Goal: Task Accomplishment & Management: Manage account settings

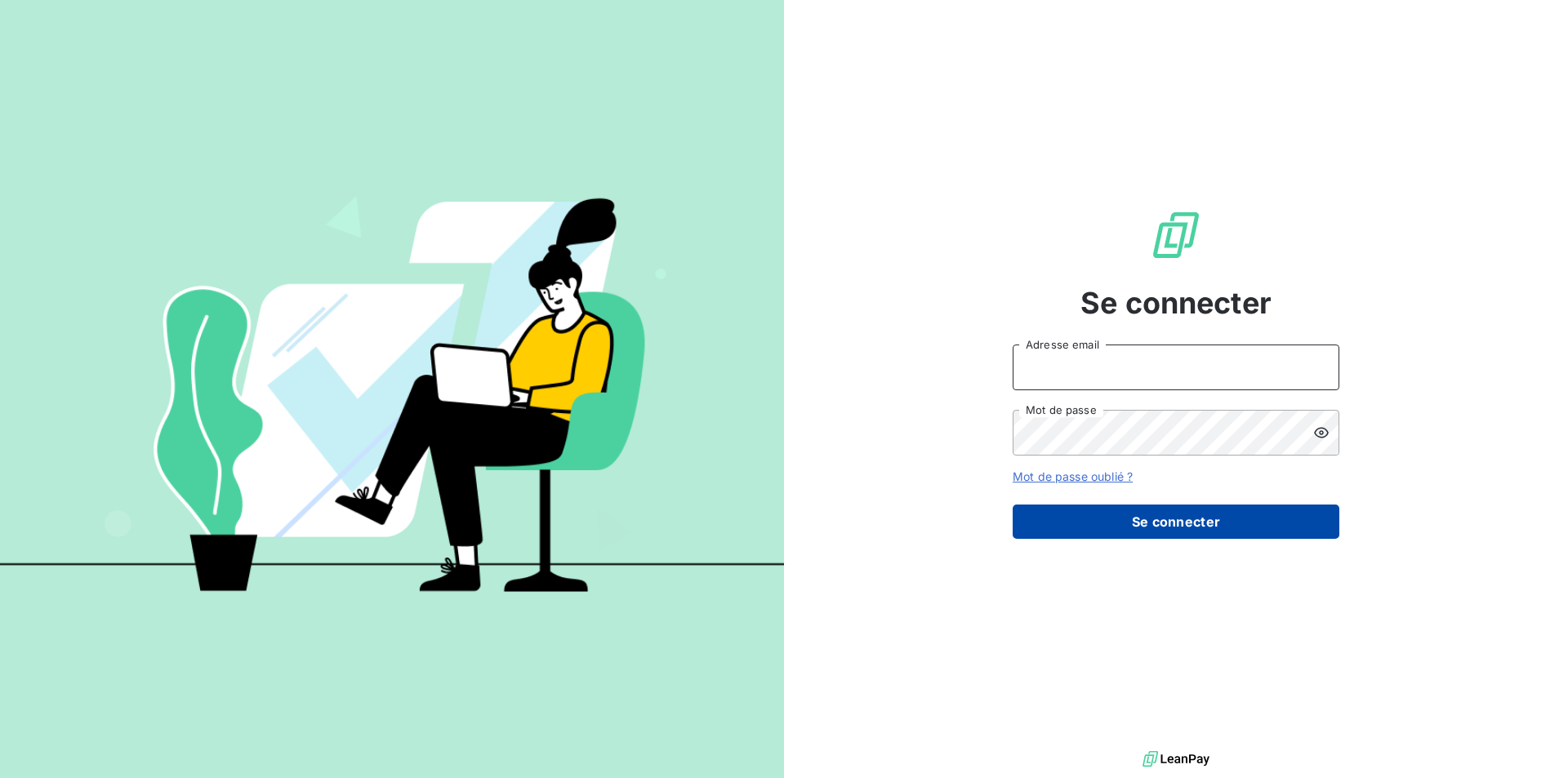
type input "abonnefois@givvol.fr"
click at [1144, 522] on button "Se connecter" at bounding box center [1176, 521] width 327 height 34
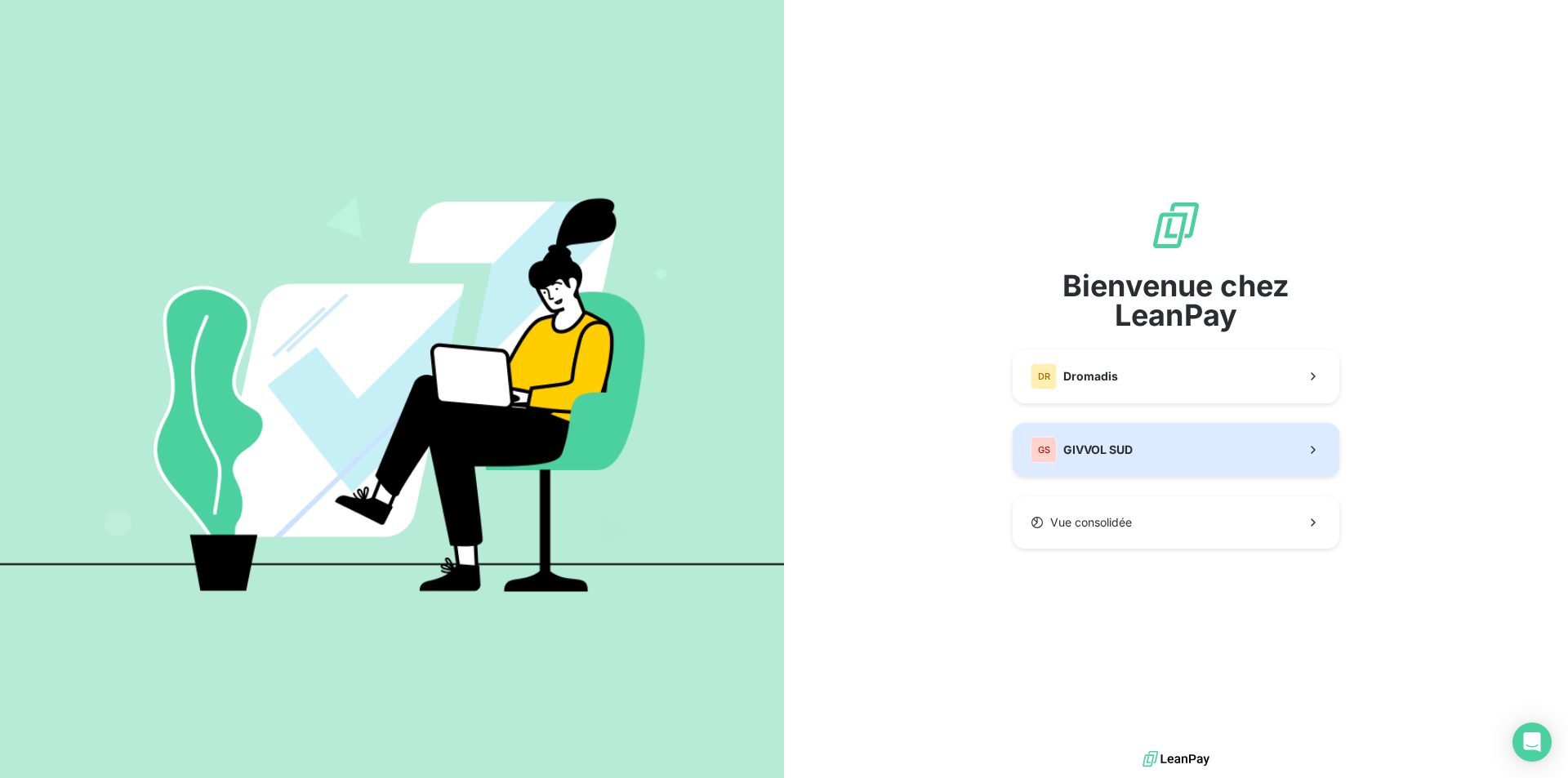
click at [1113, 456] on span "GIVVOL SUD" at bounding box center [1097, 450] width 69 height 17
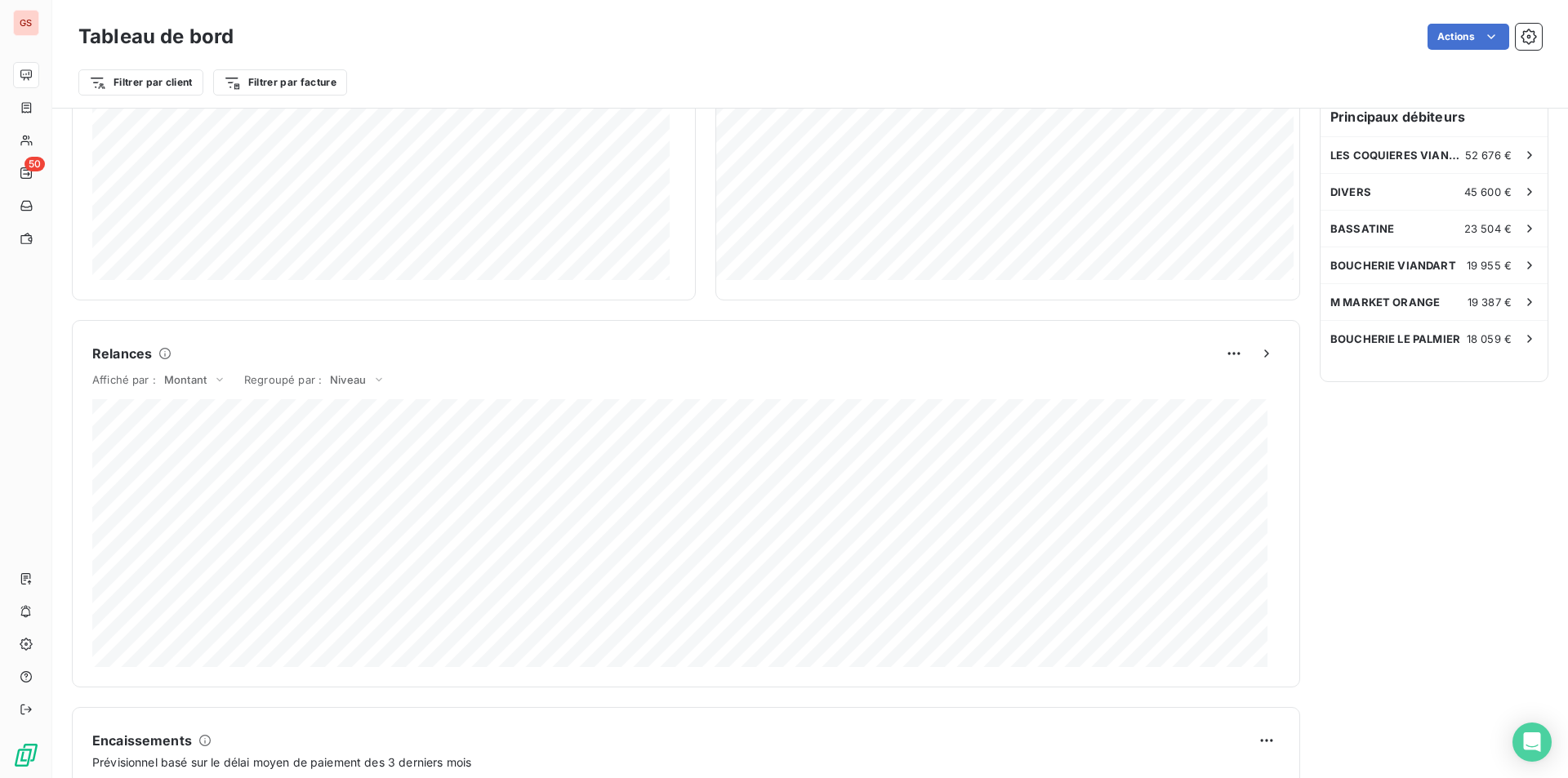
scroll to position [813, 0]
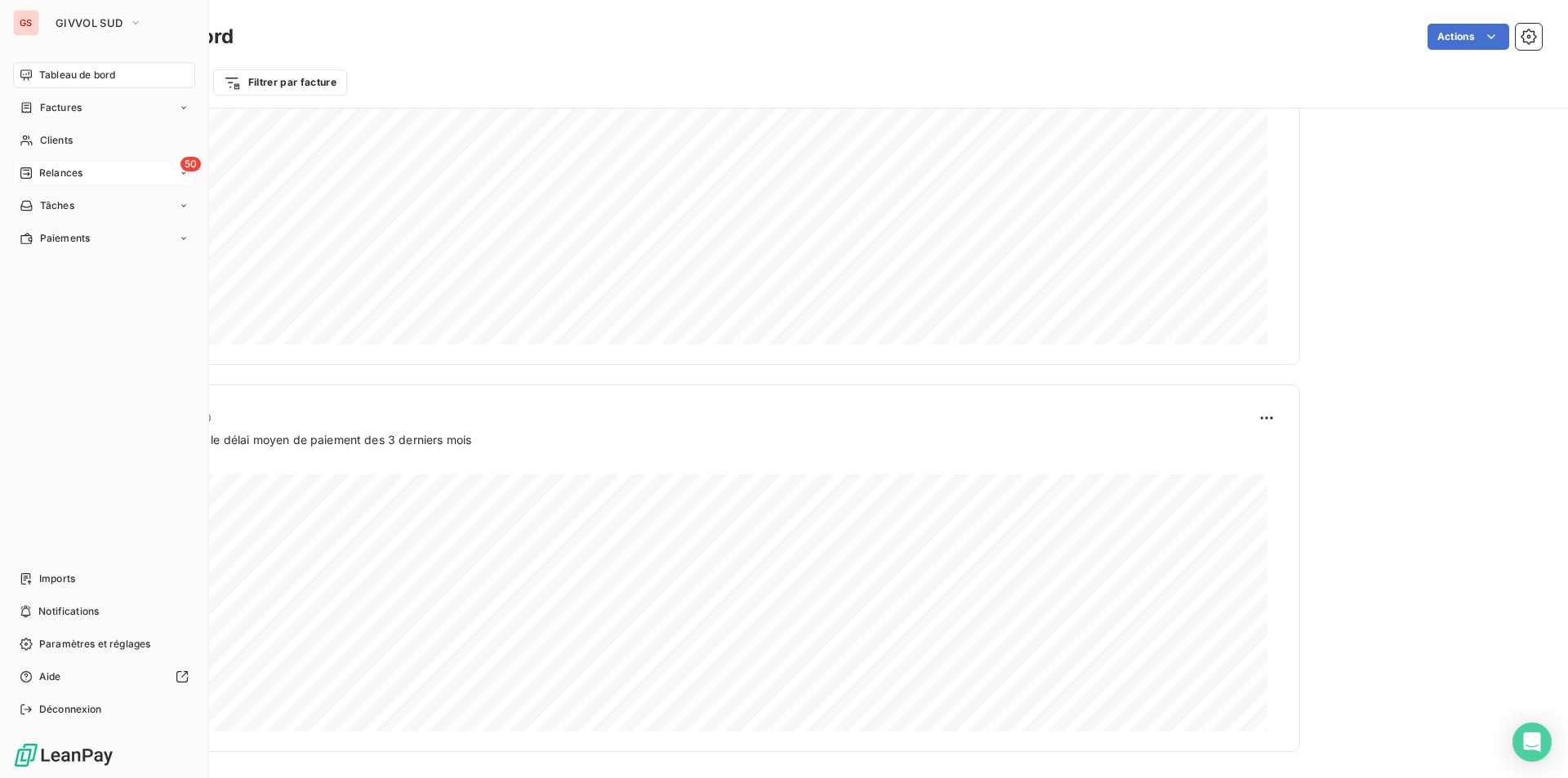
click at [57, 183] on div "50 Relances" at bounding box center [104, 172] width 182 height 26
click at [72, 207] on span "À effectuer" at bounding box center [66, 206] width 53 height 15
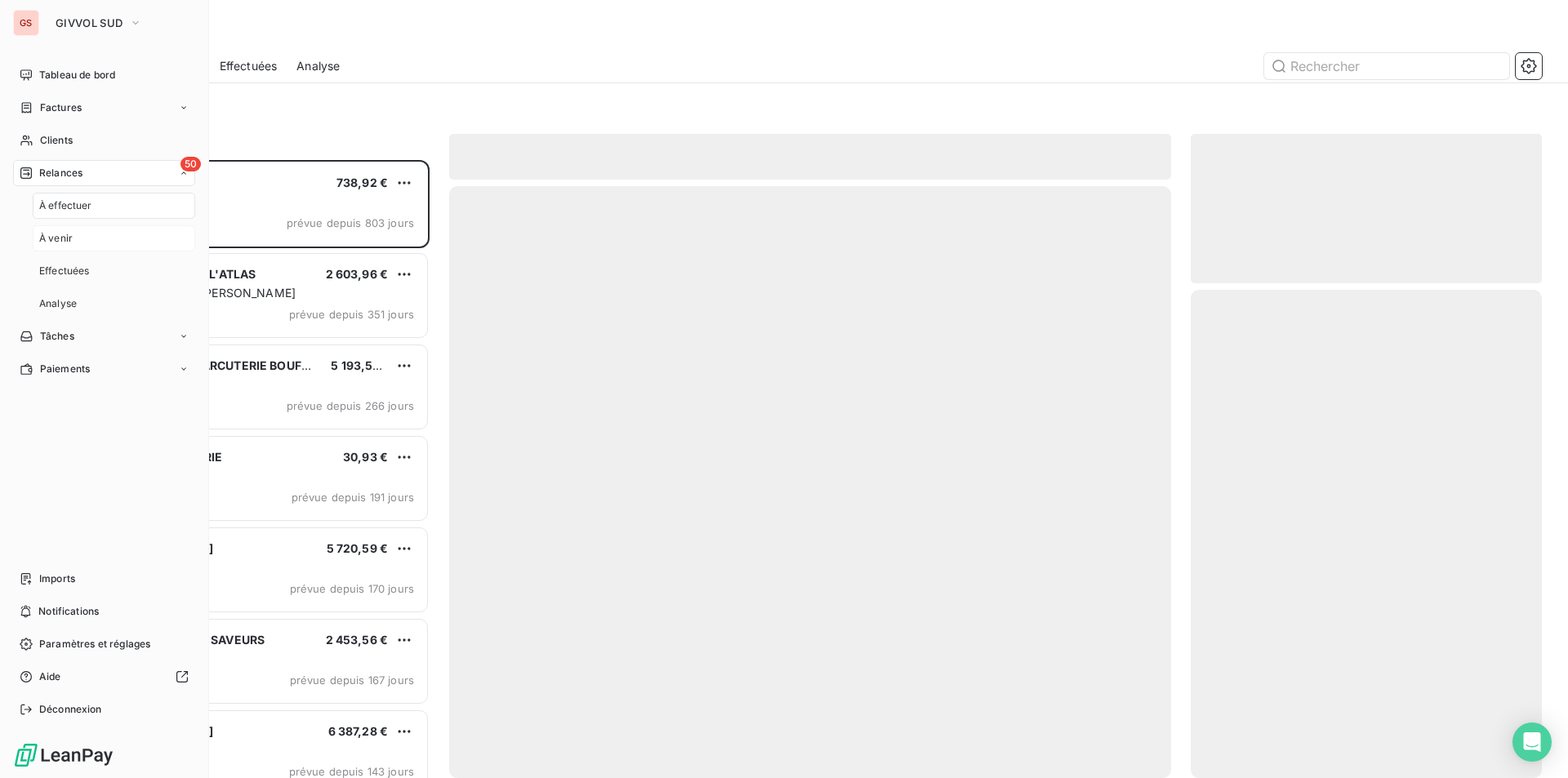
scroll to position [606, 339]
click at [59, 237] on span "À venir" at bounding box center [56, 238] width 33 height 15
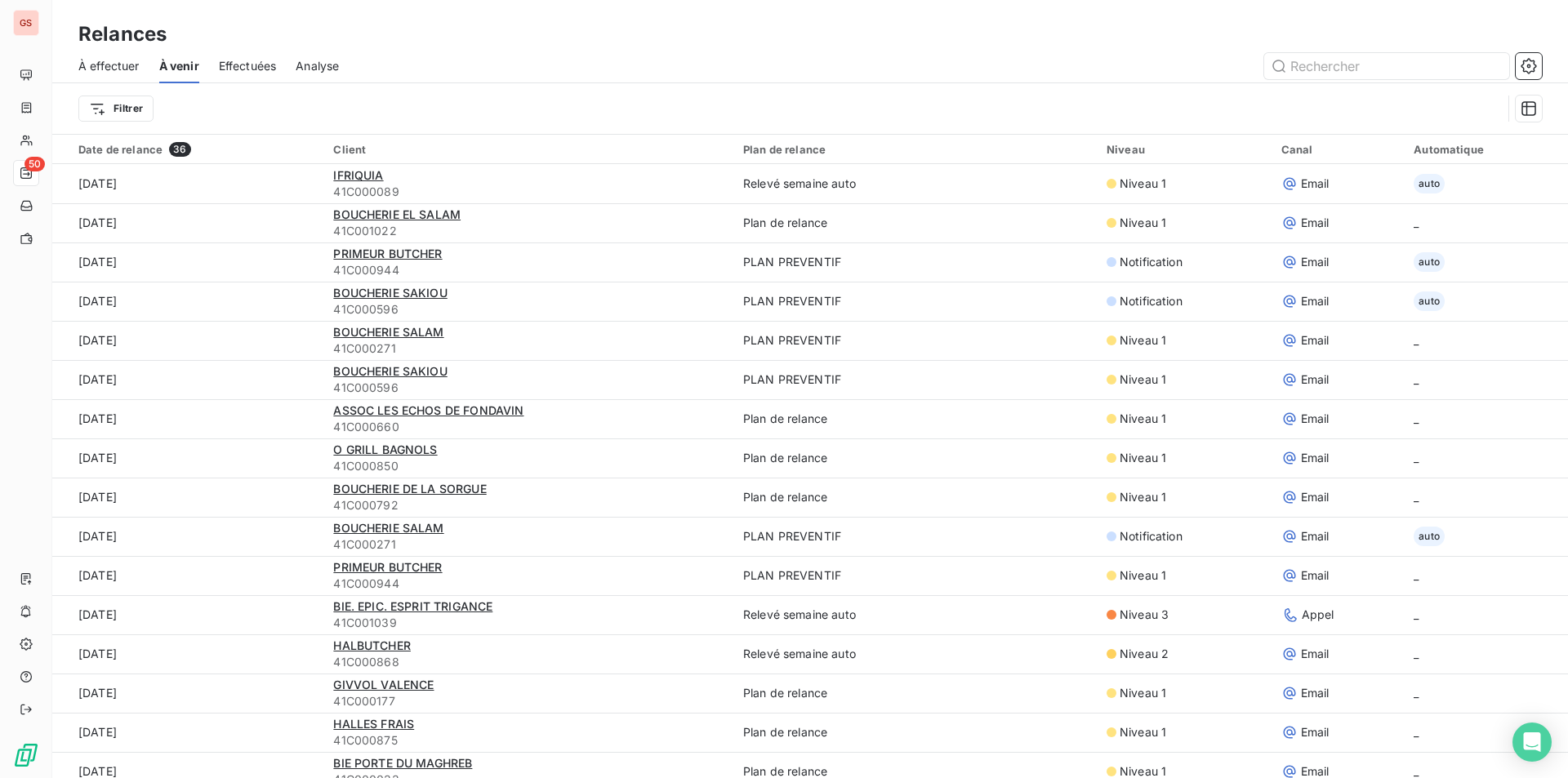
click at [232, 67] on span "Effectuées" at bounding box center [248, 67] width 58 height 17
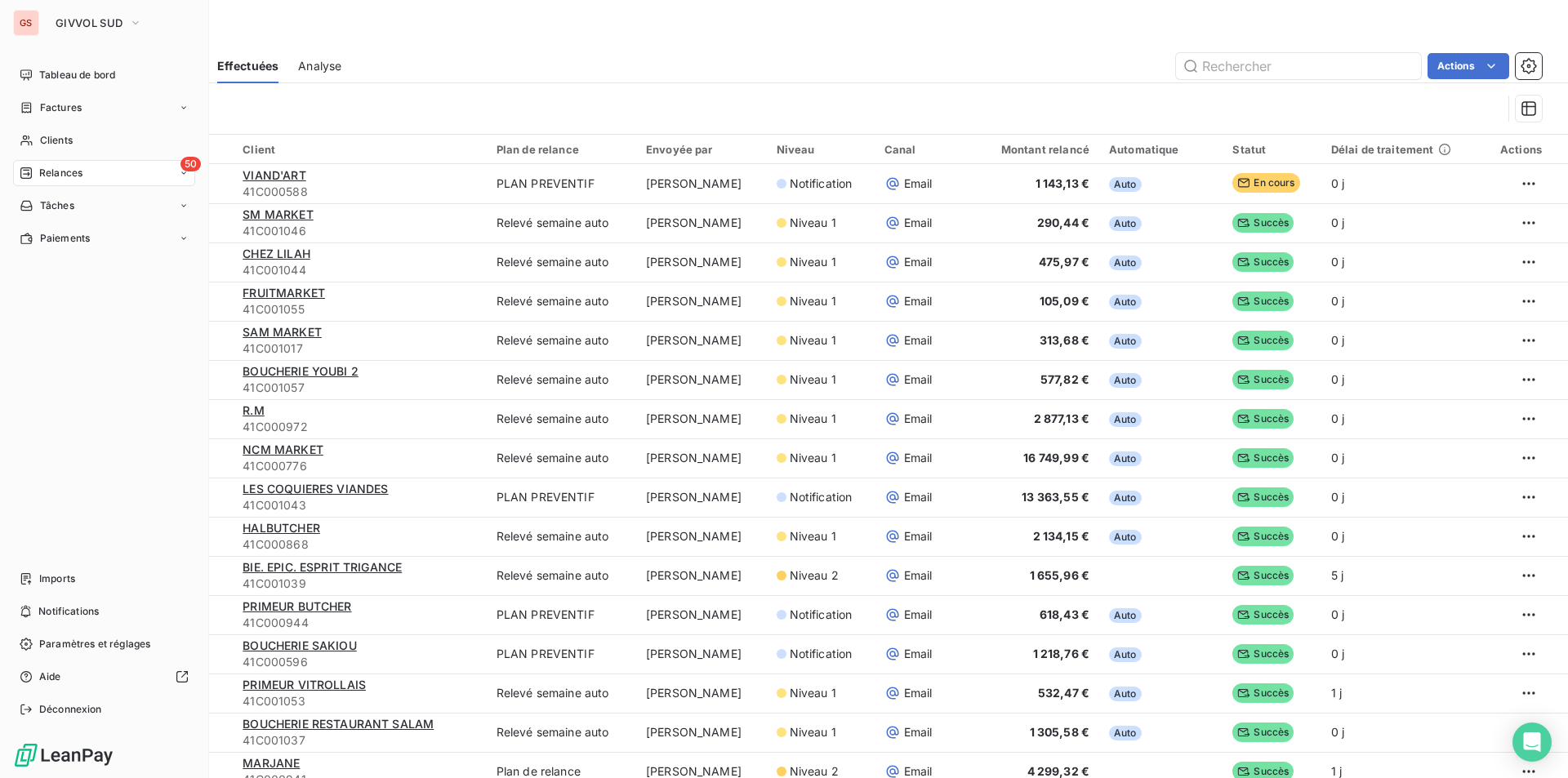
click at [37, 179] on div "Relances" at bounding box center [51, 173] width 62 height 15
click at [75, 232] on div "À venir" at bounding box center [113, 238] width 162 height 26
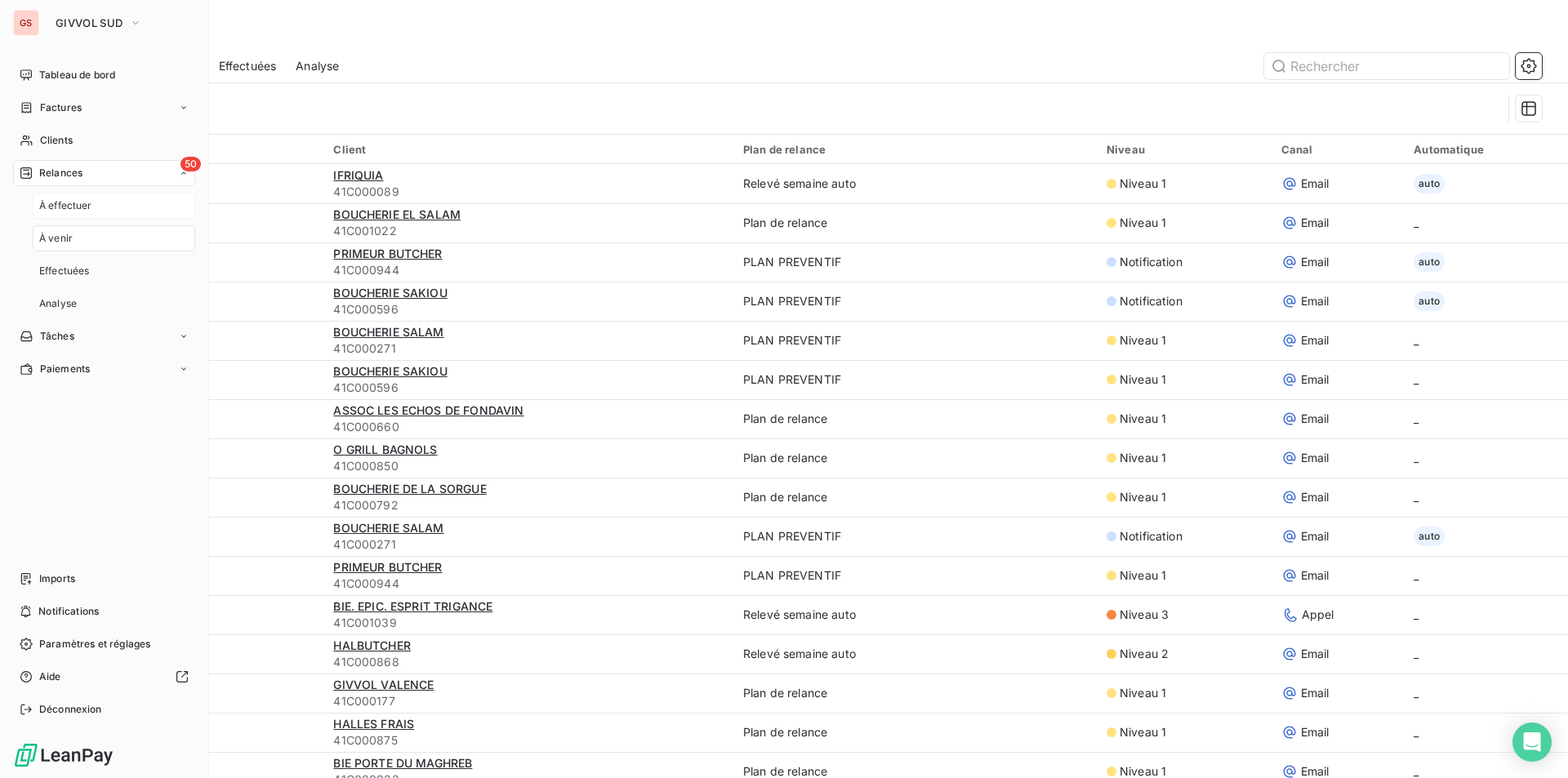
click at [60, 214] on div "À effectuer" at bounding box center [113, 205] width 162 height 26
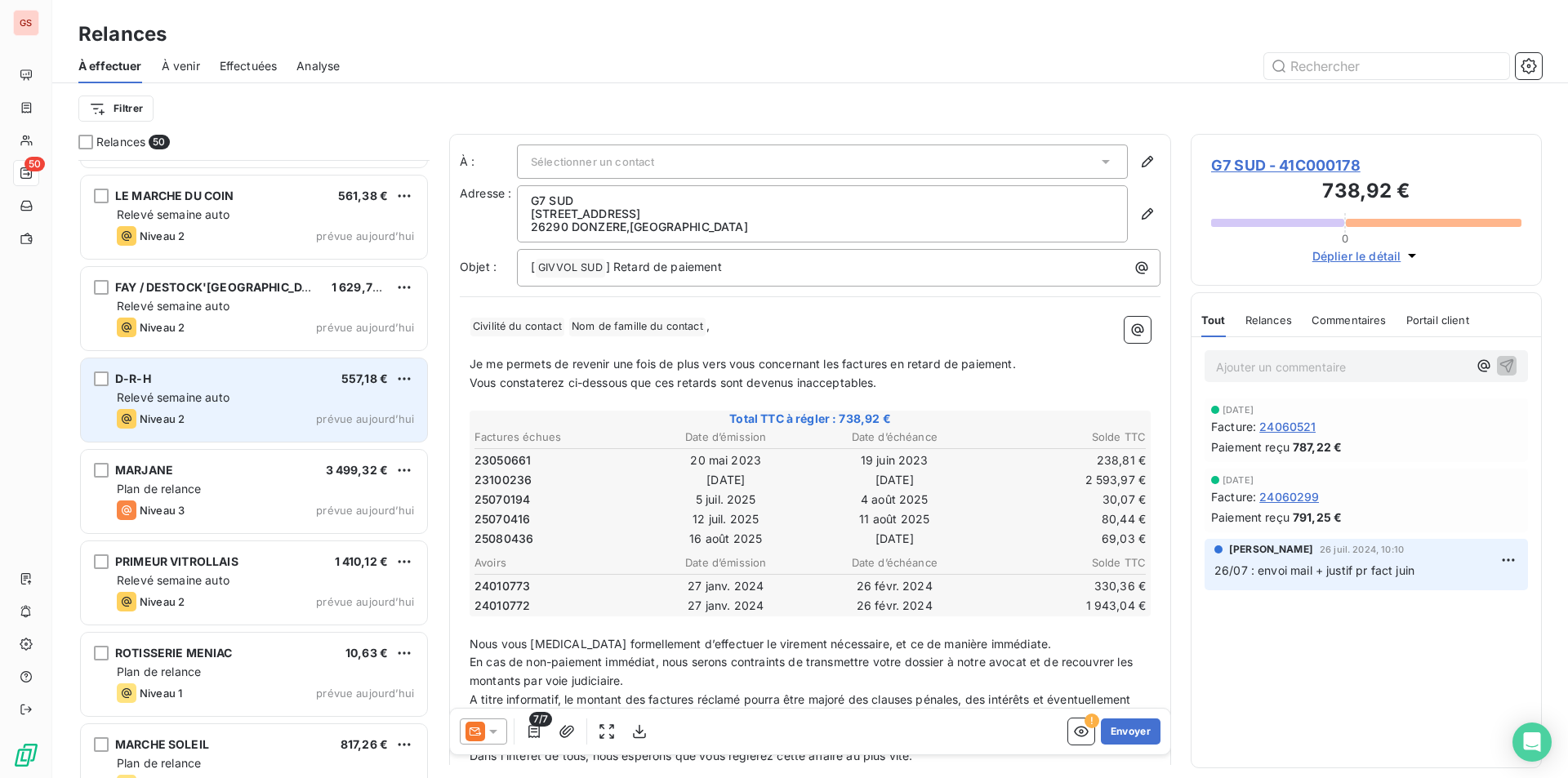
scroll to position [3955, 0]
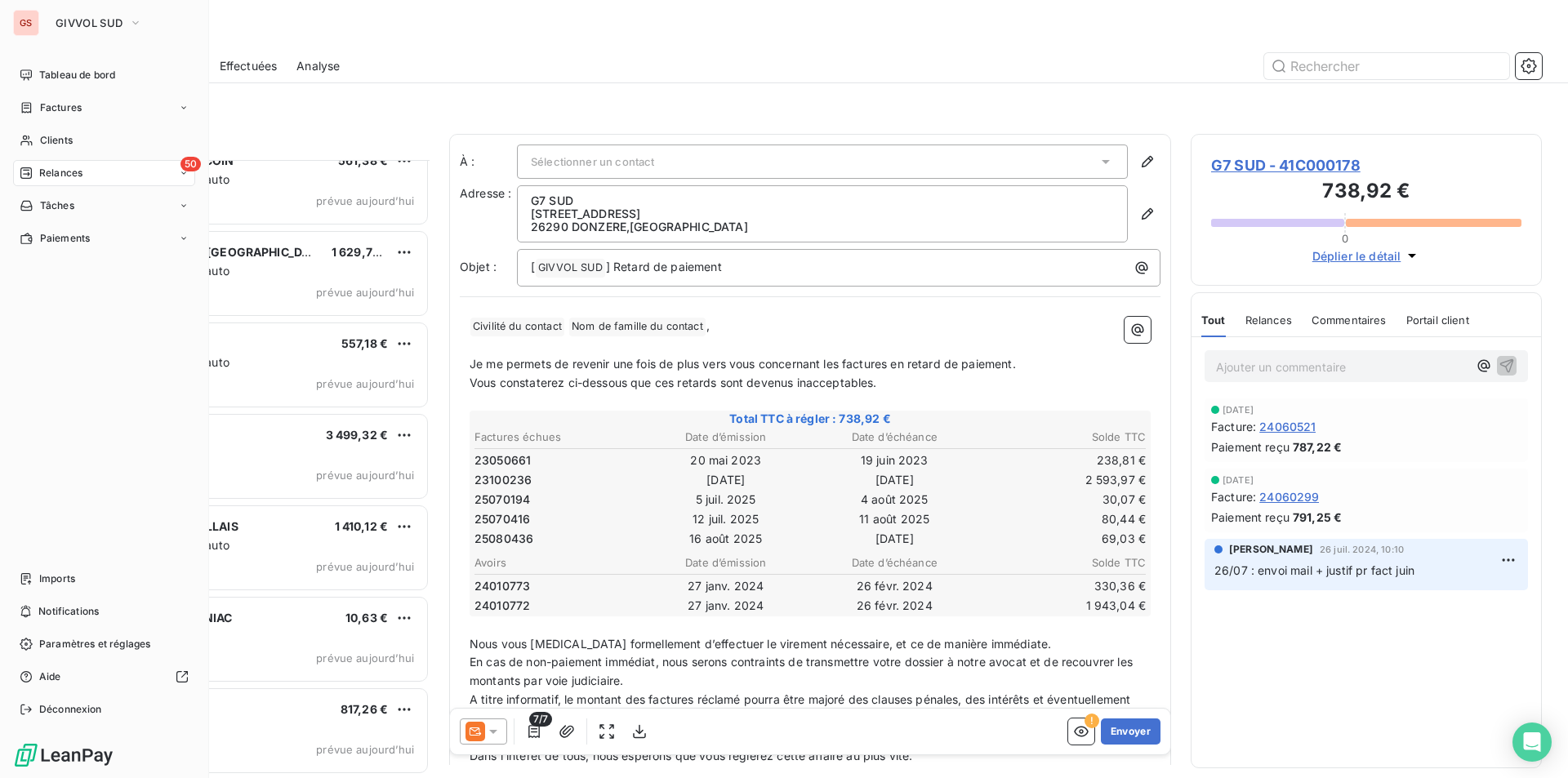
click at [89, 62] on div "GS GIVVOL SUD Tableau de bord Factures Clients 50 Relances Tâches Paiements Imp…" at bounding box center [104, 389] width 209 height 778
click at [87, 72] on span "Tableau de bord" at bounding box center [77, 75] width 76 height 15
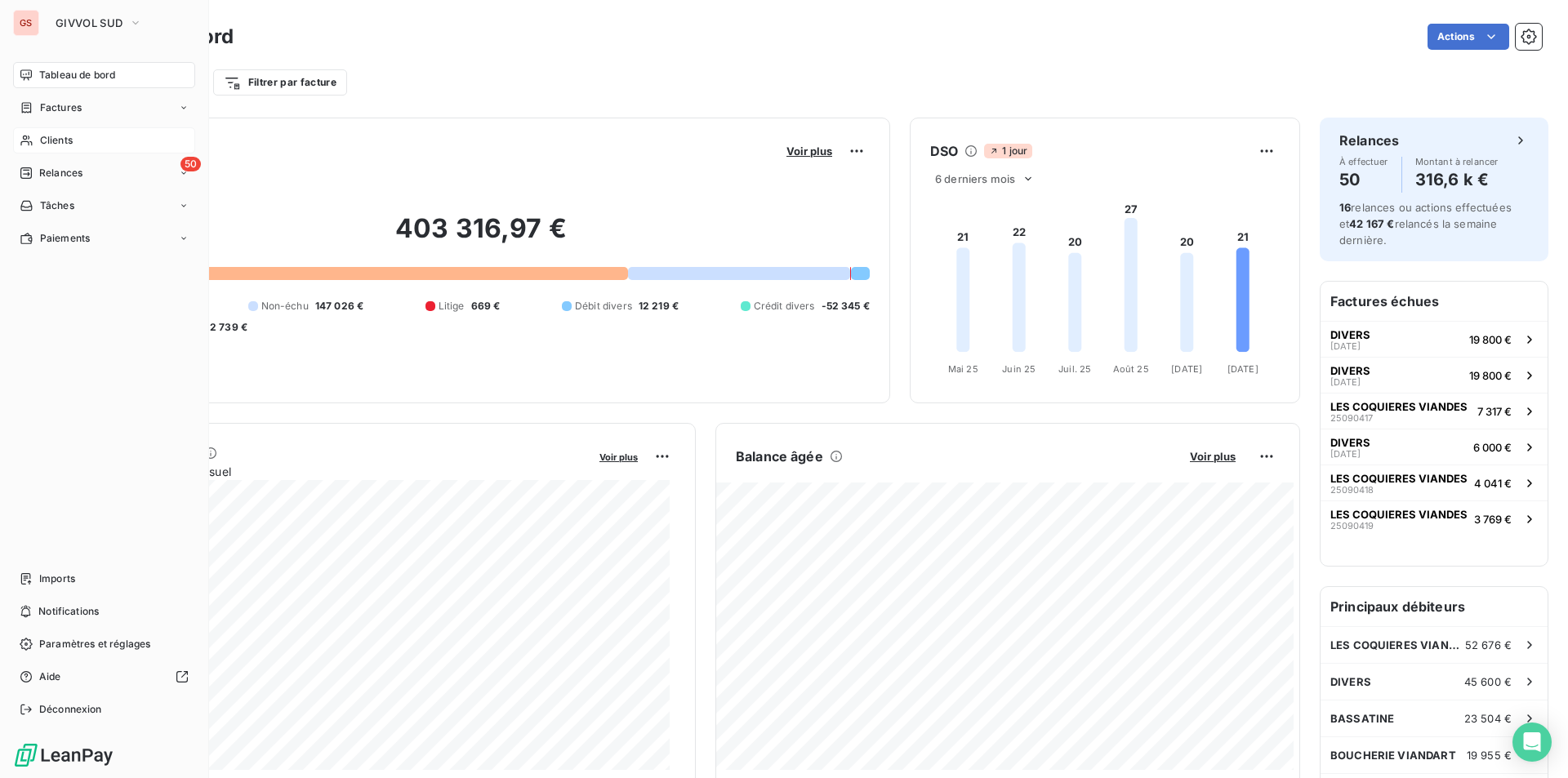
click at [46, 139] on span "Clients" at bounding box center [56, 141] width 32 height 15
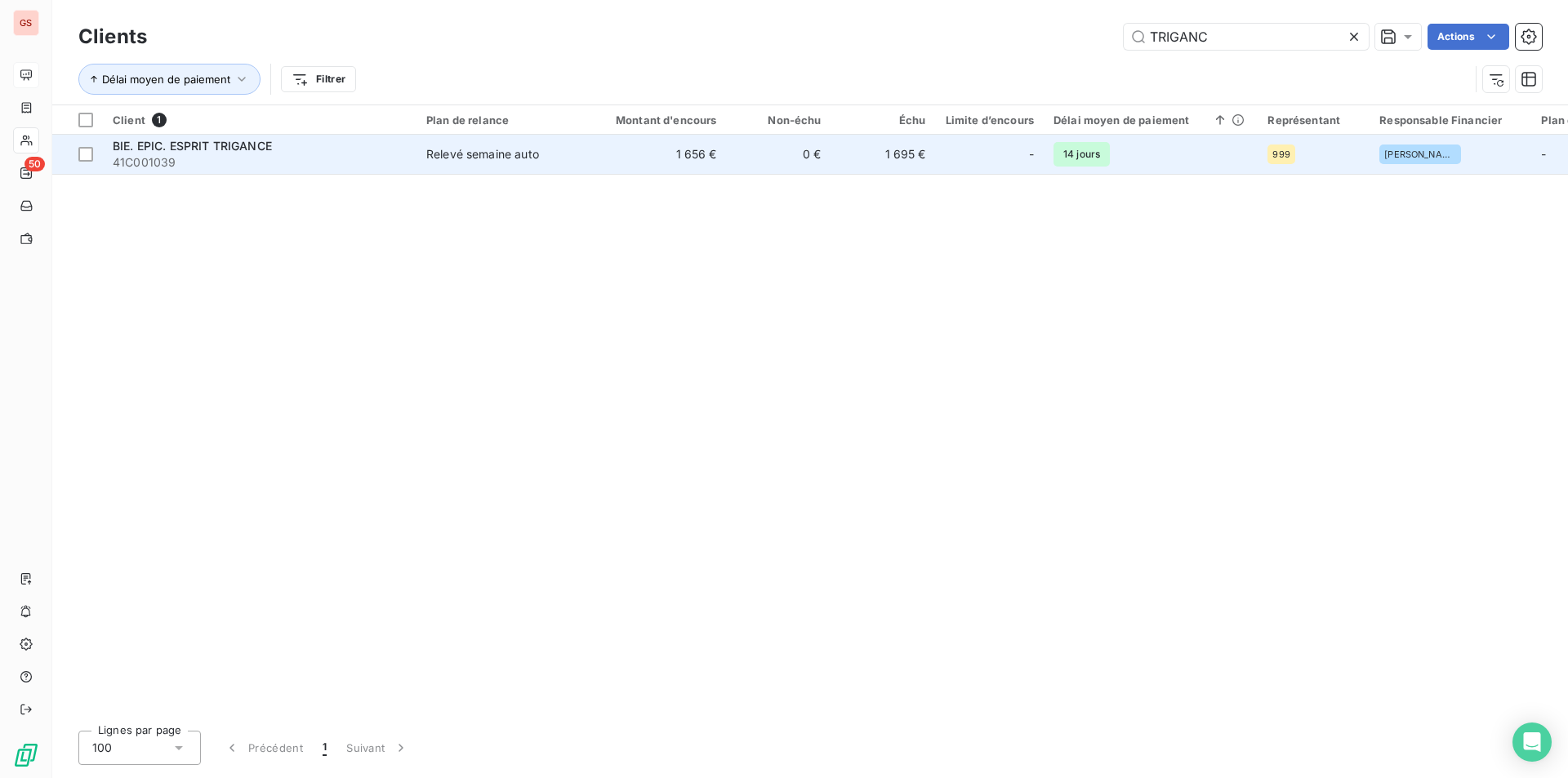
type input "TRIGANC"
click at [365, 167] on span "41C001039" at bounding box center [259, 162] width 294 height 17
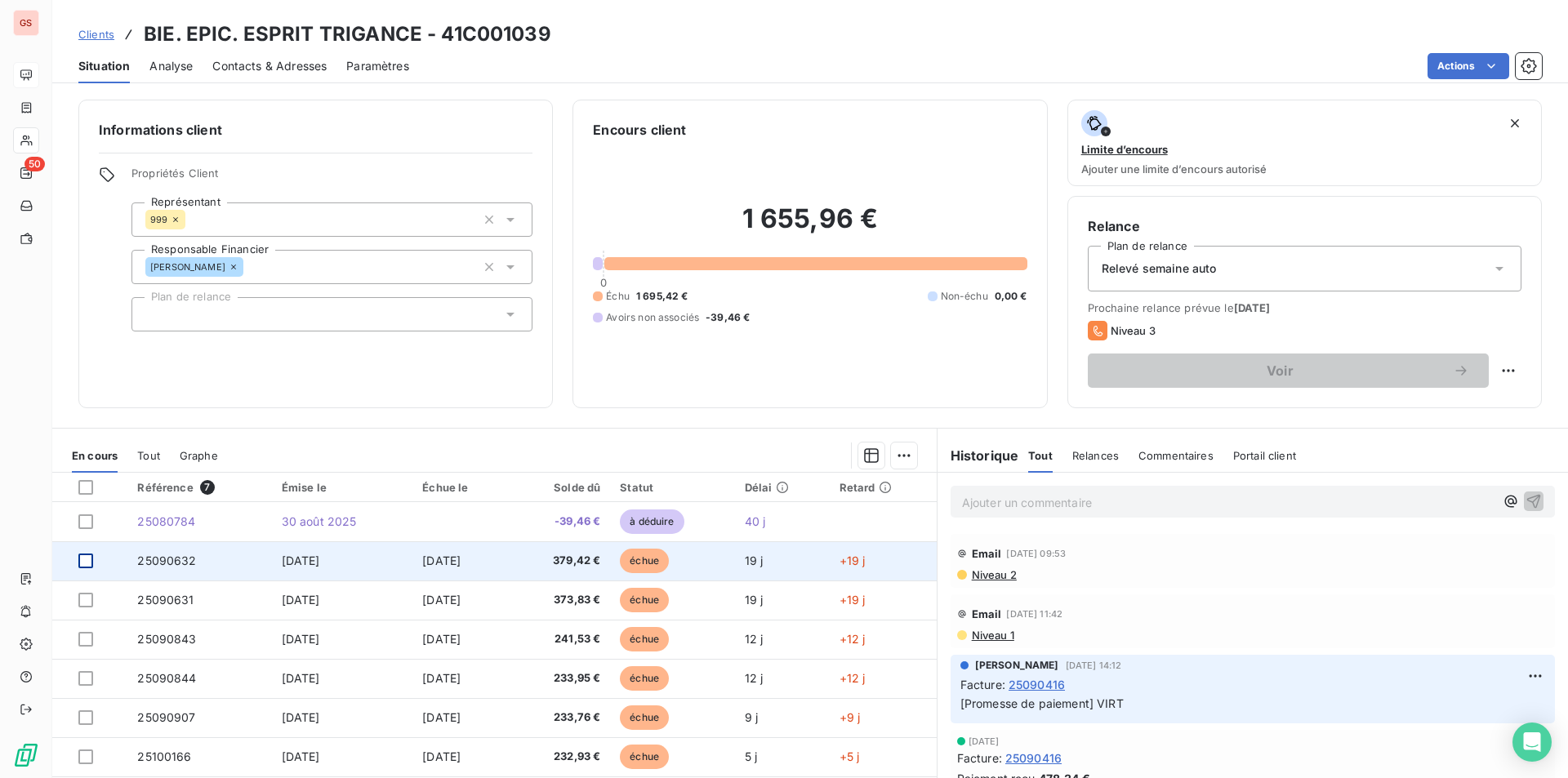
click at [87, 563] on div at bounding box center [86, 561] width 15 height 15
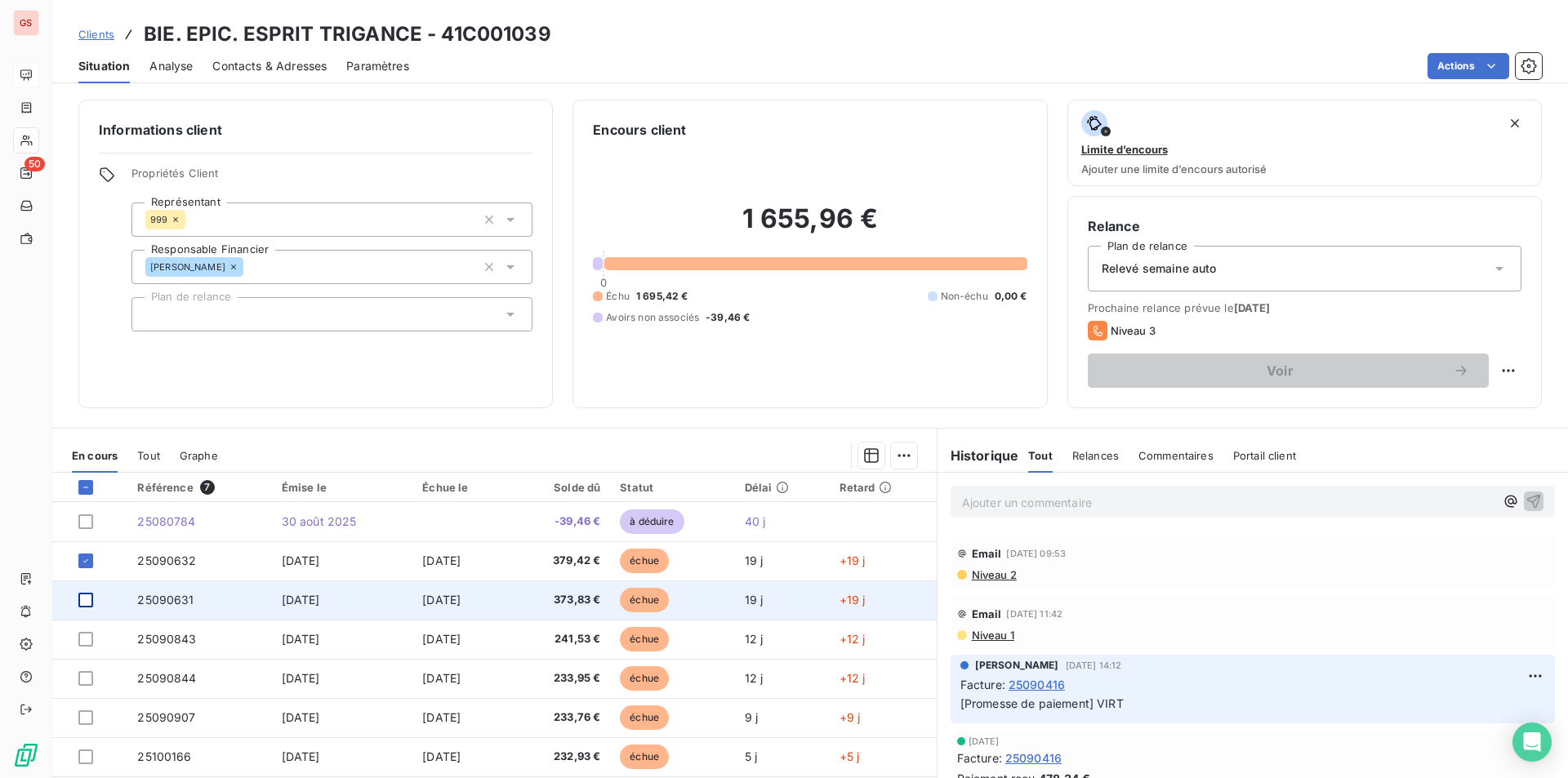
click at [87, 605] on div at bounding box center [86, 601] width 15 height 15
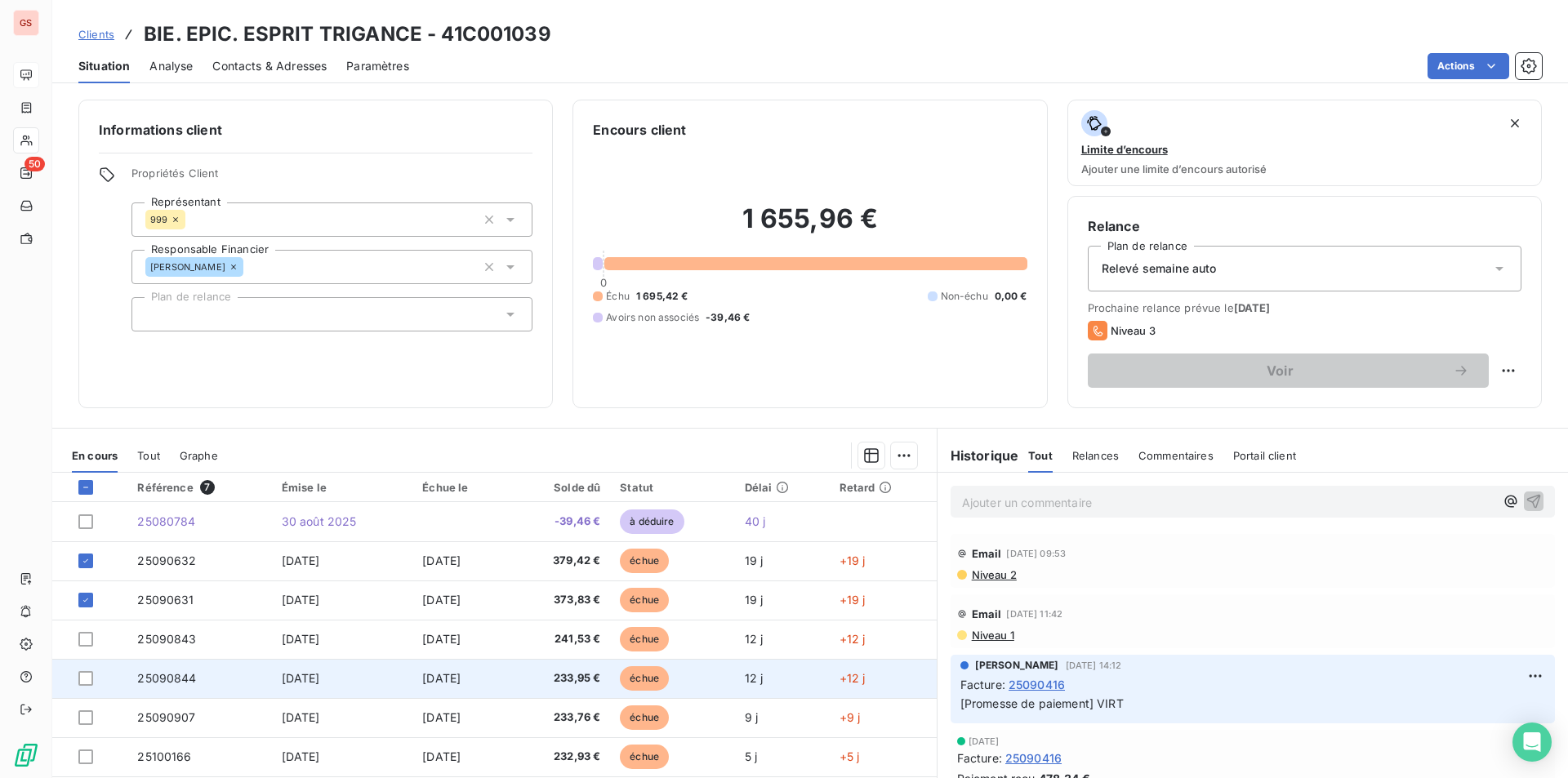
drag, startPoint x: 87, startPoint y: 632, endPoint x: 87, endPoint y: 660, distance: 28.0
click at [87, 635] on div at bounding box center [86, 640] width 15 height 15
click at [89, 675] on div at bounding box center [86, 679] width 15 height 15
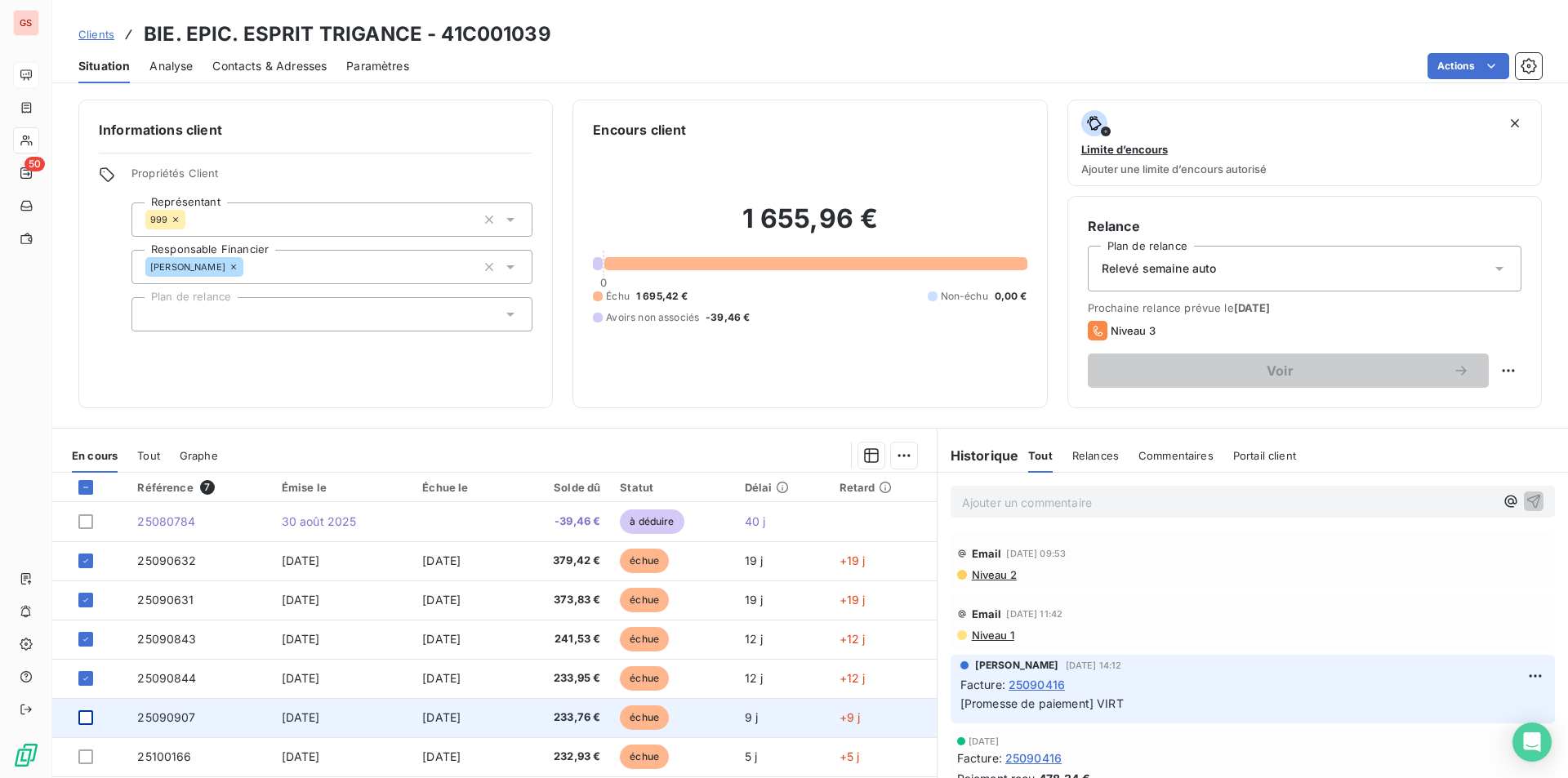
click at [91, 713] on div at bounding box center [86, 718] width 15 height 15
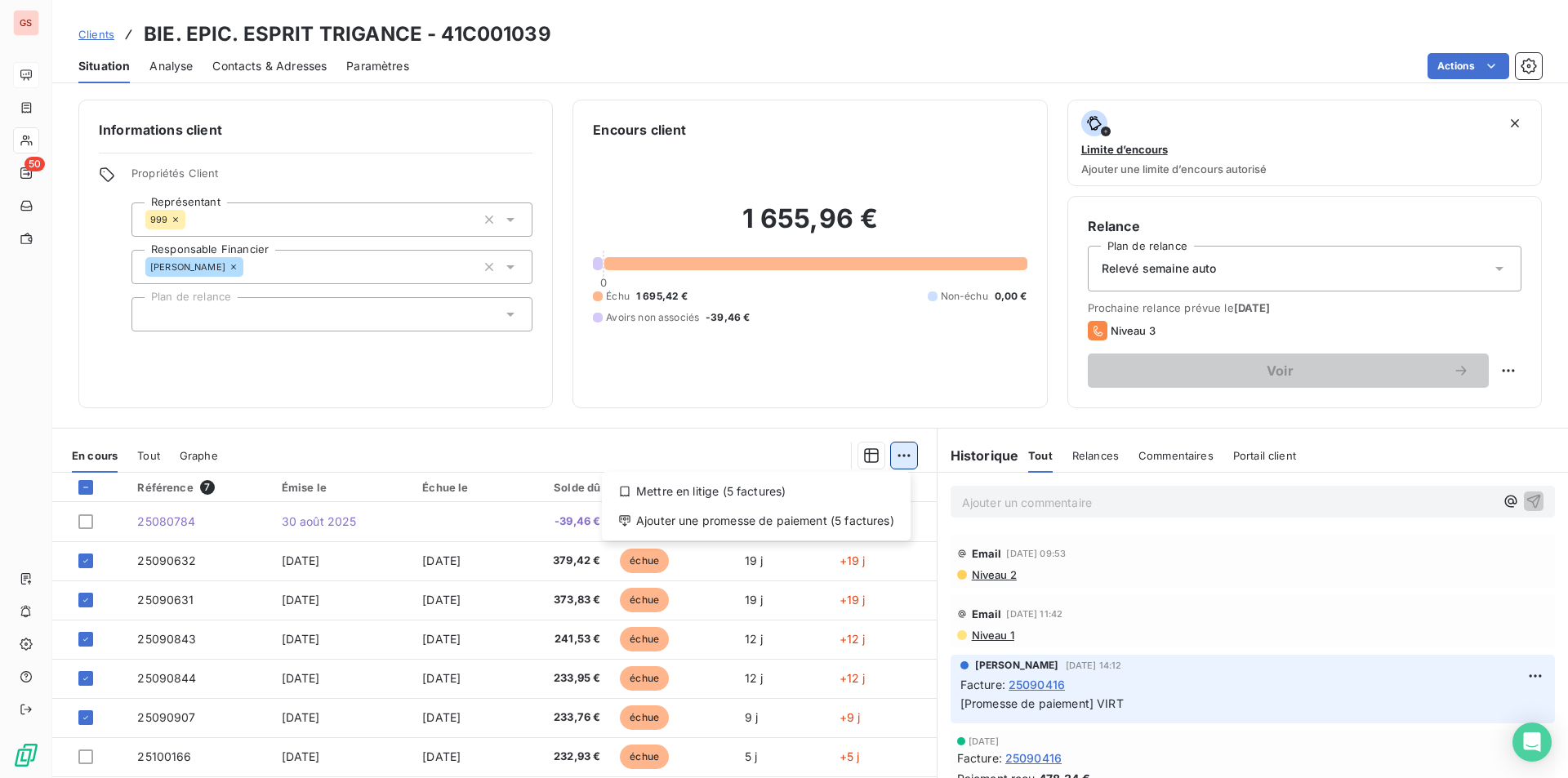
click at [895, 456] on html "GS 50 Clients BIE. EPIC. ESPRIT TRIGANCE - 41C001039 Situation Analyse Contacts…" at bounding box center [784, 389] width 1568 height 778
click at [857, 522] on div "Ajouter une promesse de paiement (5 factures)" at bounding box center [756, 521] width 296 height 26
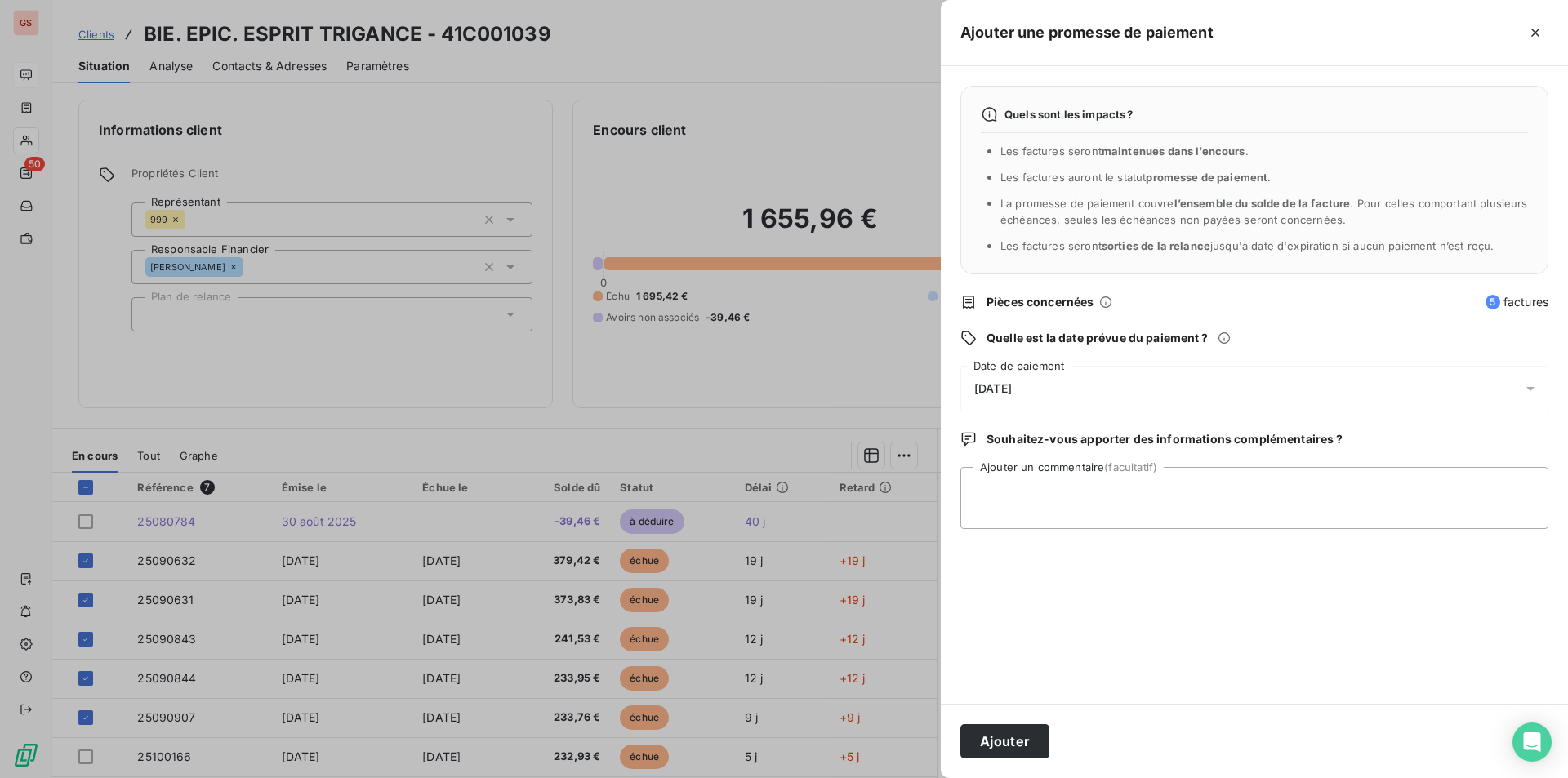
click at [1024, 377] on div "10/10/2025" at bounding box center [1255, 388] width 588 height 46
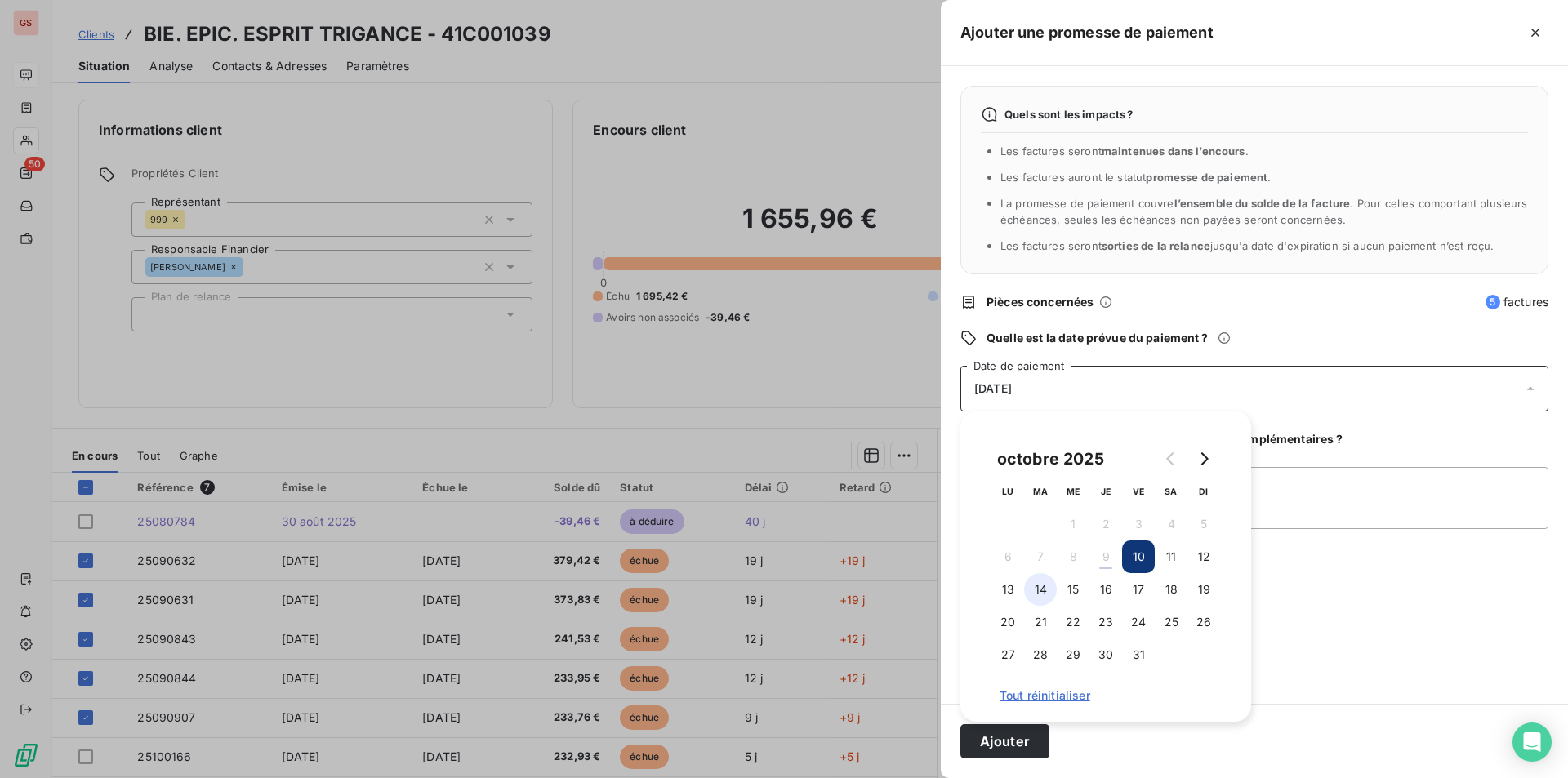
click at [1040, 591] on button "14" at bounding box center [1040, 589] width 32 height 32
click at [1324, 514] on textarea "Ajouter un commentaire (facultatif)" at bounding box center [1255, 498] width 588 height 62
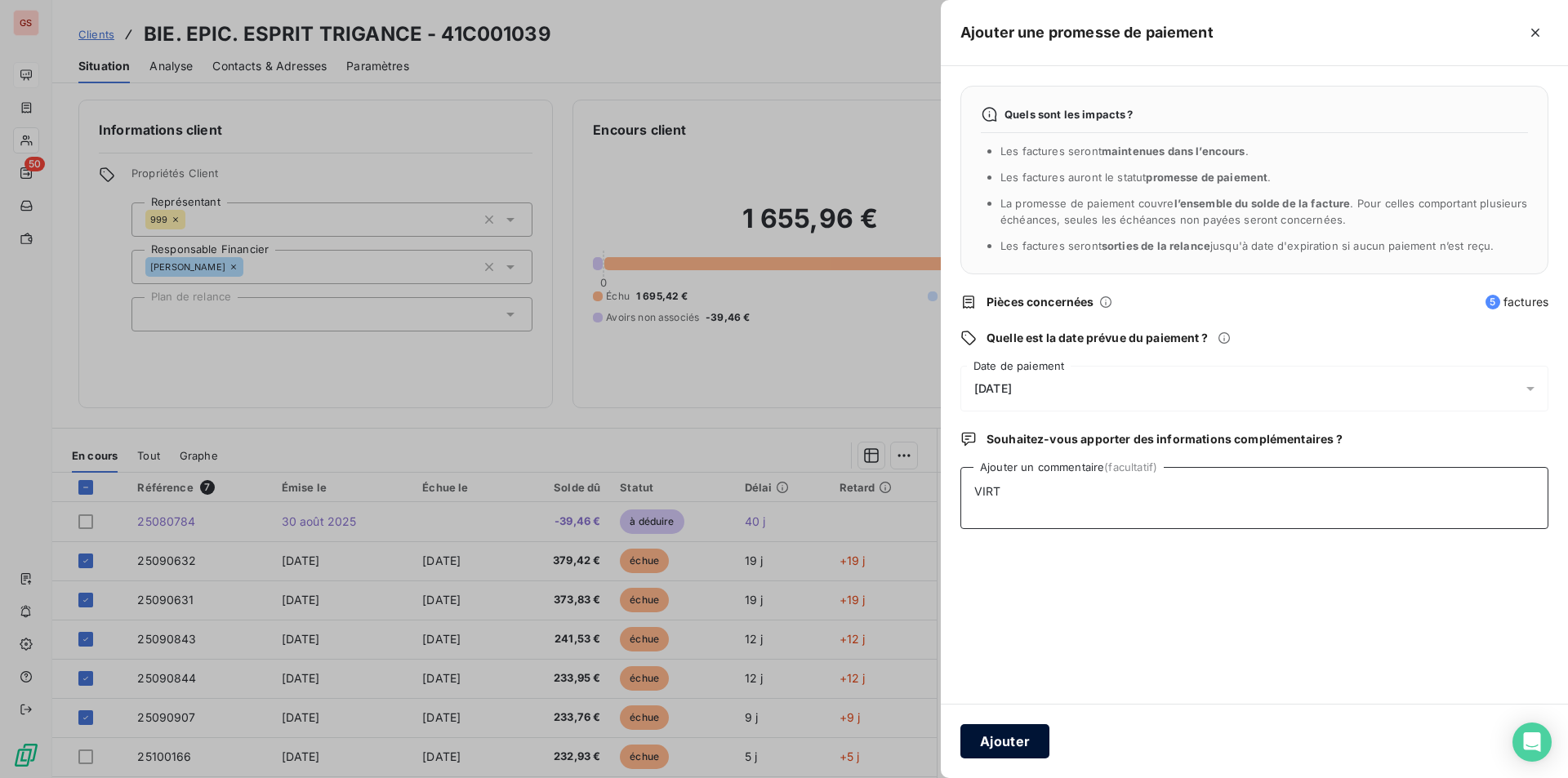
type textarea "VIRT"
click at [1015, 756] on button "Ajouter" at bounding box center [1005, 741] width 89 height 34
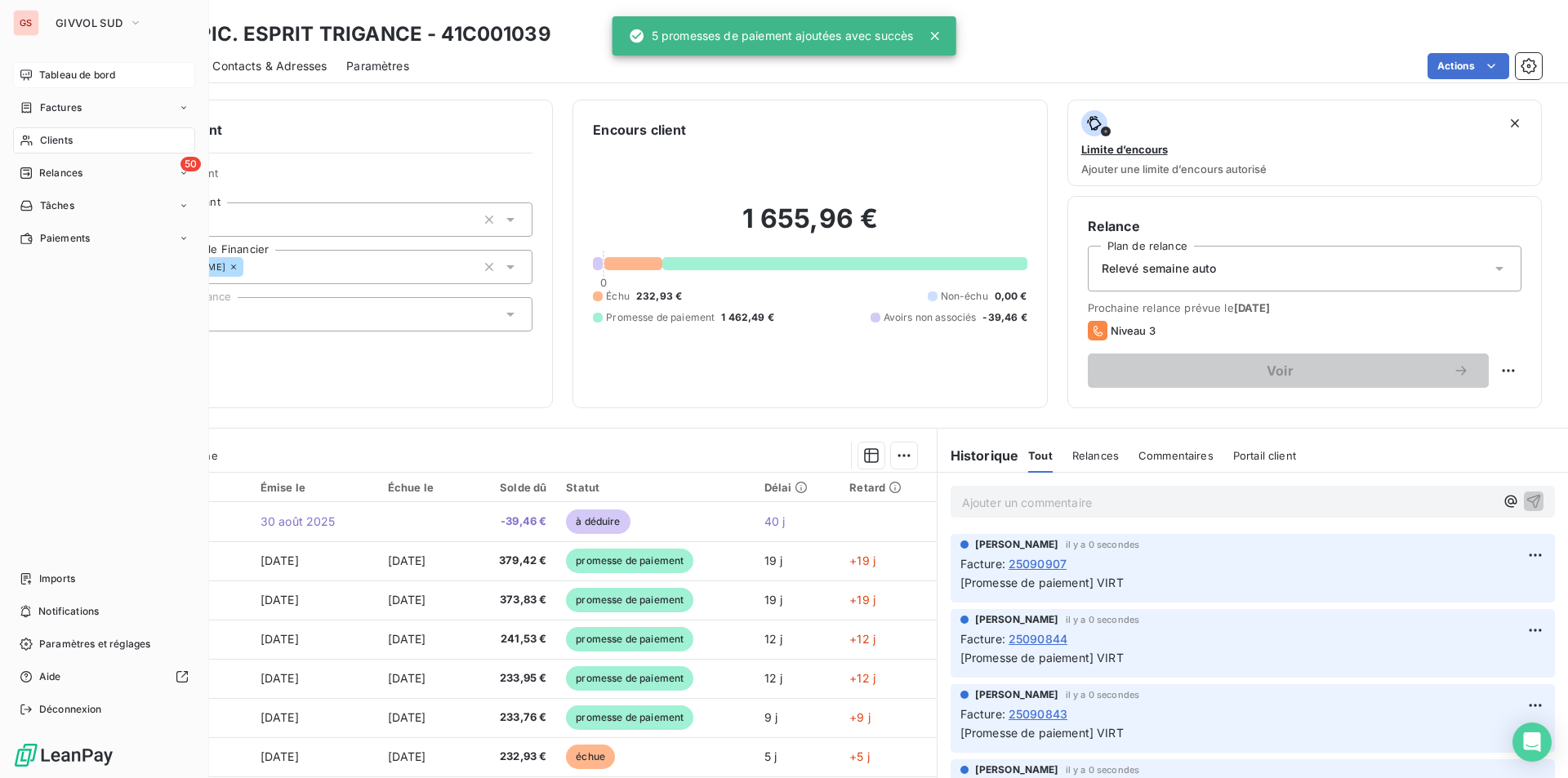
click at [50, 73] on span "Tableau de bord" at bounding box center [77, 75] width 76 height 15
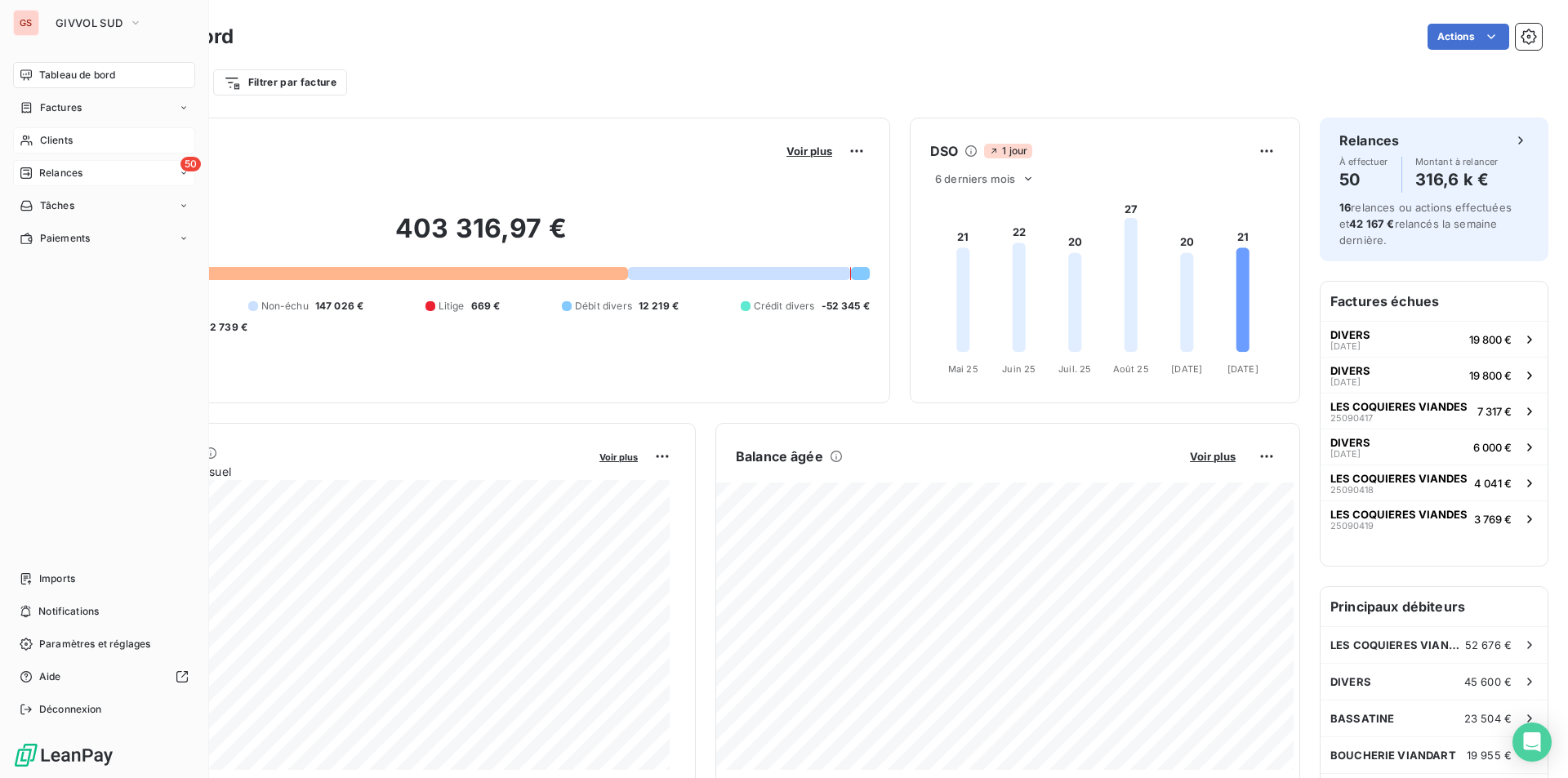
click at [52, 175] on span "Relances" at bounding box center [61, 173] width 43 height 15
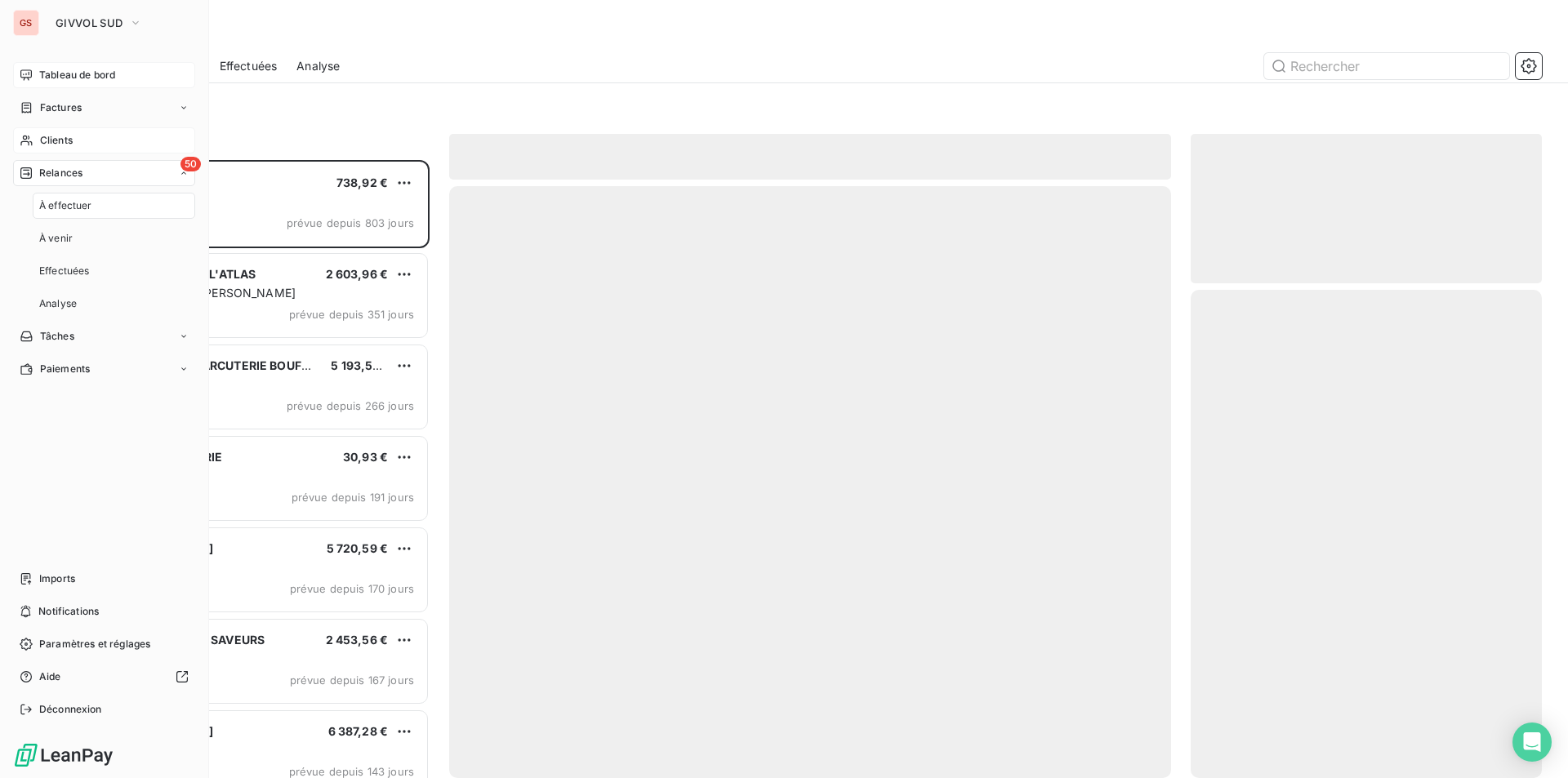
scroll to position [606, 339]
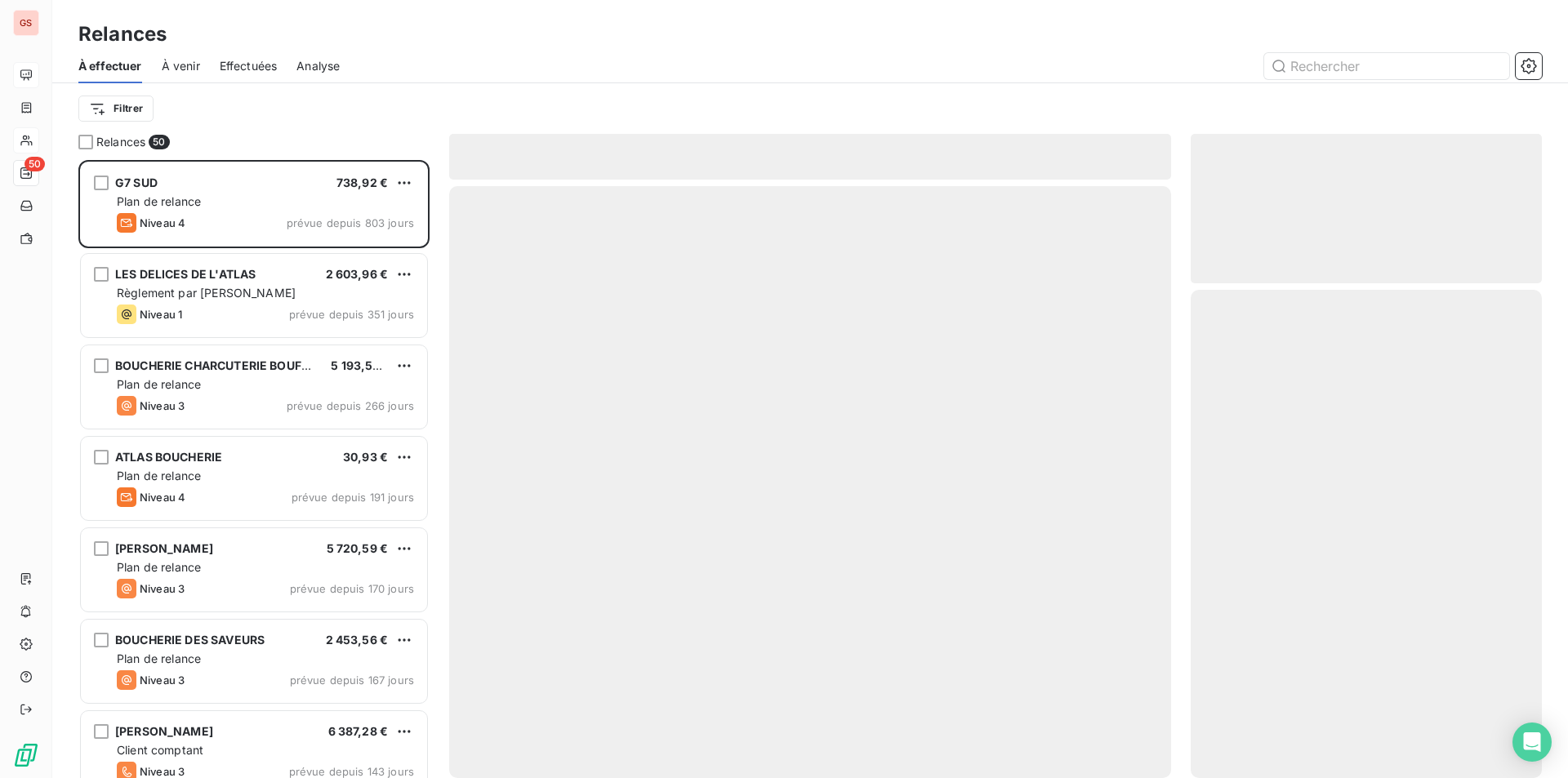
click at [249, 62] on span "Effectuées" at bounding box center [249, 67] width 58 height 17
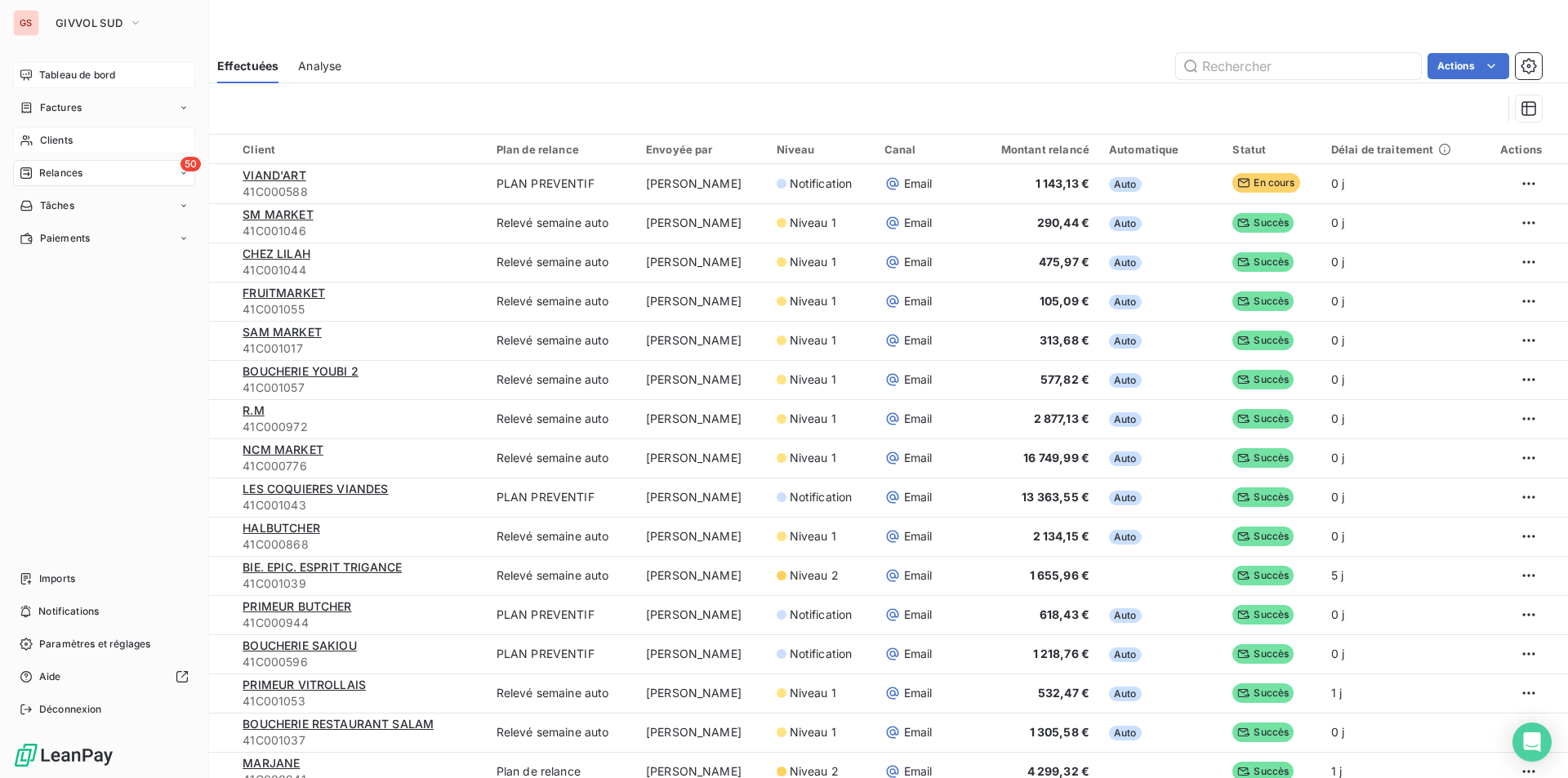
click at [43, 134] on span "Clients" at bounding box center [56, 141] width 32 height 15
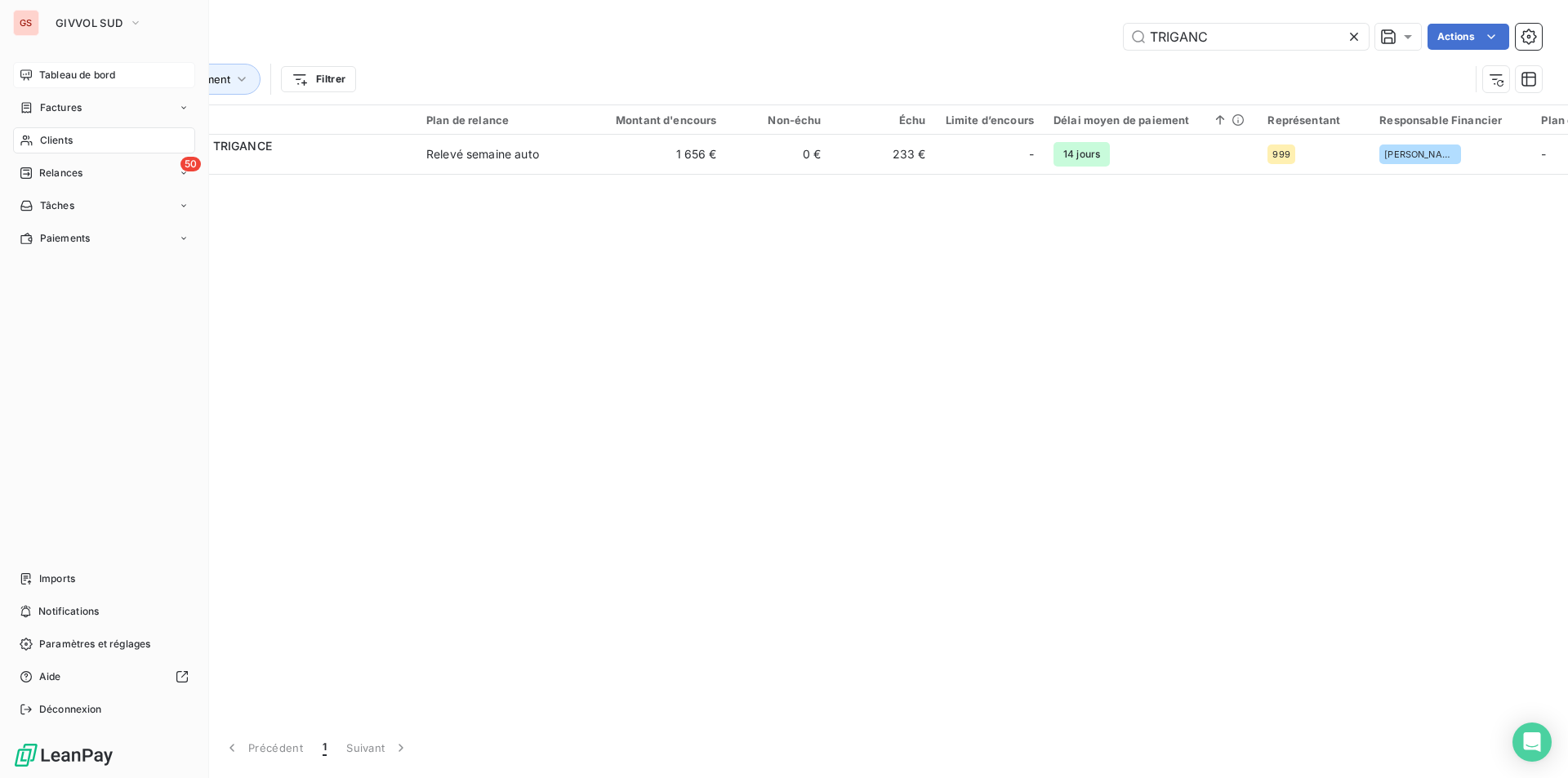
click at [64, 71] on span "Tableau de bord" at bounding box center [77, 75] width 76 height 15
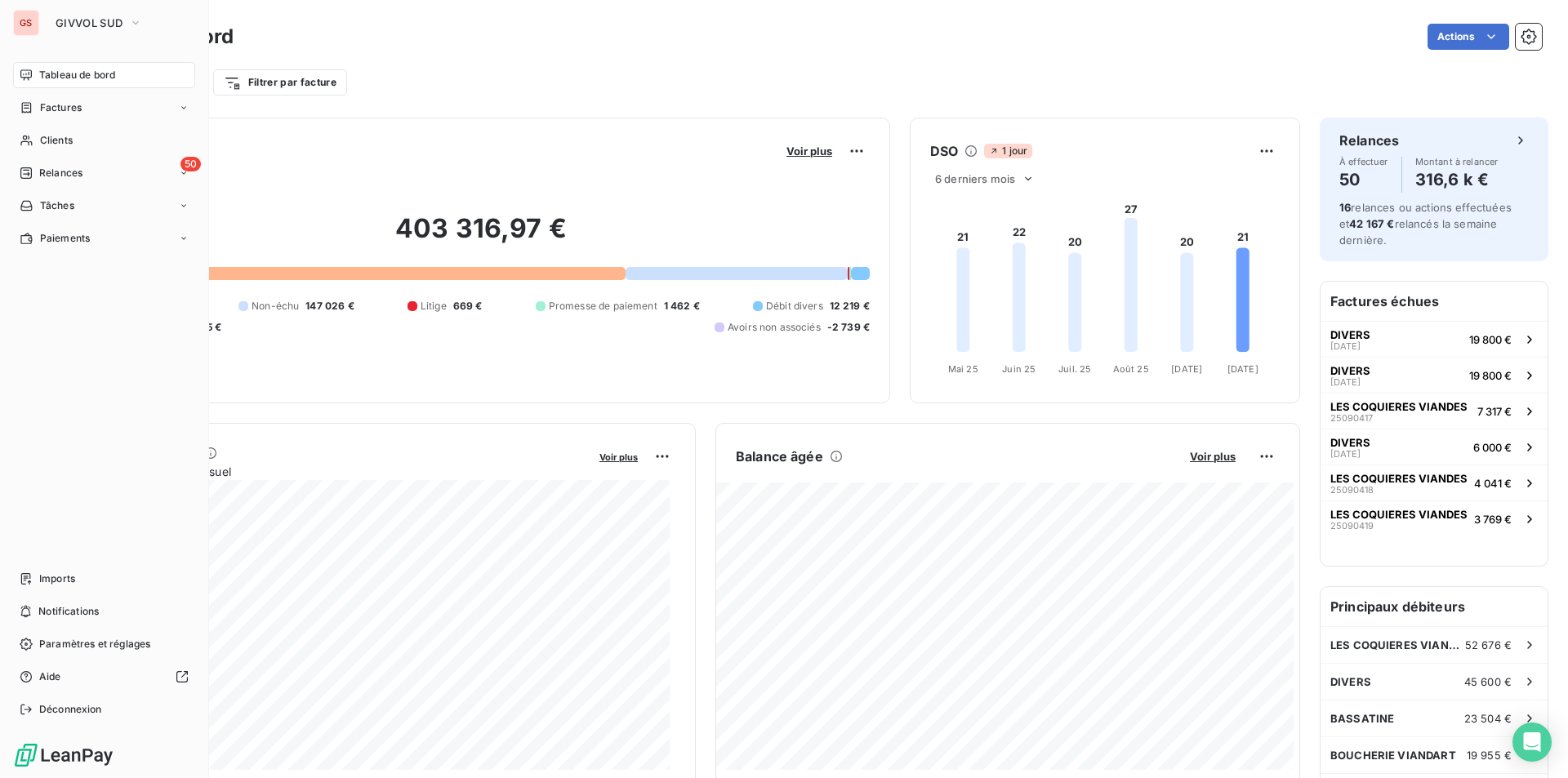
click at [87, 76] on span "Tableau de bord" at bounding box center [77, 75] width 76 height 15
click at [69, 138] on span "Clients" at bounding box center [56, 141] width 32 height 15
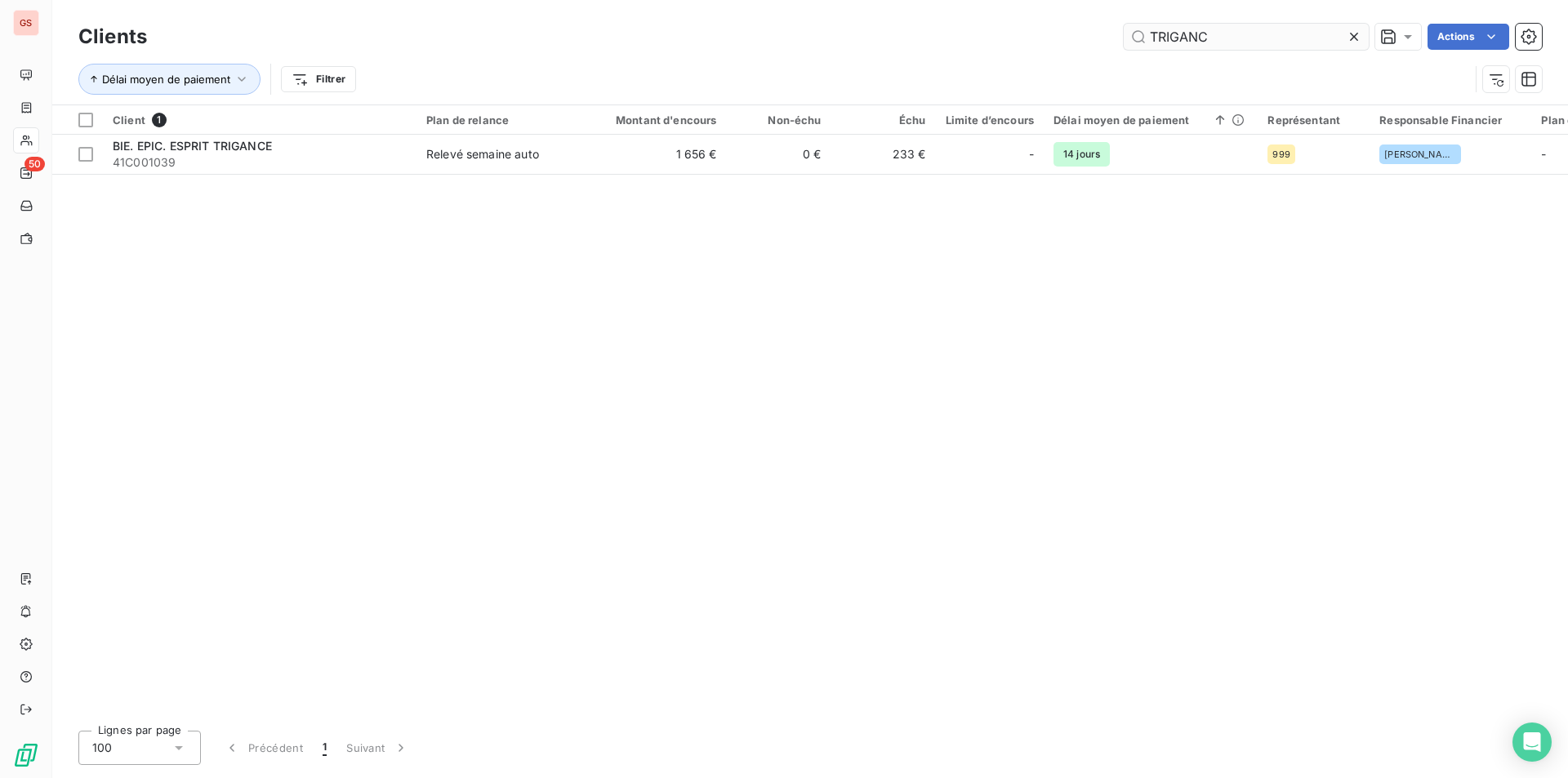
click at [1226, 37] on input "TRIGANC" at bounding box center [1246, 36] width 245 height 26
drag, startPoint x: 1222, startPoint y: 40, endPoint x: 1028, endPoint y: 3, distance: 197.5
click at [1030, 14] on div "Clients TRIGANC Actions Délai moyen de paiement Filtrer" at bounding box center [810, 52] width 1516 height 104
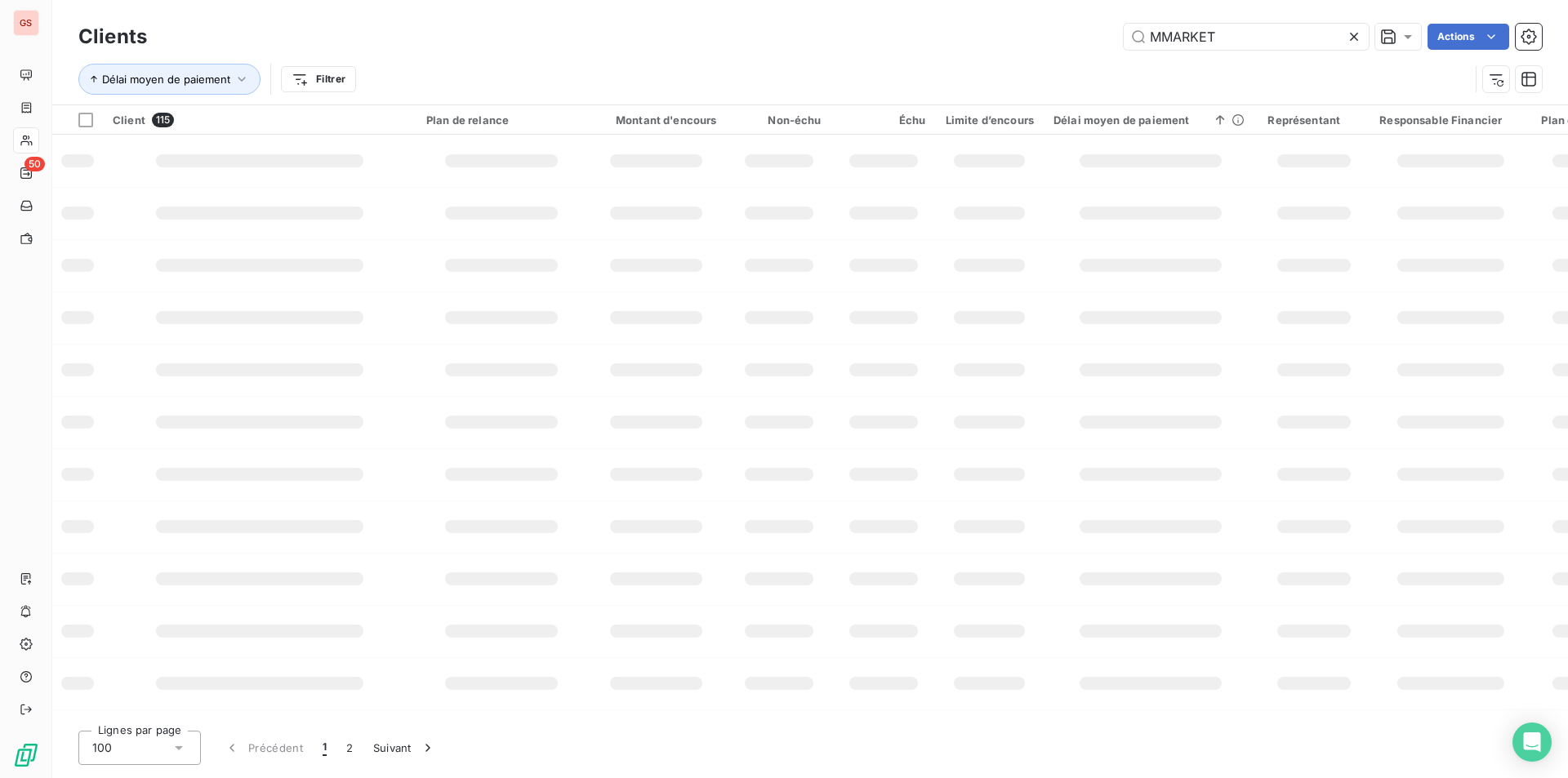
type input "MMARKET"
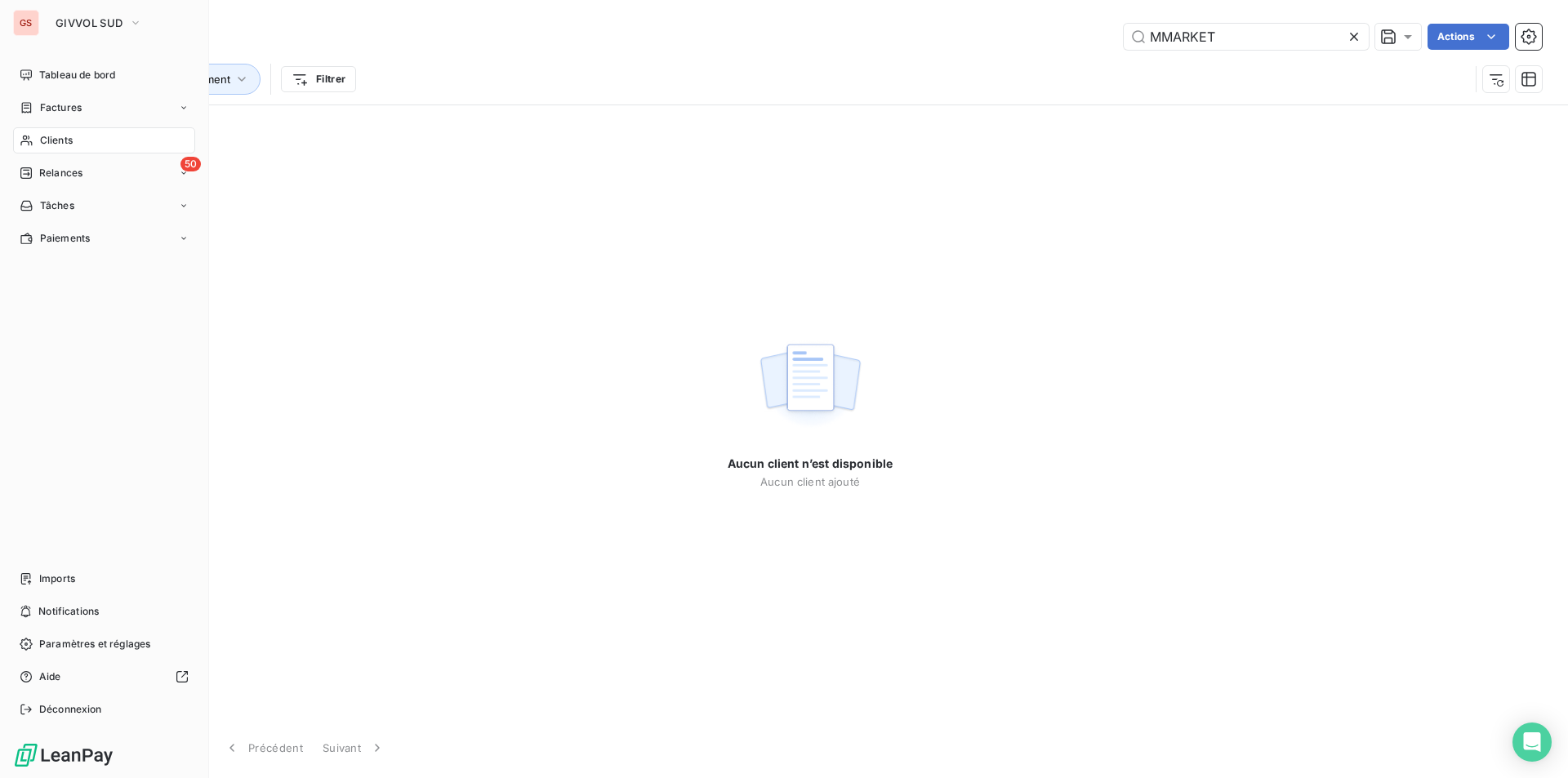
click at [92, 144] on div "Clients" at bounding box center [104, 140] width 182 height 26
click at [62, 137] on span "Clients" at bounding box center [56, 141] width 32 height 15
click at [77, 70] on span "Tableau de bord" at bounding box center [77, 75] width 76 height 15
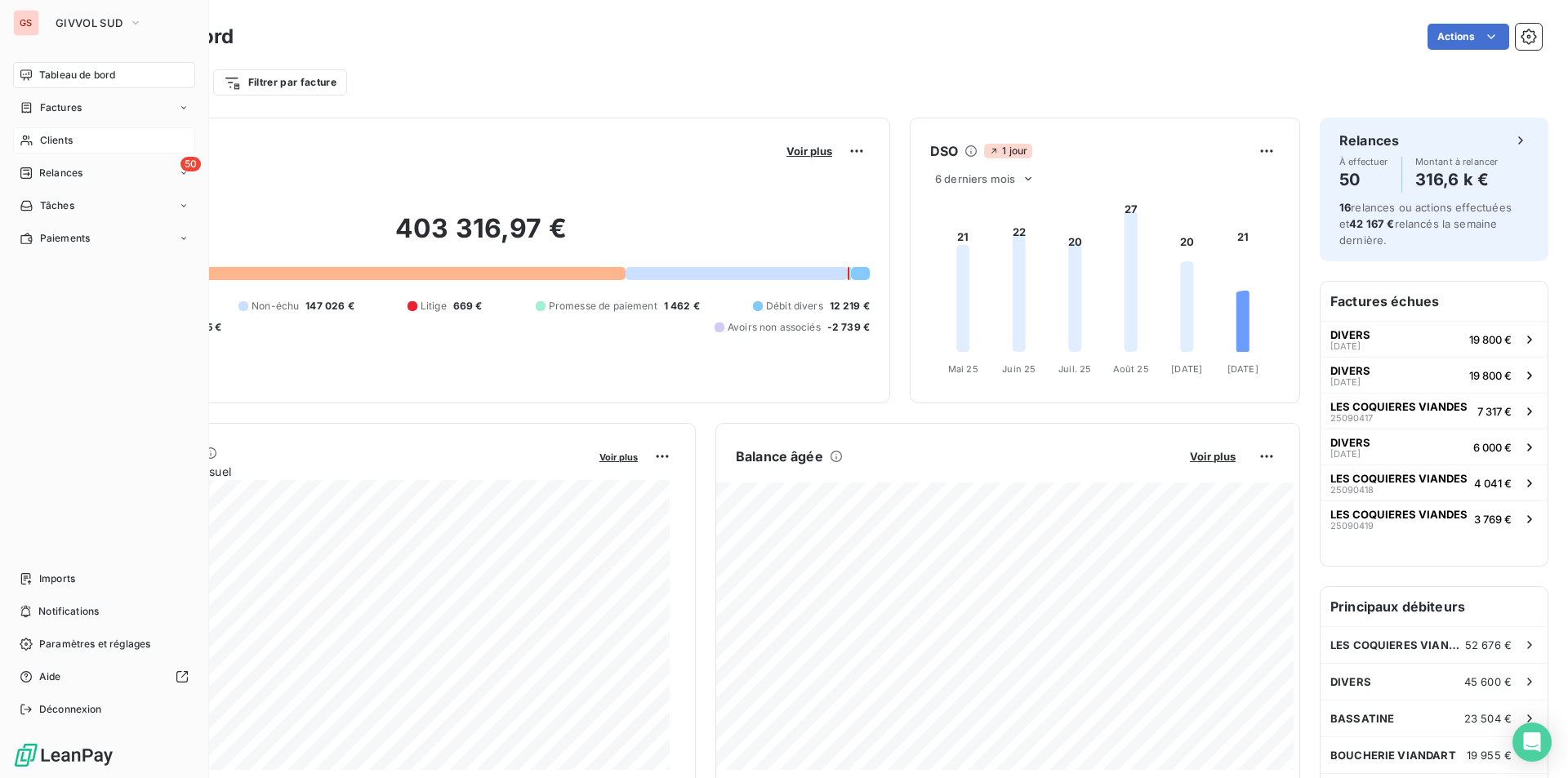
click at [65, 145] on span "Clients" at bounding box center [56, 141] width 32 height 15
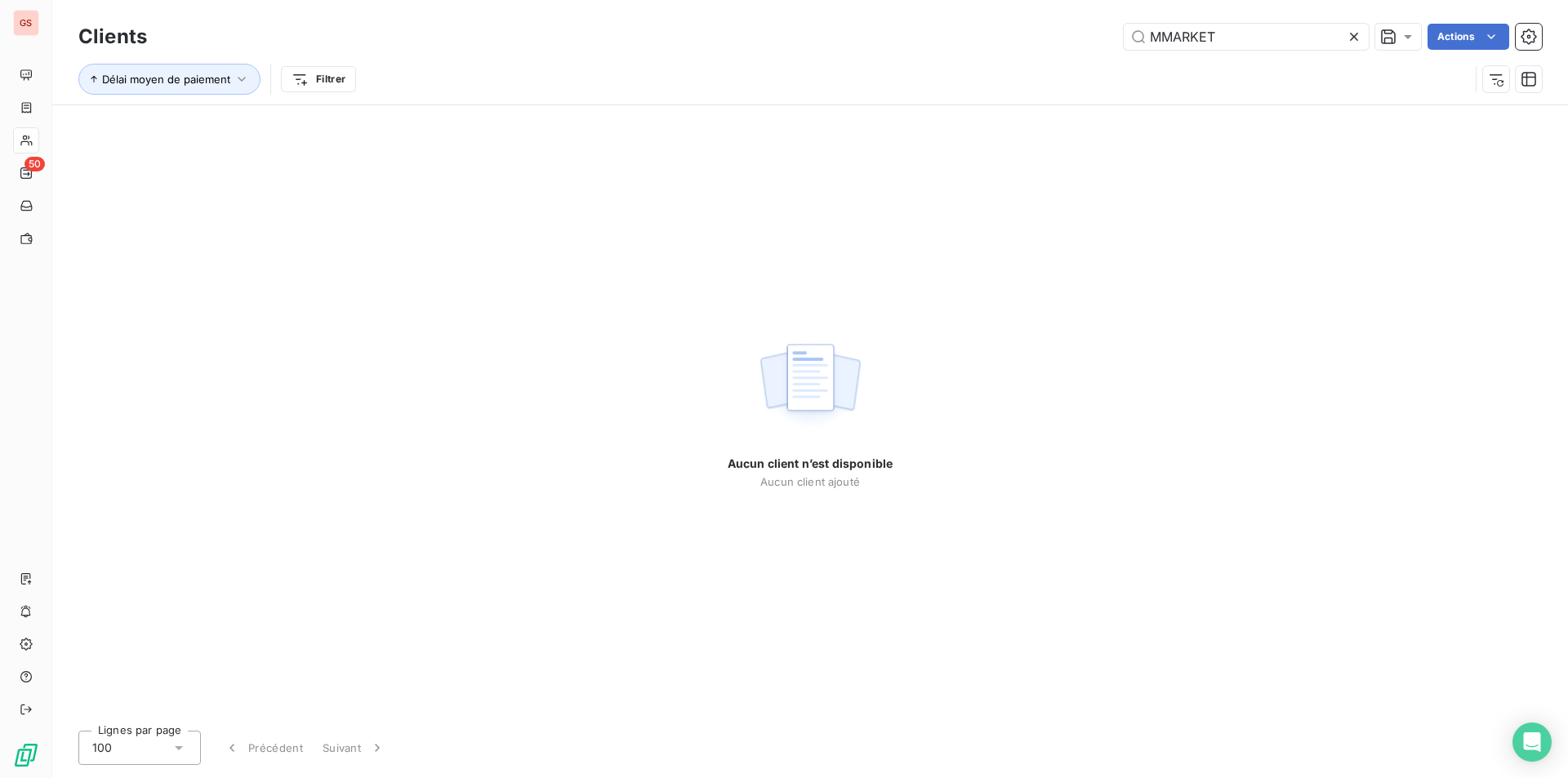
drag, startPoint x: 1262, startPoint y: 30, endPoint x: 994, endPoint y: 18, distance: 268.3
click at [995, 18] on div "Clients MMARKET Actions Délai moyen de paiement Filtrer" at bounding box center [810, 52] width 1516 height 104
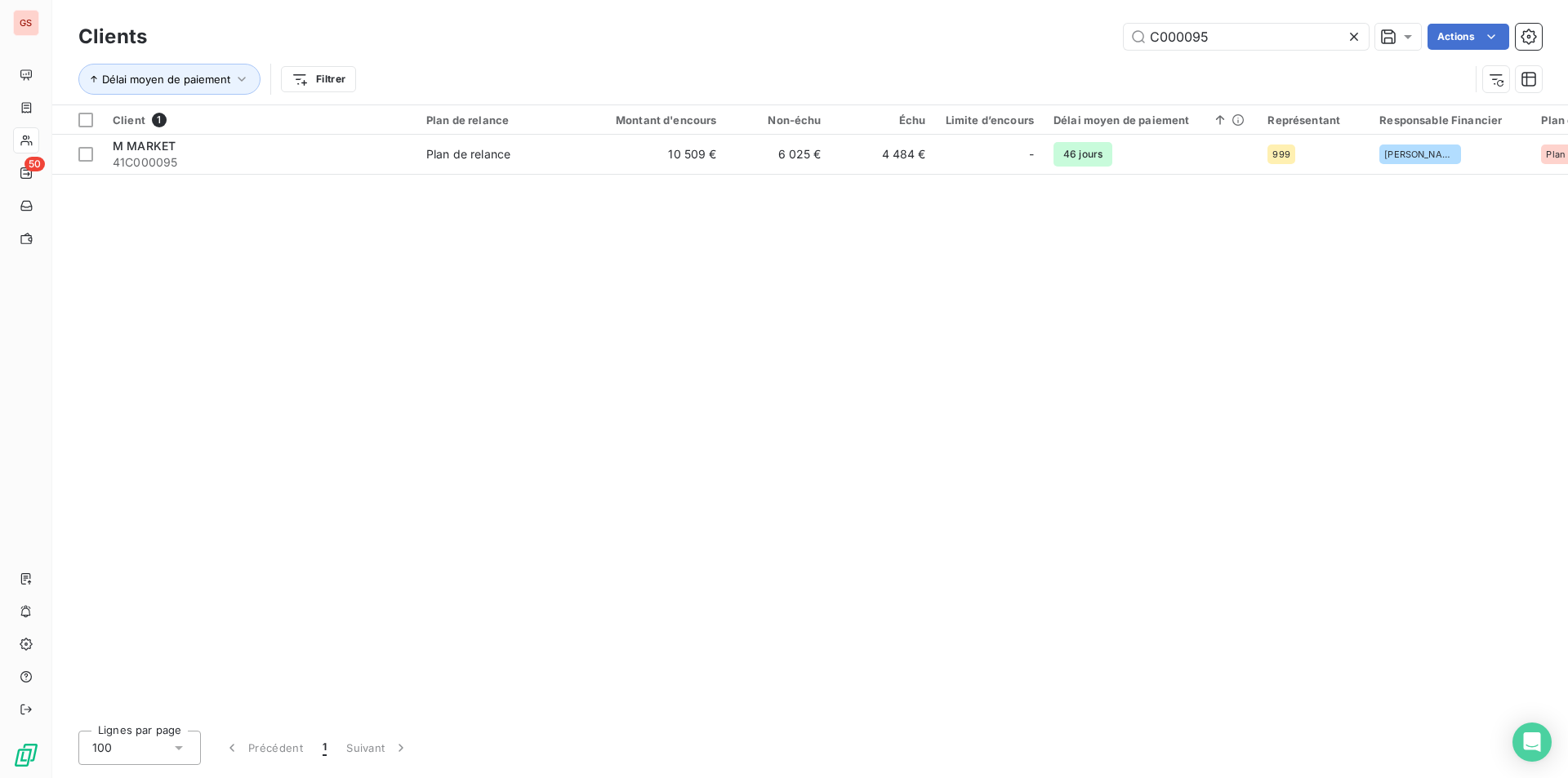
type input "C000095"
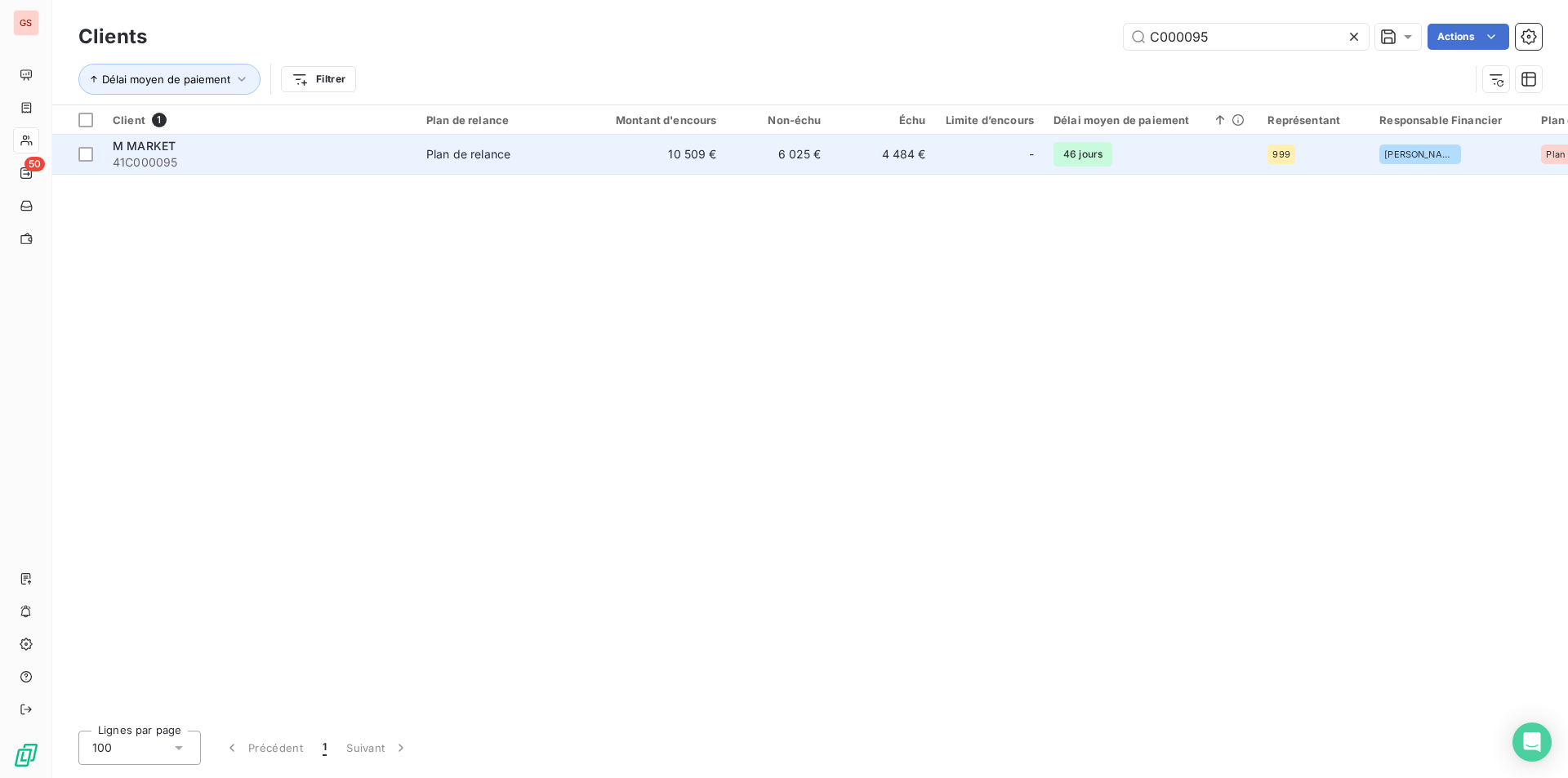
click at [162, 154] on span "41C000095" at bounding box center [259, 162] width 294 height 17
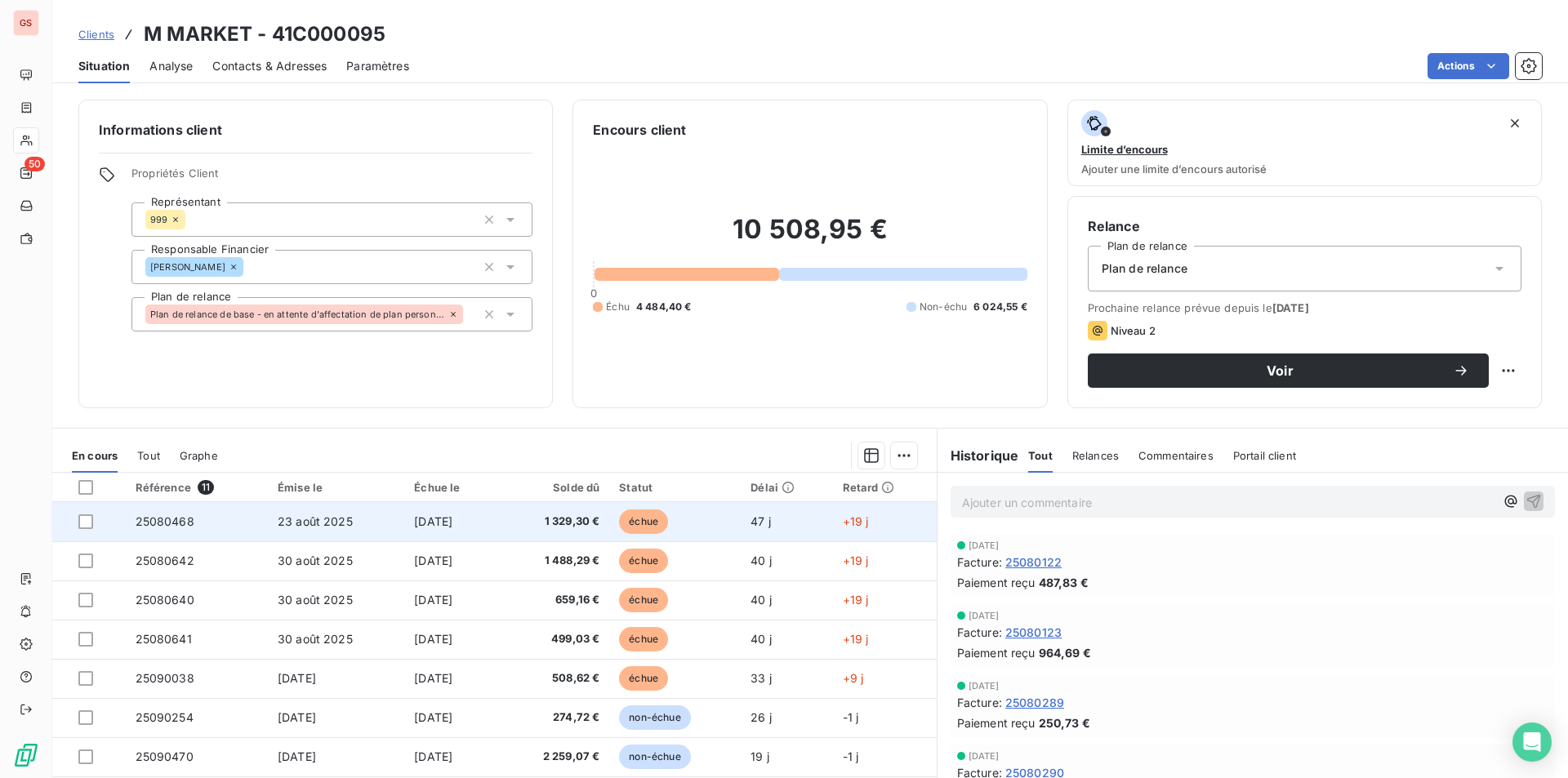
drag, startPoint x: 88, startPoint y: 520, endPoint x: 88, endPoint y: 529, distance: 9.0
click at [88, 523] on div at bounding box center [86, 522] width 15 height 15
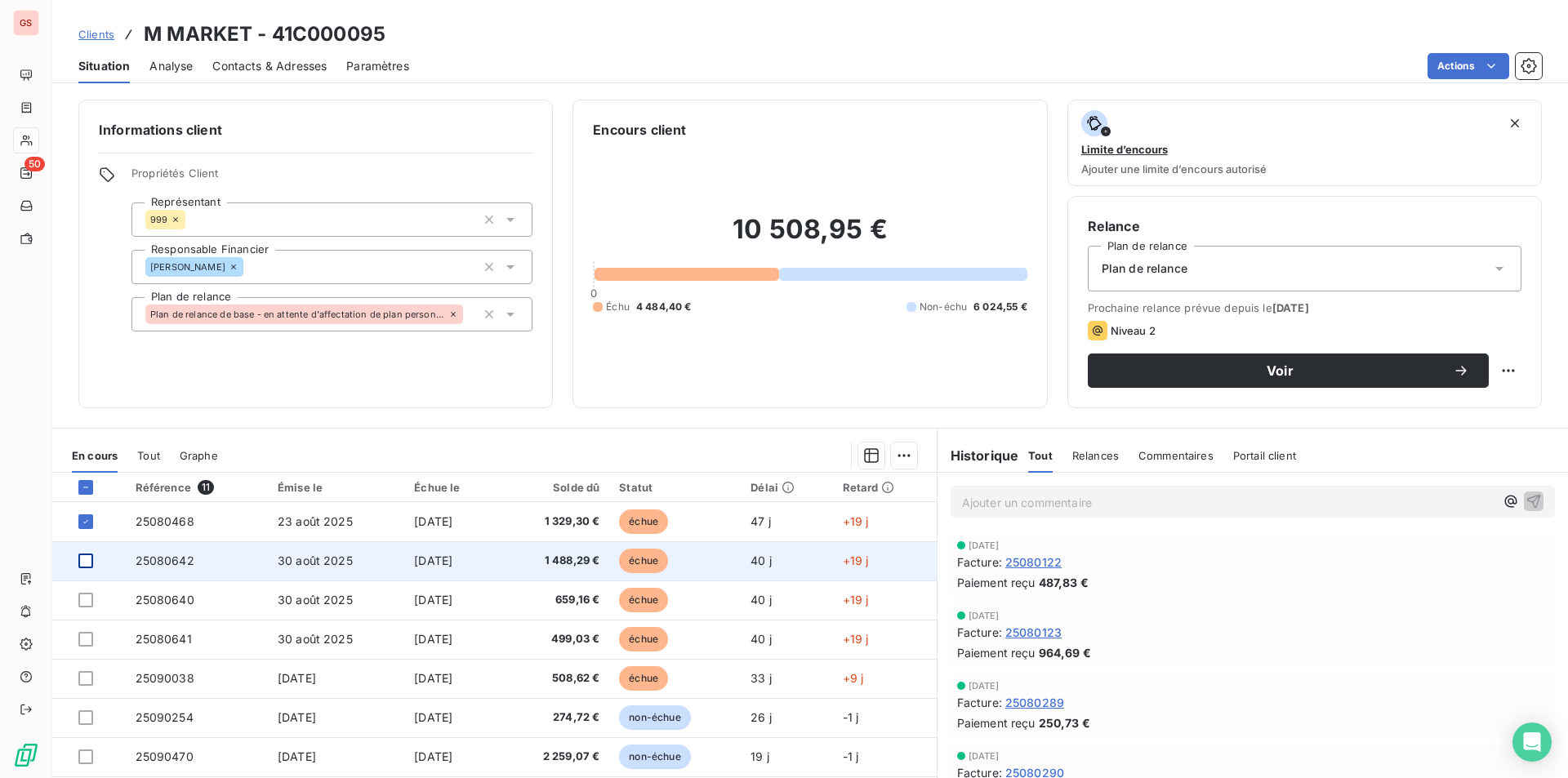
click at [84, 563] on div at bounding box center [86, 561] width 15 height 15
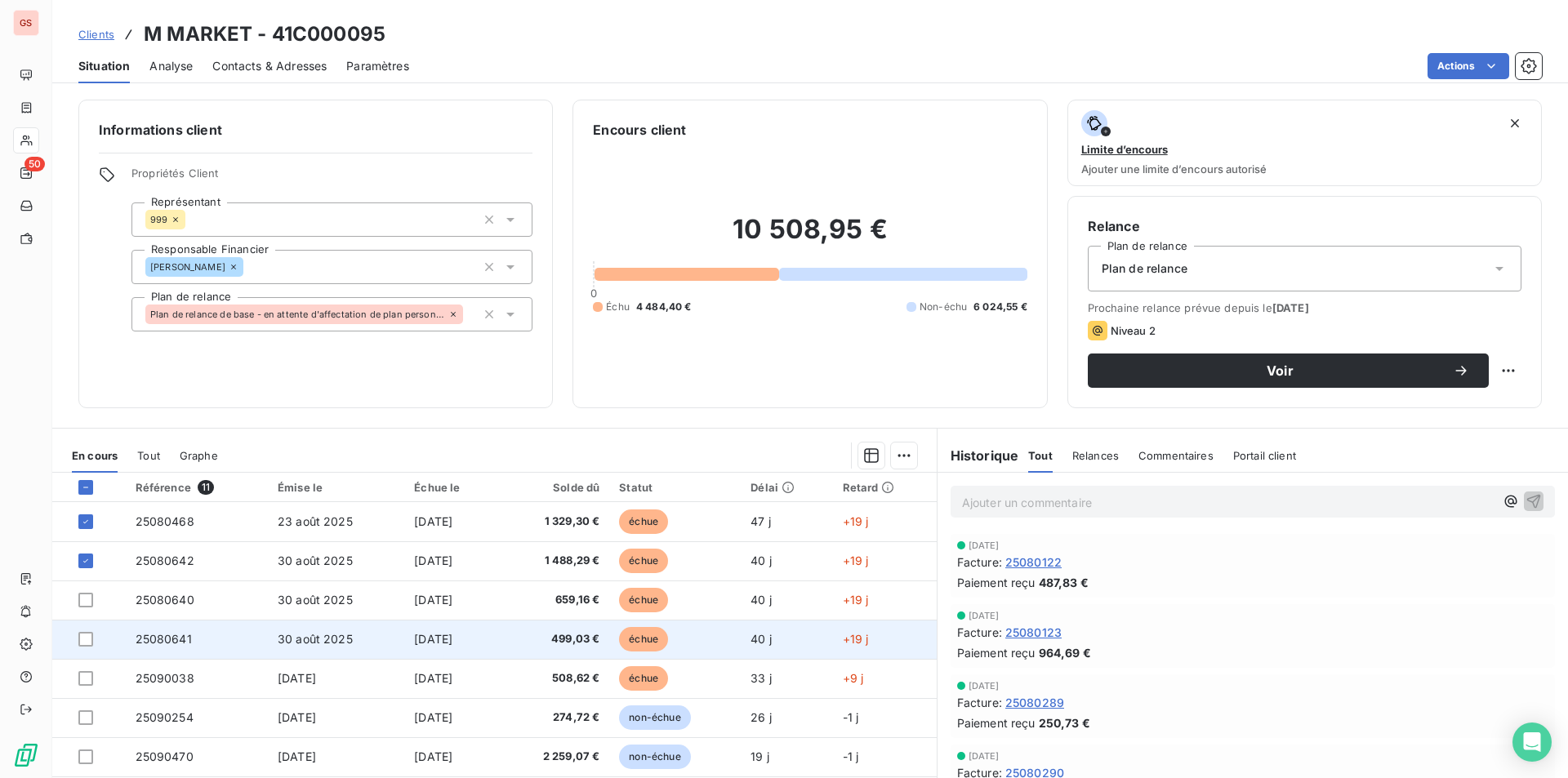
drag, startPoint x: 87, startPoint y: 598, endPoint x: 87, endPoint y: 626, distance: 28.0
click at [87, 600] on div at bounding box center [86, 601] width 15 height 15
click at [88, 637] on div at bounding box center [86, 640] width 15 height 15
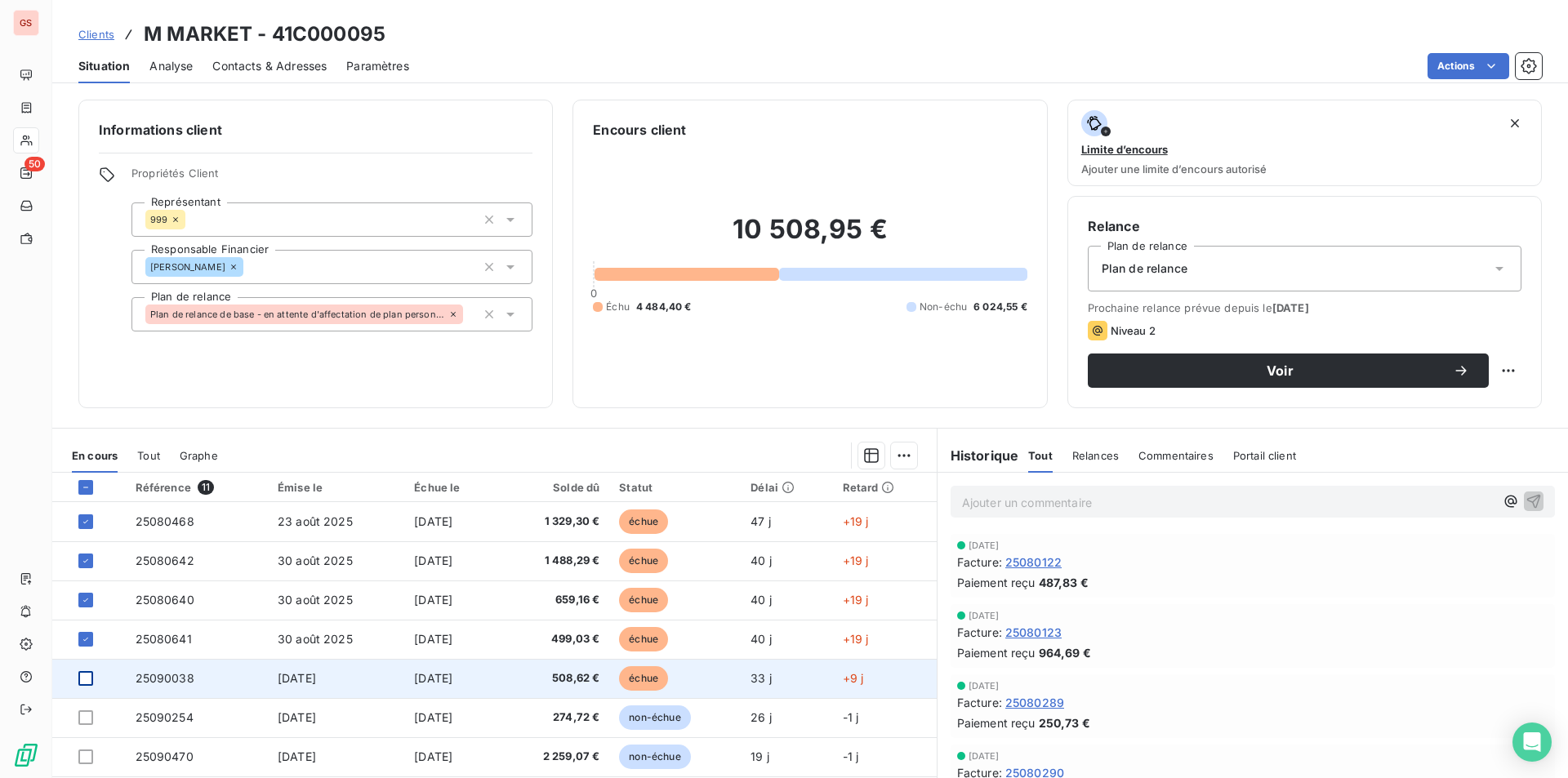
click at [83, 681] on div at bounding box center [86, 679] width 15 height 15
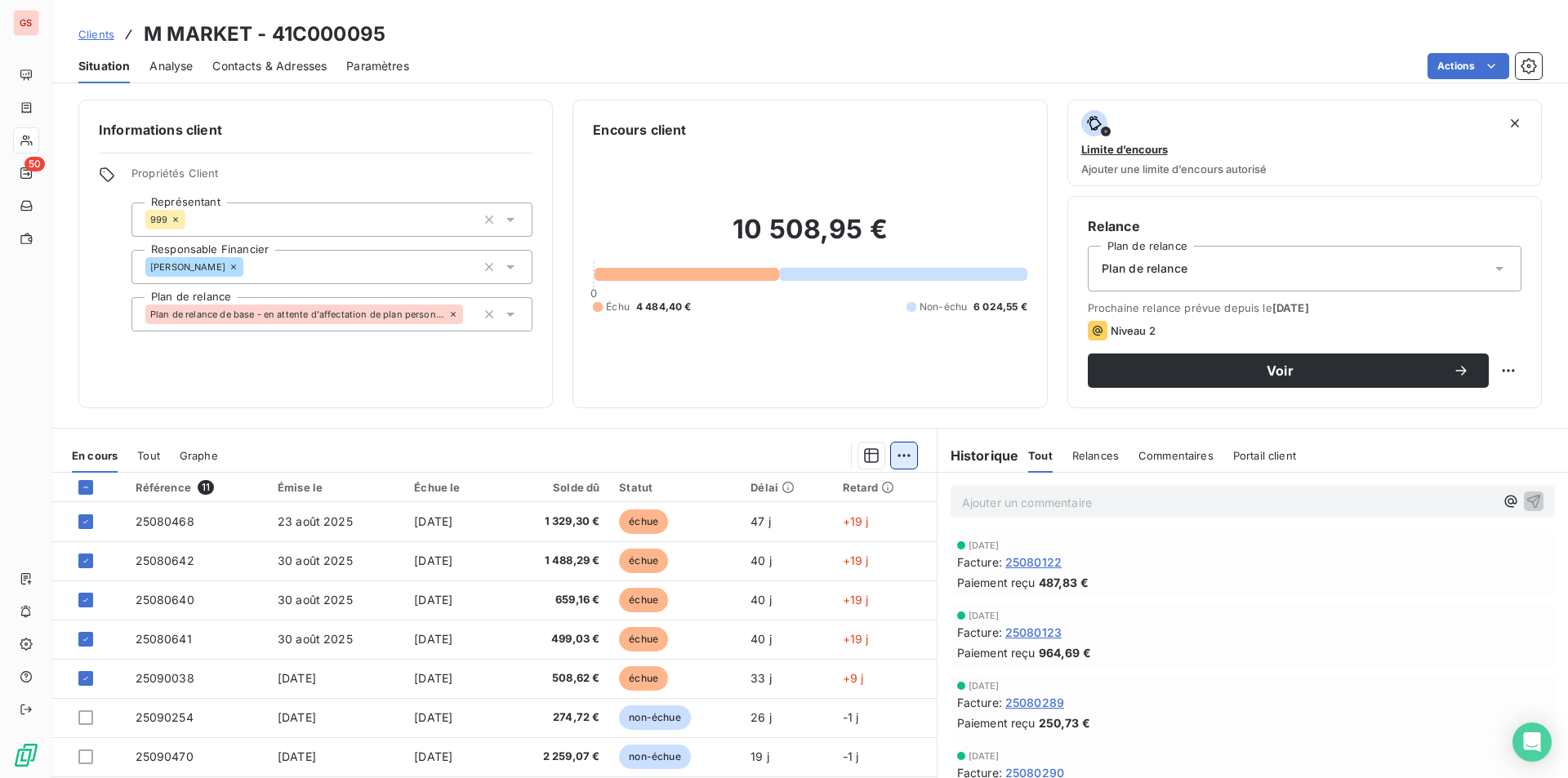
click at [899, 456] on html "GS 50 Clients M MARKET - 41C000095 Situation Analyse Contacts & Adresses Paramè…" at bounding box center [784, 389] width 1568 height 778
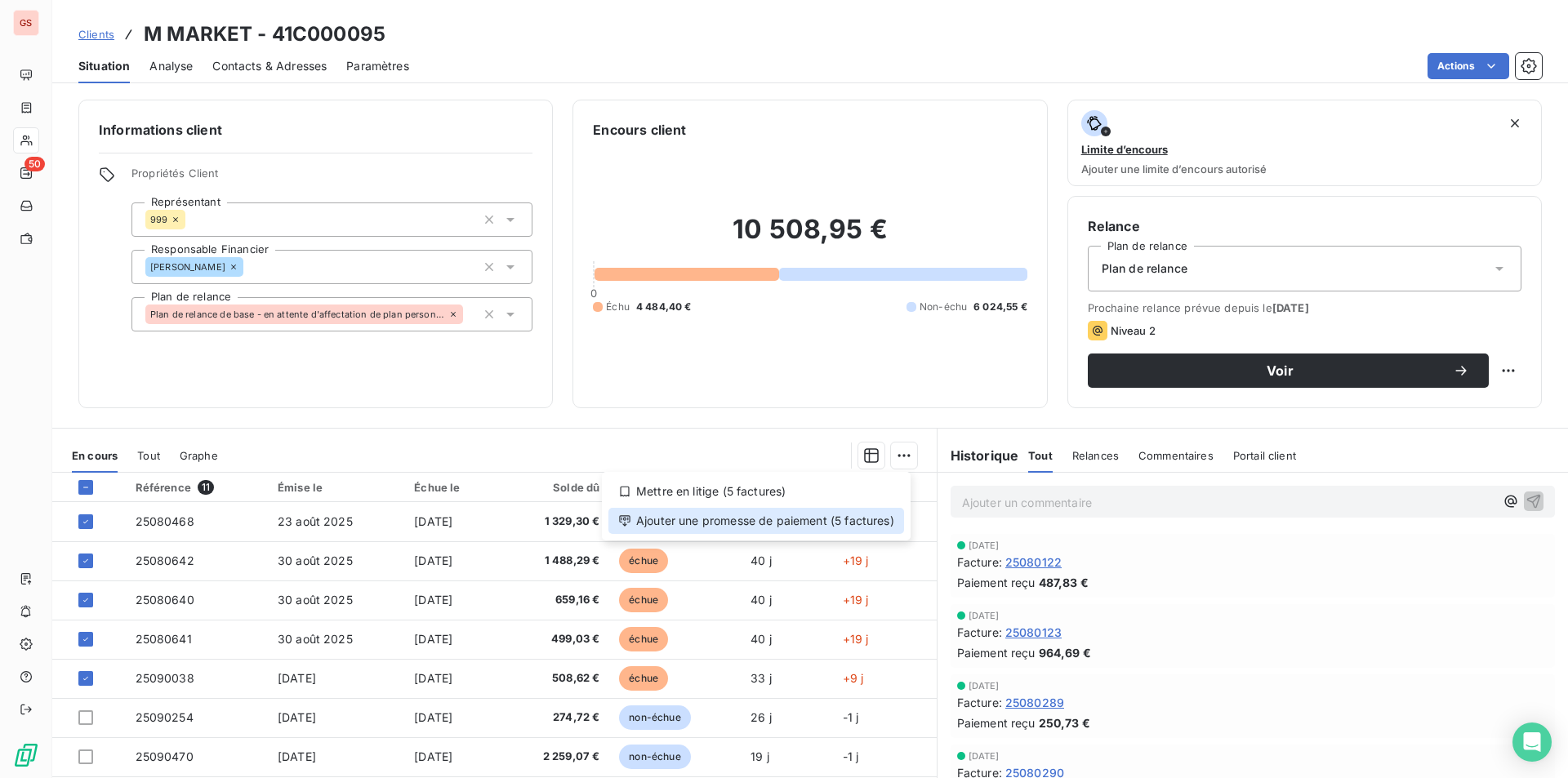
click at [823, 524] on div "Ajouter une promesse de paiement (5 factures)" at bounding box center [756, 521] width 296 height 26
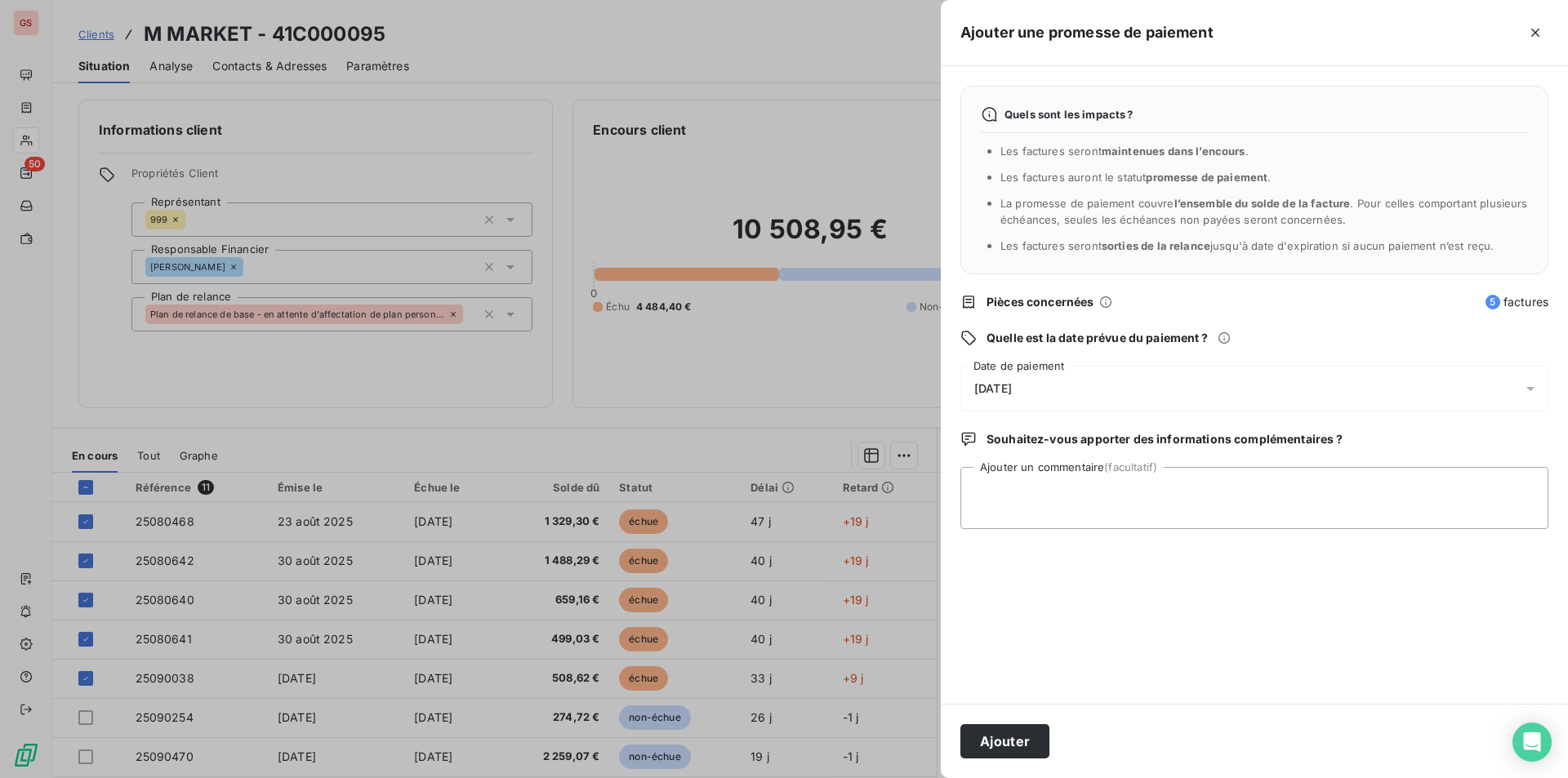
click at [1122, 396] on div "10/10/2025" at bounding box center [1255, 388] width 588 height 46
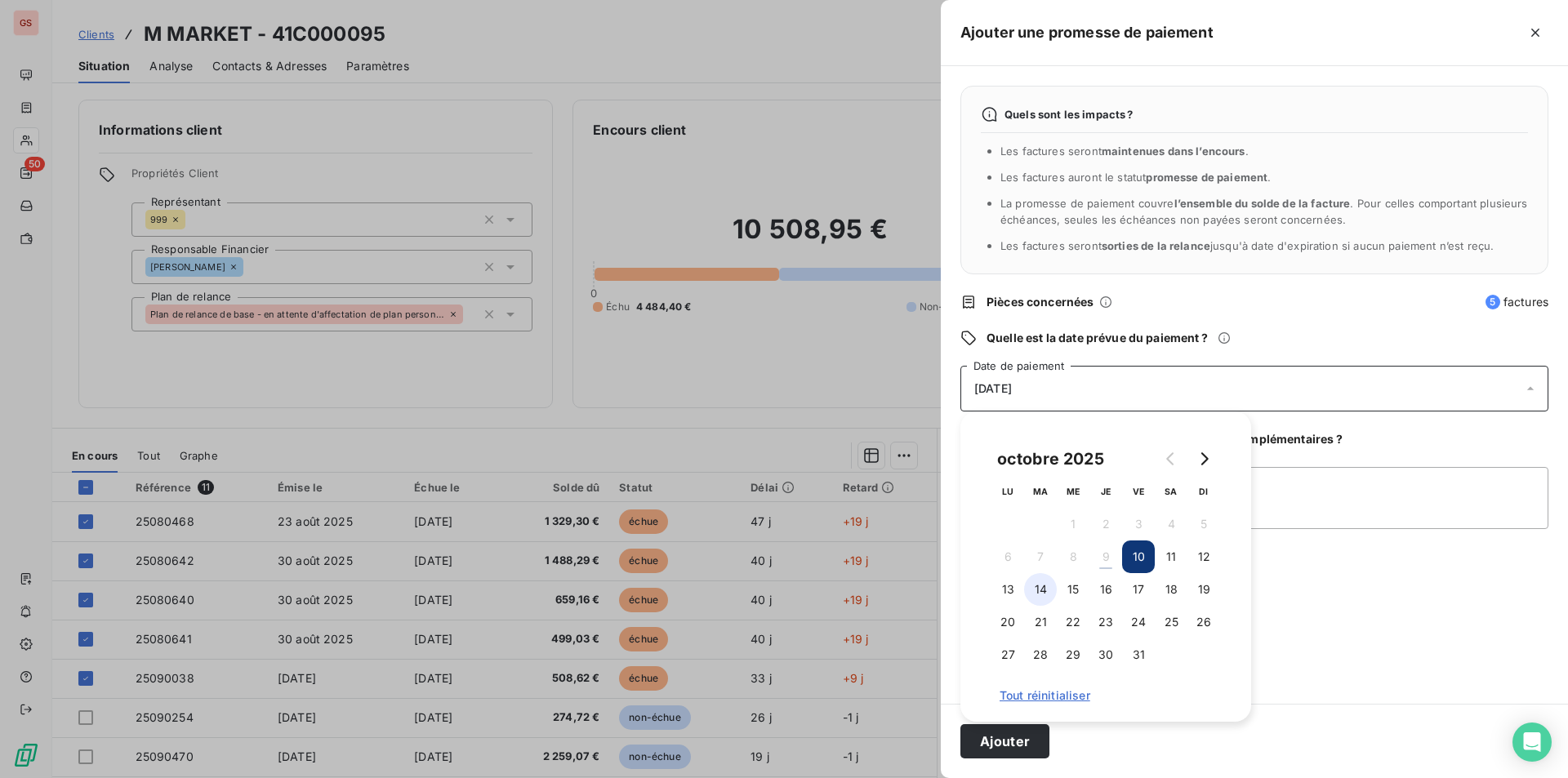
click at [1040, 587] on button "14" at bounding box center [1040, 589] width 32 height 32
click at [1361, 504] on textarea "Ajouter un commentaire (facultatif)" at bounding box center [1255, 498] width 588 height 62
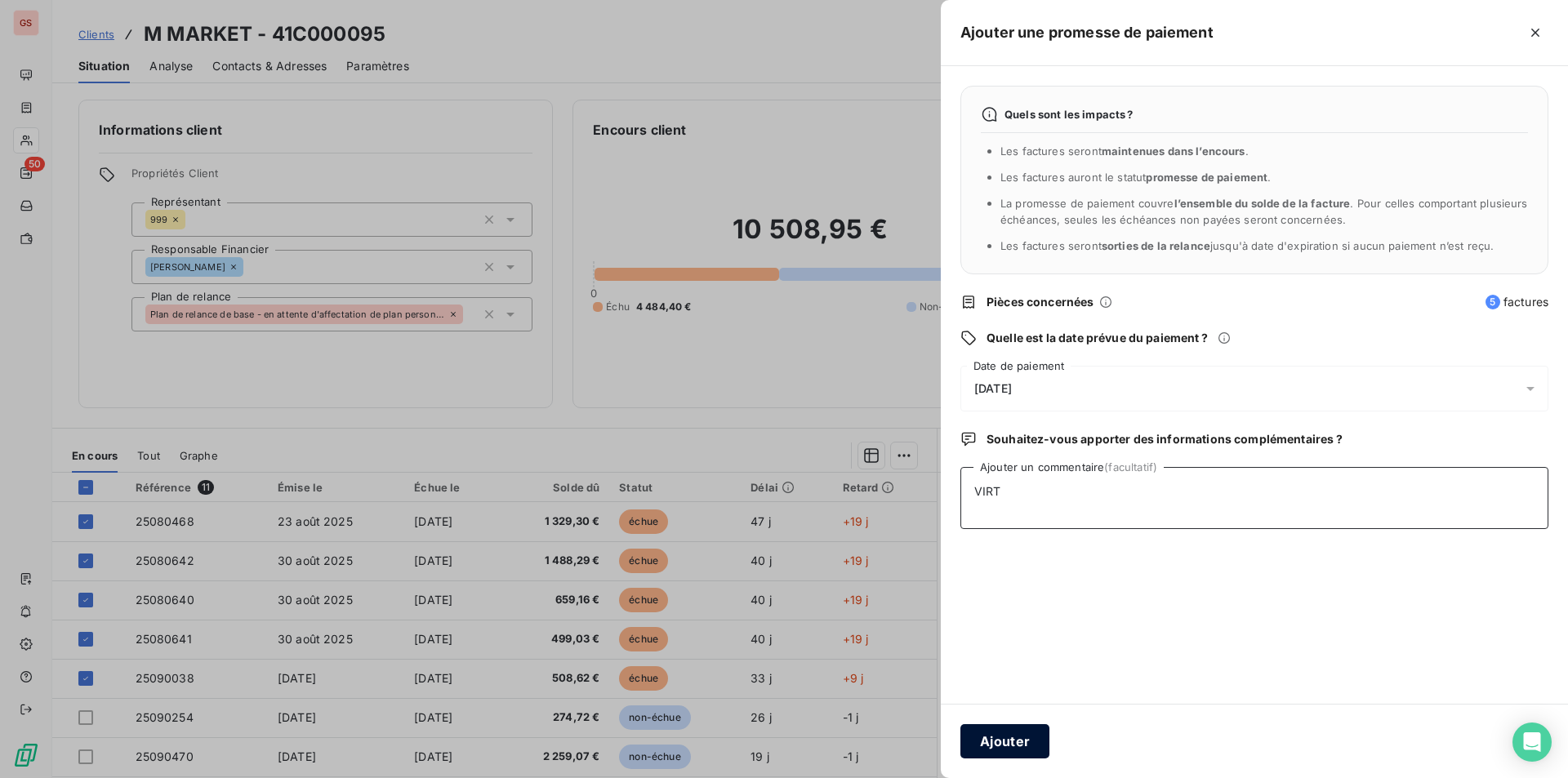
type textarea "VIRT"
click at [994, 743] on button "Ajouter" at bounding box center [1005, 741] width 89 height 34
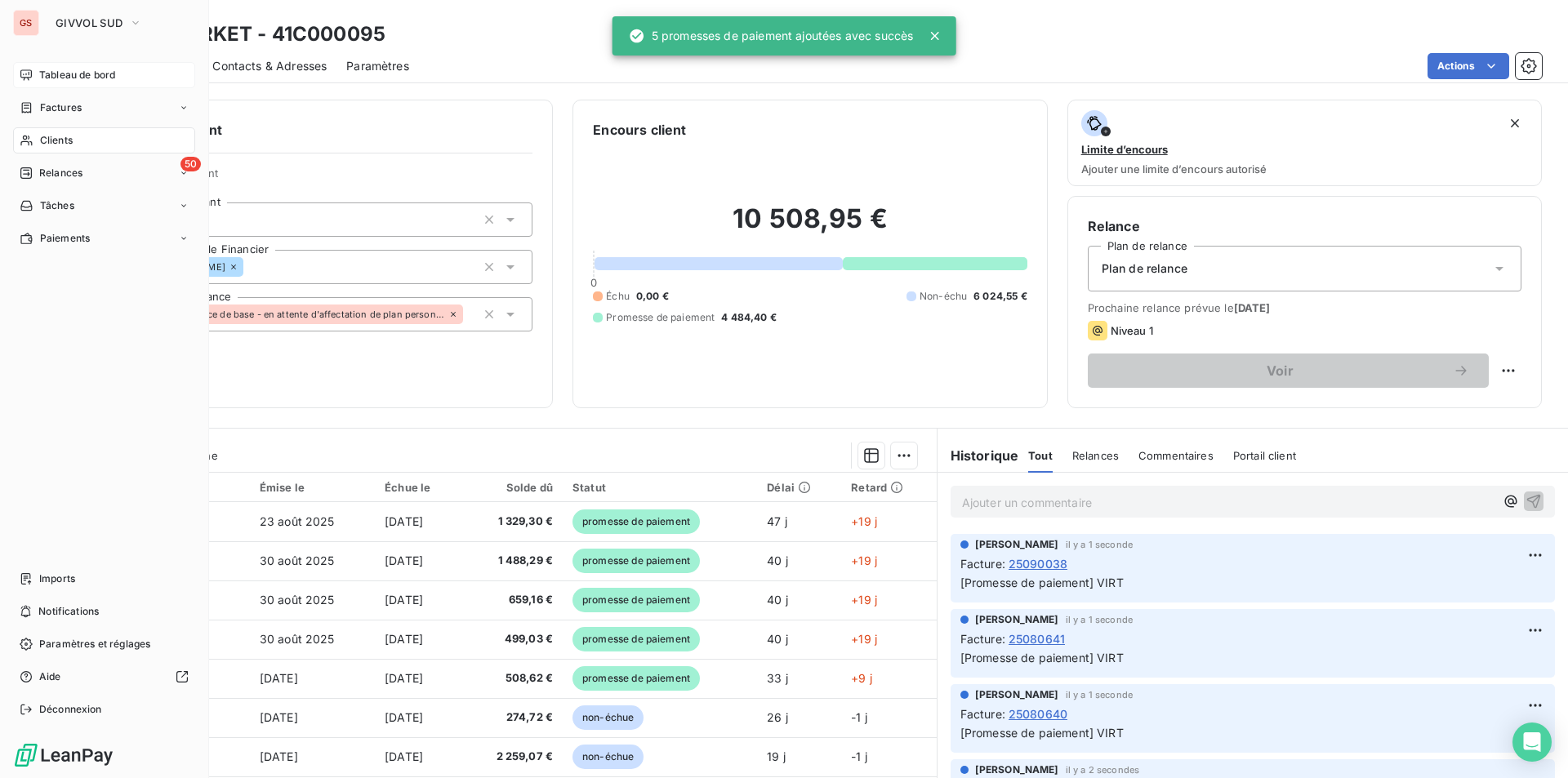
click at [62, 81] on span "Tableau de bord" at bounding box center [77, 75] width 76 height 15
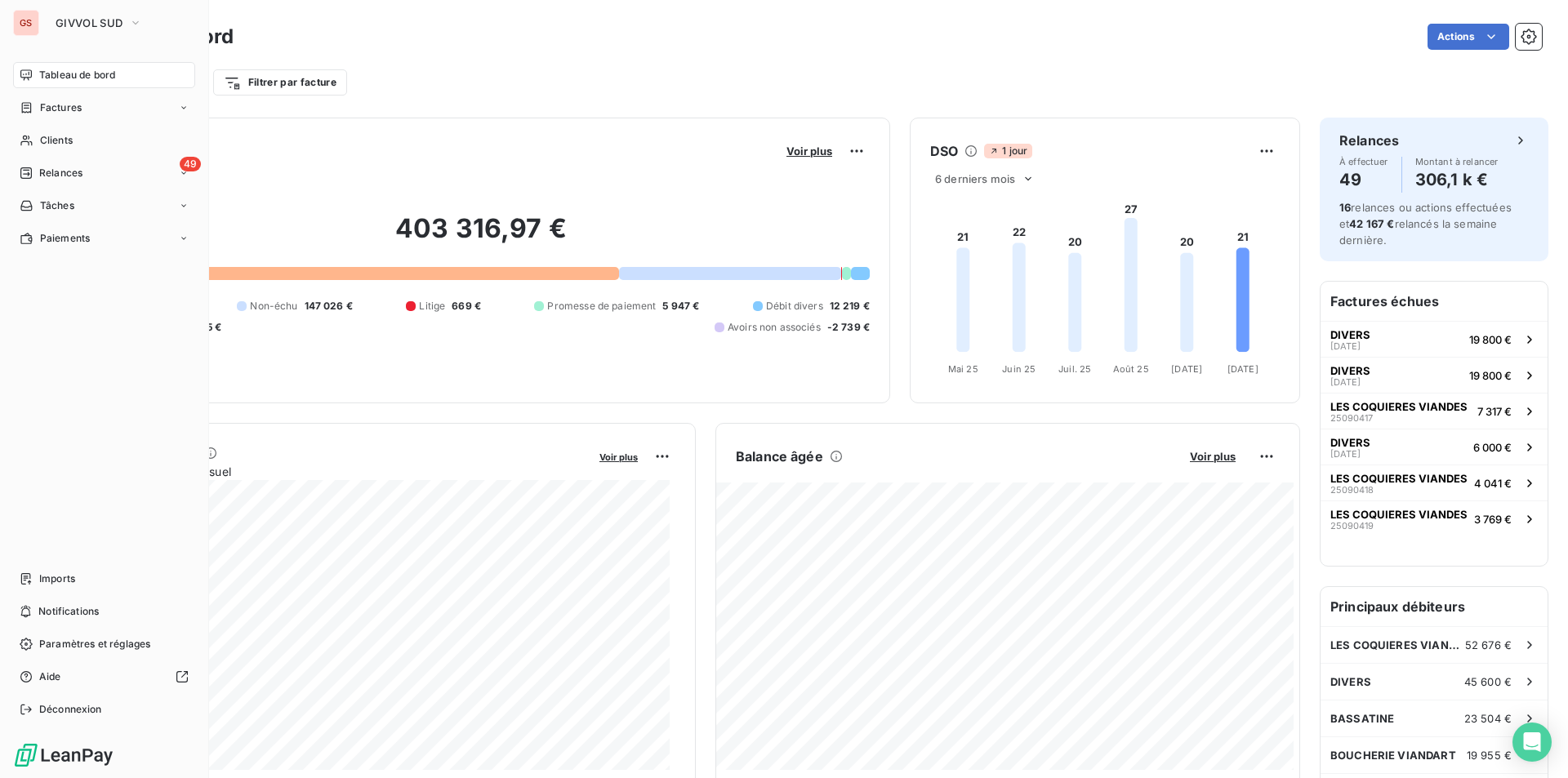
click at [29, 27] on div "GS" at bounding box center [26, 22] width 26 height 26
click at [100, 26] on span "GIVVOL SUD" at bounding box center [89, 23] width 67 height 13
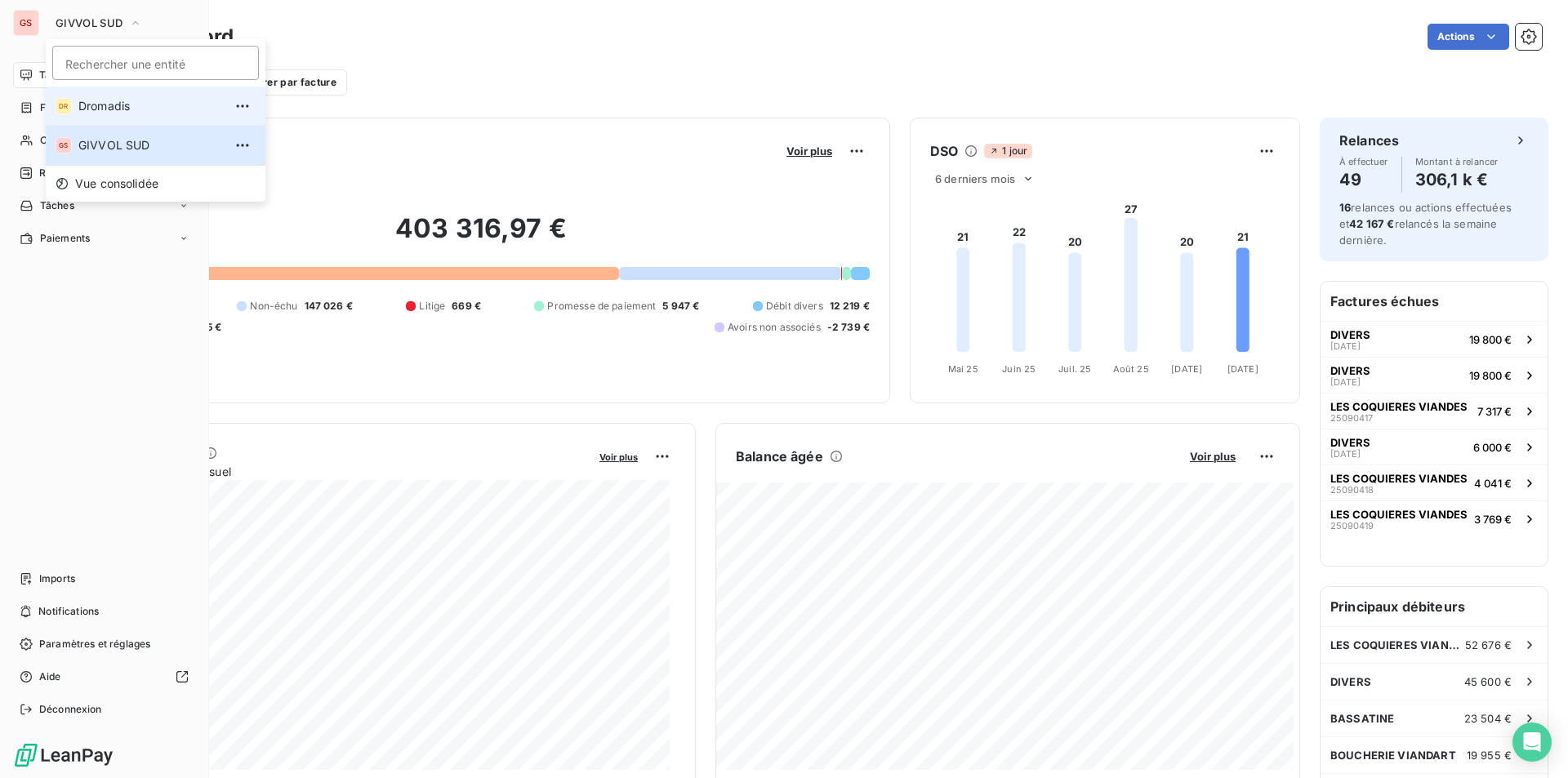
click at [105, 111] on span "Dromadis" at bounding box center [151, 107] width 145 height 17
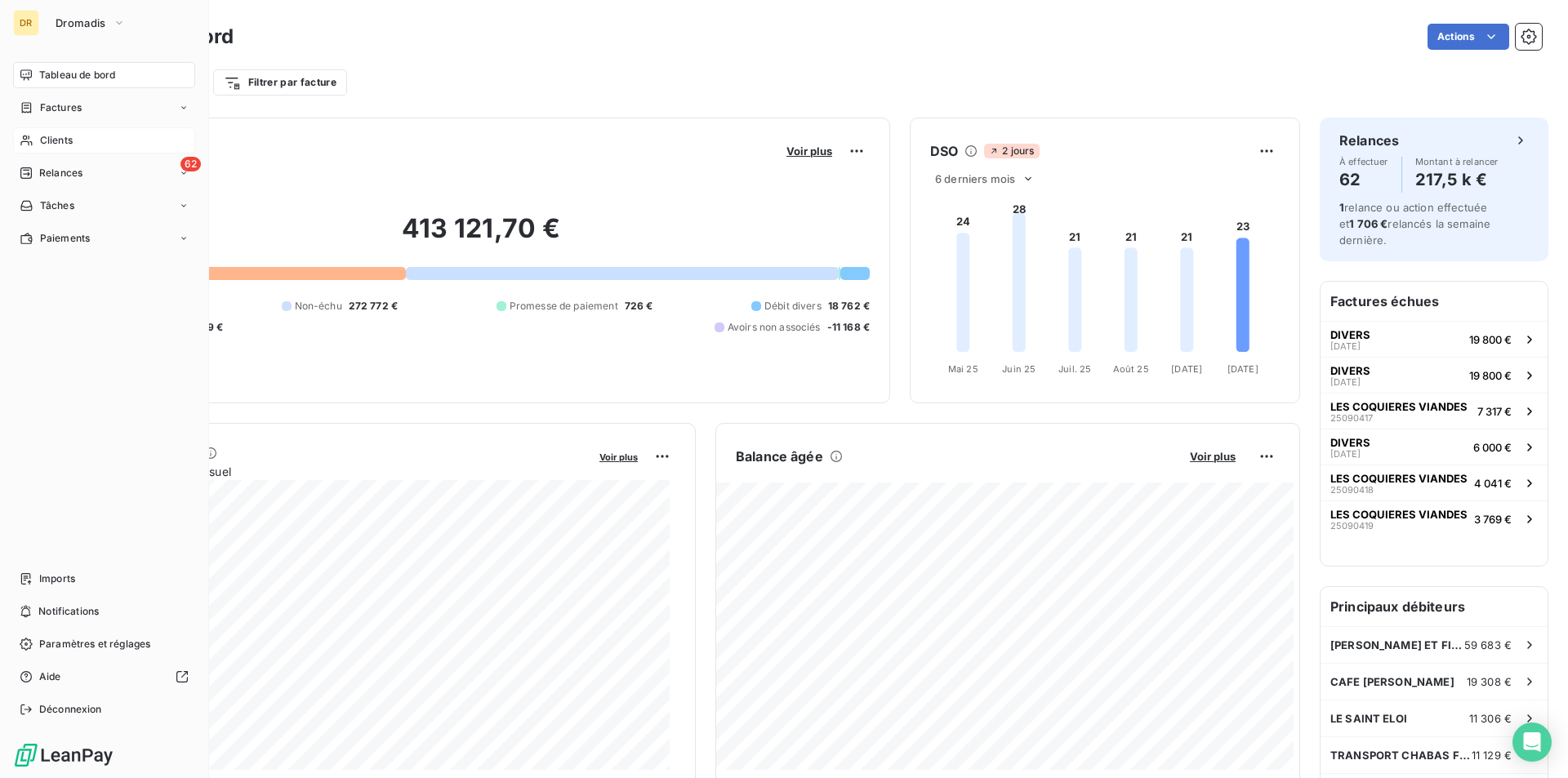
click at [65, 140] on span "Clients" at bounding box center [56, 141] width 32 height 15
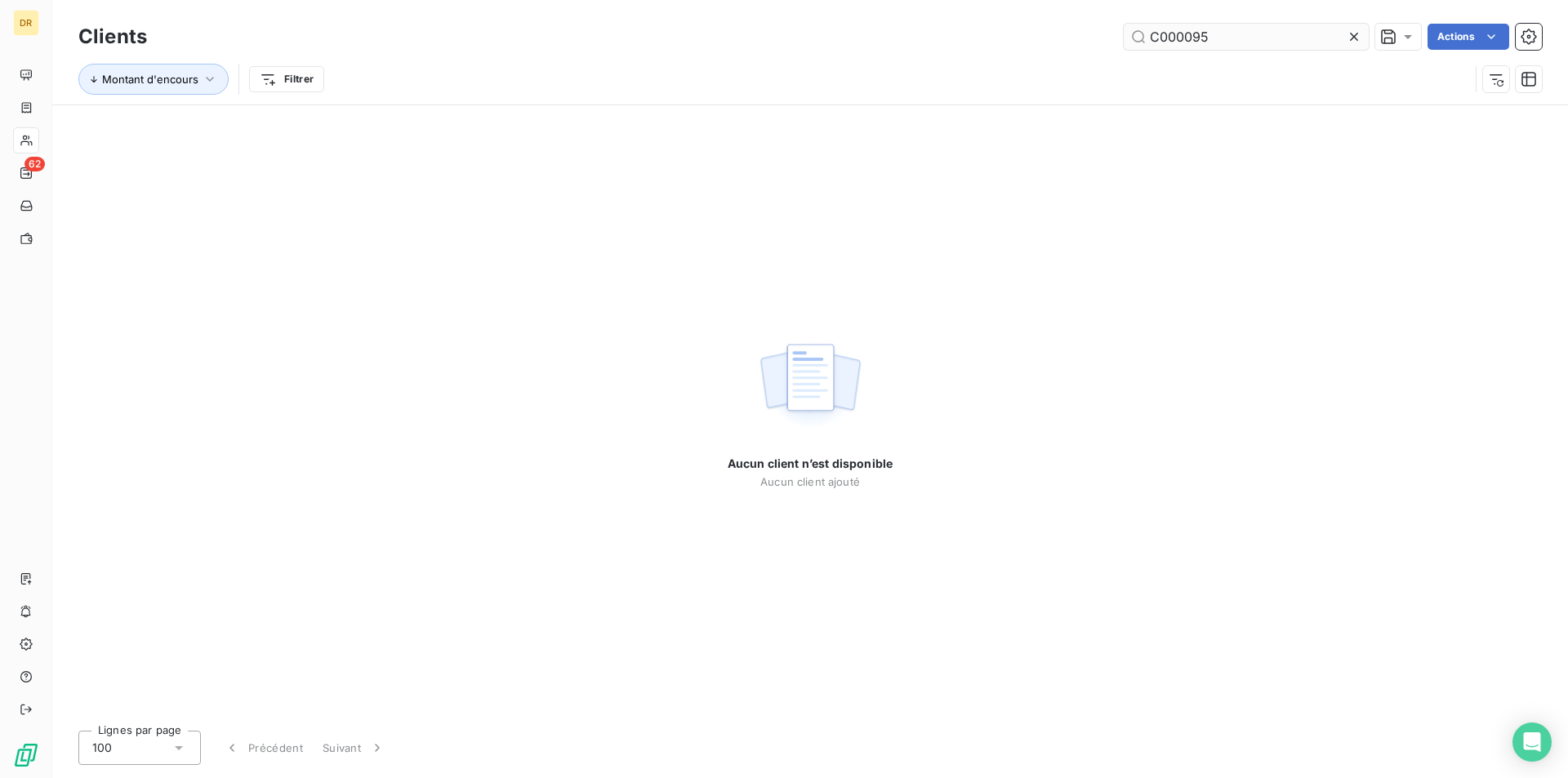
drag, startPoint x: 1172, startPoint y: 31, endPoint x: 1186, endPoint y: 35, distance: 14.6
click at [1273, 40] on input "C000095" at bounding box center [1246, 36] width 245 height 26
click at [1162, 39] on input "C0001155" at bounding box center [1246, 36] width 245 height 26
drag, startPoint x: 1154, startPoint y: 37, endPoint x: 1161, endPoint y: 44, distance: 9.9
click at [1161, 44] on input "C0001155" at bounding box center [1246, 36] width 245 height 26
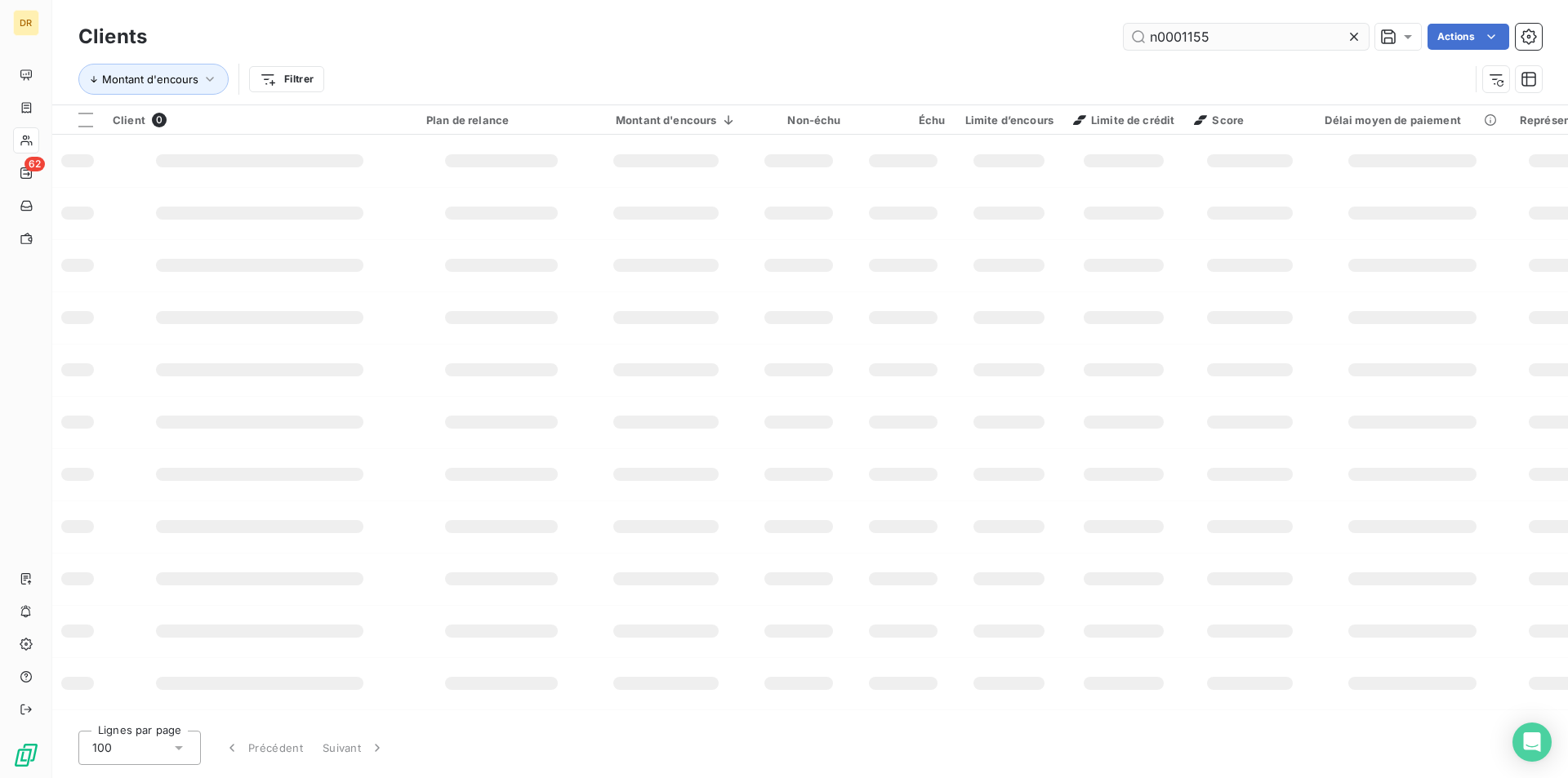
type input "n0001155"
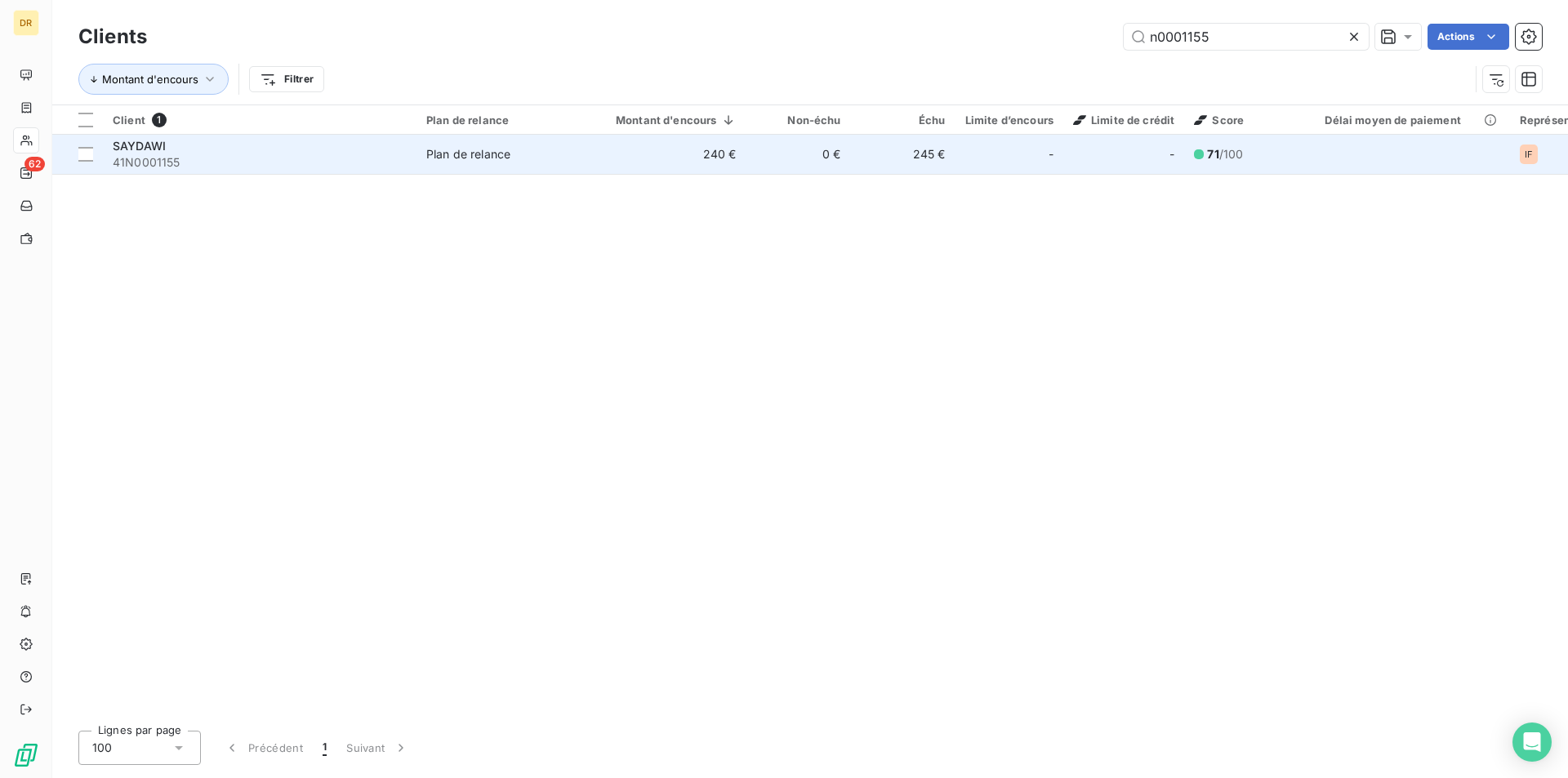
click at [322, 147] on div "SAYDAWI" at bounding box center [259, 147] width 294 height 17
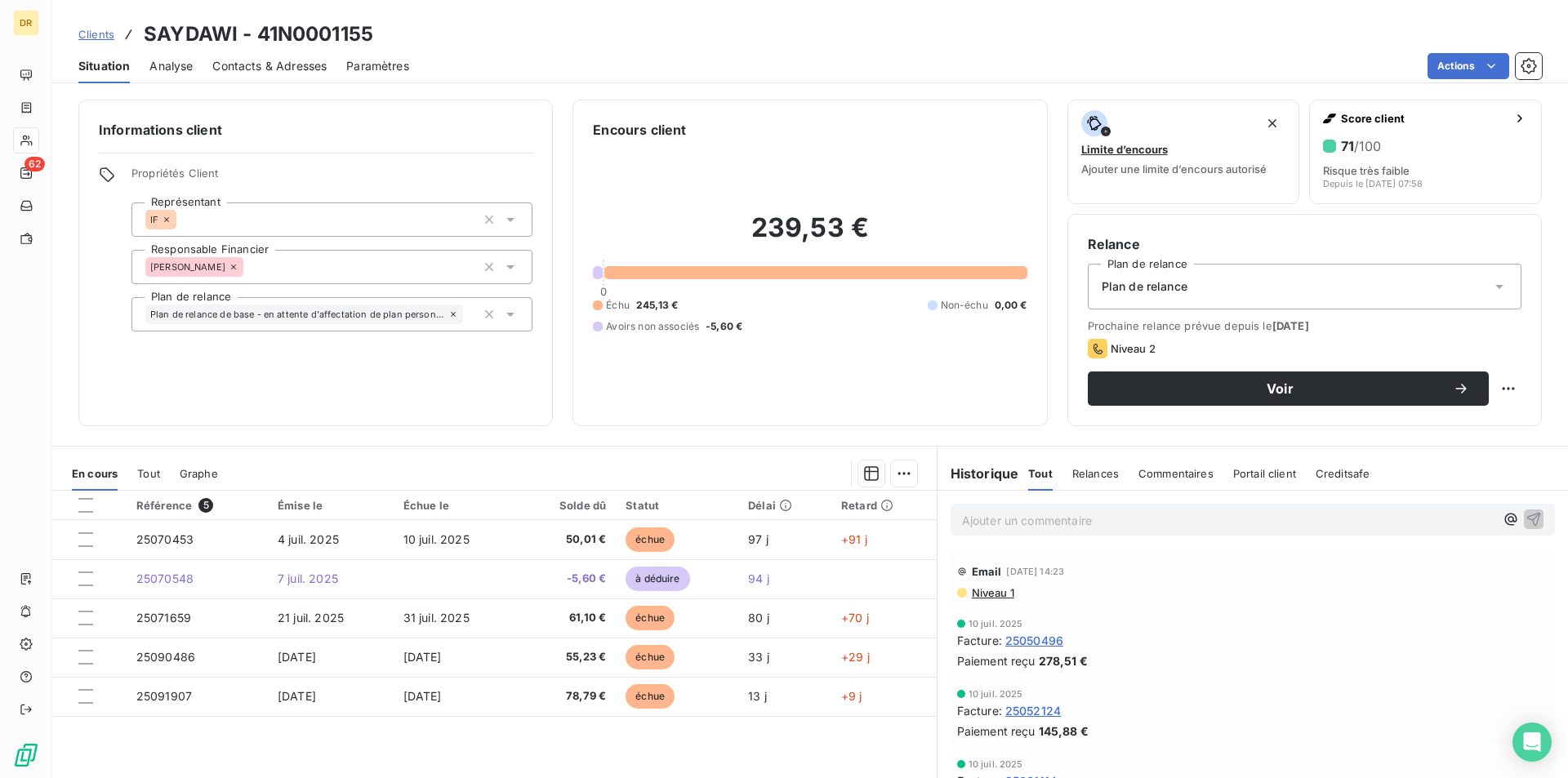
click at [987, 595] on span "Niveau 1" at bounding box center [992, 593] width 44 height 13
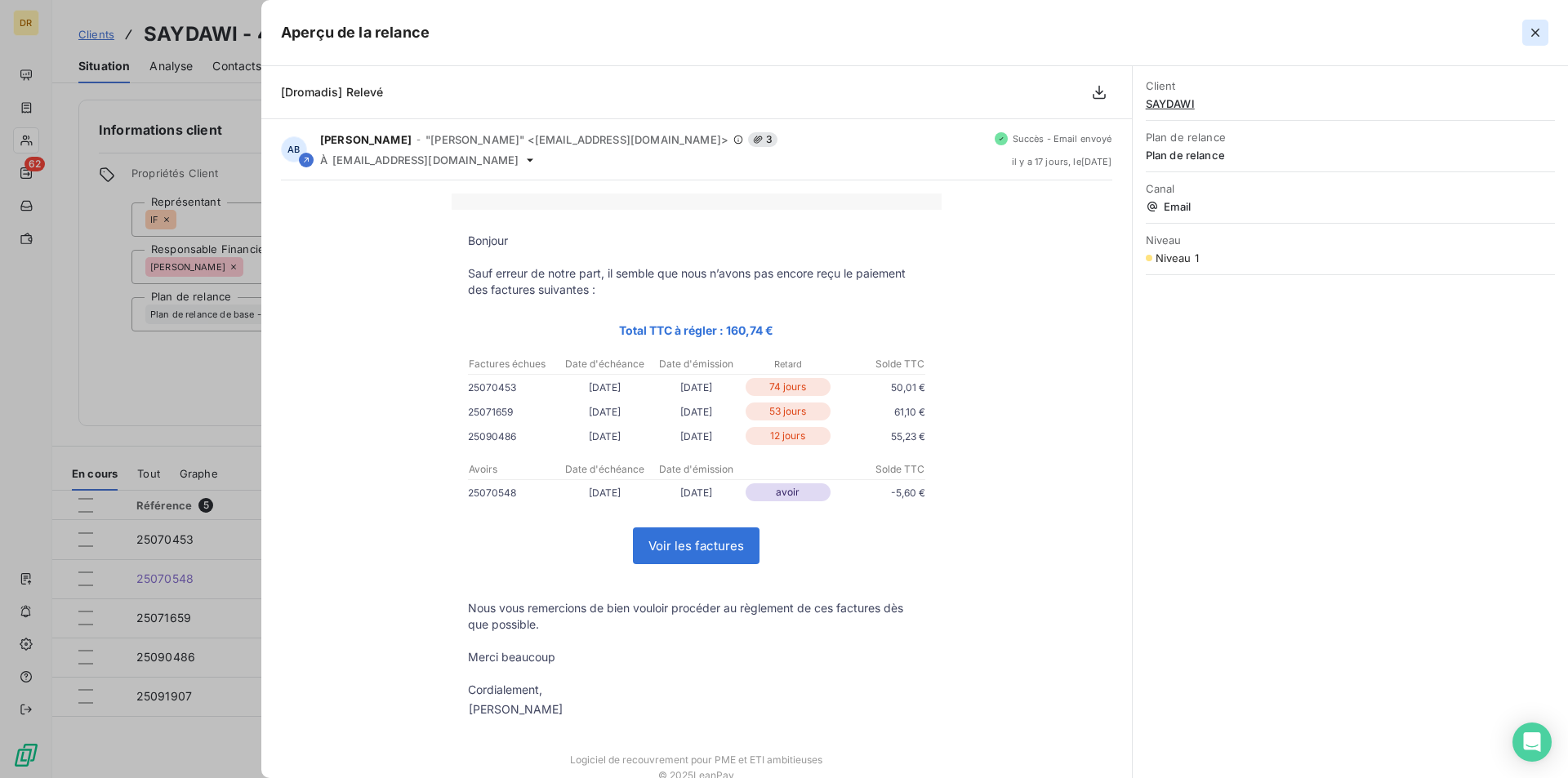
click at [1531, 31] on icon "button" at bounding box center [1536, 32] width 17 height 17
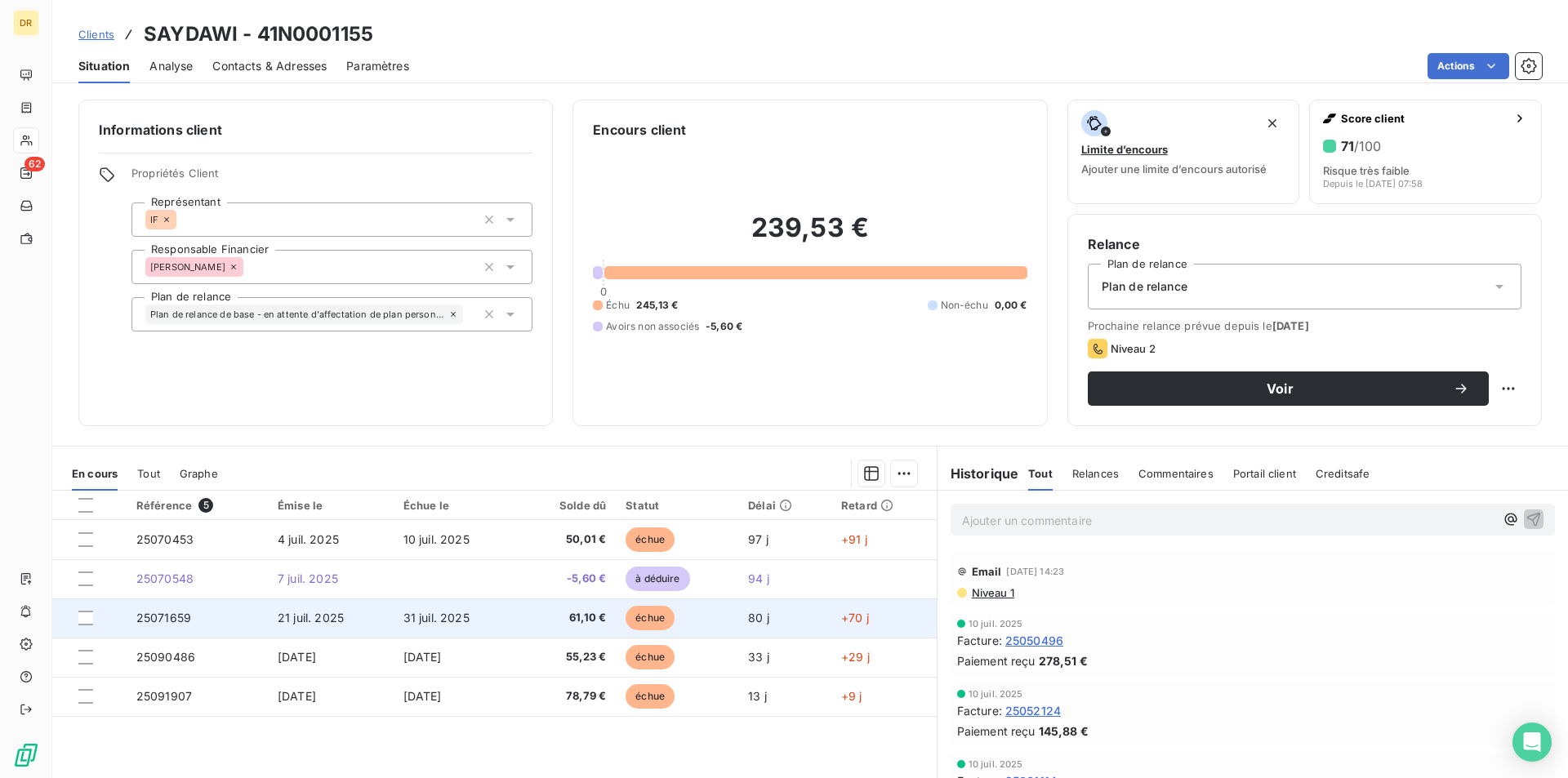
scroll to position [76, 0]
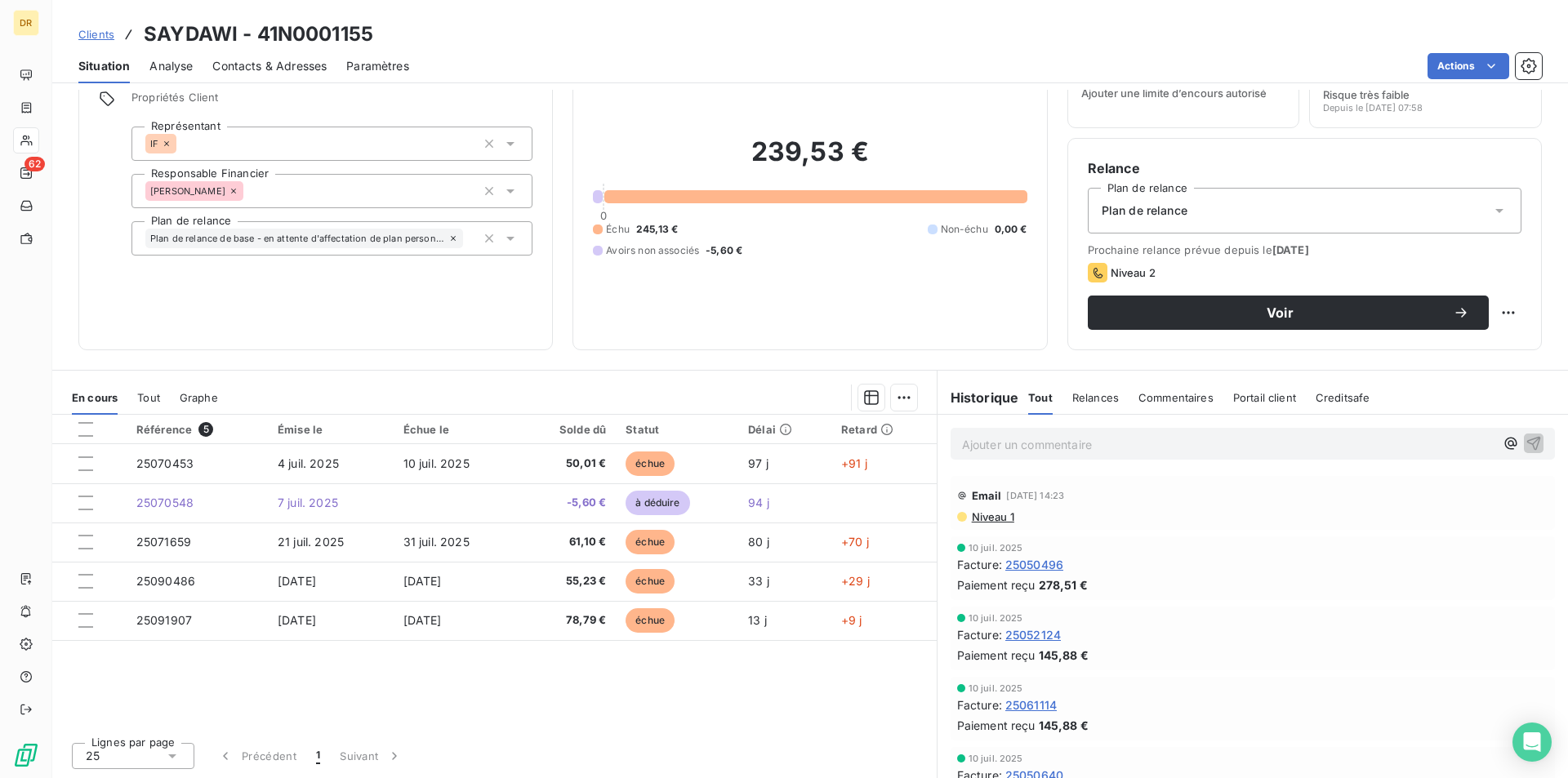
click at [76, 434] on th at bounding box center [89, 429] width 74 height 29
click at [84, 428] on div at bounding box center [86, 430] width 15 height 15
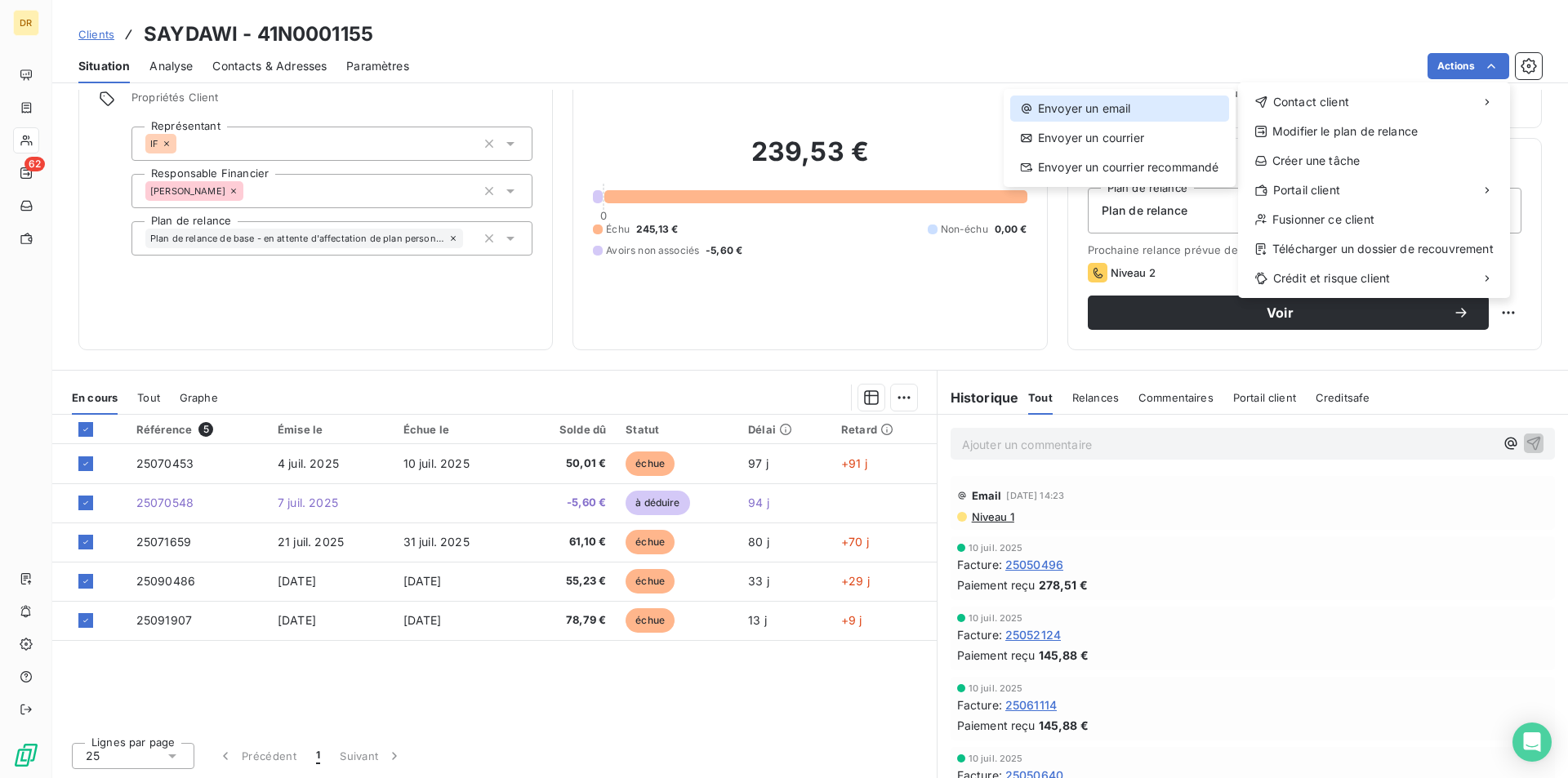
click at [1130, 113] on div "Envoyer un email" at bounding box center [1120, 108] width 219 height 26
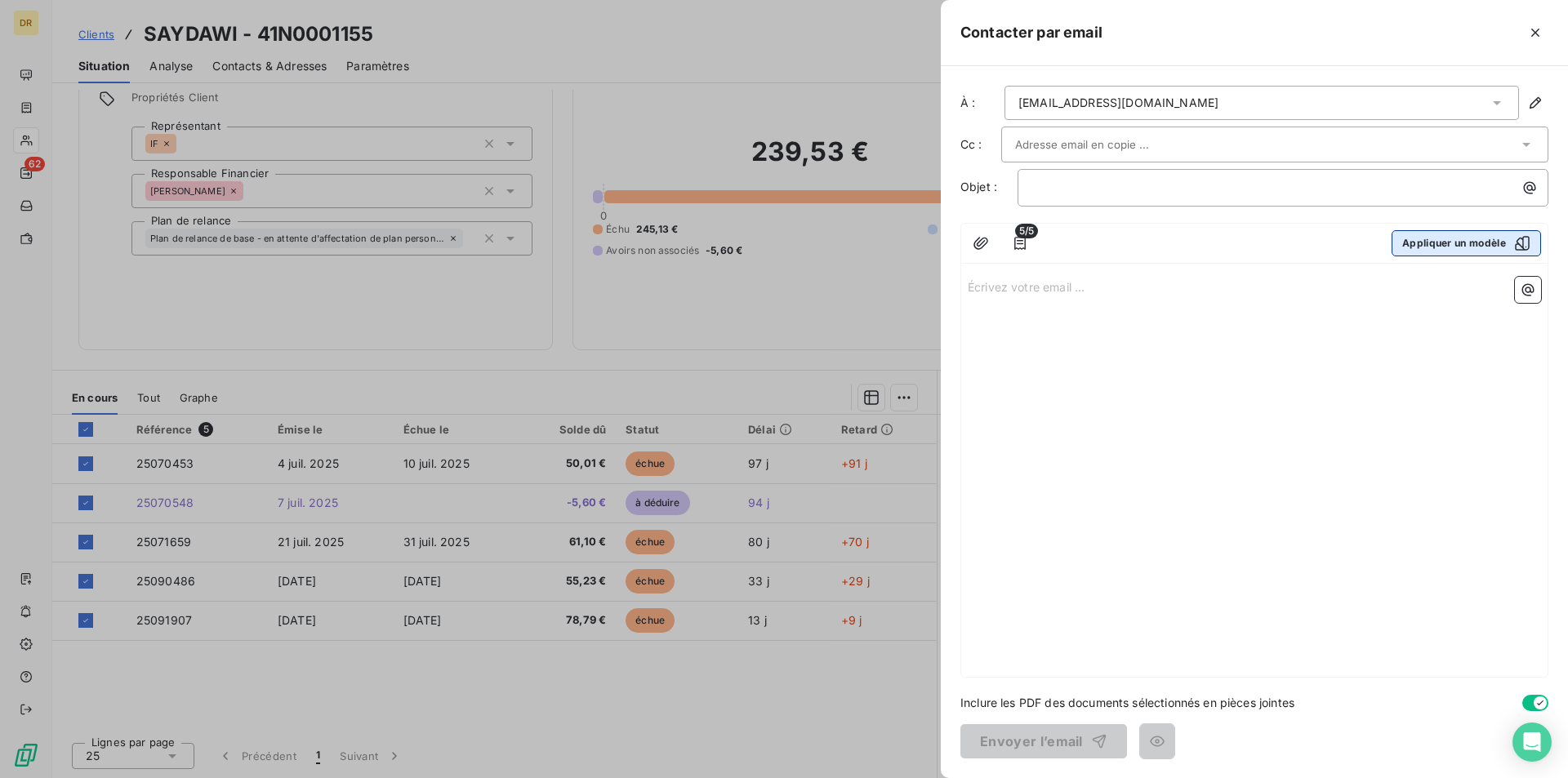
click at [1454, 252] on button "Appliquer un modèle" at bounding box center [1466, 242] width 149 height 26
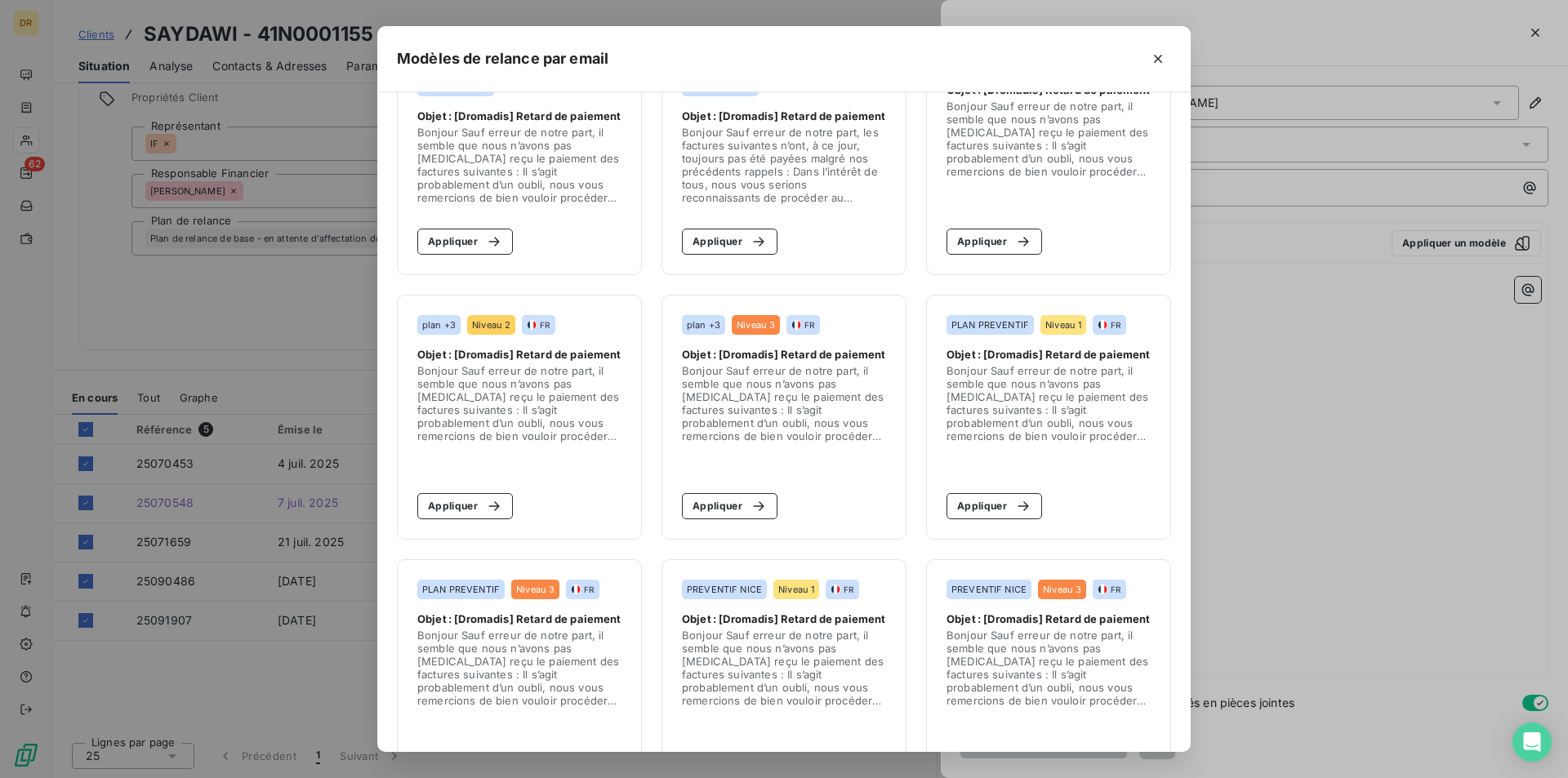
scroll to position [408, 0]
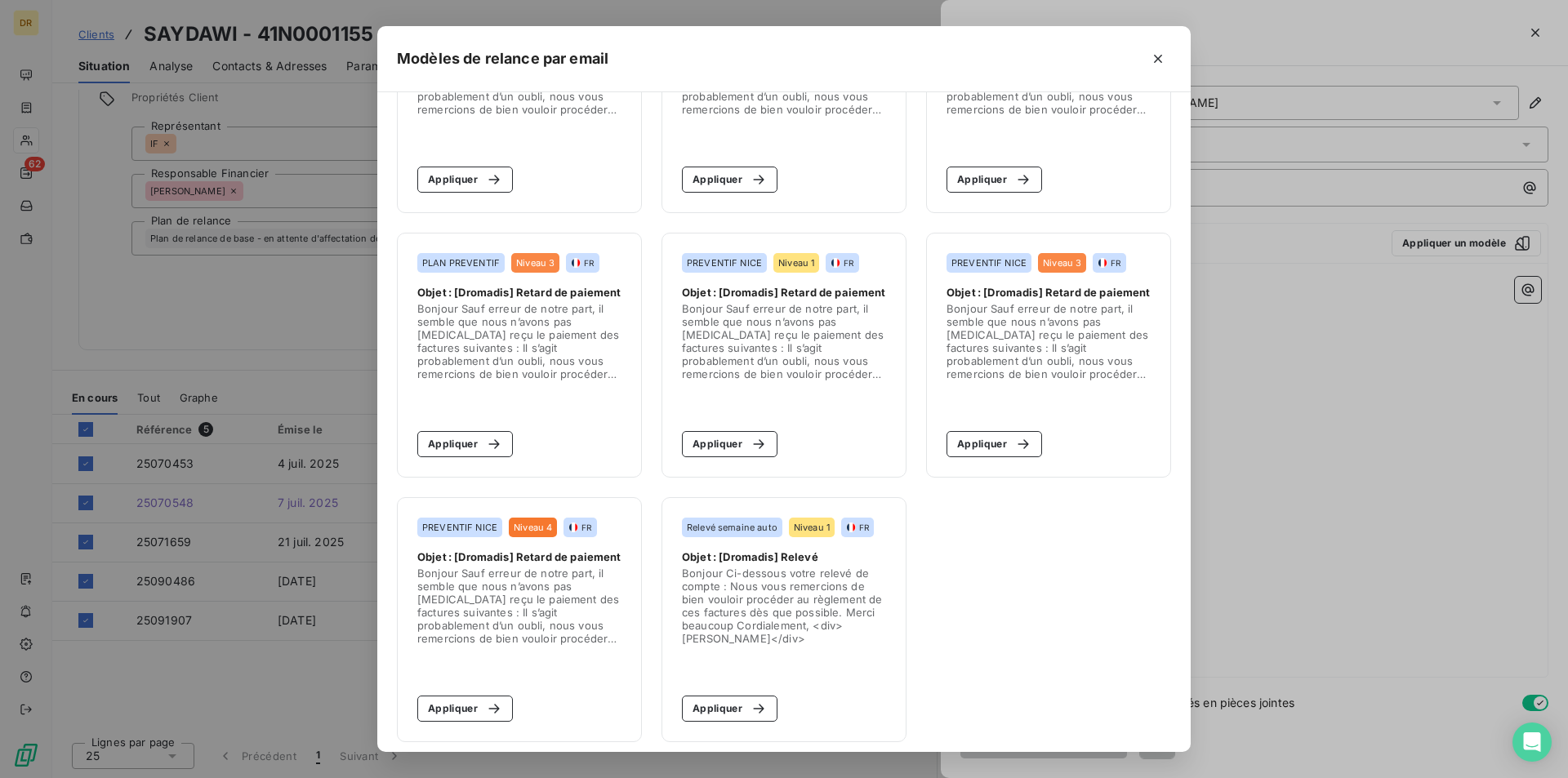
drag, startPoint x: 745, startPoint y: 568, endPoint x: 747, endPoint y: 560, distance: 8.2
click at [746, 568] on span "Bonjour Ci-dessous votre relevé de compte : Nous vous remercions de bien vouloi…" at bounding box center [784, 606] width 204 height 78
click at [712, 706] on button "Appliquer" at bounding box center [730, 708] width 96 height 26
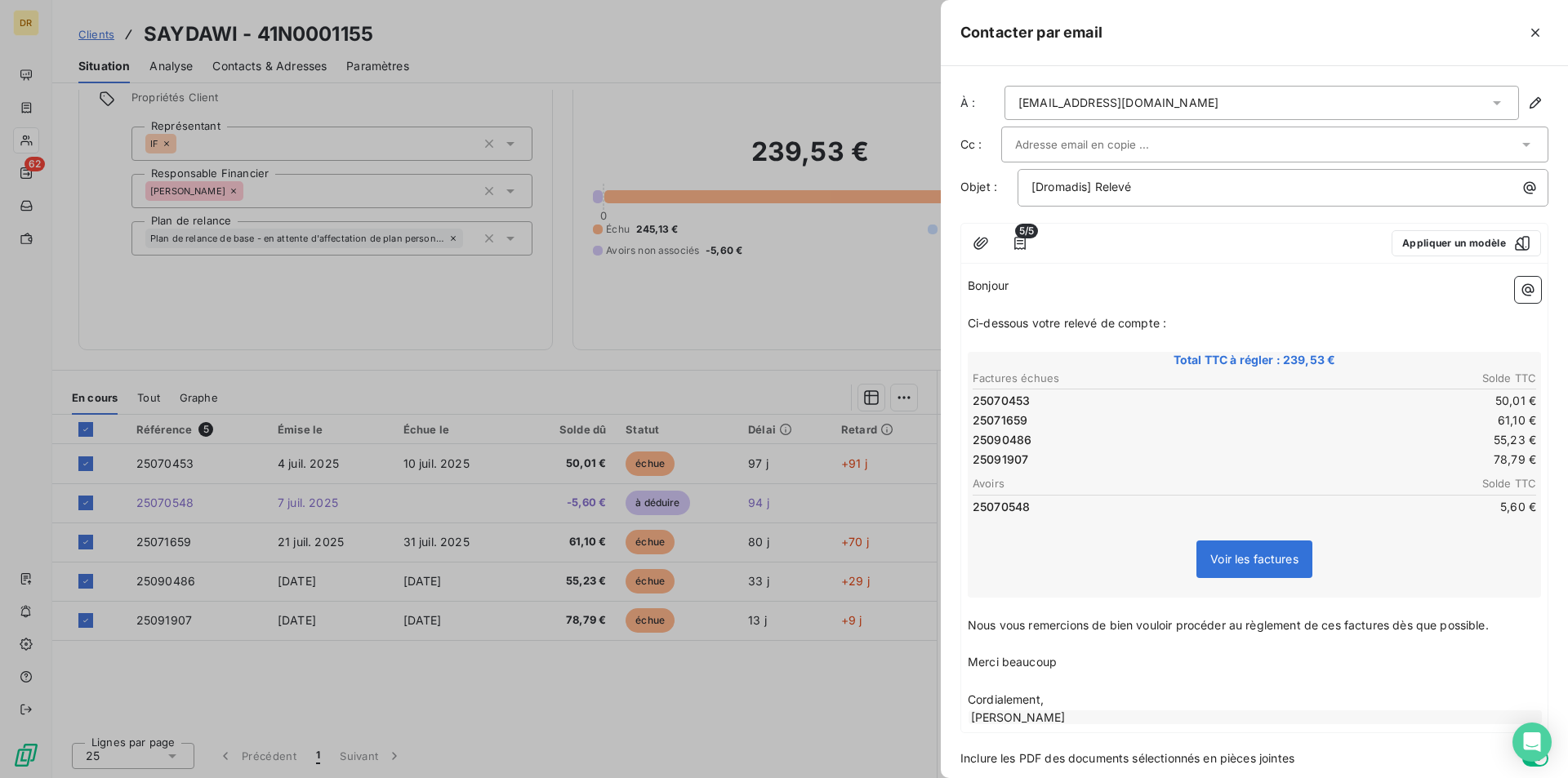
click at [1489, 107] on icon at bounding box center [1497, 103] width 17 height 17
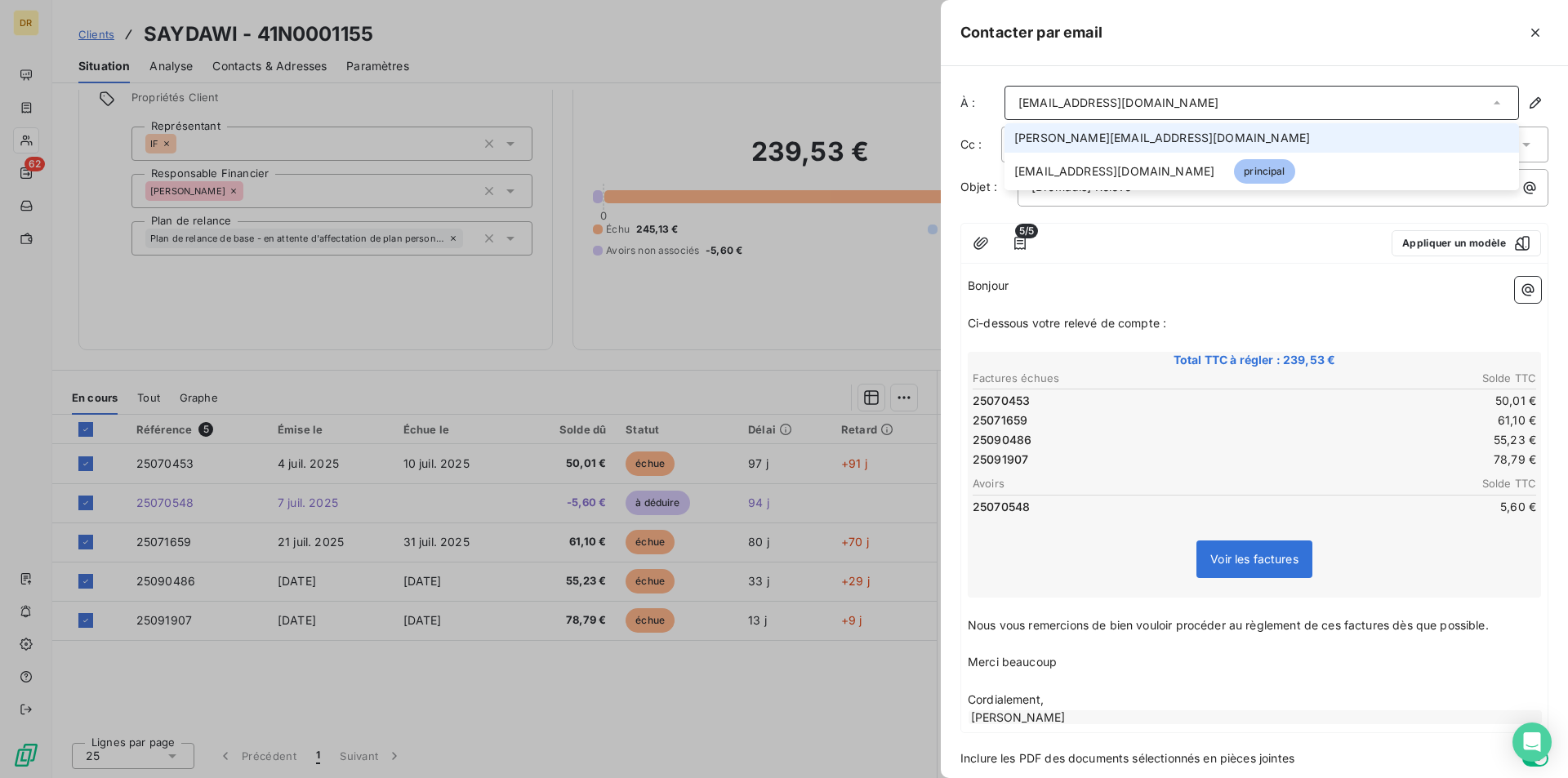
click at [1489, 107] on icon at bounding box center [1497, 103] width 17 height 17
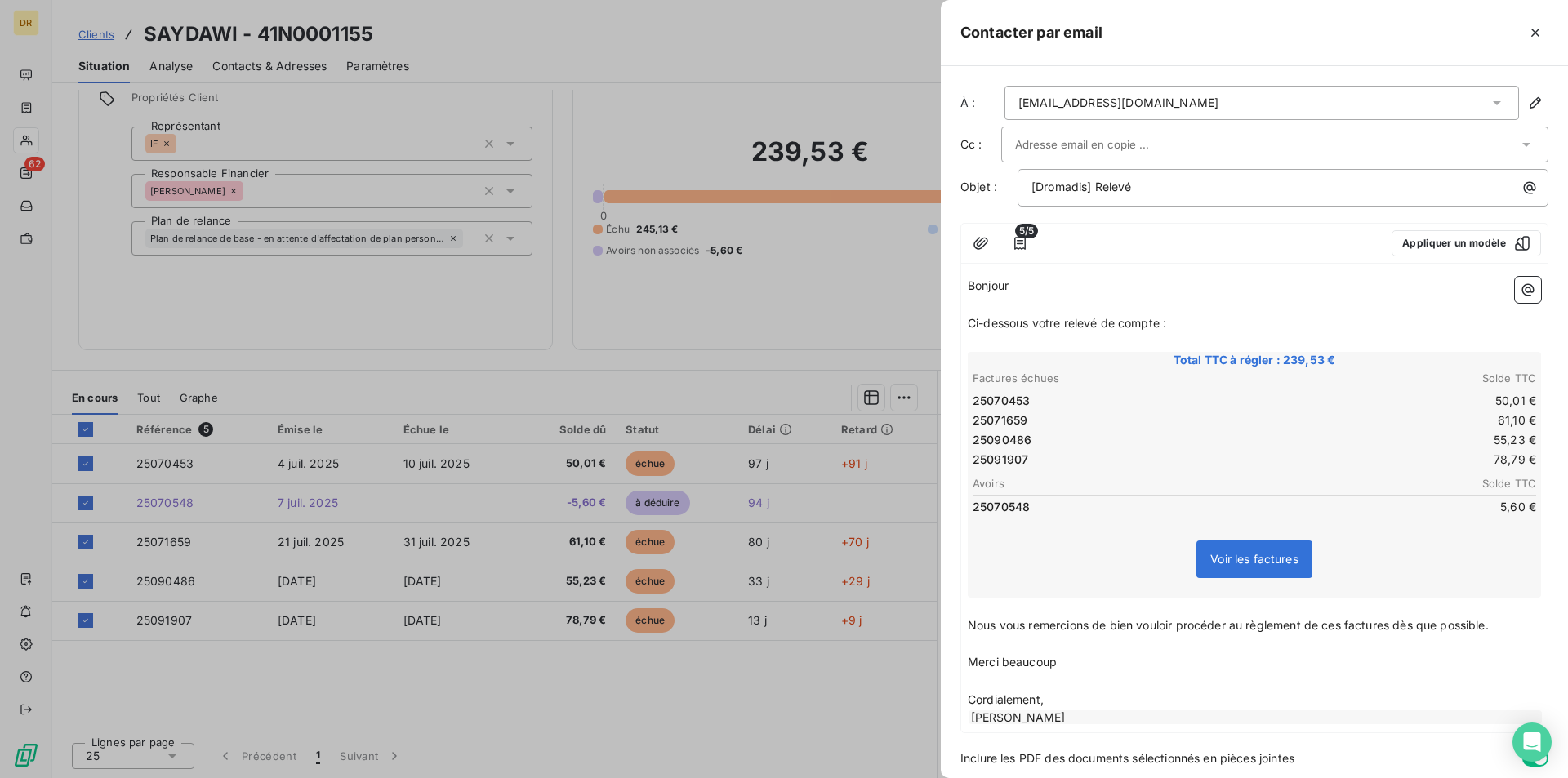
scroll to position [56, 0]
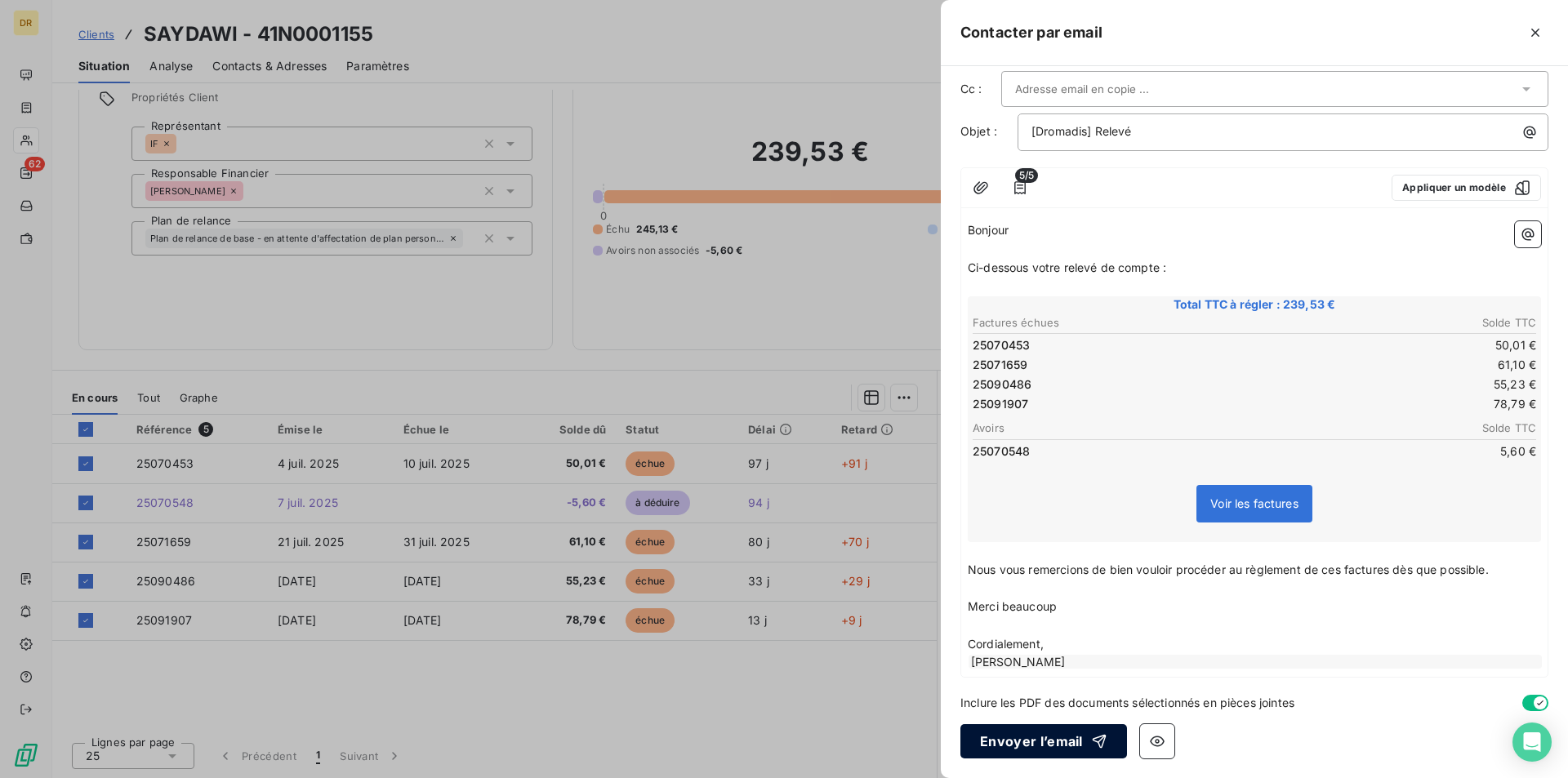
click at [1055, 739] on button "Envoyer l’email" at bounding box center [1044, 741] width 167 height 34
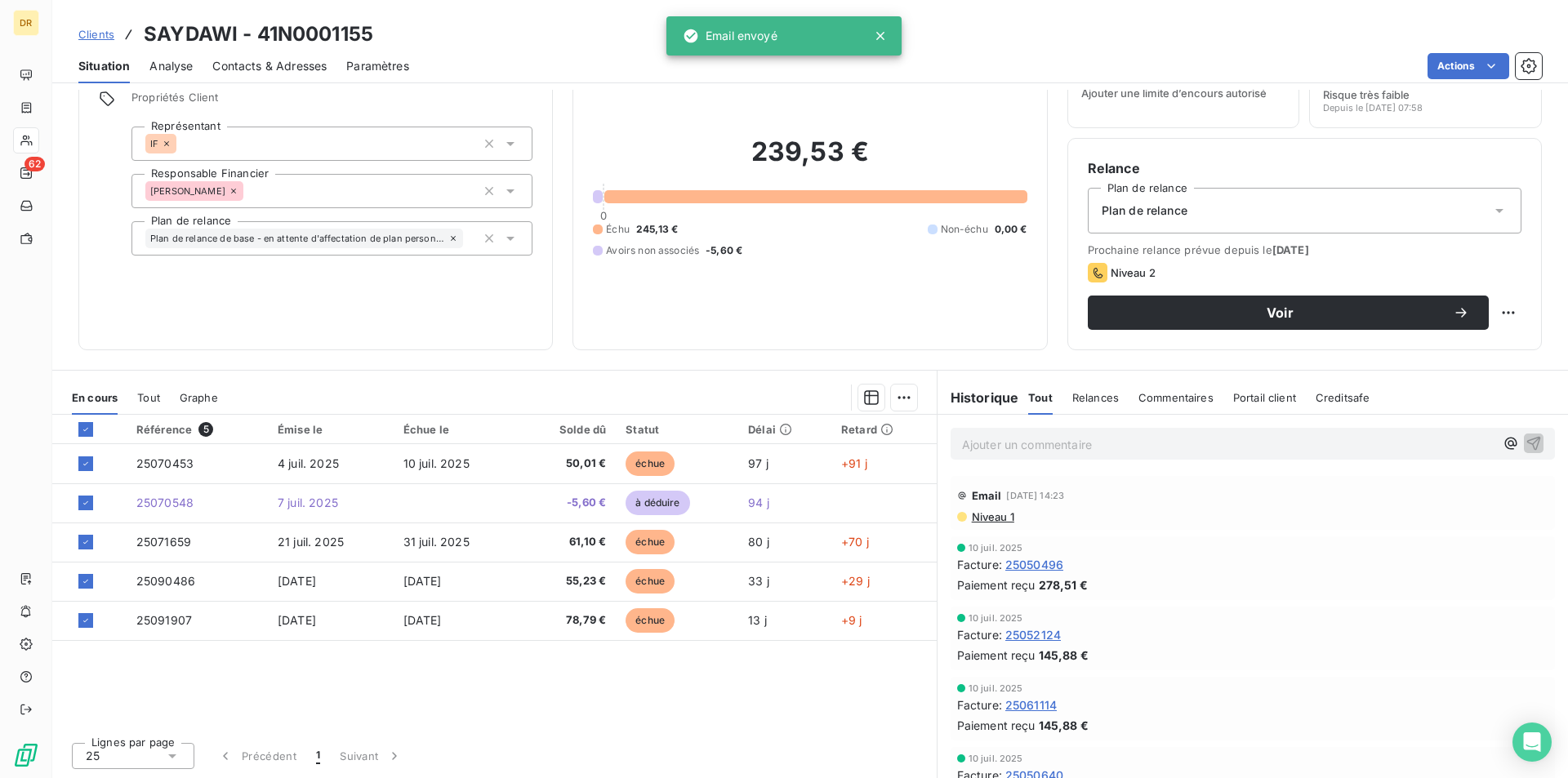
click at [1076, 441] on p "Ajouter un commentaire ﻿" at bounding box center [1228, 445] width 532 height 21
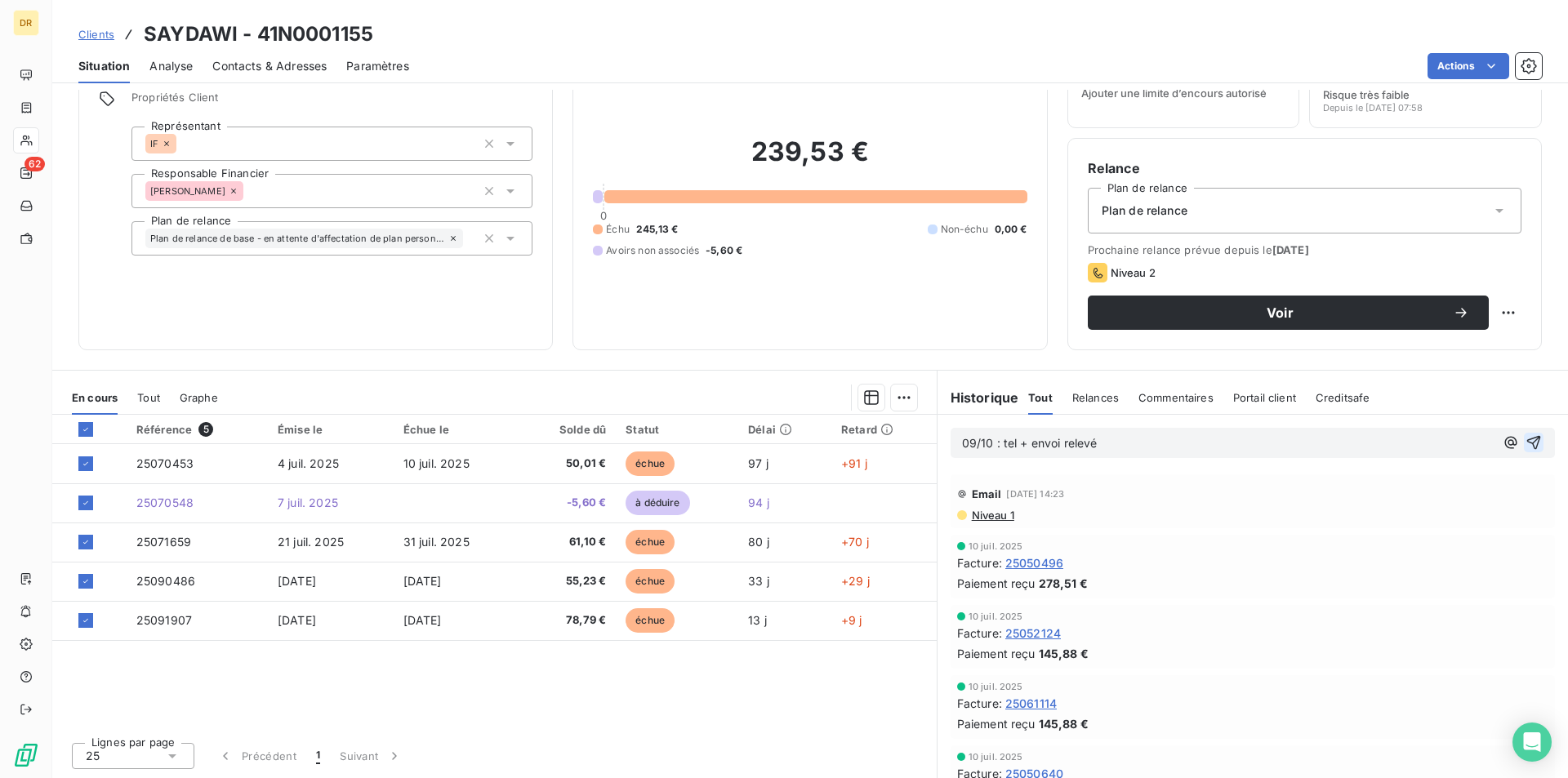
click at [1527, 448] on icon "button" at bounding box center [1534, 442] width 14 height 14
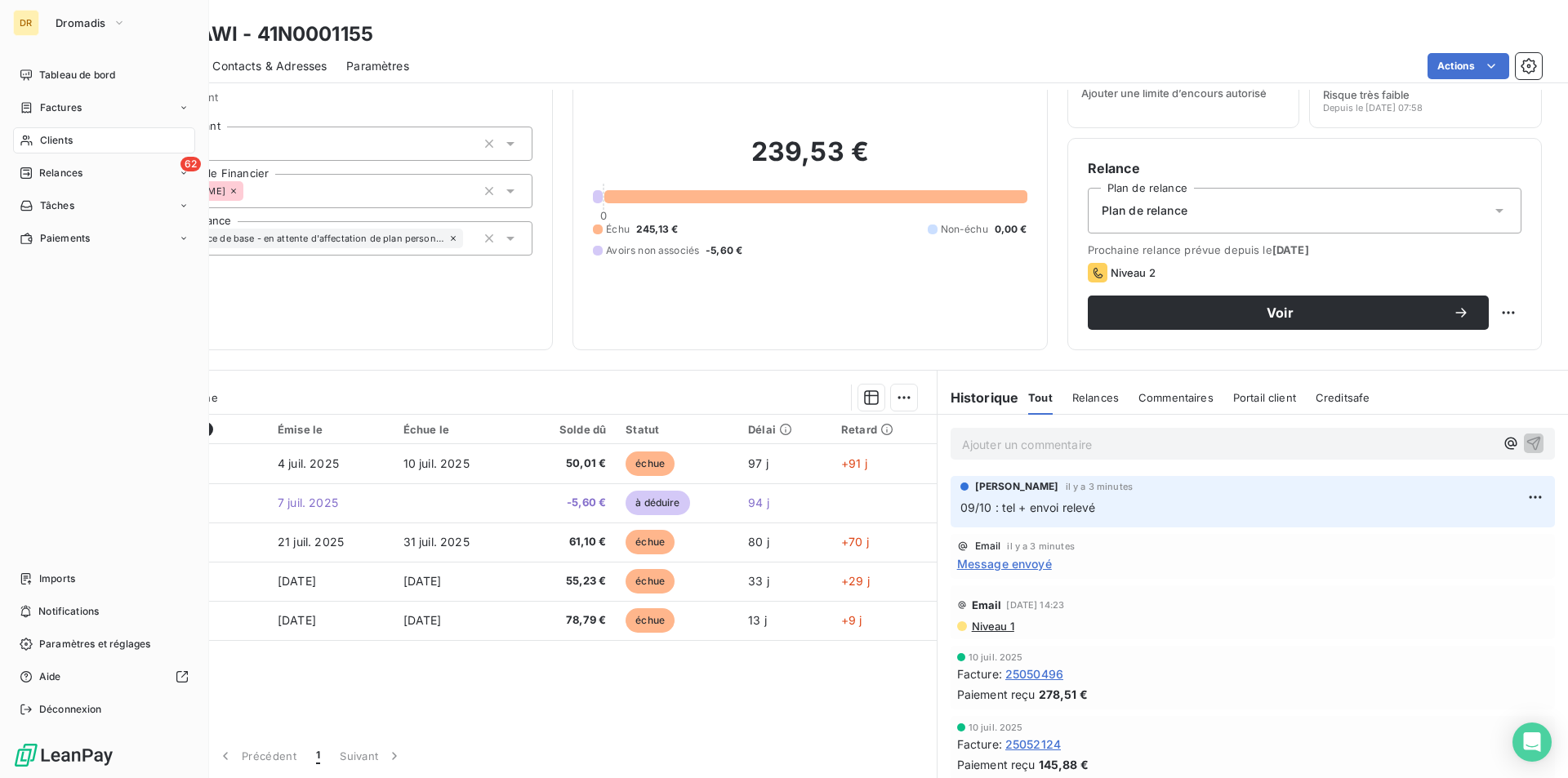
click at [97, 142] on div "Clients" at bounding box center [104, 140] width 182 height 26
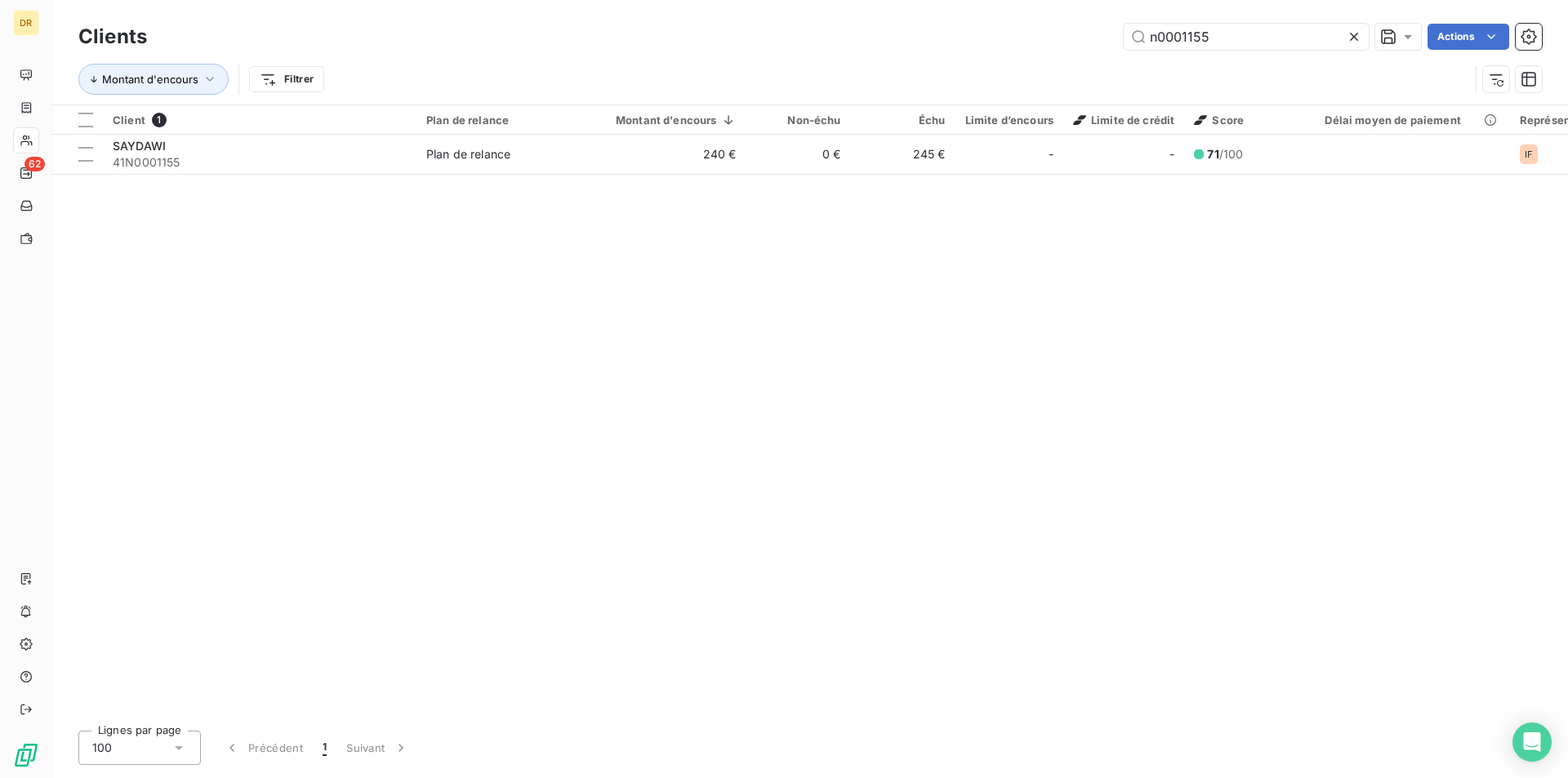
drag, startPoint x: 1185, startPoint y: 37, endPoint x: 1415, endPoint y: 53, distance: 230.6
click at [1415, 53] on div "Clients n0001155 Actions" at bounding box center [810, 37] width 1464 height 34
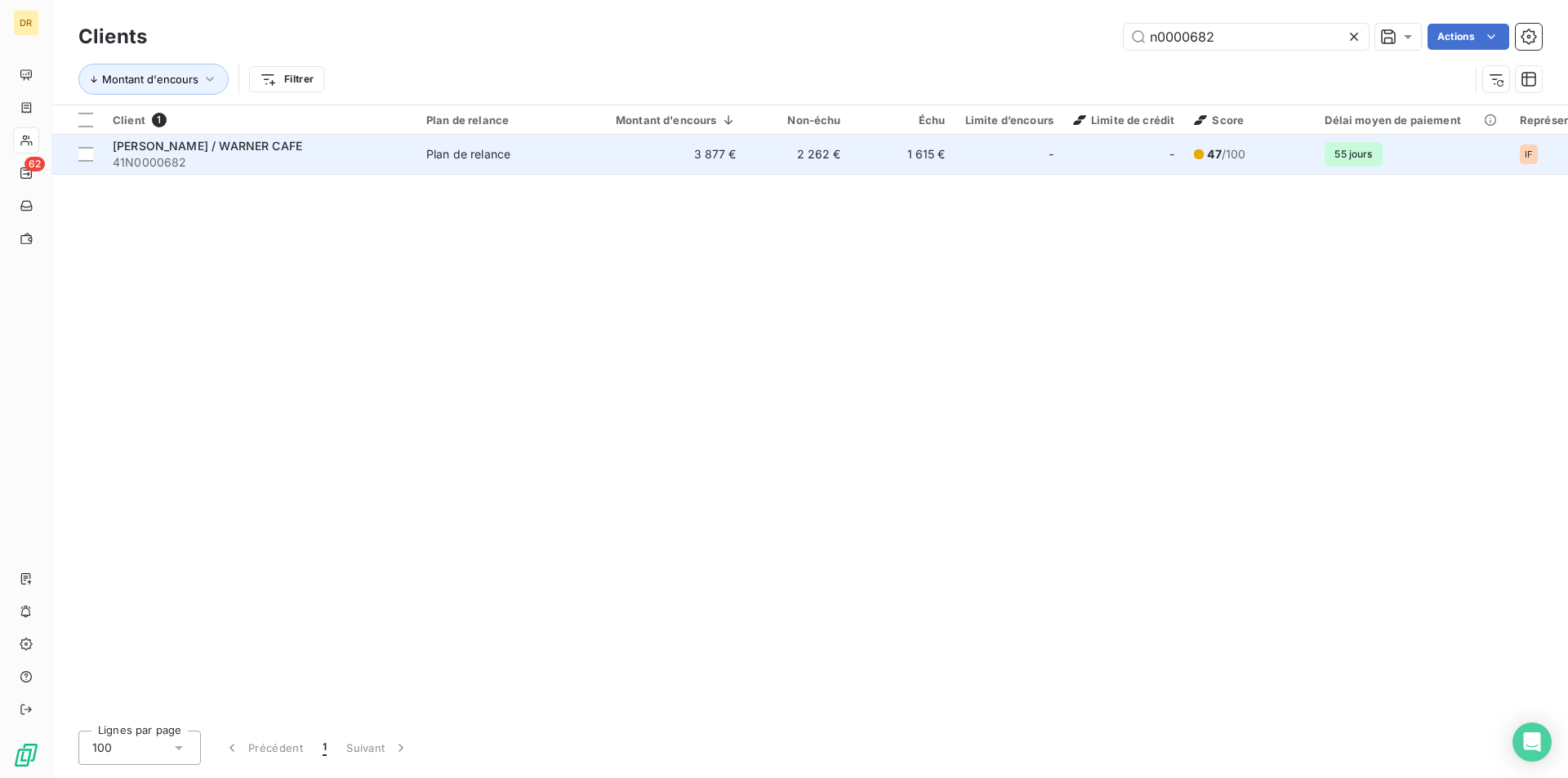
type input "n0000682"
click at [459, 164] on td "Plan de relance" at bounding box center [502, 154] width 170 height 39
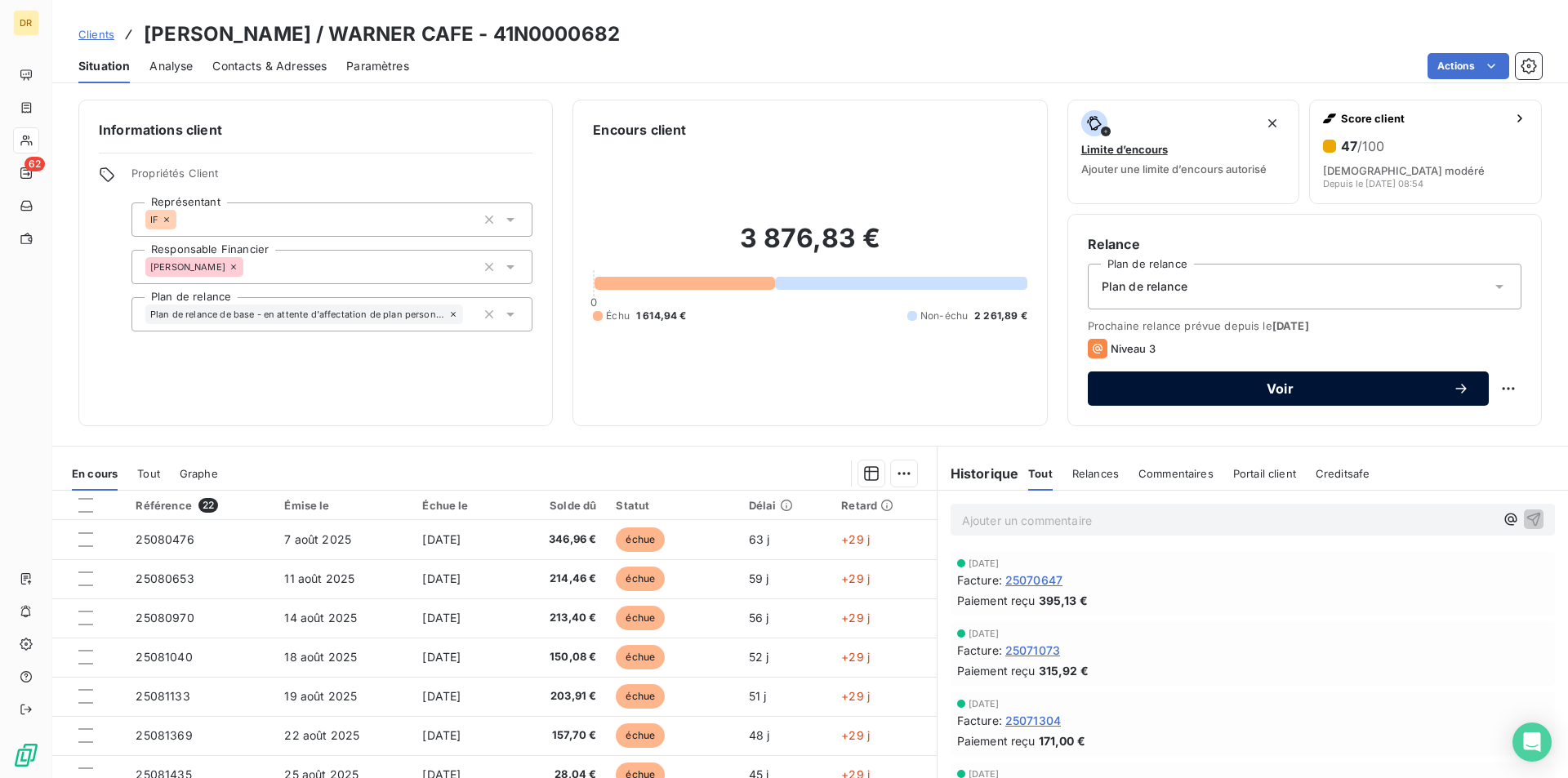
click at [1396, 389] on span "Voir" at bounding box center [1280, 389] width 346 height 13
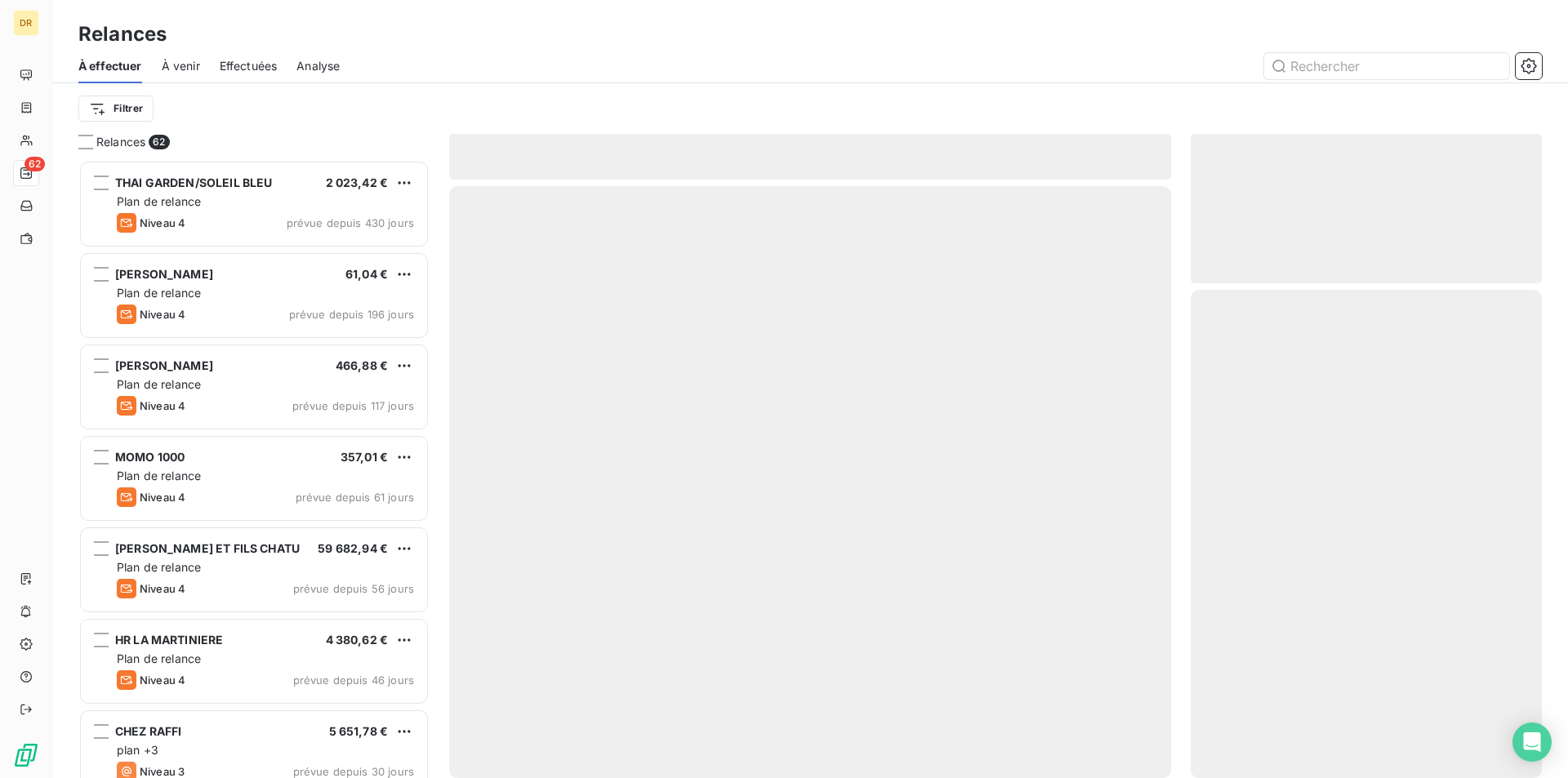
scroll to position [606, 339]
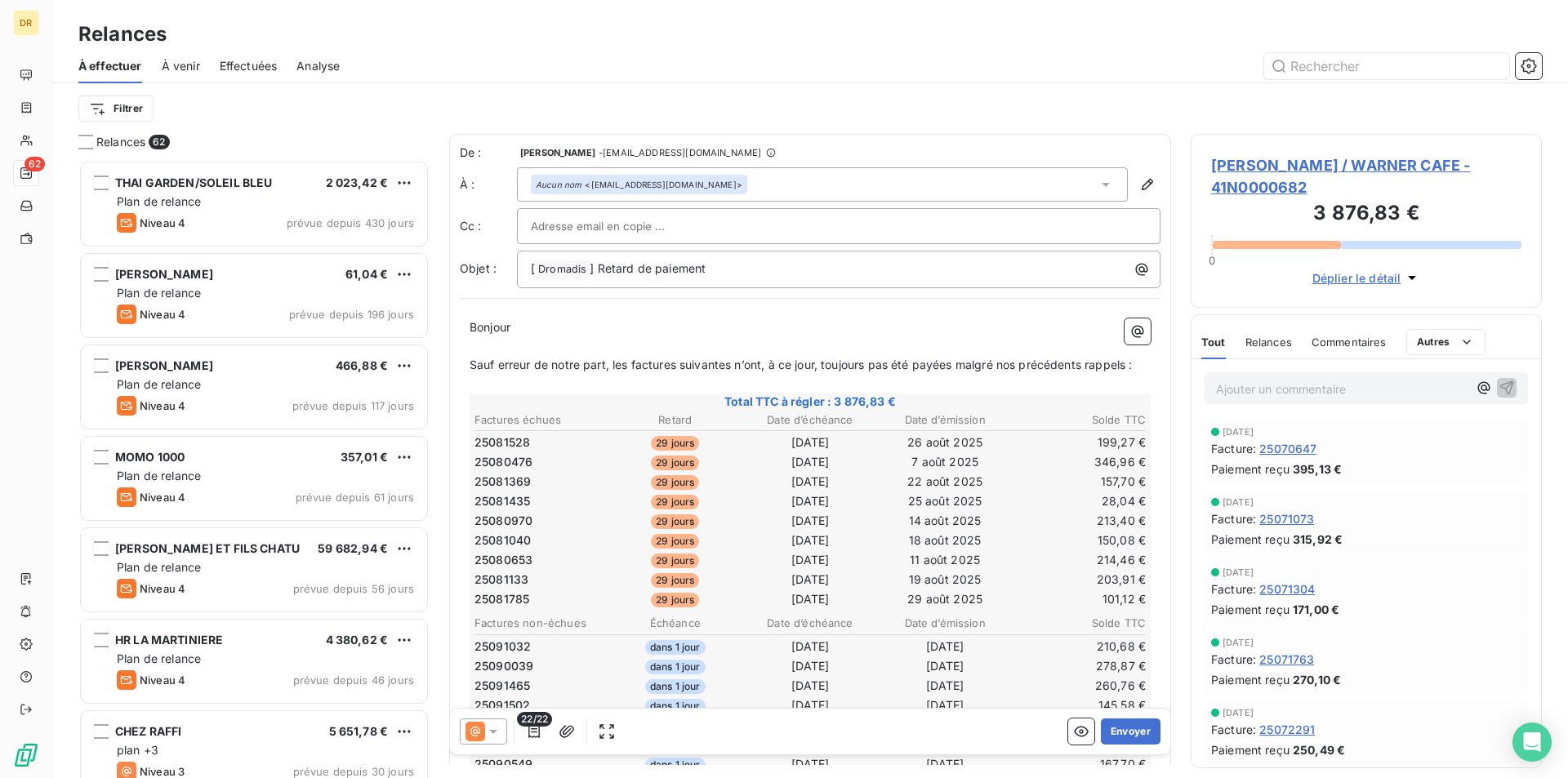
click at [497, 726] on icon at bounding box center [493, 732] width 17 height 17
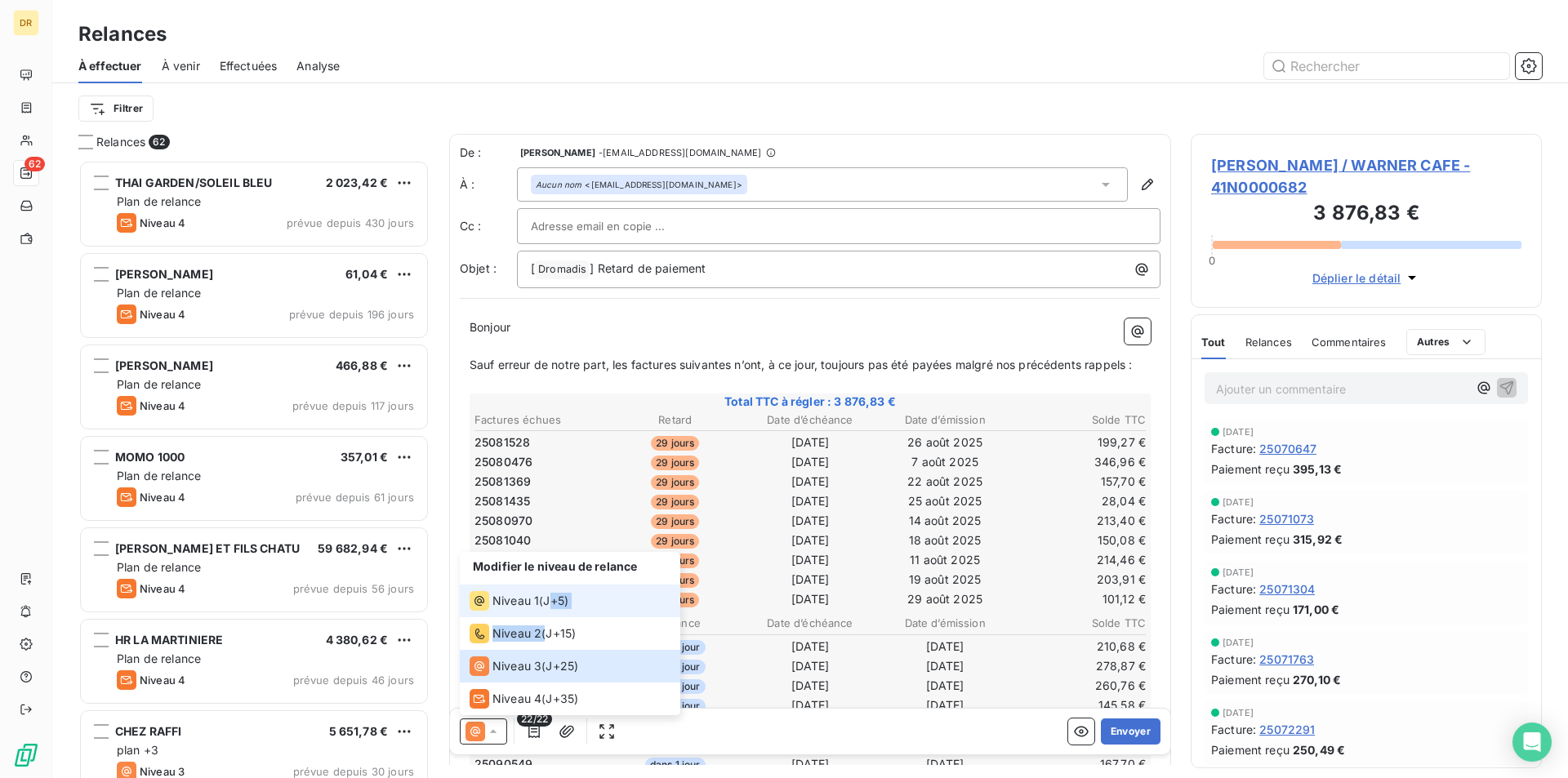
drag, startPoint x: 543, startPoint y: 631, endPoint x: 554, endPoint y: 607, distance: 26.4
click at [554, 607] on ul "Modifier le niveau de relance Niveau 1 ( J+5 ) Niveau 2 ( J+15 ) Niveau 3 ( J+2…" at bounding box center [570, 634] width 221 height 163
click at [554, 607] on span "J+5 )" at bounding box center [556, 601] width 25 height 17
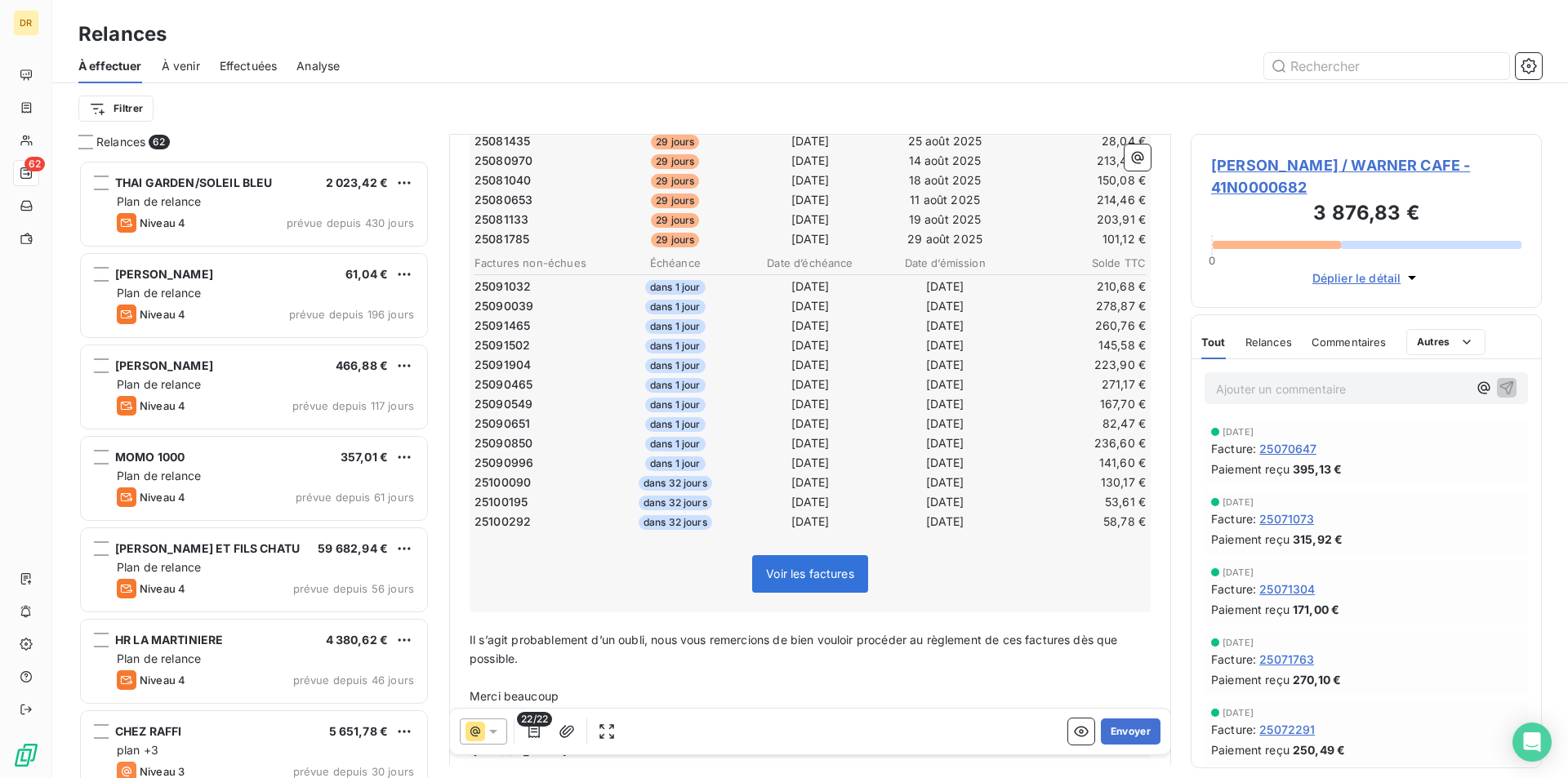
scroll to position [442, 0]
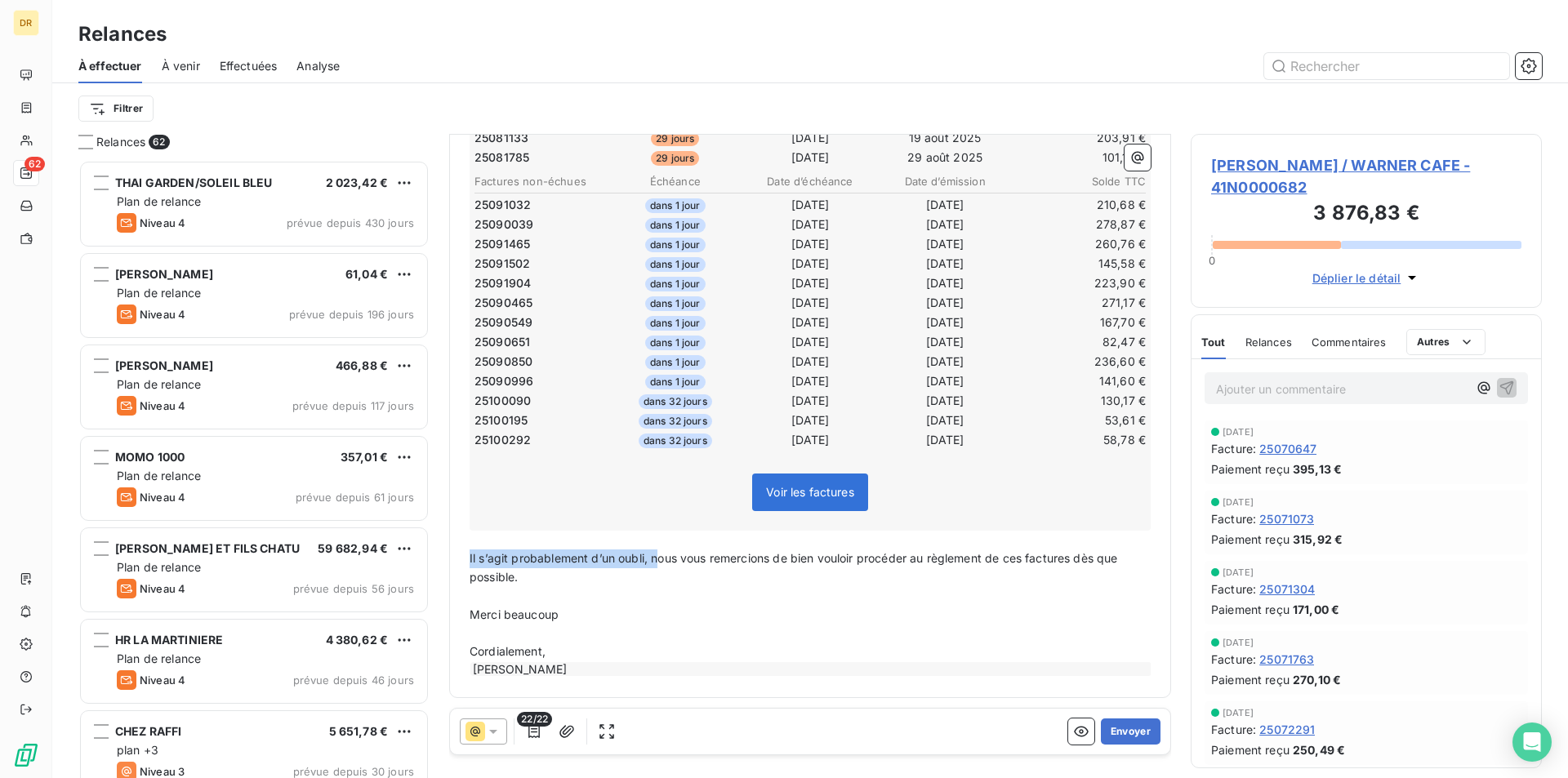
drag, startPoint x: 657, startPoint y: 561, endPoint x: 468, endPoint y: 565, distance: 189.0
click at [468, 565] on div "Bonjour ﻿ ﻿ ﻿ ﻿ Sauf erreur de notre part, il semble que nous n’avons pas encor…" at bounding box center [810, 277] width 701 height 820
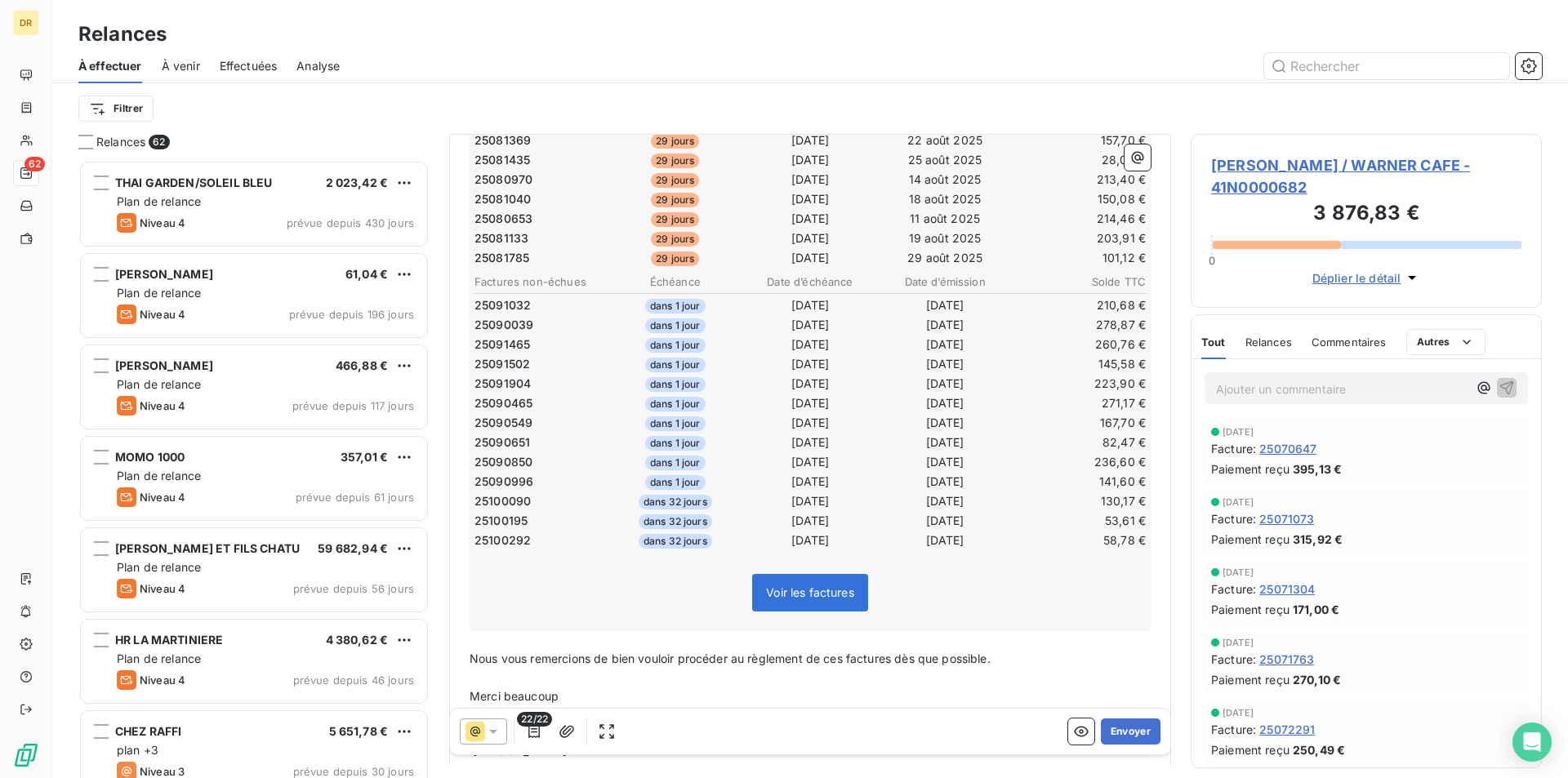
scroll to position [179, 0]
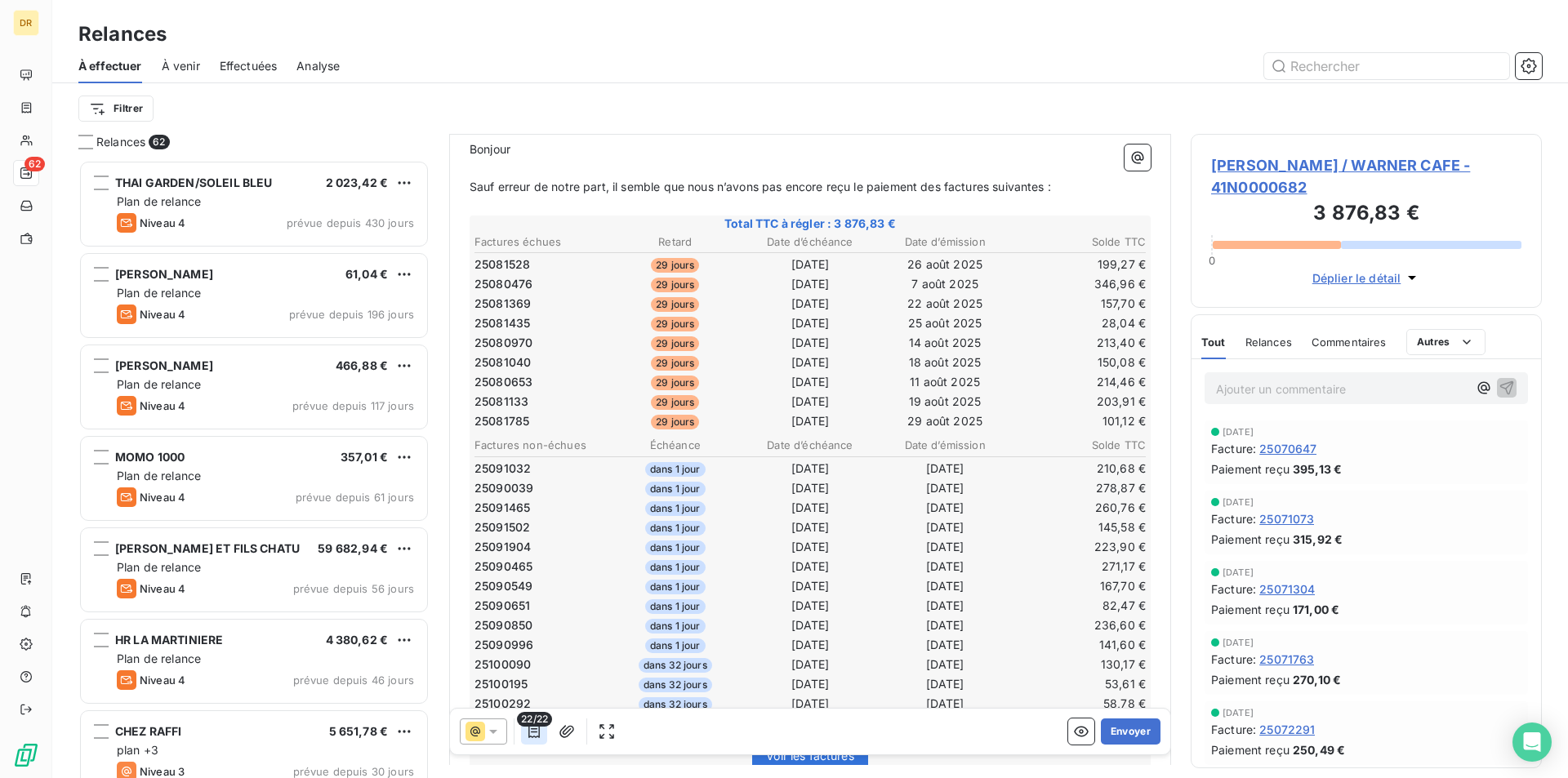
click at [532, 737] on icon "button" at bounding box center [534, 731] width 12 height 13
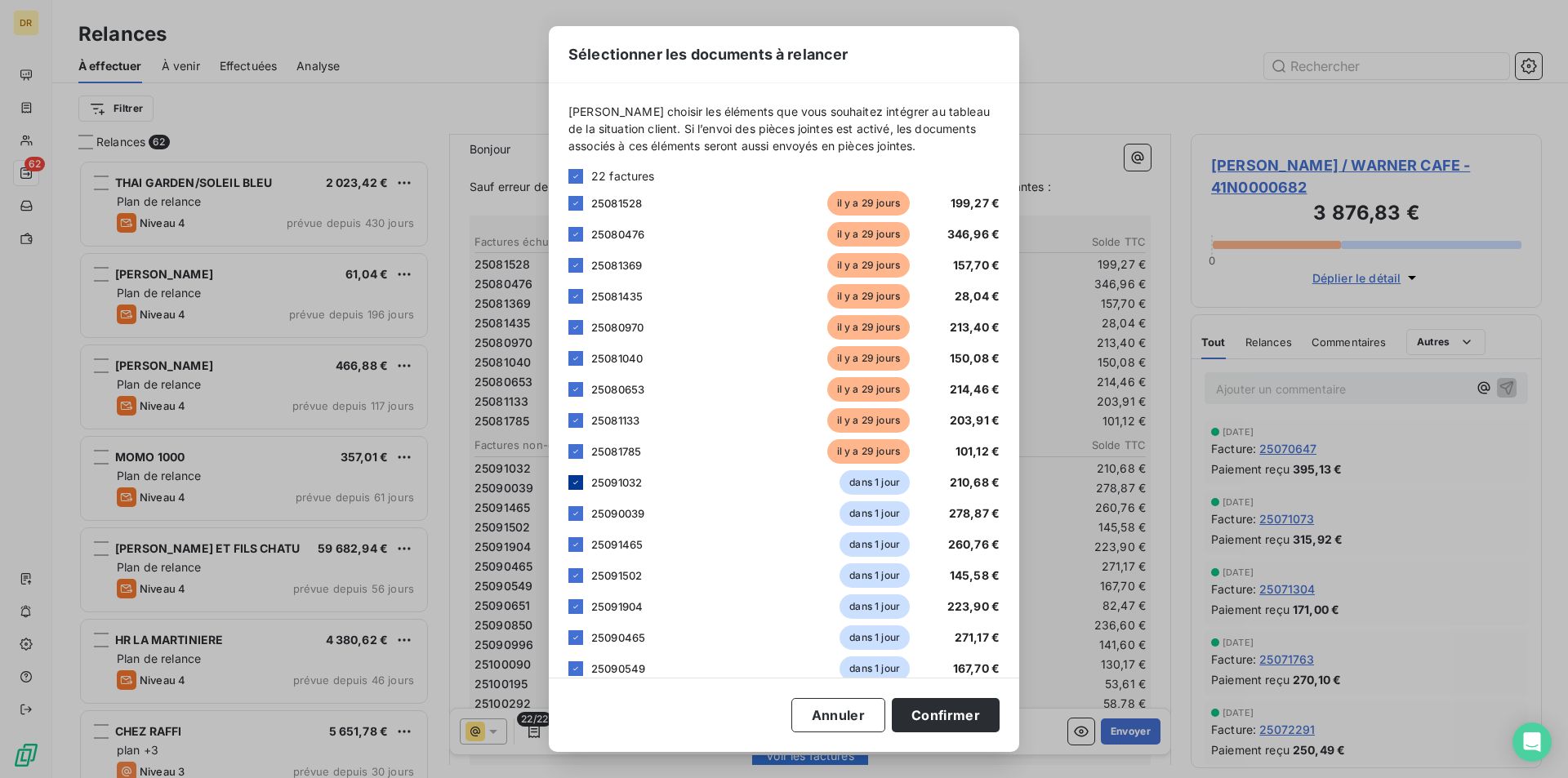
click at [580, 486] on icon at bounding box center [576, 482] width 10 height 10
click at [577, 512] on icon at bounding box center [576, 514] width 10 height 10
drag, startPoint x: 575, startPoint y: 544, endPoint x: 576, endPoint y: 571, distance: 27.0
click at [575, 545] on icon at bounding box center [576, 545] width 10 height 10
click at [576, 571] on icon at bounding box center [576, 576] width 10 height 10
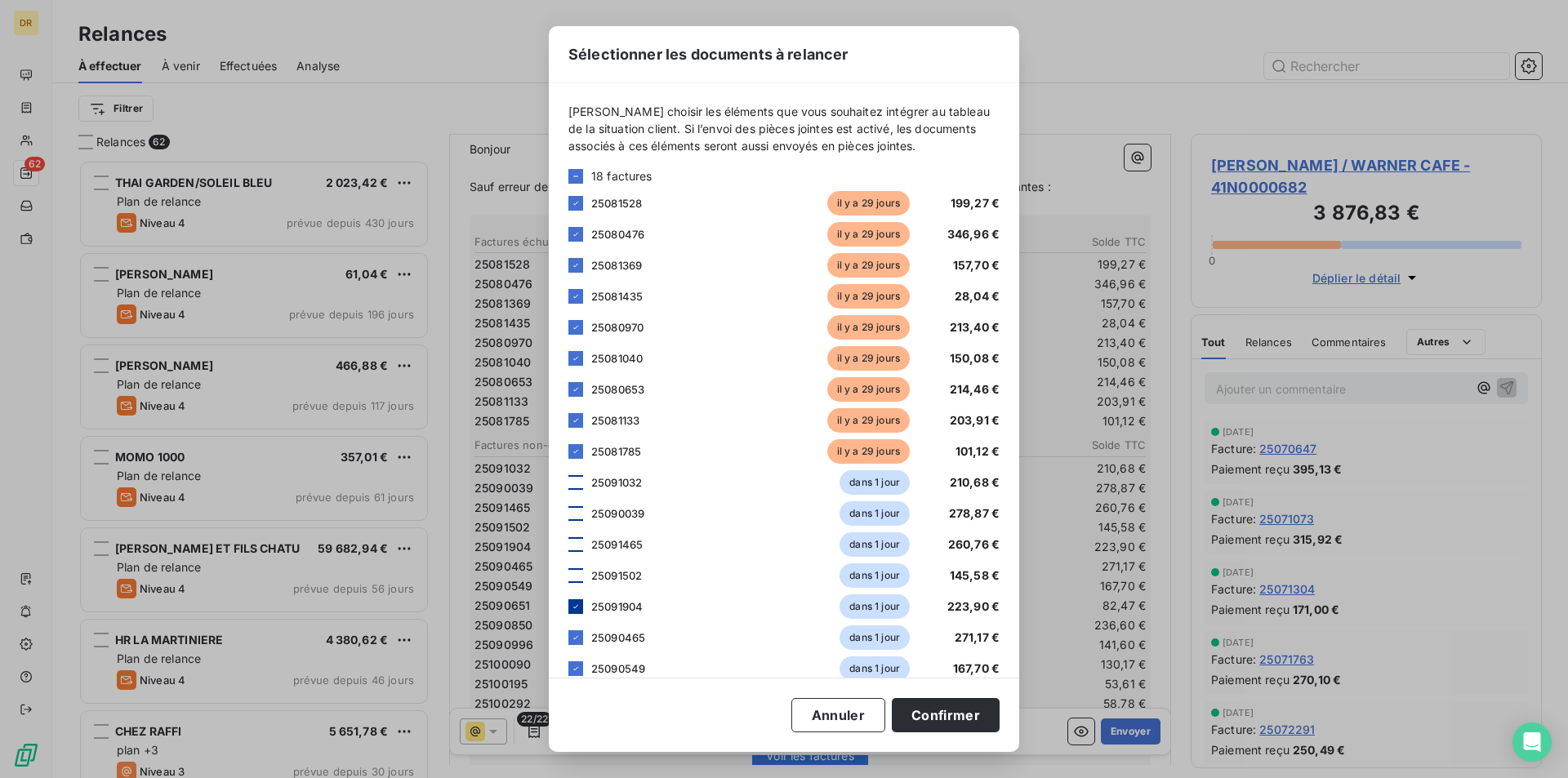
click at [577, 604] on icon at bounding box center [576, 606] width 10 height 10
click at [577, 637] on icon at bounding box center [576, 638] width 5 height 3
click at [576, 666] on icon at bounding box center [576, 669] width 10 height 10
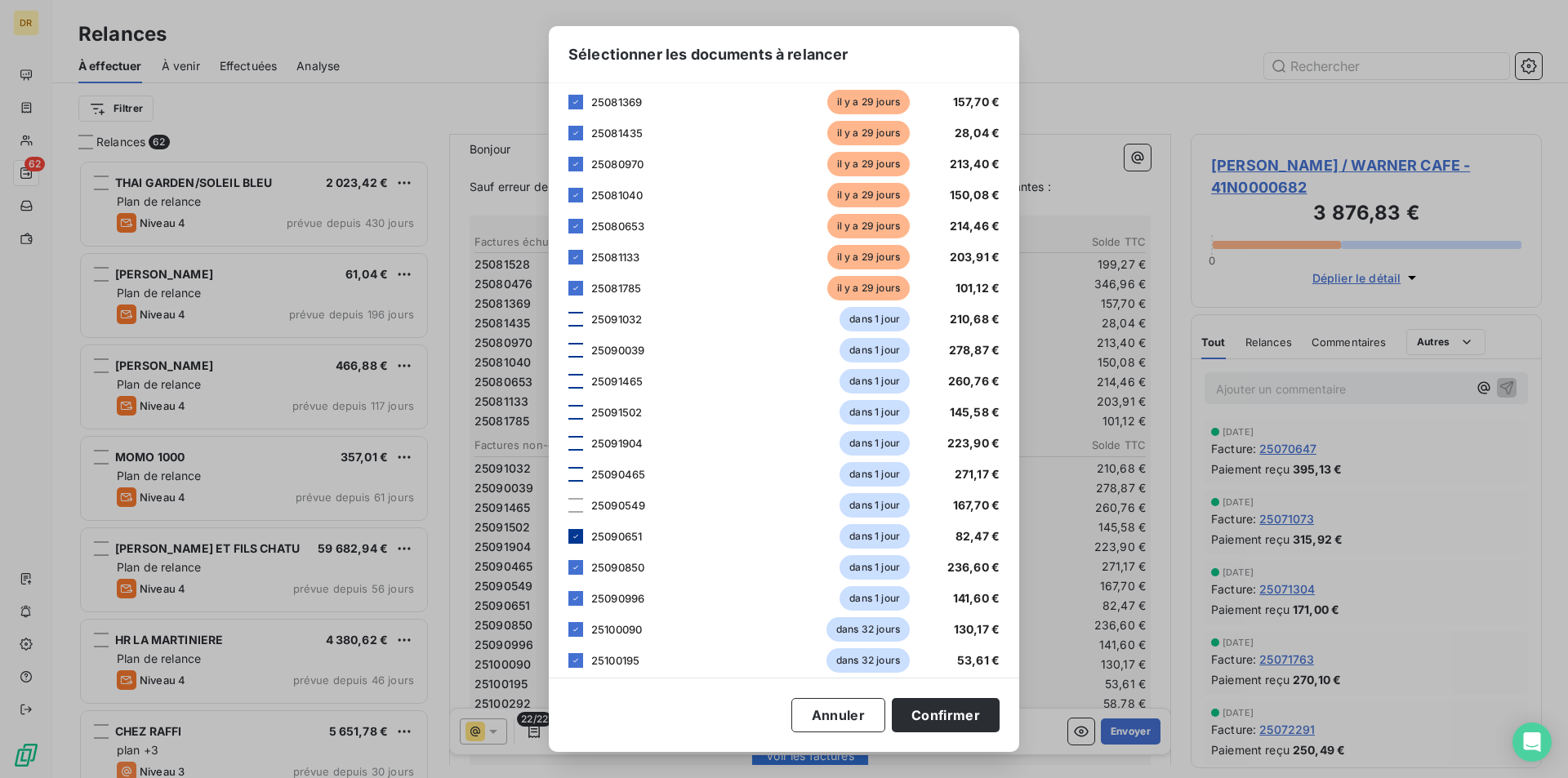
click at [574, 537] on icon at bounding box center [576, 536] width 5 height 3
click at [577, 570] on icon at bounding box center [576, 567] width 10 height 10
drag, startPoint x: 580, startPoint y: 594, endPoint x: 579, endPoint y: 602, distance: 8.1
click at [578, 601] on icon at bounding box center [576, 599] width 10 height 10
click at [575, 634] on icon at bounding box center [576, 630] width 10 height 10
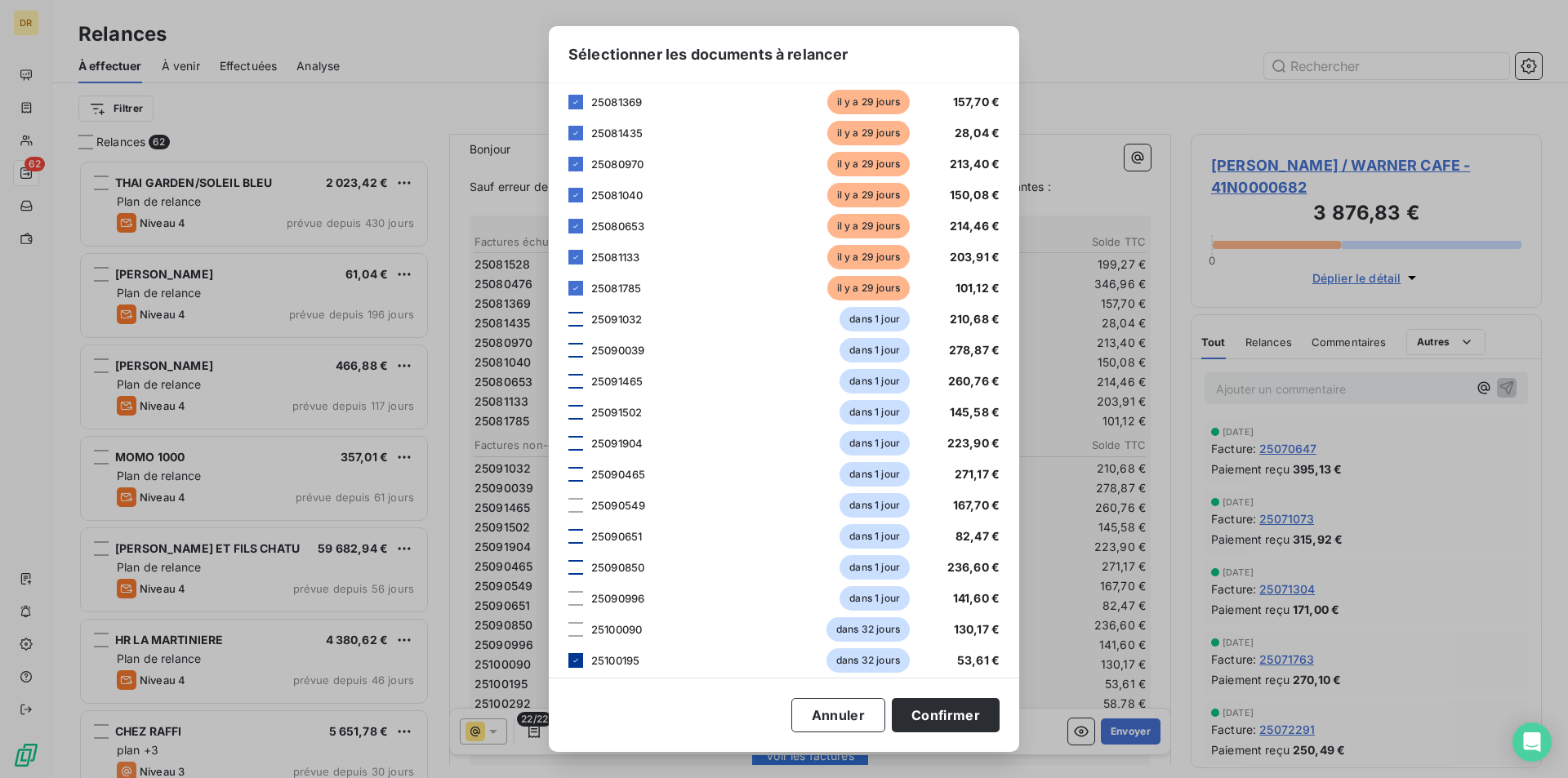
click at [577, 661] on icon at bounding box center [576, 661] width 10 height 10
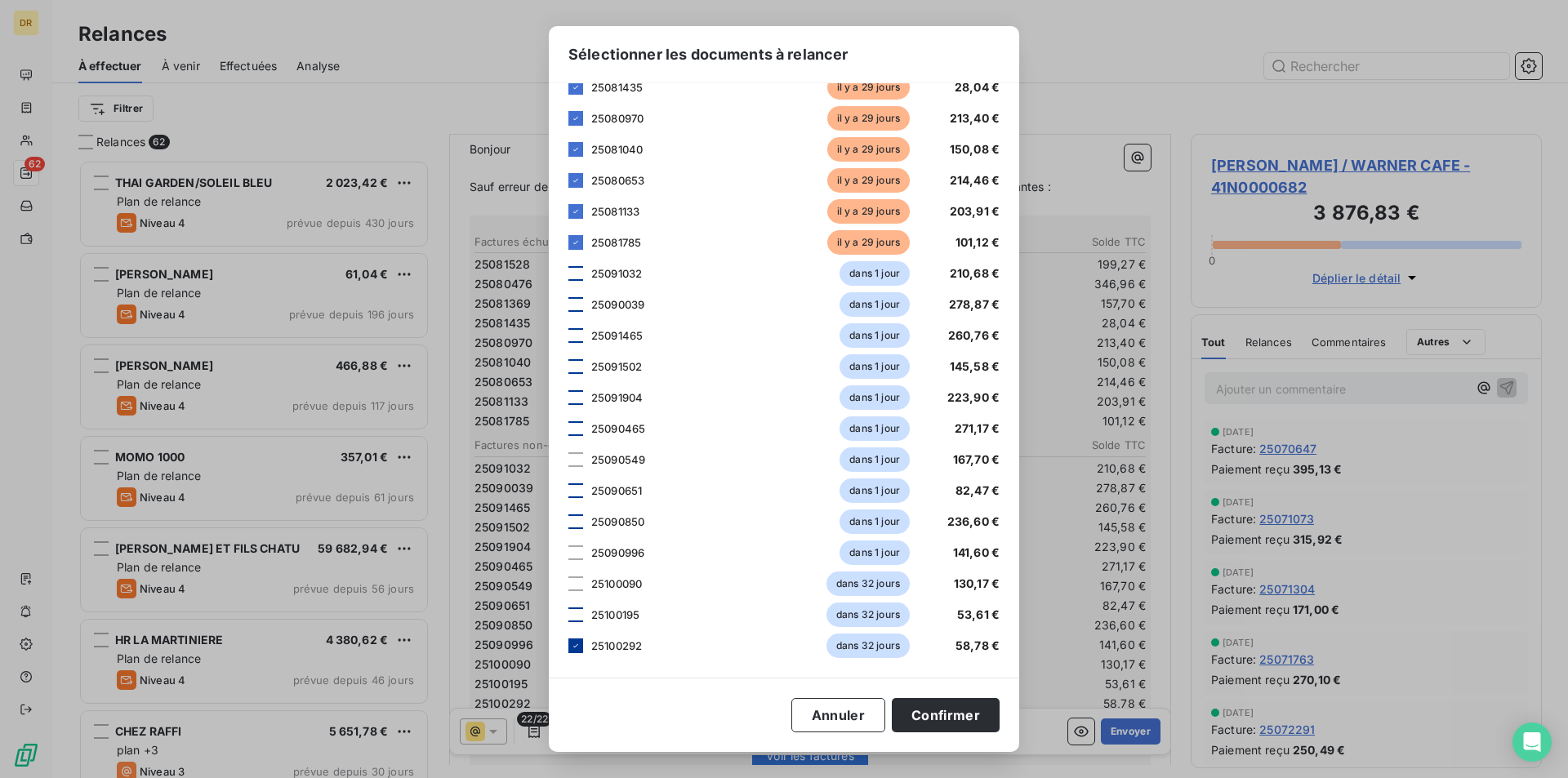
click at [579, 642] on icon at bounding box center [576, 646] width 10 height 10
click at [933, 713] on button "Confirmer" at bounding box center [945, 715] width 107 height 34
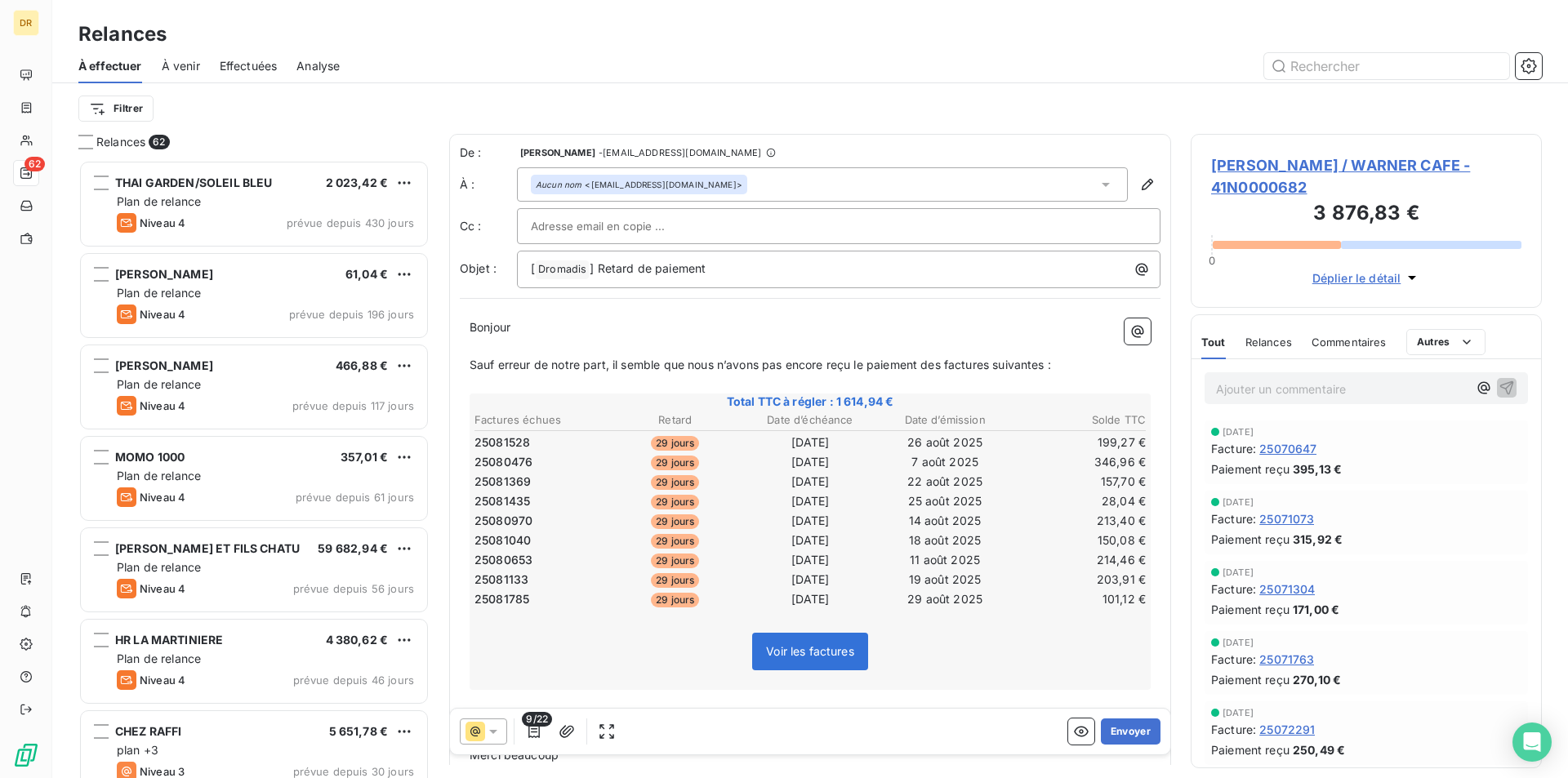
scroll to position [142, 0]
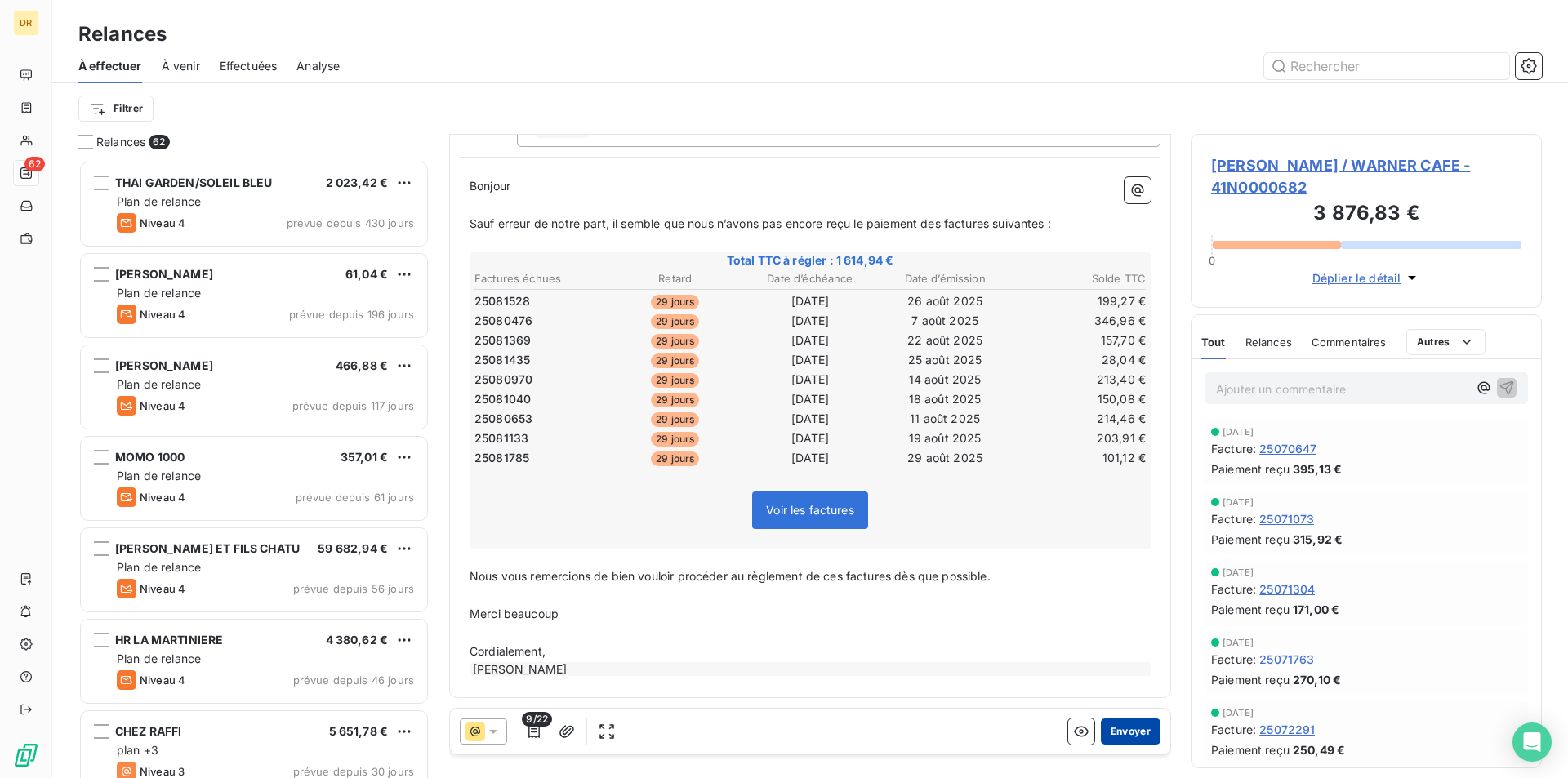
click at [1123, 731] on button "Envoyer" at bounding box center [1131, 731] width 60 height 26
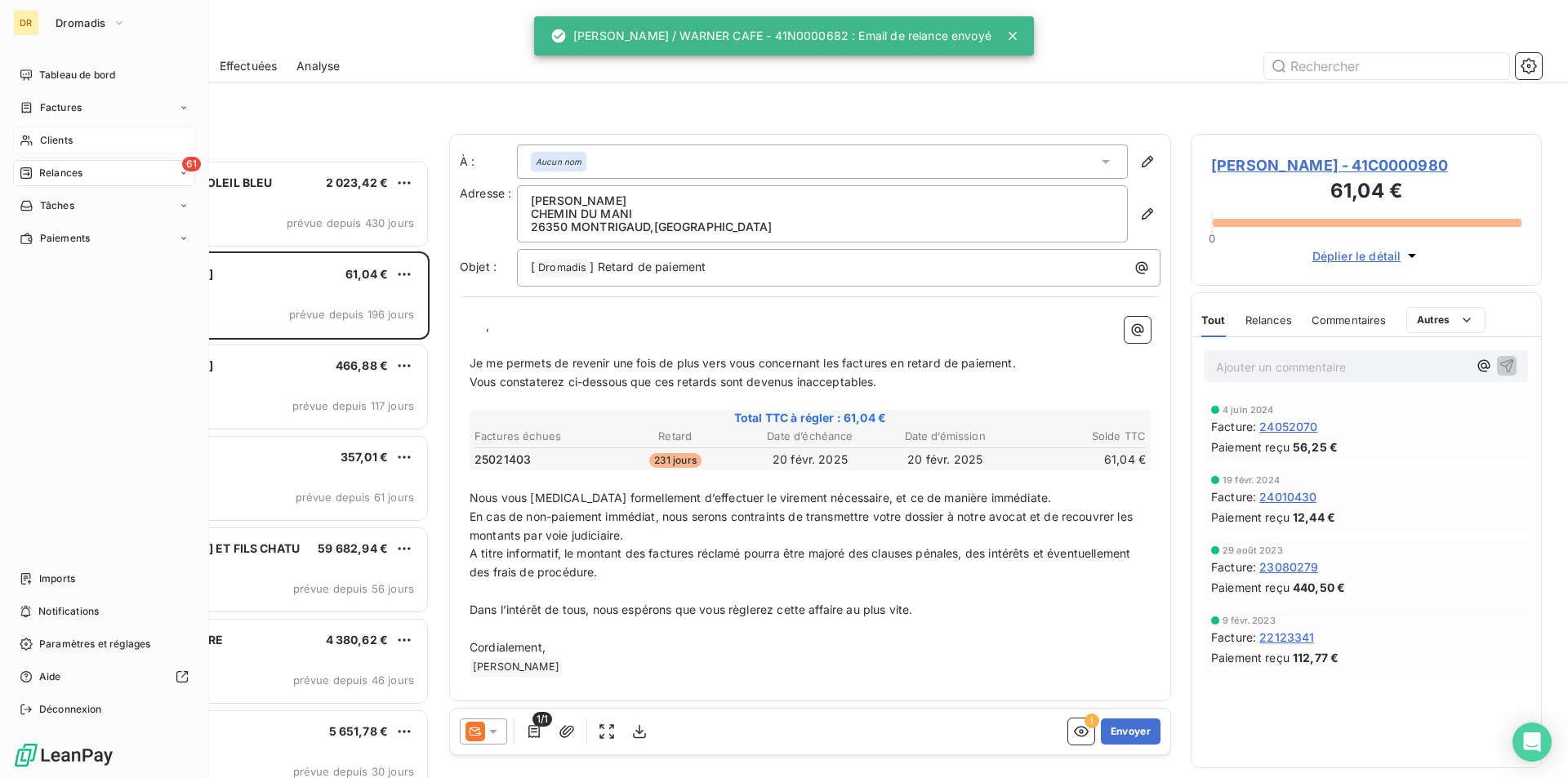
click at [47, 146] on span "Clients" at bounding box center [56, 141] width 32 height 15
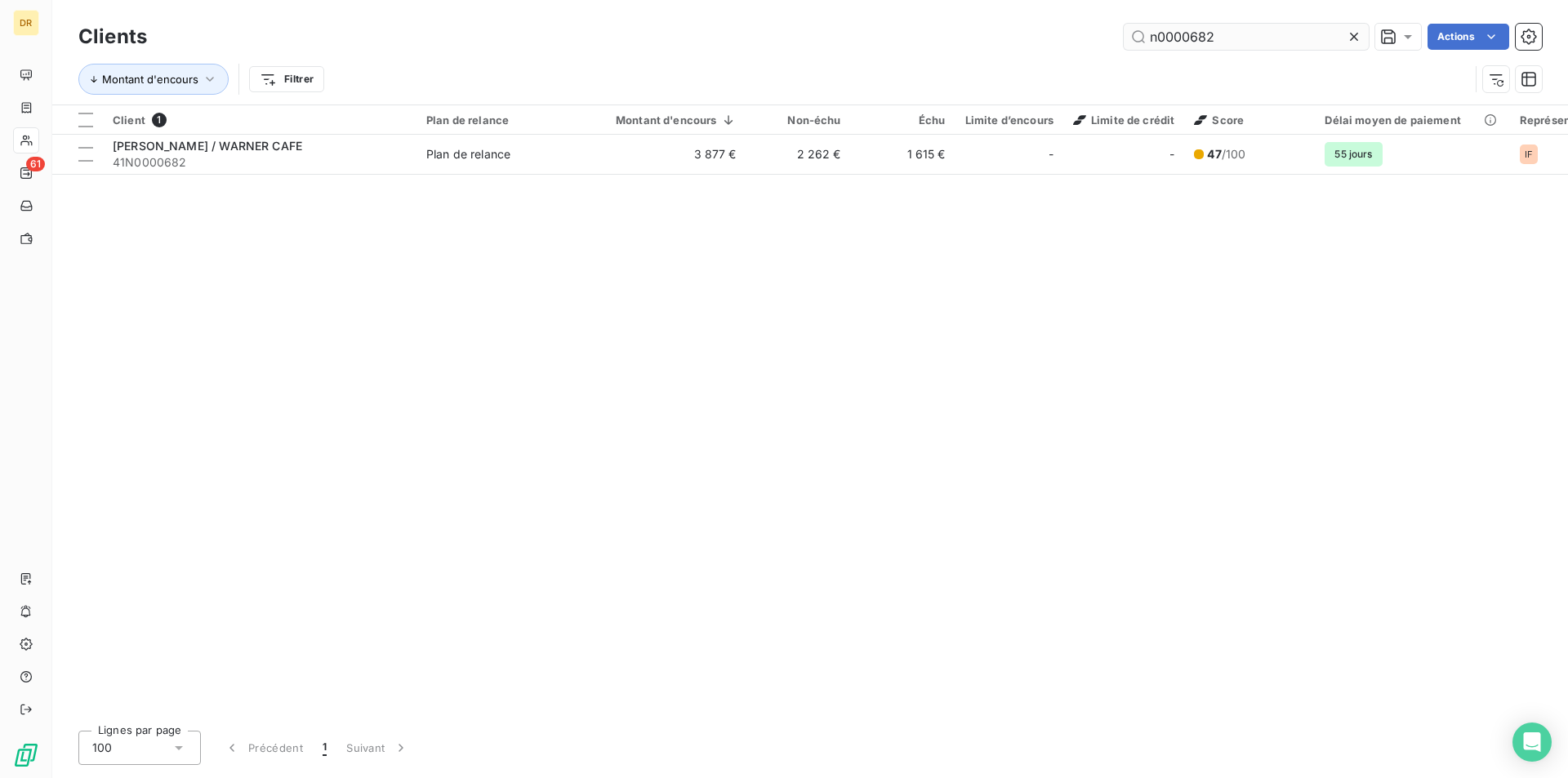
drag, startPoint x: 1183, startPoint y: 38, endPoint x: 1307, endPoint y: 43, distance: 124.1
click at [1304, 45] on input "n0000682" at bounding box center [1246, 36] width 245 height 26
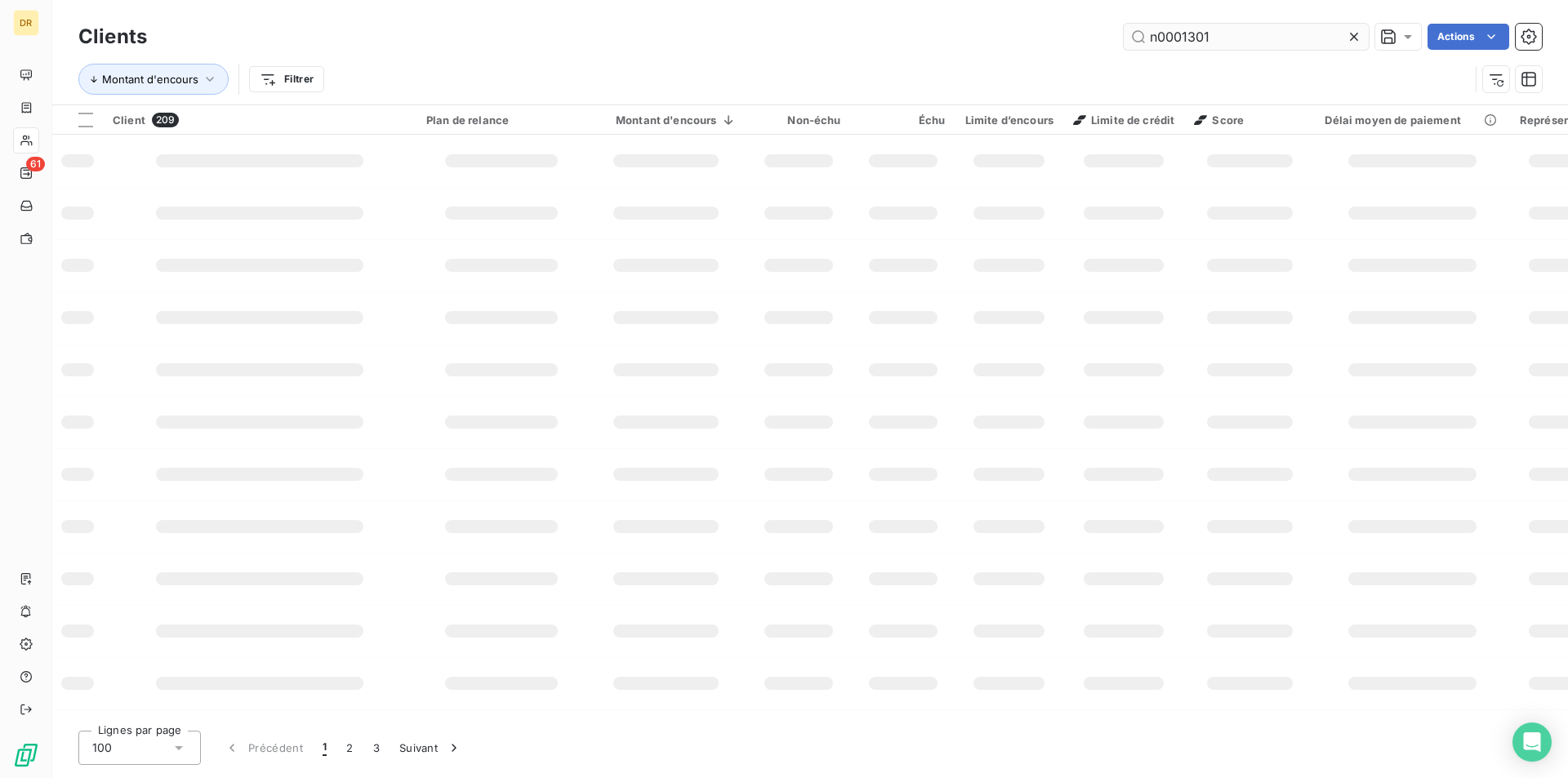
type input "n0001301"
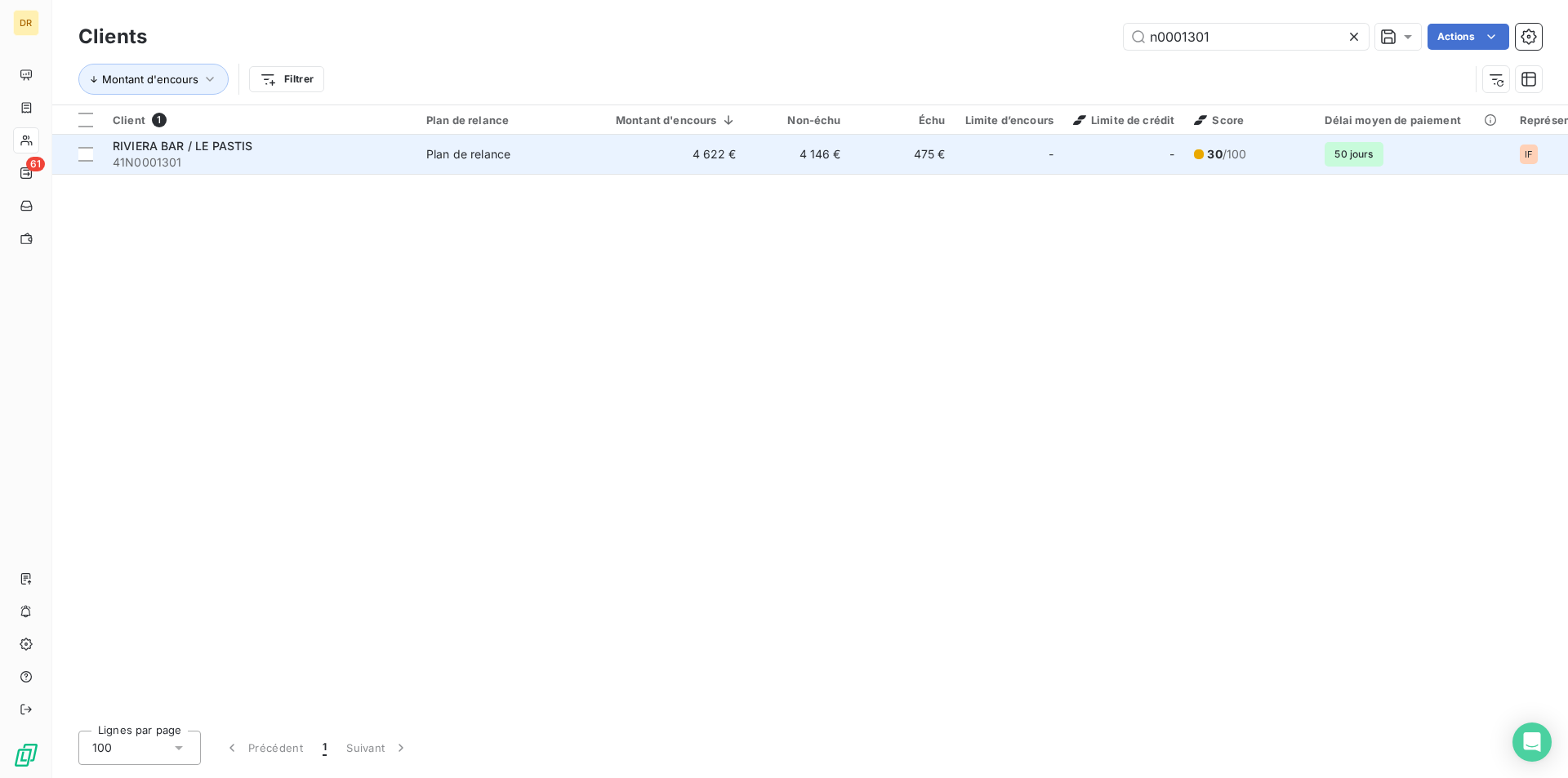
click at [871, 165] on td "475 €" at bounding box center [902, 154] width 104 height 39
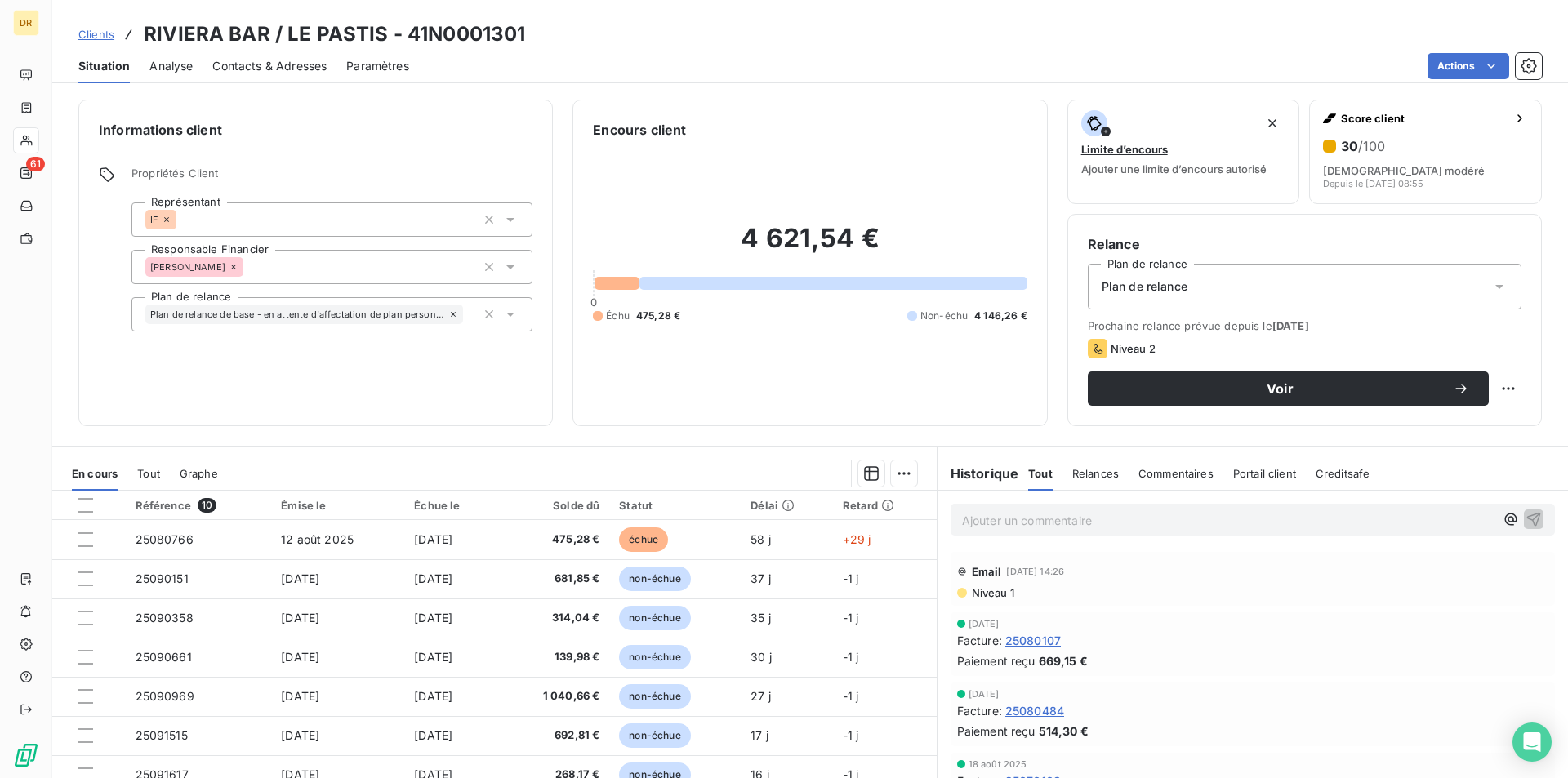
click at [988, 596] on span "Niveau 1" at bounding box center [992, 593] width 44 height 13
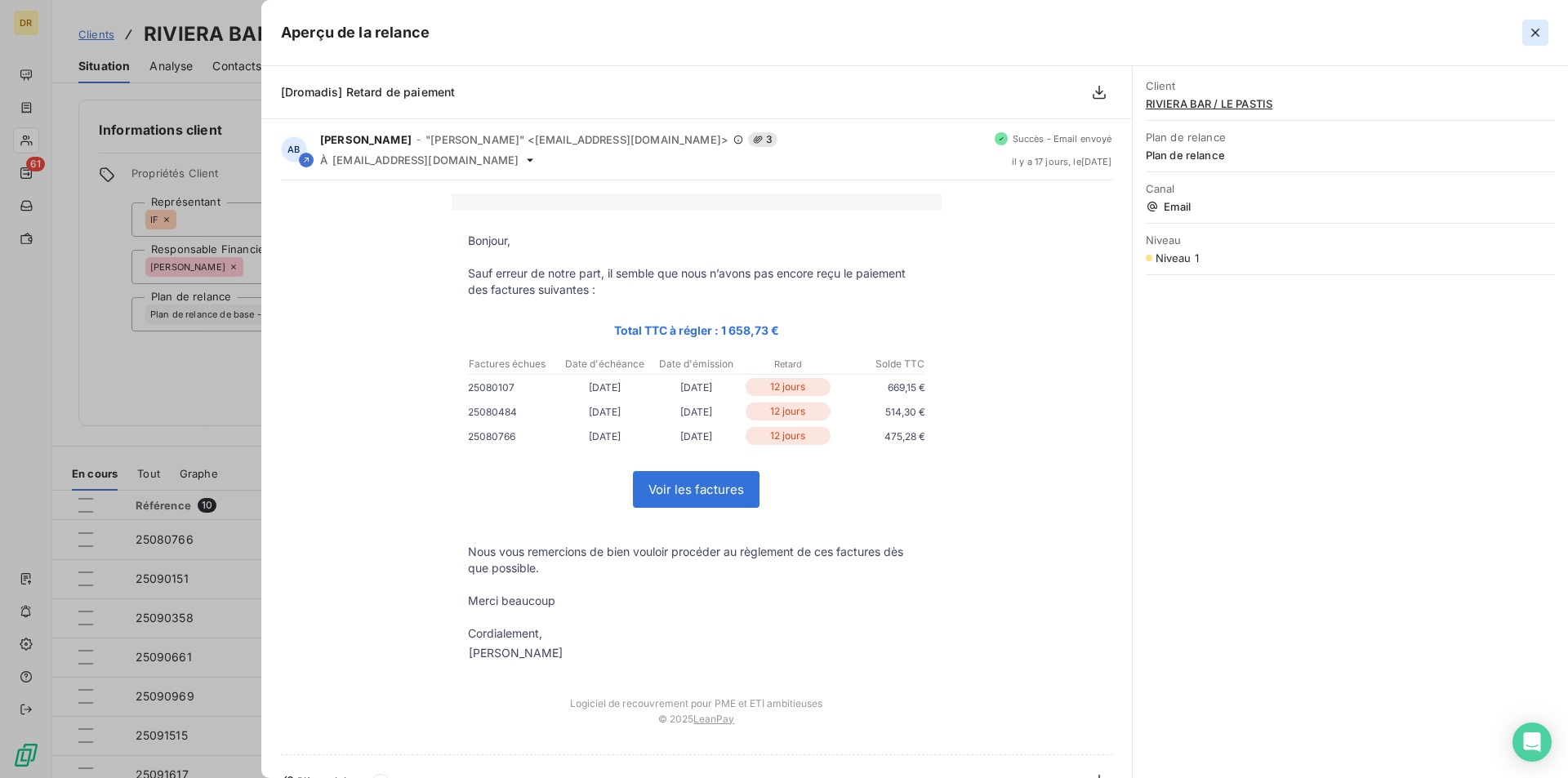
click at [1548, 36] on button "button" at bounding box center [1535, 32] width 26 height 26
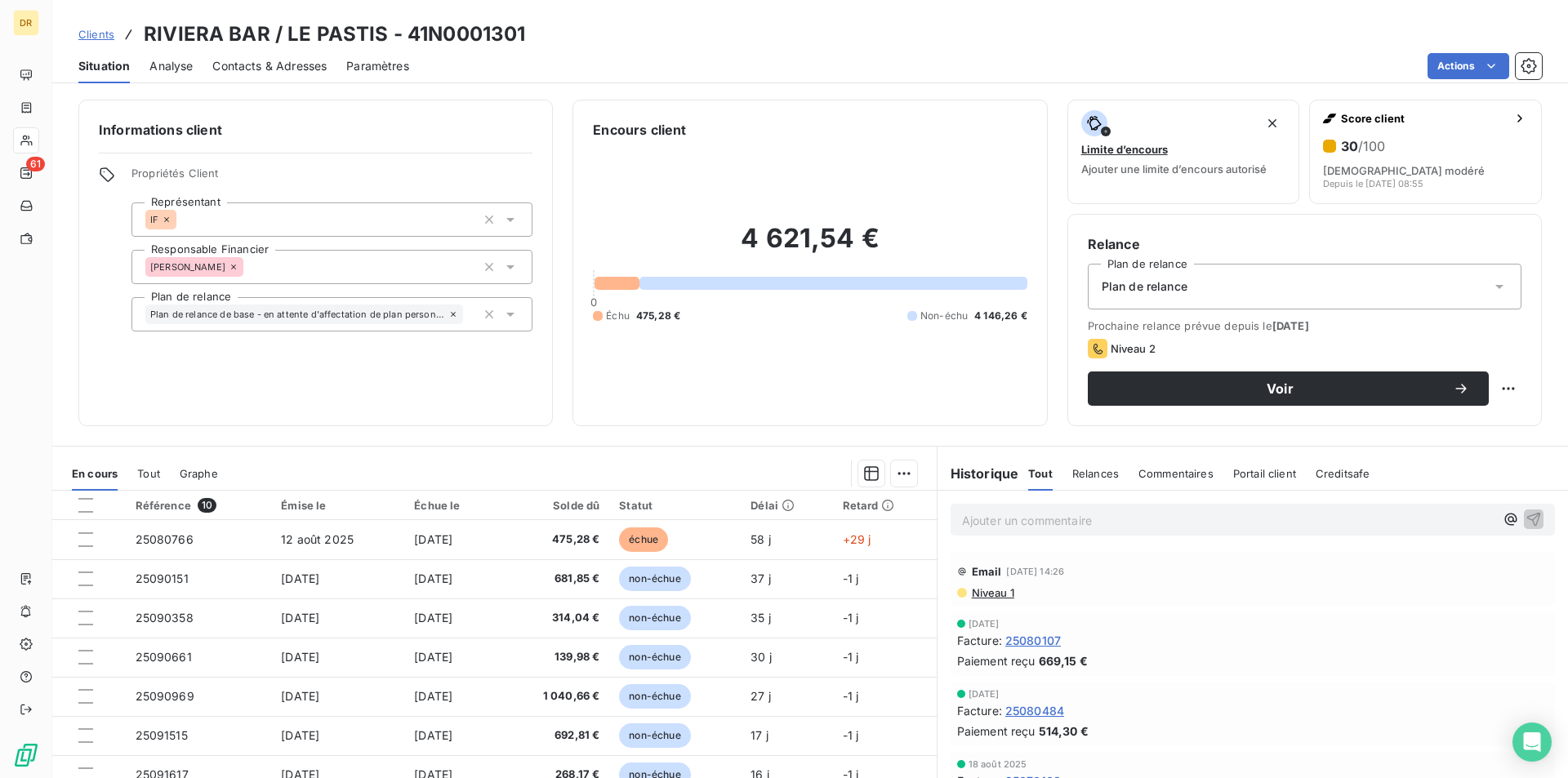
click at [278, 62] on span "Contacts & Adresses" at bounding box center [269, 67] width 114 height 17
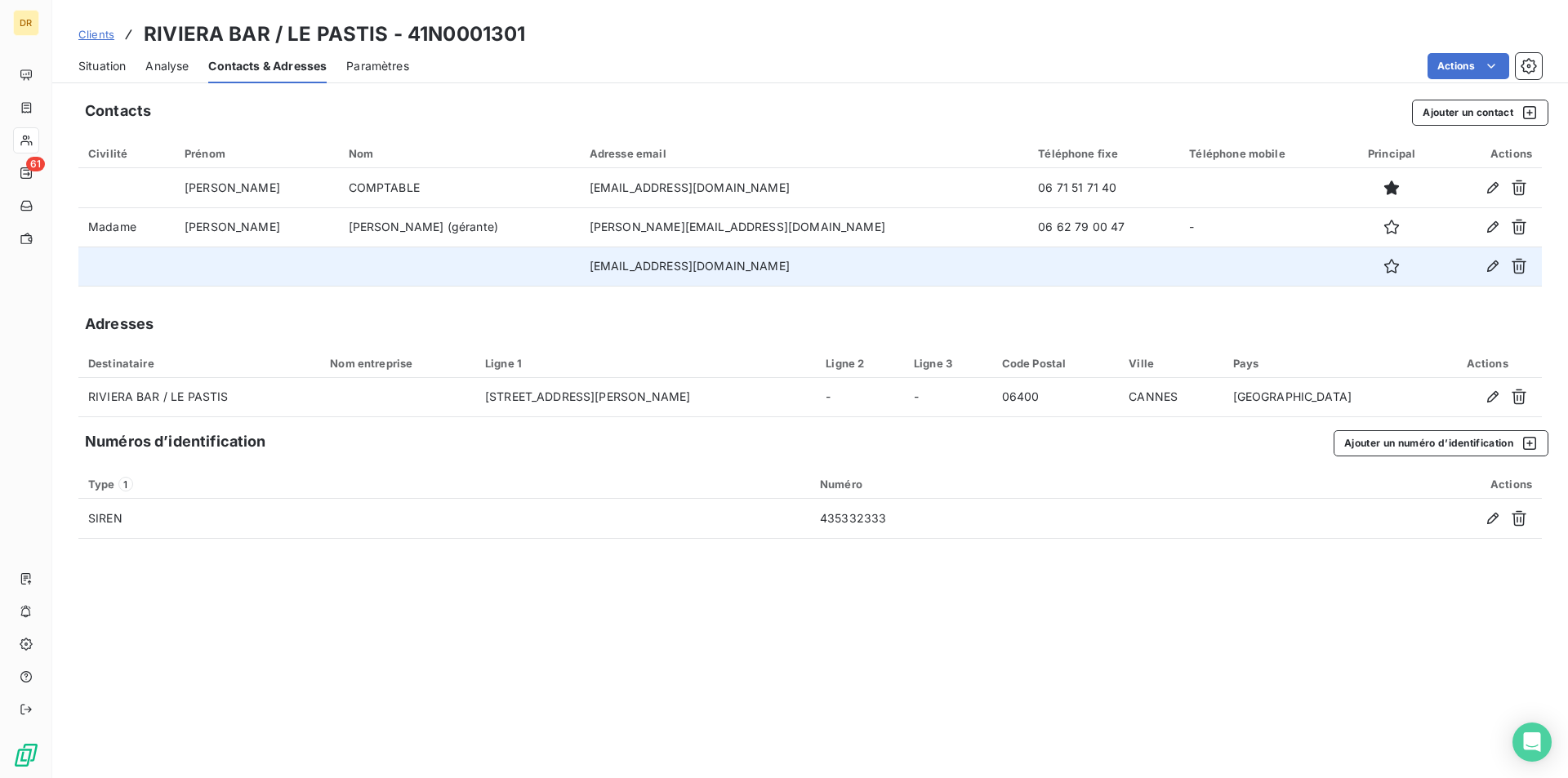
click at [640, 268] on td "economat@db-group.fr" at bounding box center [804, 266] width 448 height 39
click at [1384, 269] on icon "button" at bounding box center [1392, 267] width 17 height 17
click at [1460, 66] on html "DR 61 Clients RIVIERA BAR / LE PASTIS - 41N0001301 Situation Analyse Contacts &…" at bounding box center [784, 389] width 1568 height 778
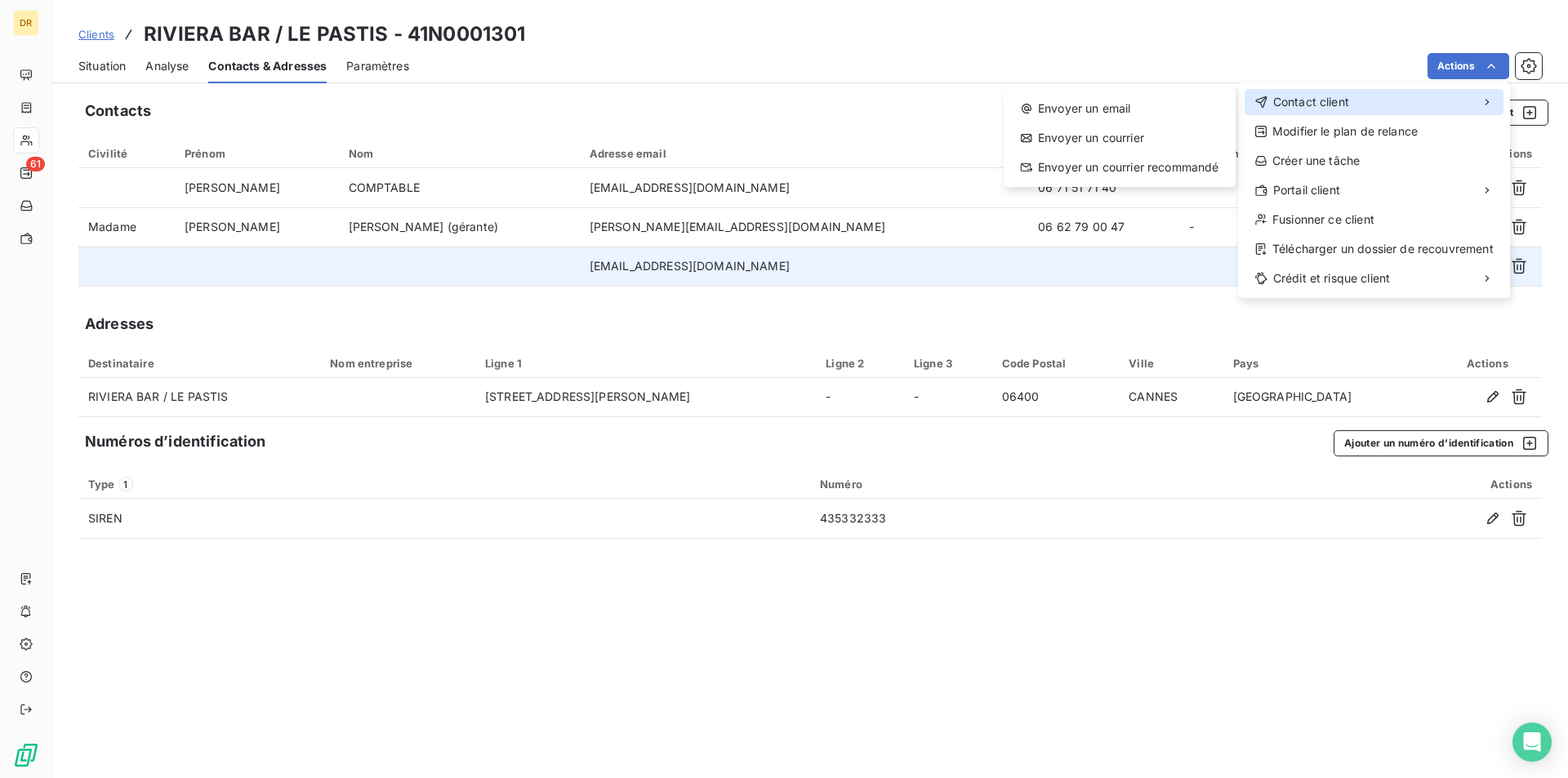
click at [1367, 107] on div "Contact client" at bounding box center [1374, 102] width 259 height 26
click at [1130, 112] on div "Envoyer un email" at bounding box center [1120, 108] width 219 height 26
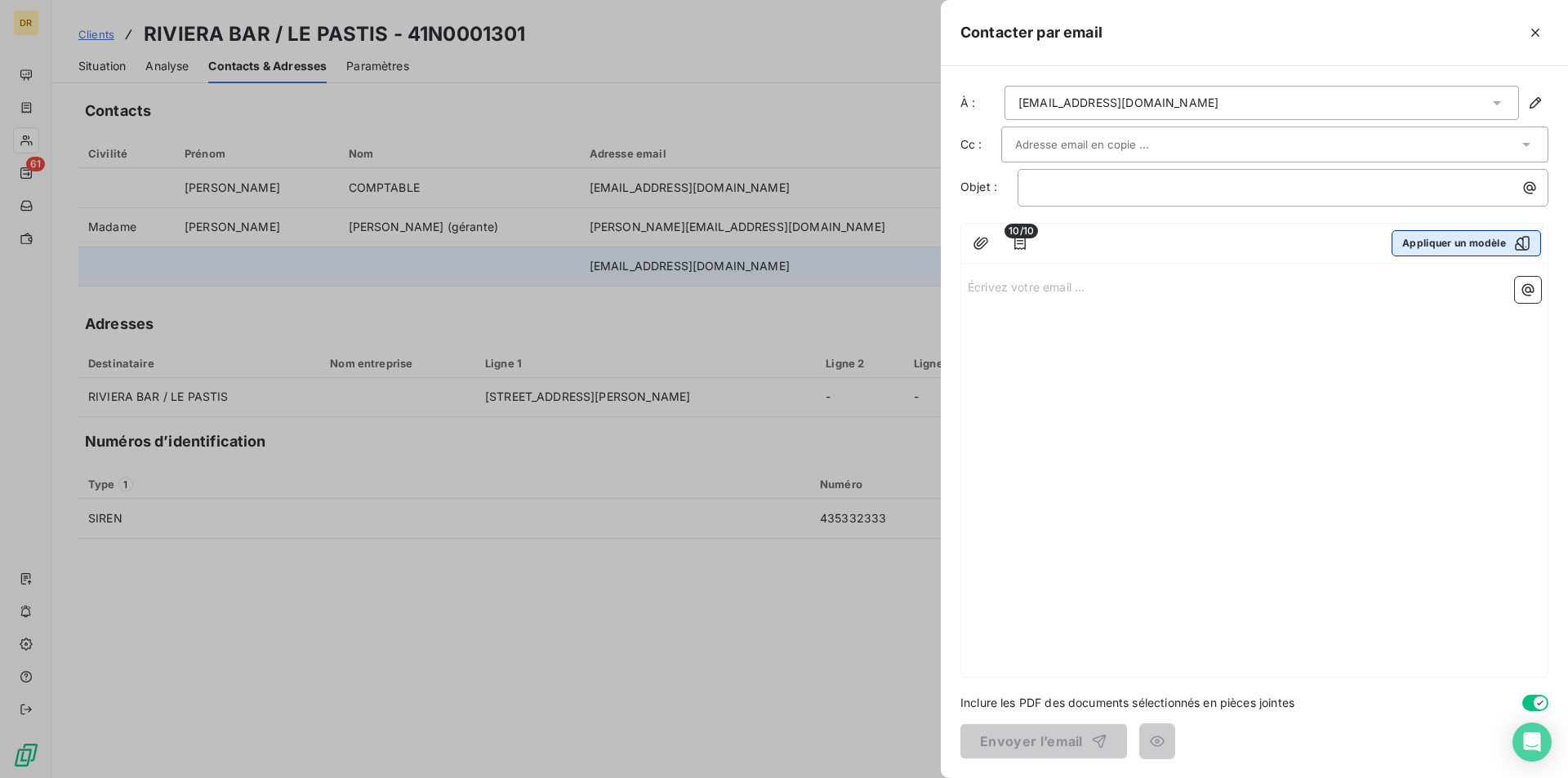
click at [1430, 247] on button "Appliquer un modèle" at bounding box center [1466, 242] width 149 height 26
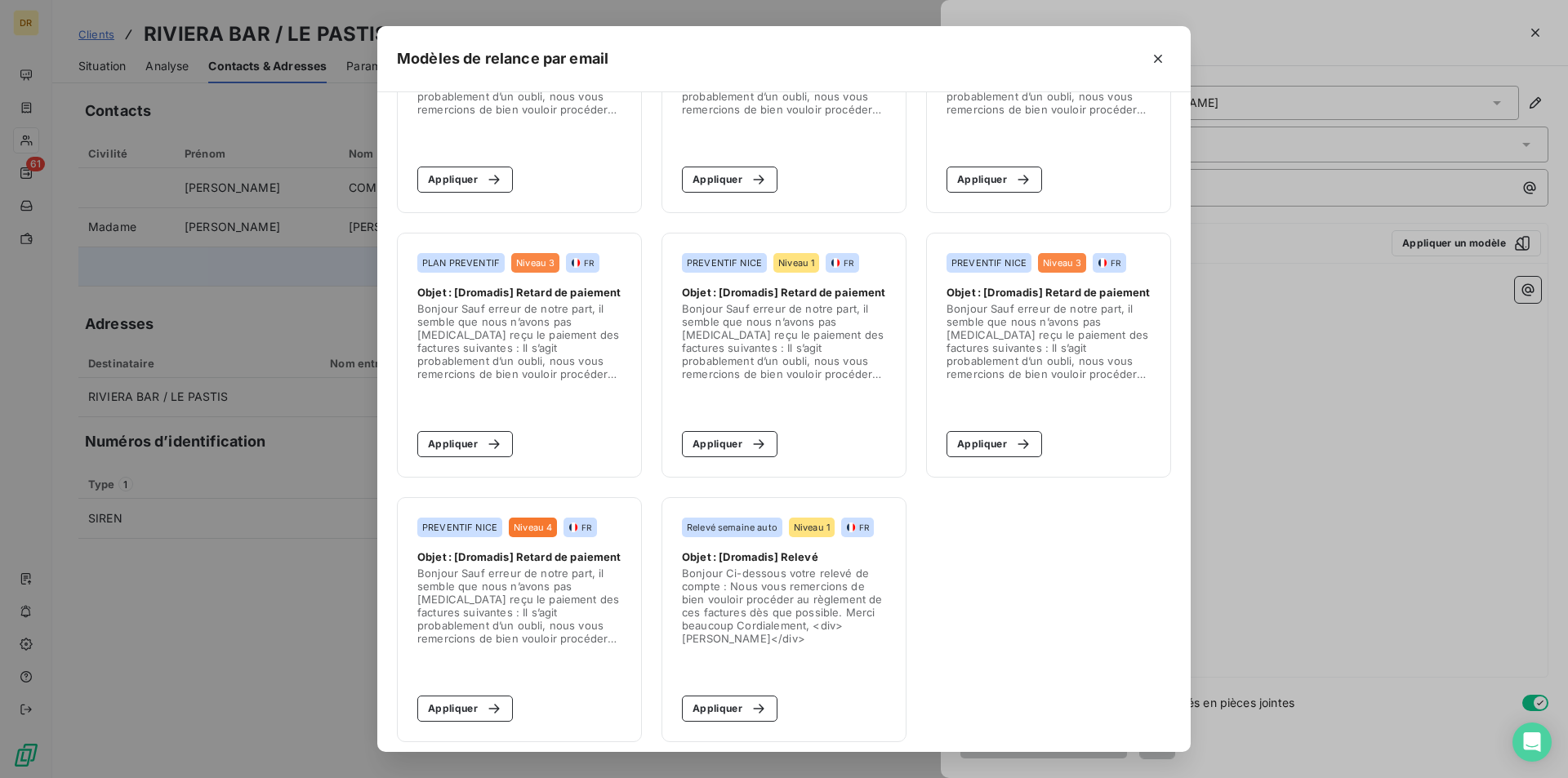
scroll to position [418, 0]
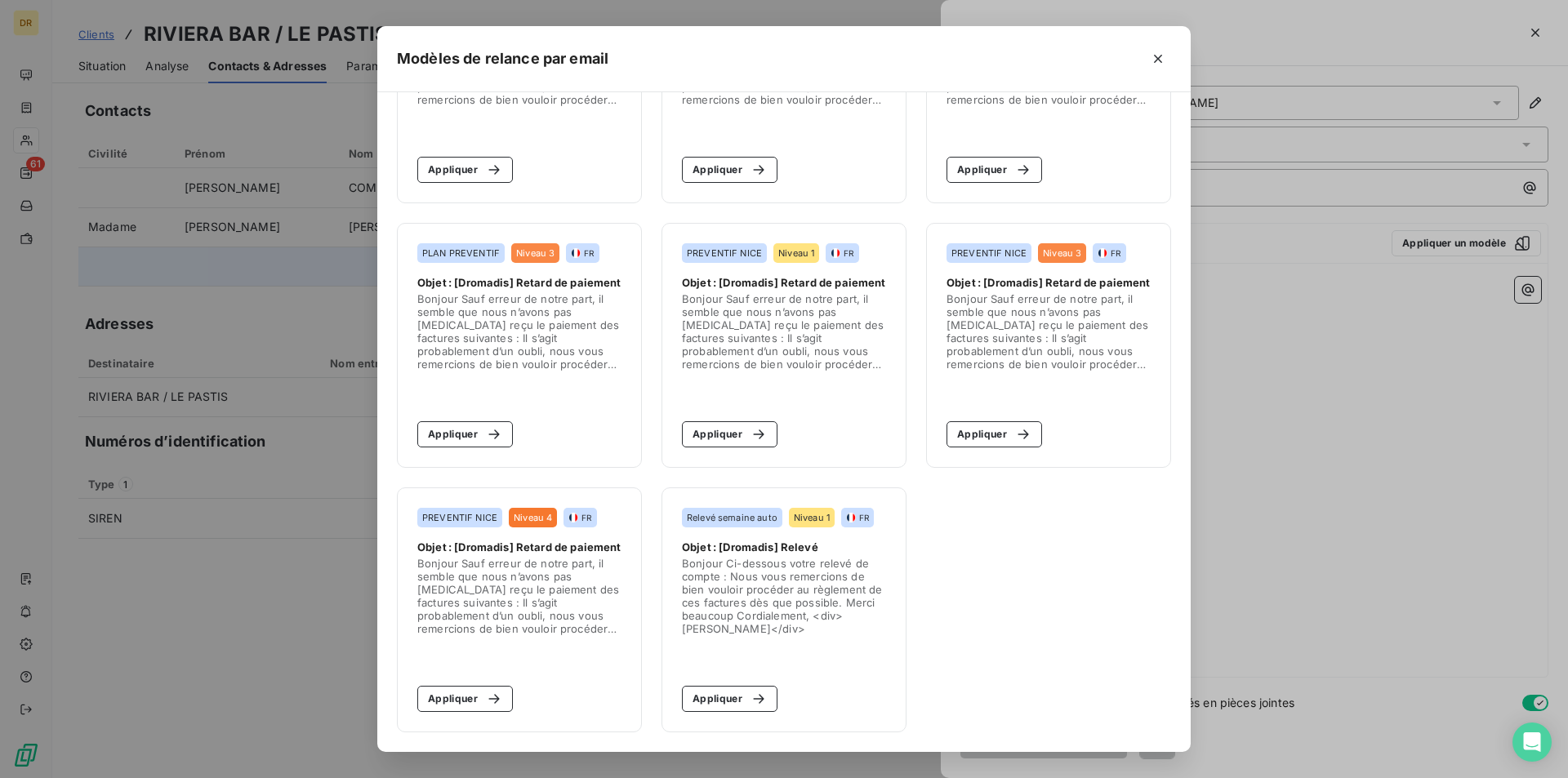
click at [783, 586] on span "Bonjour Ci-dessous votre relevé de compte : Nous vous remercions de bien vouloi…" at bounding box center [784, 596] width 204 height 78
click at [727, 696] on button "Appliquer" at bounding box center [730, 698] width 96 height 26
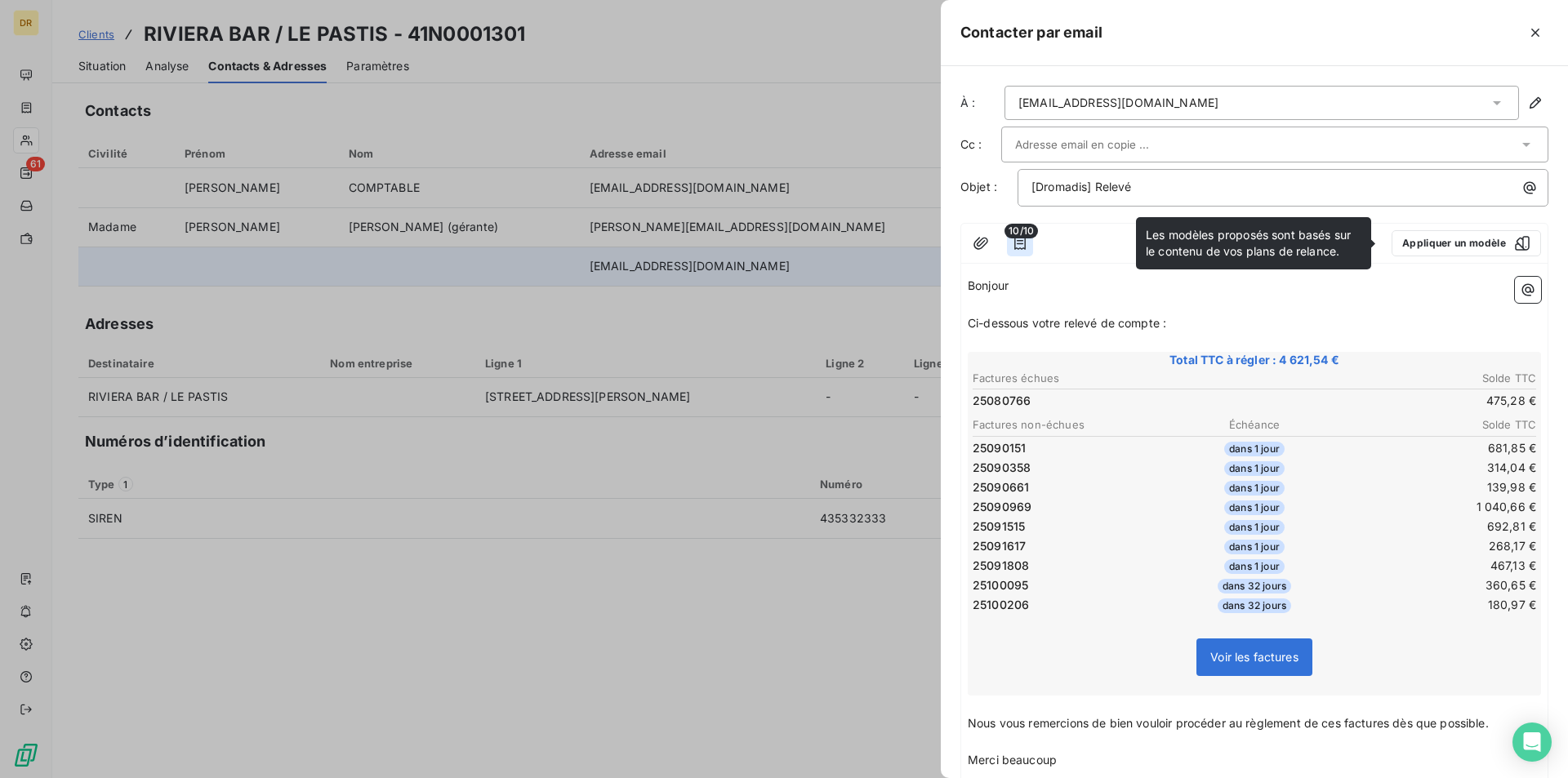
click at [1025, 239] on icon "button" at bounding box center [1021, 243] width 12 height 13
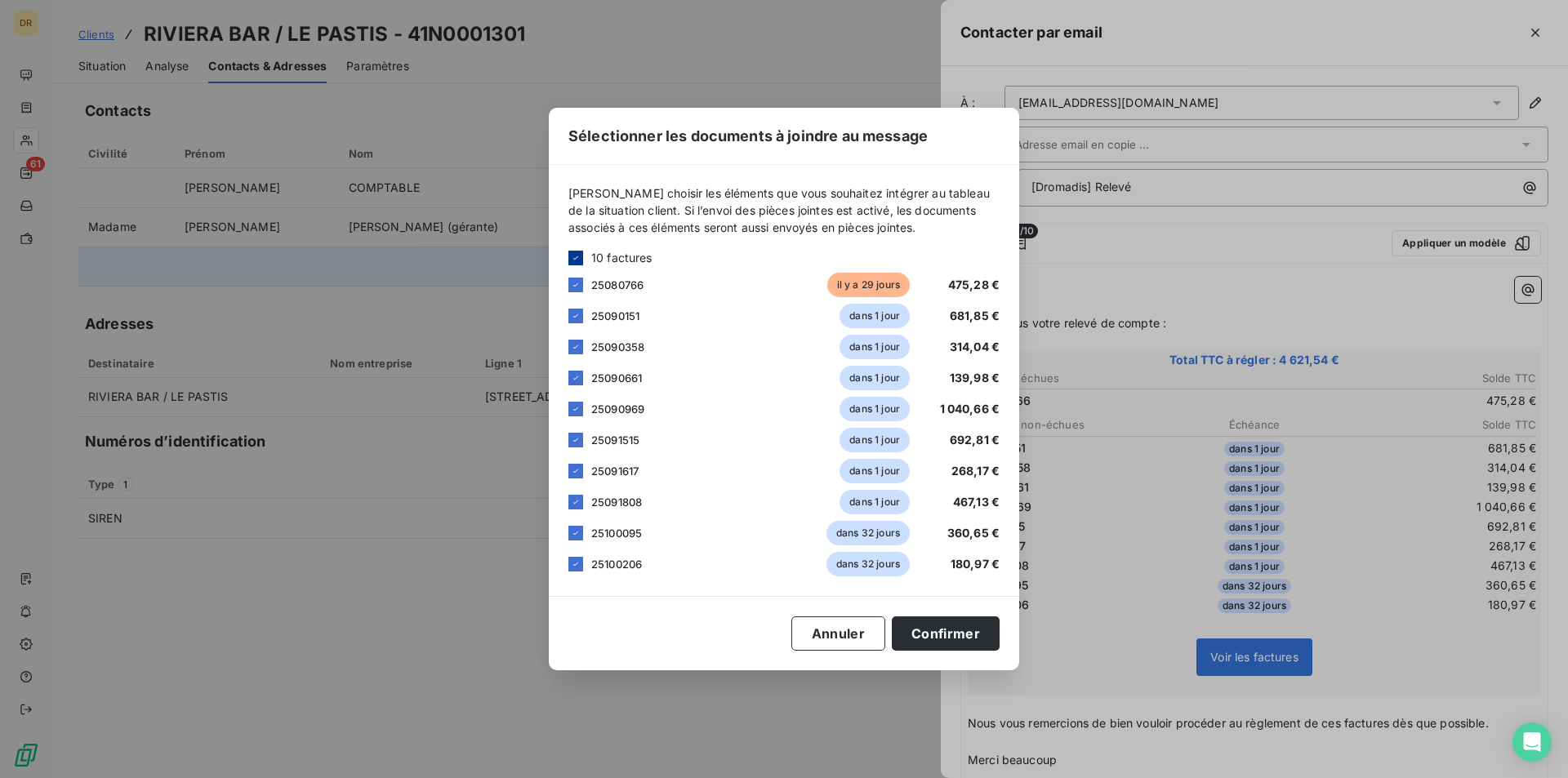
click at [573, 255] on icon at bounding box center [576, 258] width 10 height 10
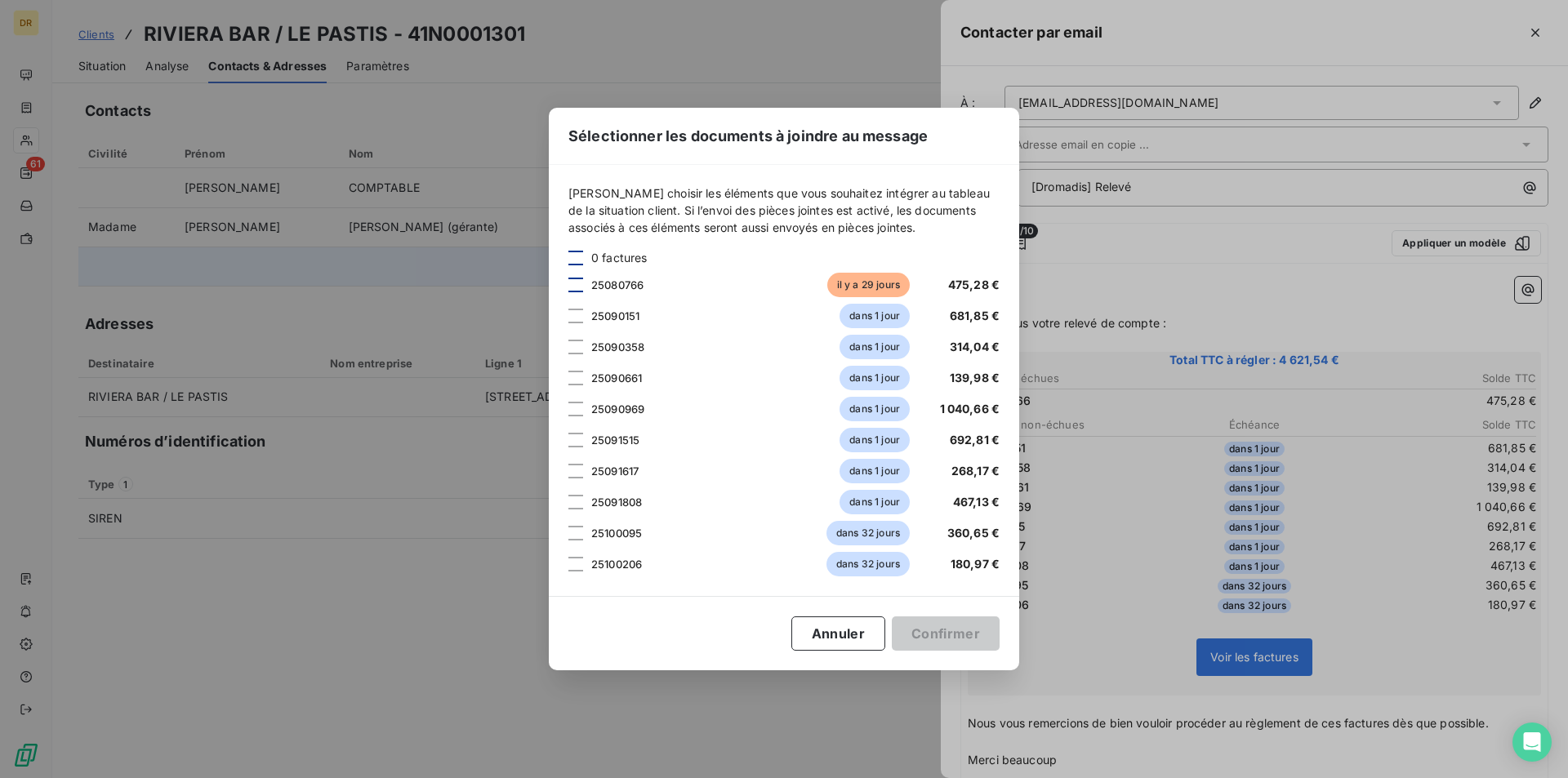
click at [577, 281] on div at bounding box center [576, 285] width 15 height 15
click at [966, 637] on button "Confirmer" at bounding box center [945, 633] width 107 height 34
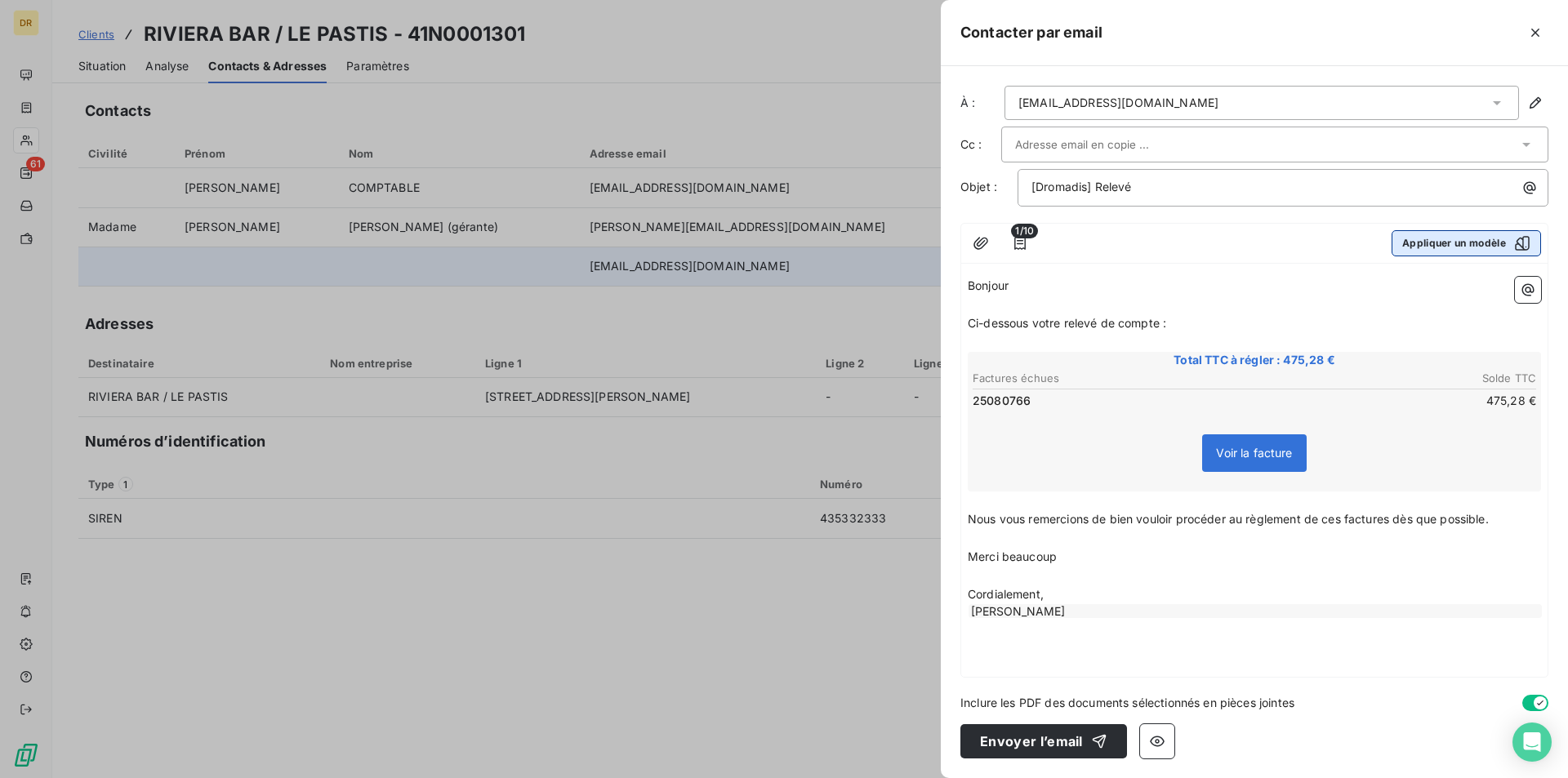
click at [1422, 246] on button "Appliquer un modèle" at bounding box center [1466, 242] width 149 height 26
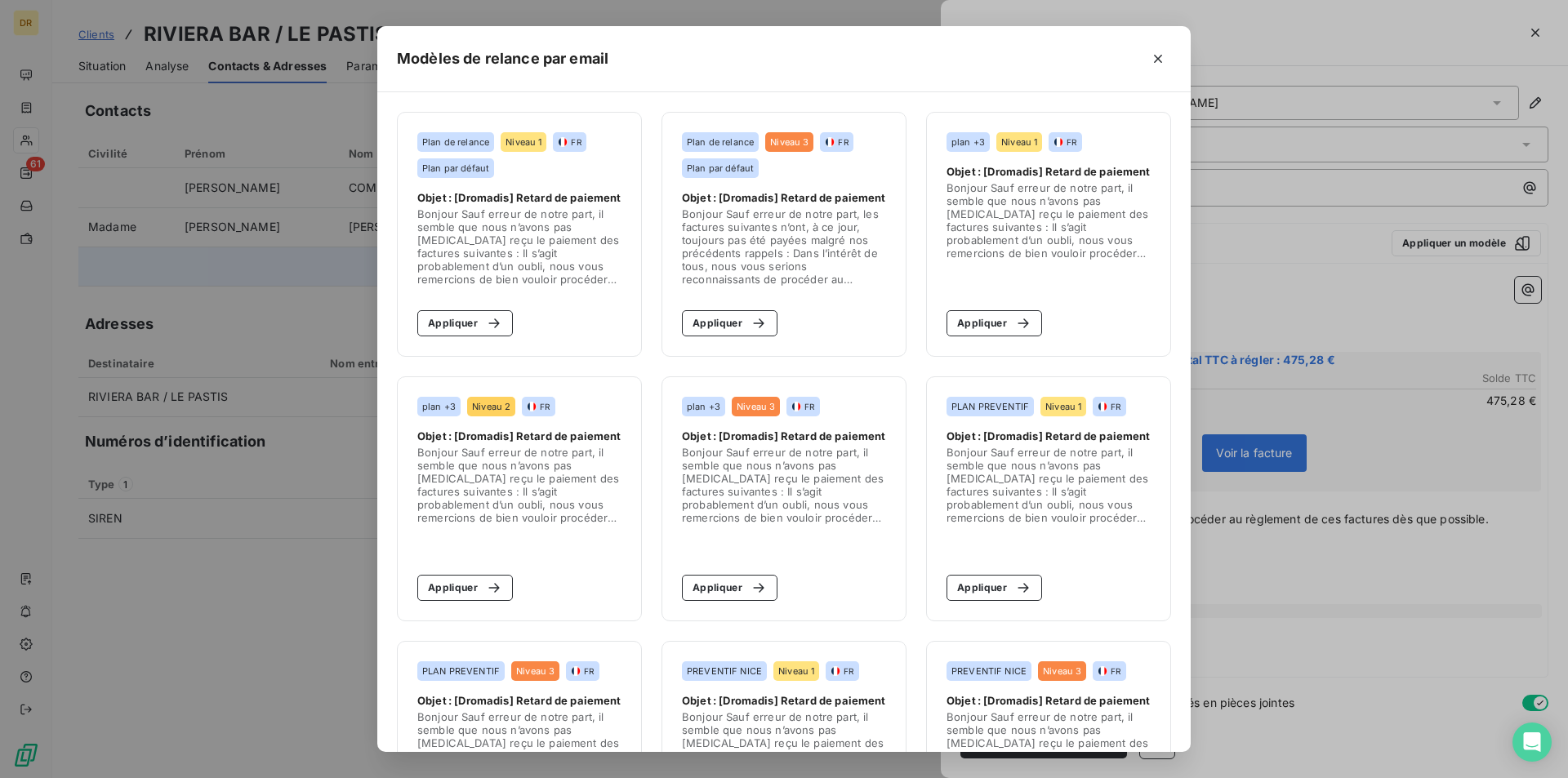
click at [523, 458] on span "Bonjour Sauf erreur de notre part, il semble que nous n’avons pas encore reçu l…" at bounding box center [519, 485] width 204 height 78
click at [462, 587] on button "Appliquer" at bounding box center [465, 587] width 96 height 26
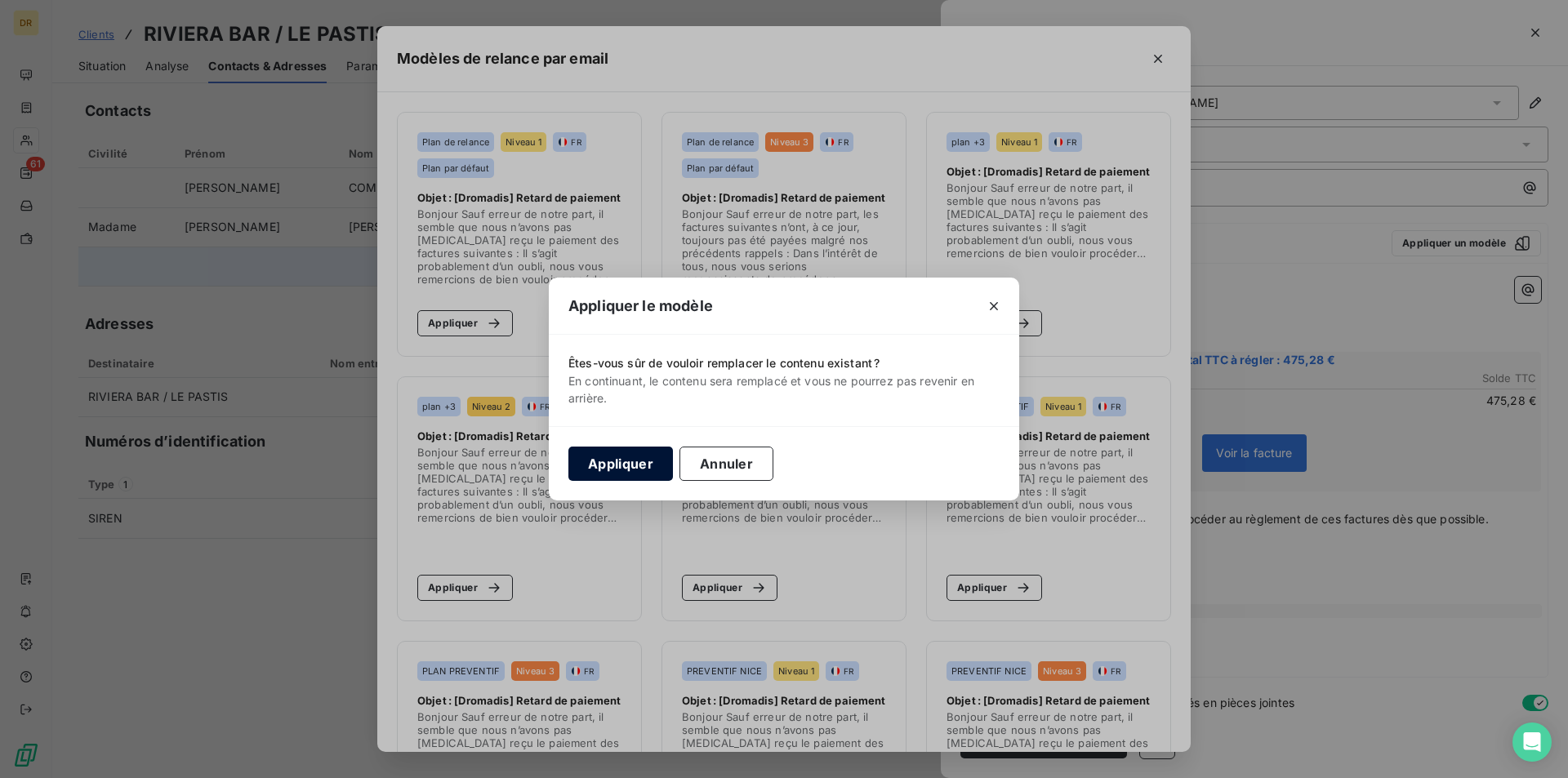
click at [631, 471] on button "Appliquer" at bounding box center [620, 463] width 104 height 34
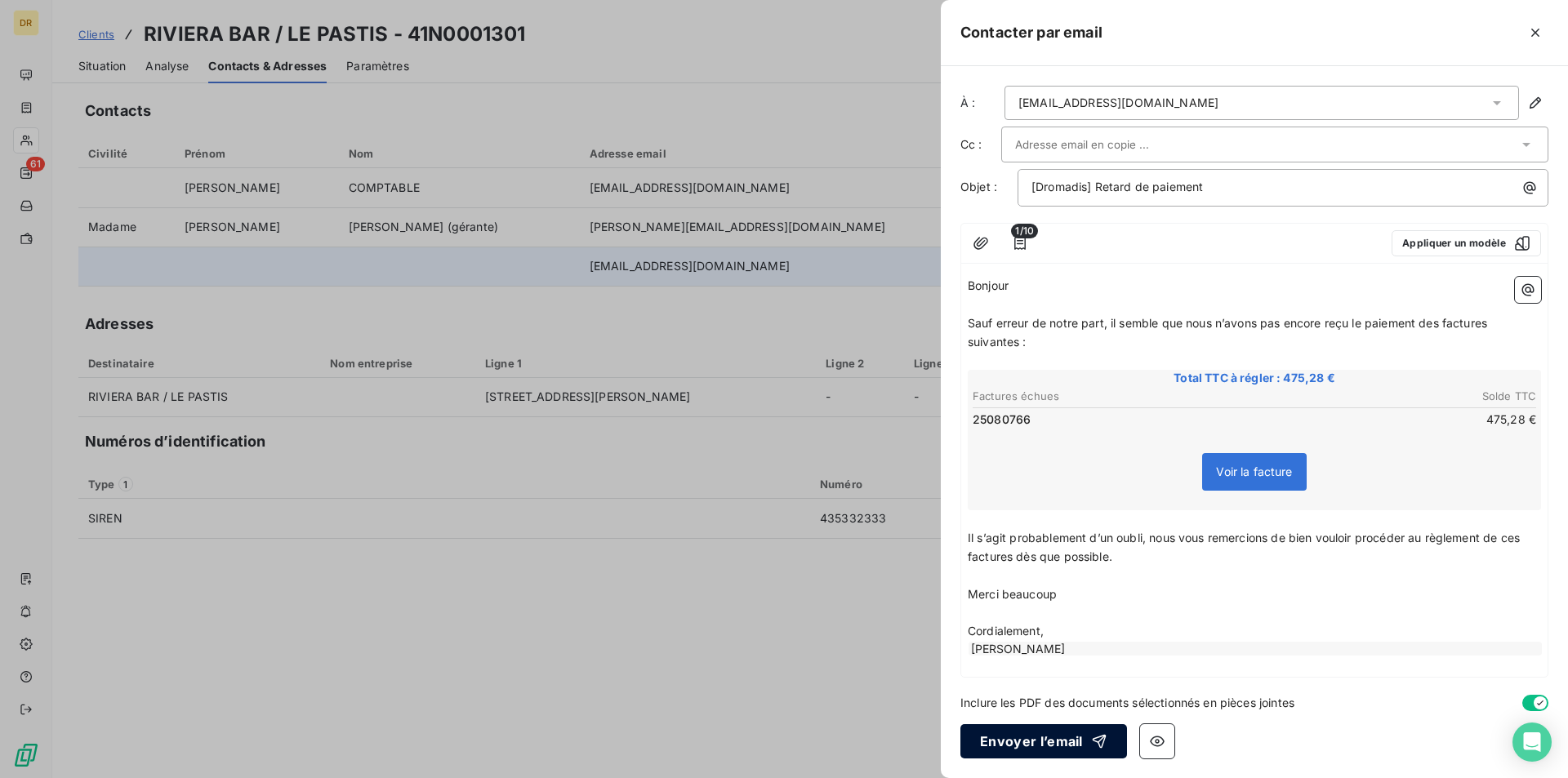
click at [1042, 736] on button "Envoyer l’email" at bounding box center [1044, 741] width 167 height 34
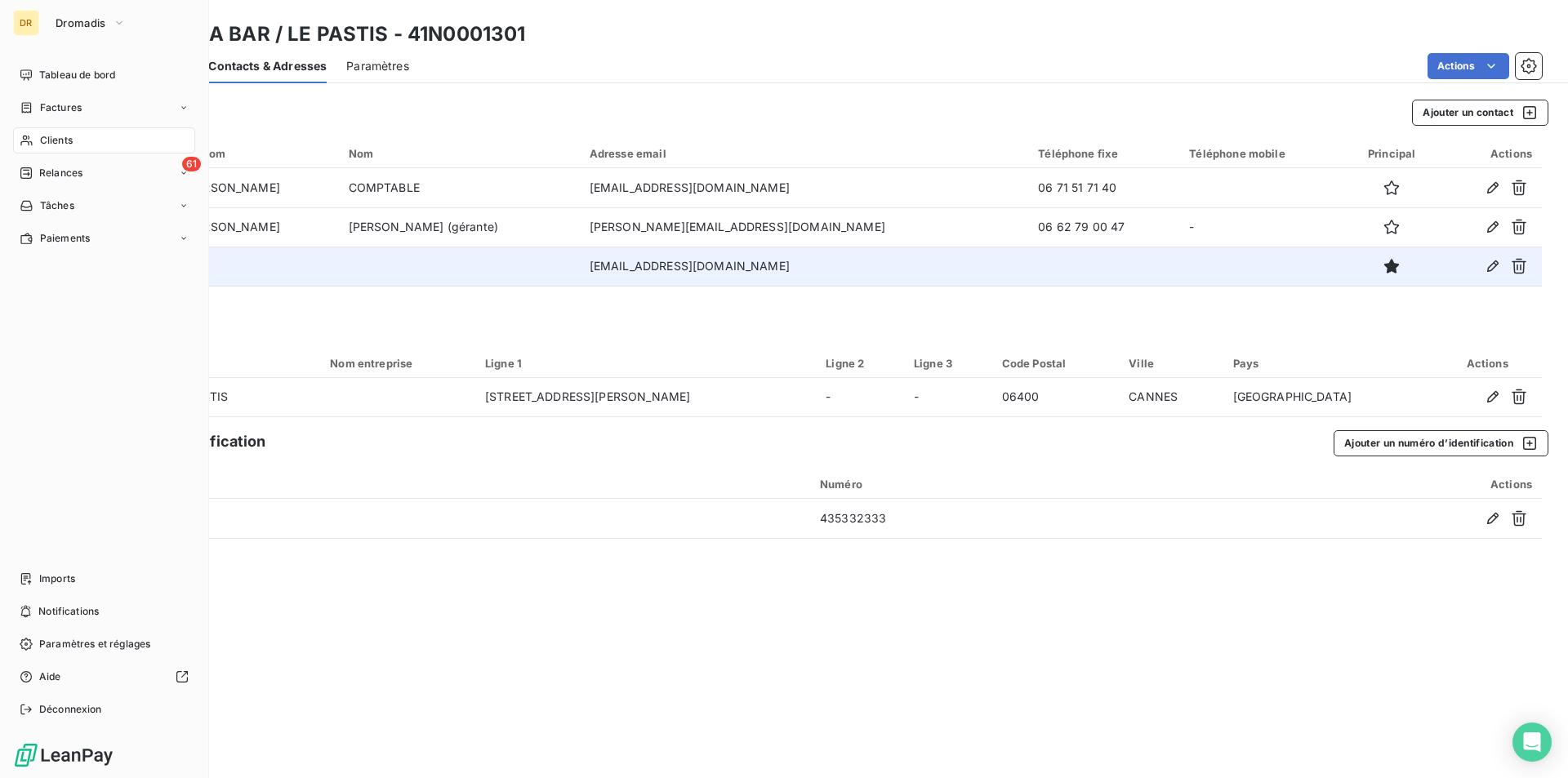
click at [42, 146] on span "Clients" at bounding box center [56, 141] width 32 height 15
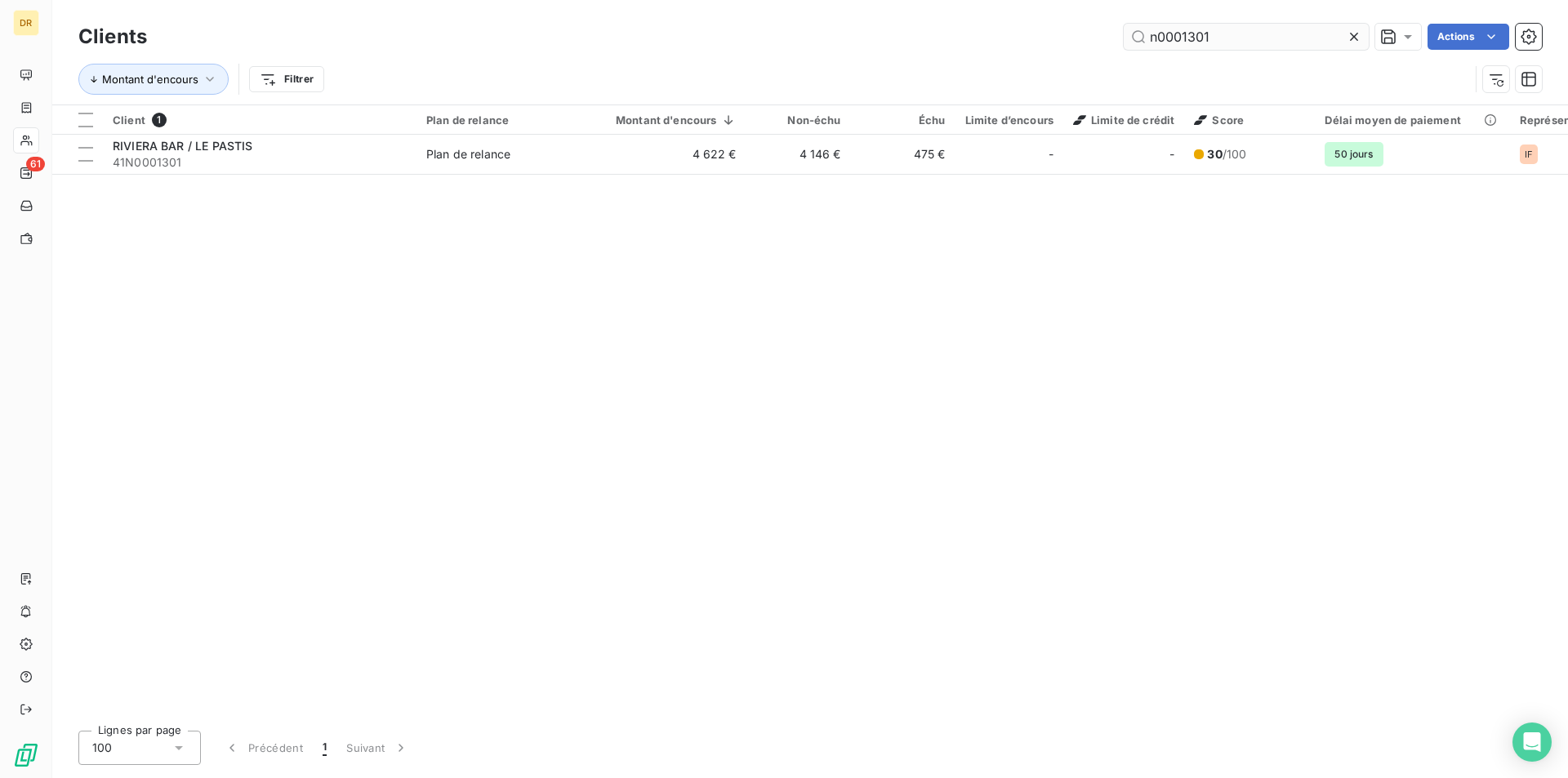
drag, startPoint x: 1193, startPoint y: 37, endPoint x: 1324, endPoint y: 36, distance: 131.0
click at [1323, 37] on input "n0001301" at bounding box center [1246, 36] width 245 height 26
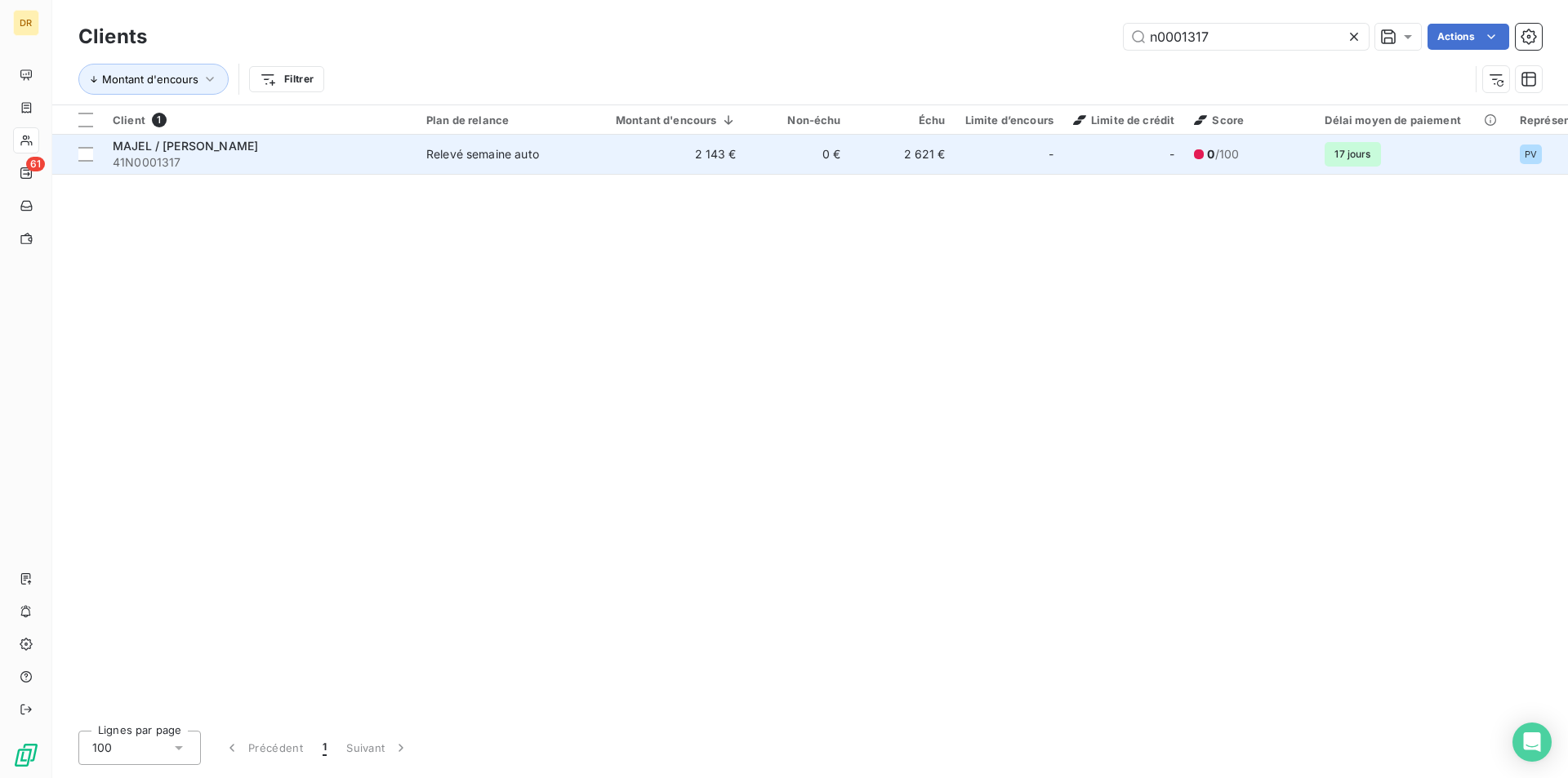
type input "n0001317"
click at [565, 157] on span "Relevé semaine auto" at bounding box center [502, 154] width 150 height 17
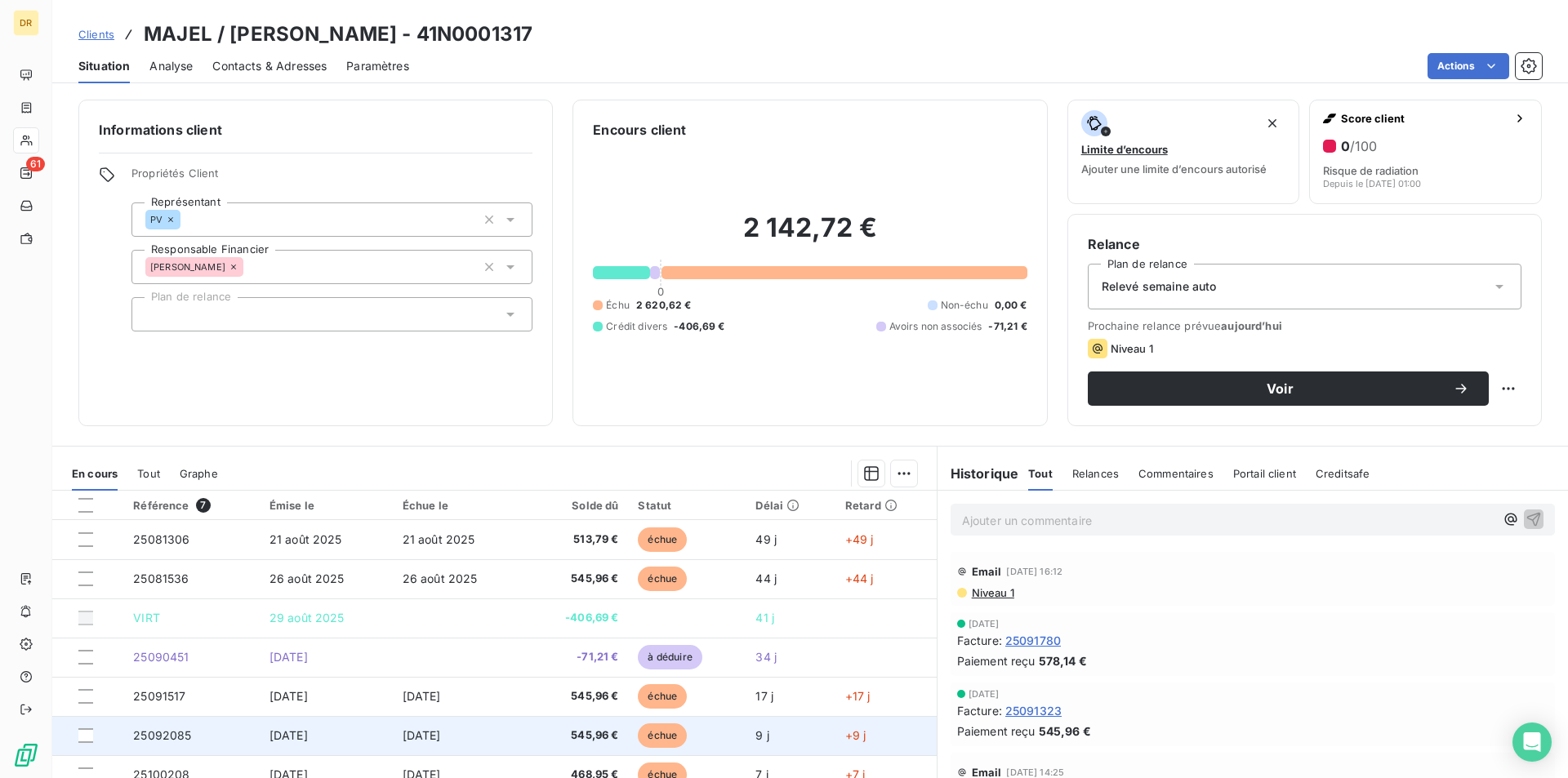
scroll to position [76, 0]
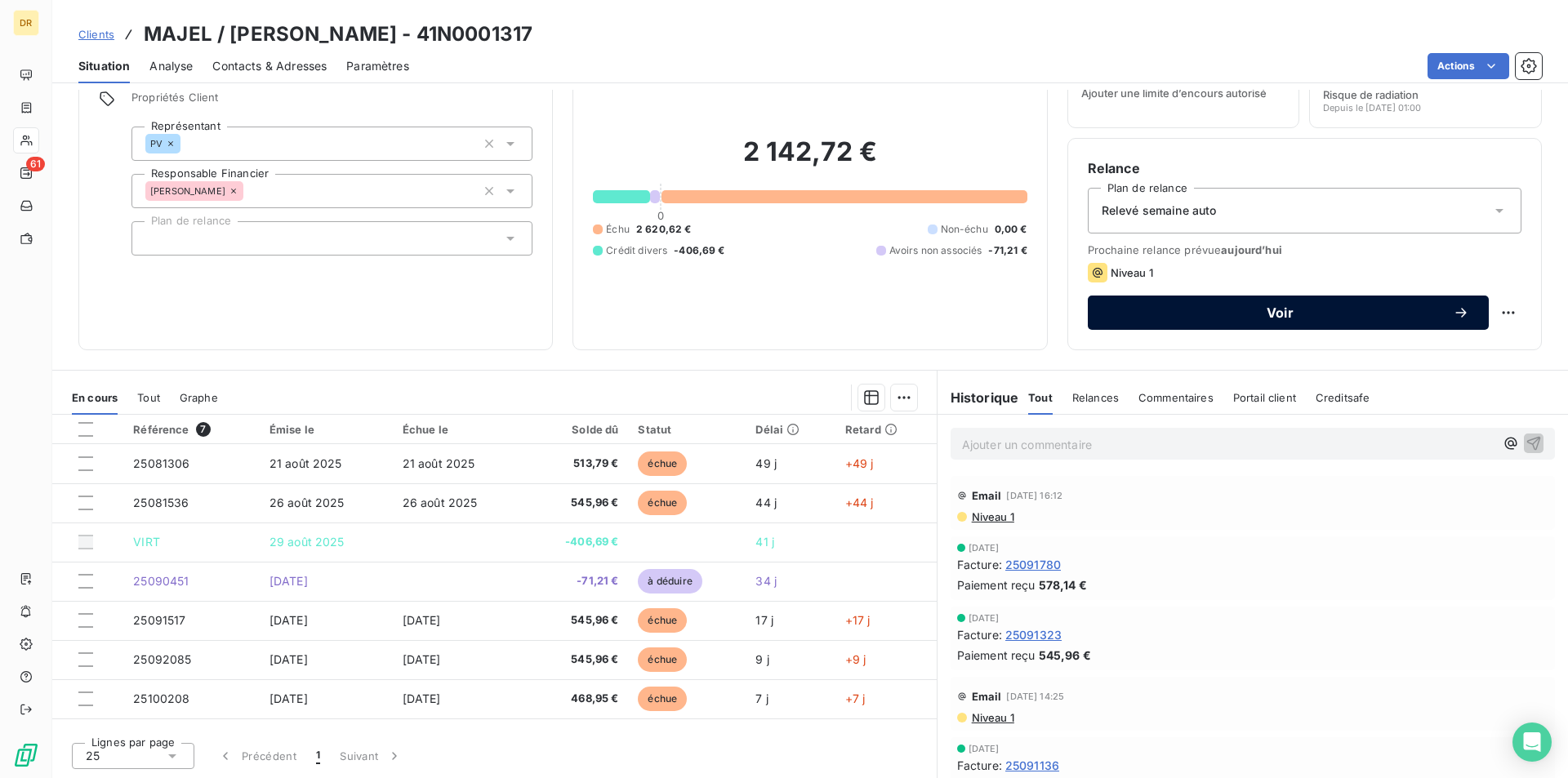
click at [1191, 312] on span "Voir" at bounding box center [1280, 313] width 346 height 13
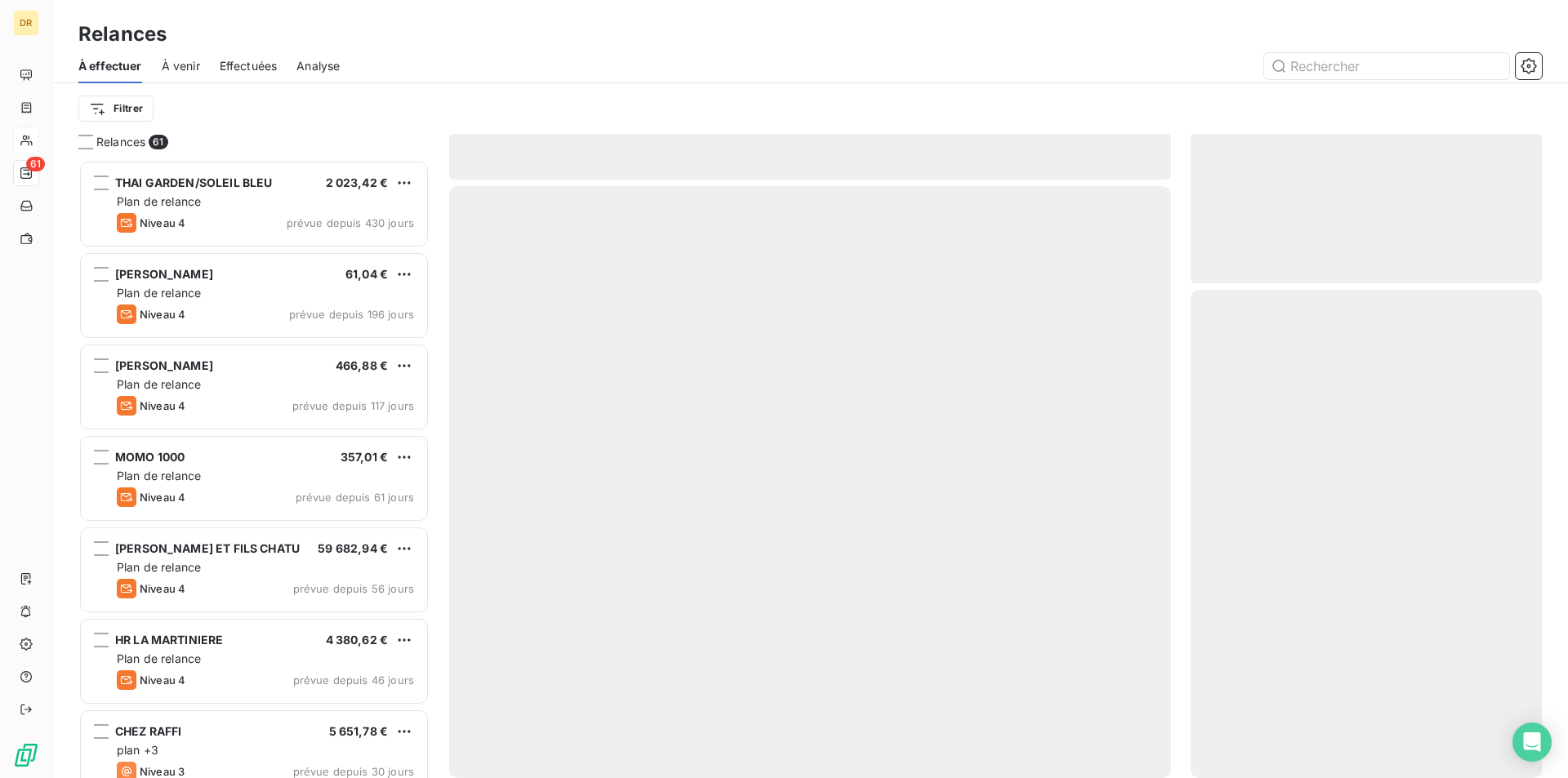
scroll to position [606, 339]
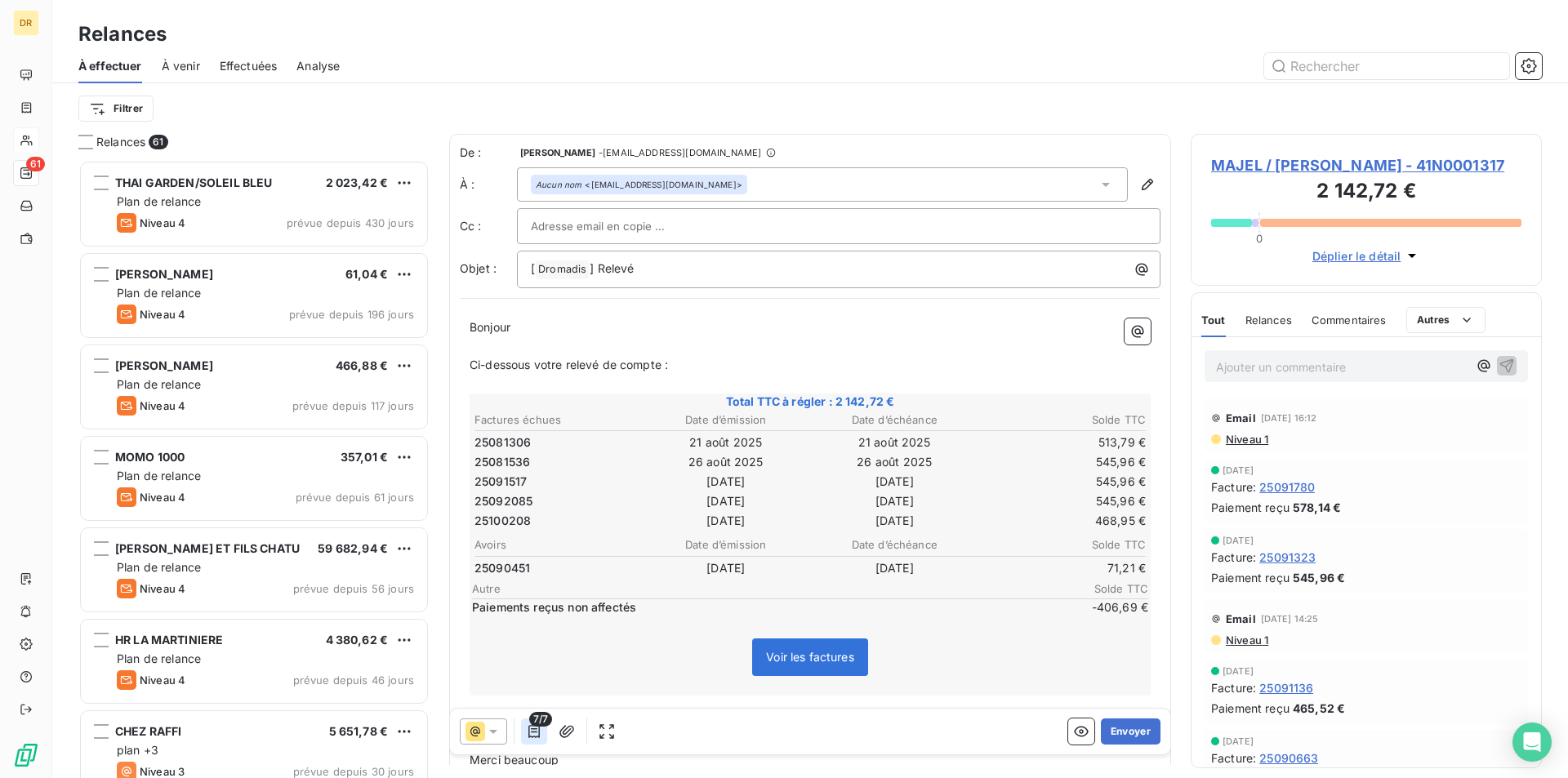
click at [542, 728] on icon "button" at bounding box center [534, 732] width 17 height 17
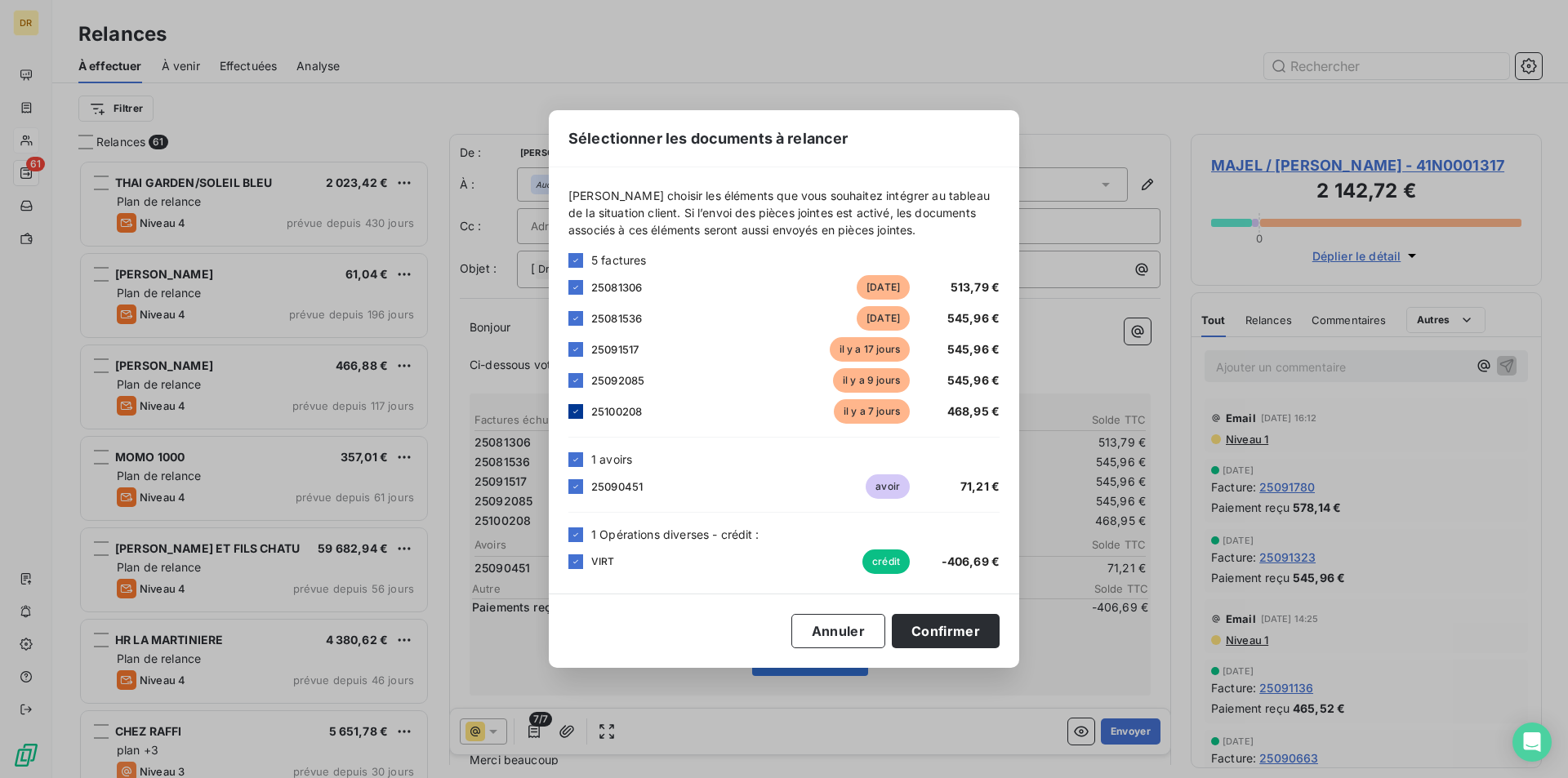
click at [577, 415] on icon at bounding box center [576, 411] width 10 height 10
click at [958, 644] on button "Confirmer" at bounding box center [945, 631] width 107 height 34
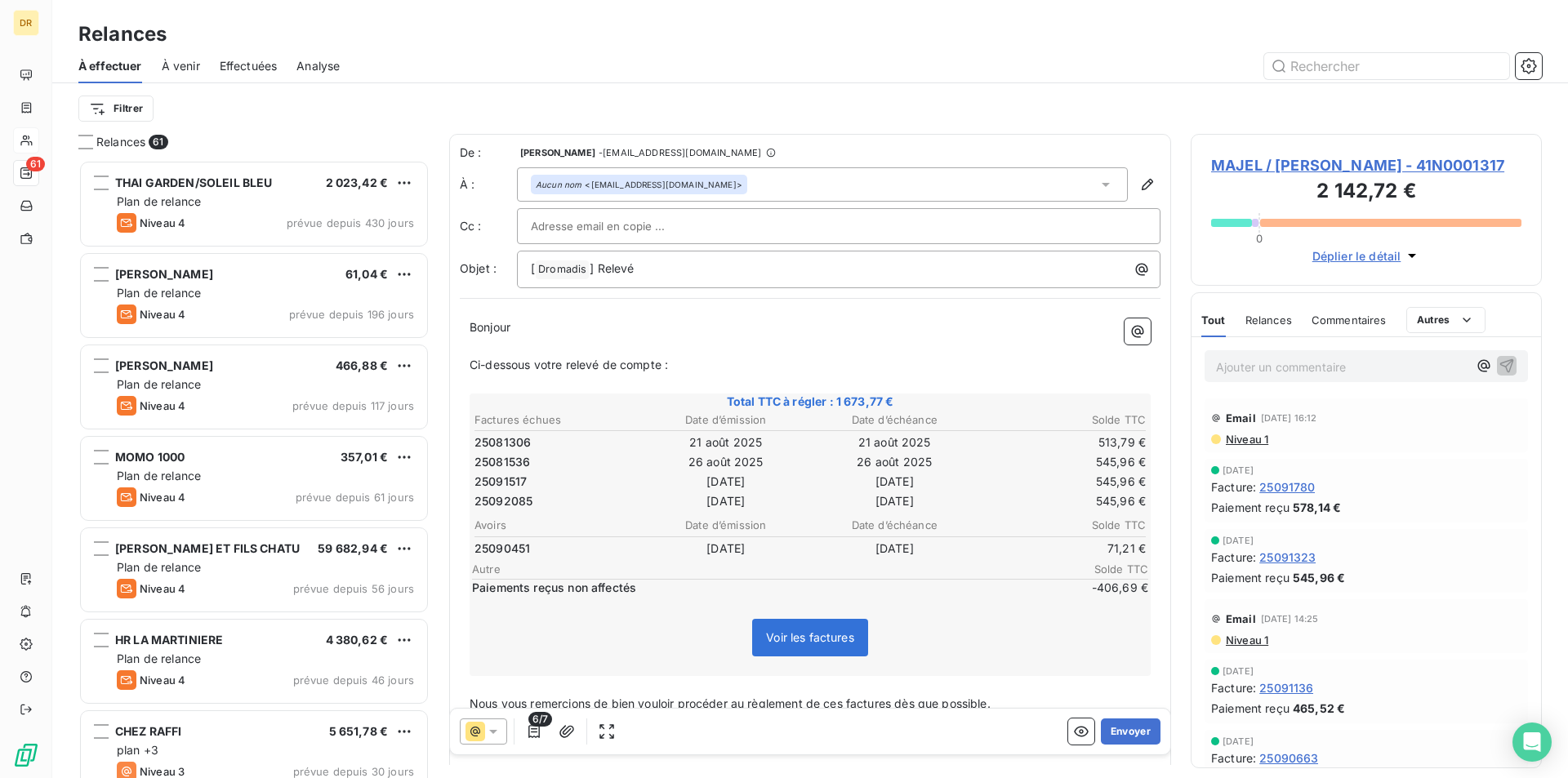
click at [689, 357] on p "Ci-dessous votre relevé de compte :" at bounding box center [811, 365] width 682 height 19
click at [744, 376] on p "﻿" at bounding box center [811, 384] width 682 height 19
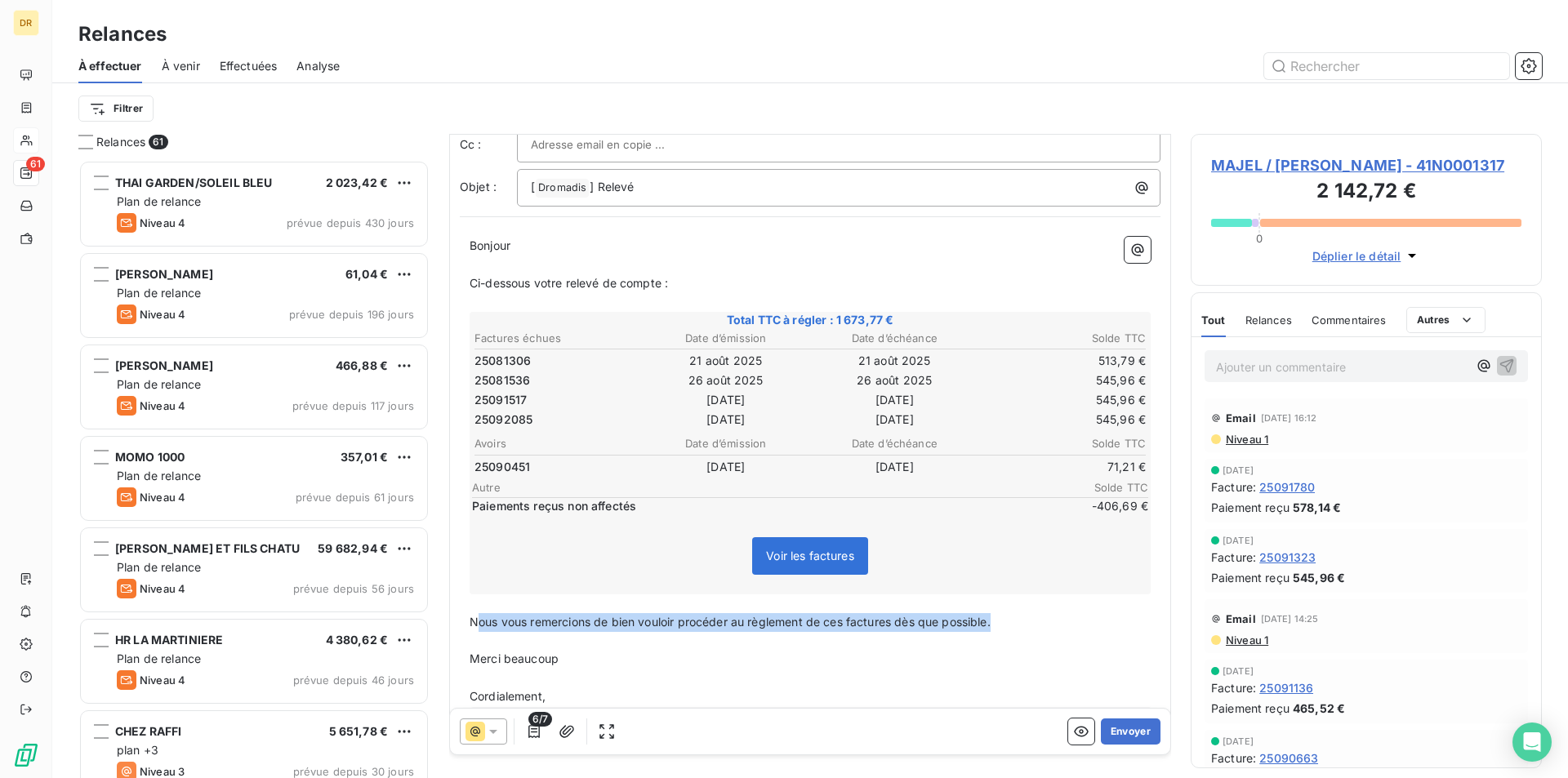
drag, startPoint x: 1015, startPoint y: 628, endPoint x: 475, endPoint y: 620, distance: 540.1
click at [475, 620] on p "Nous vous remercions de bien vouloir procéder au règlement de ces factures dès …" at bounding box center [811, 622] width 682 height 19
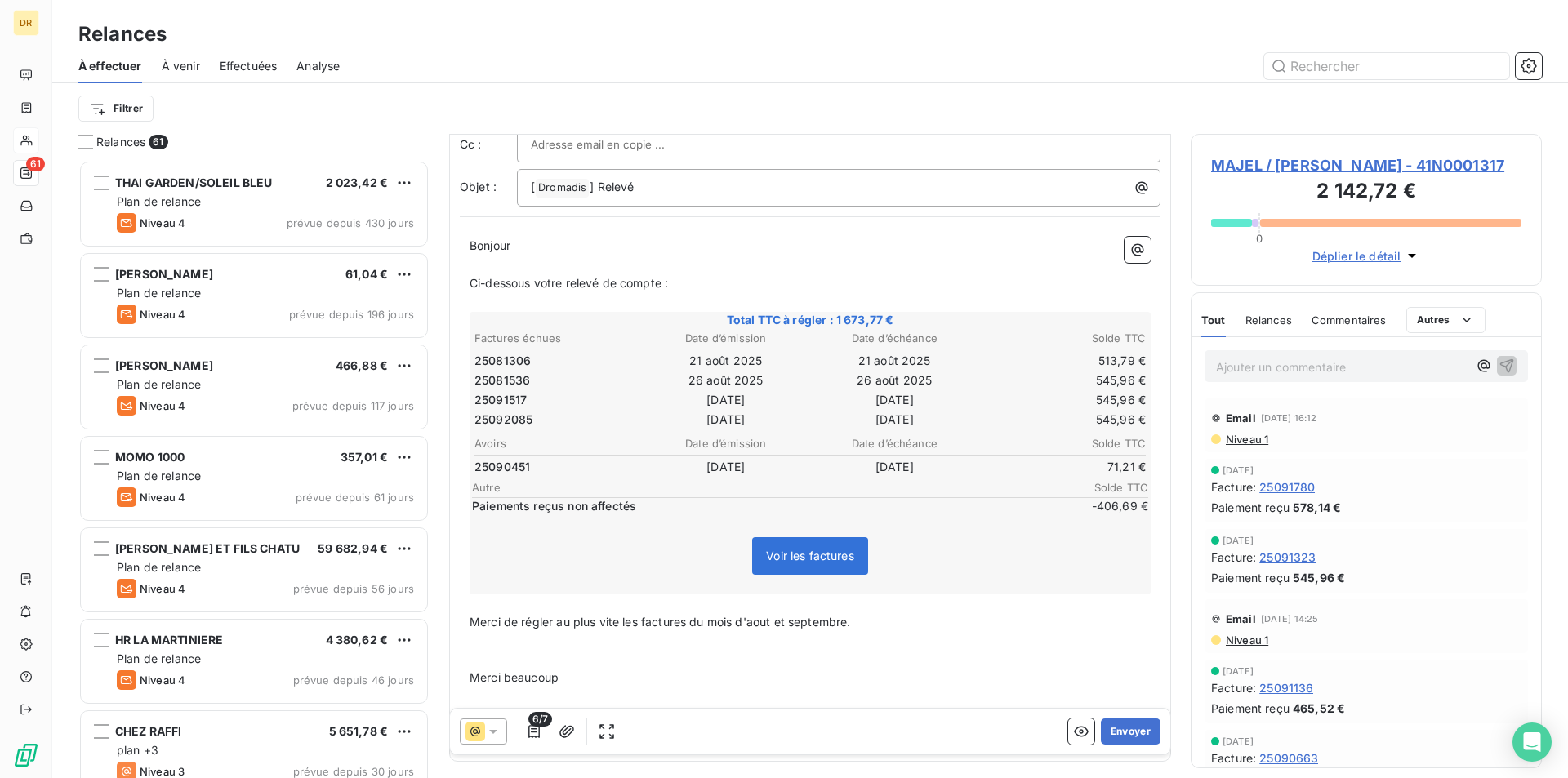
click at [592, 636] on p "﻿" at bounding box center [811, 641] width 682 height 19
click at [606, 651] on p "﻿" at bounding box center [811, 659] width 682 height 19
drag, startPoint x: 657, startPoint y: 617, endPoint x: 847, endPoint y: 629, distance: 190.4
click at [847, 629] on p "Merci de régler au plus vite les factures du mois d'aout et septembre." at bounding box center [811, 622] width 682 height 19
click at [861, 636] on p "﻿" at bounding box center [811, 641] width 682 height 19
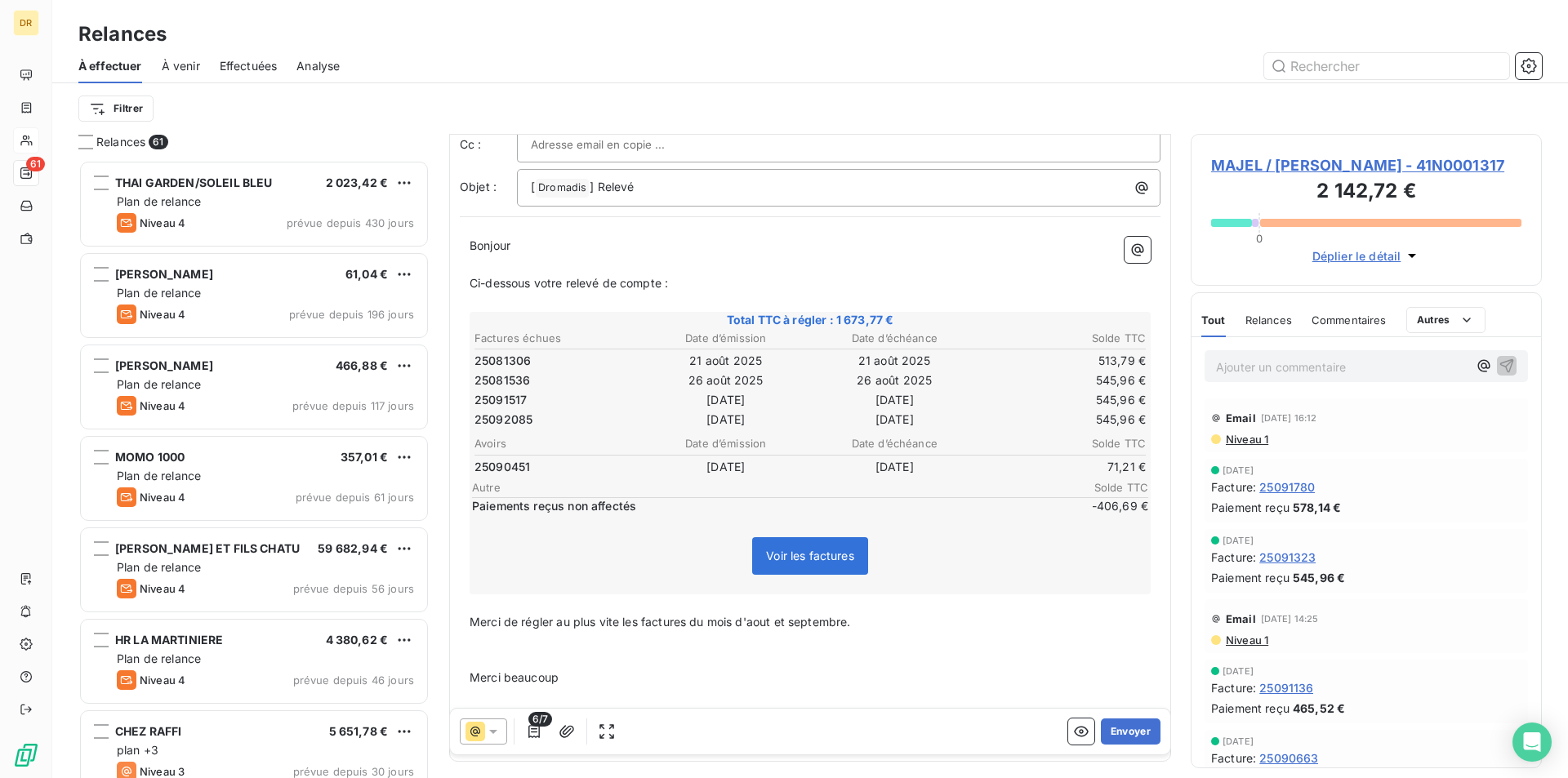
click at [637, 625] on span "Merci de régler au plus vite les factures du mois d'aout et septembre." at bounding box center [661, 621] width 382 height 14
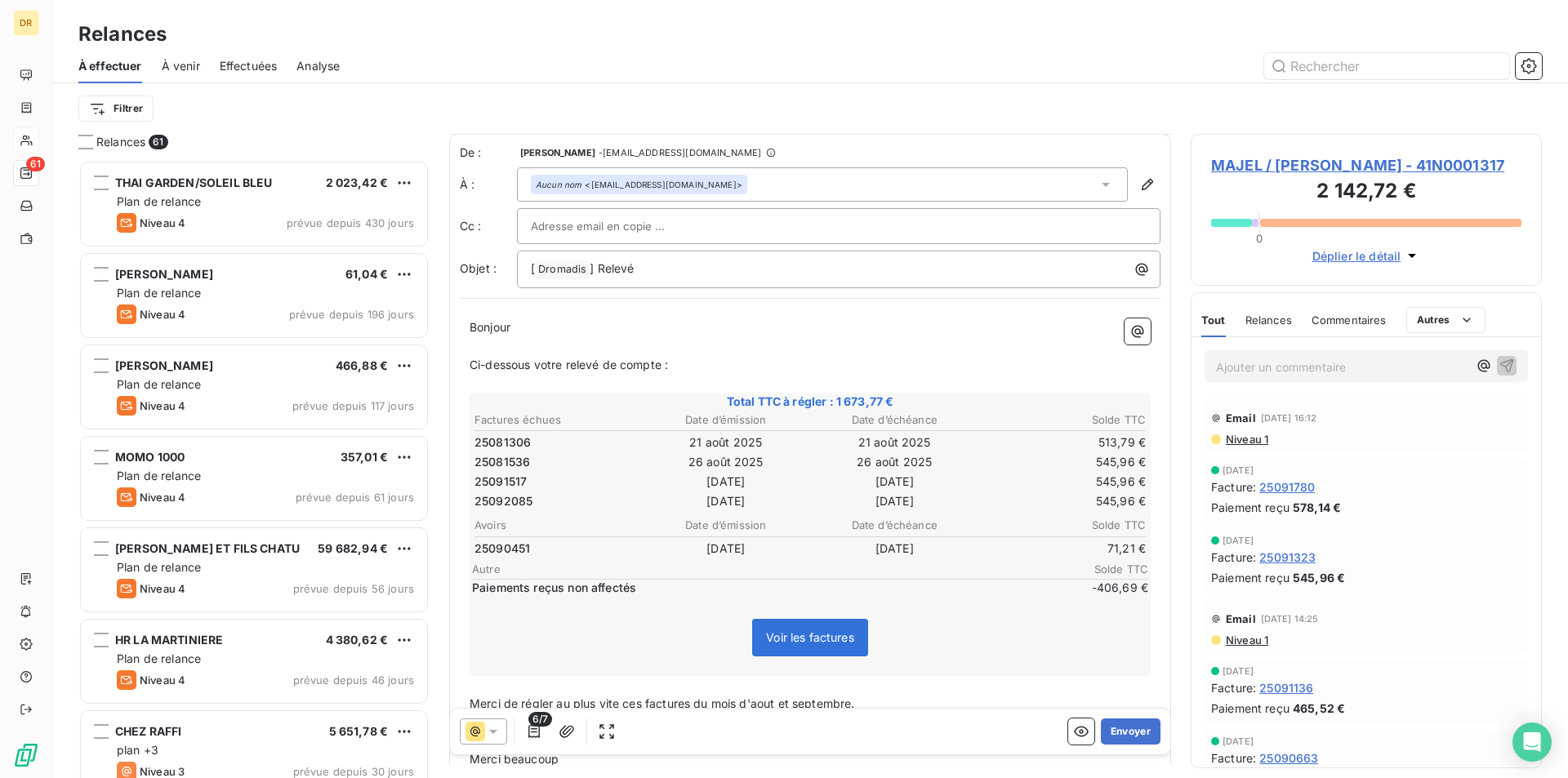
scroll to position [146, 0]
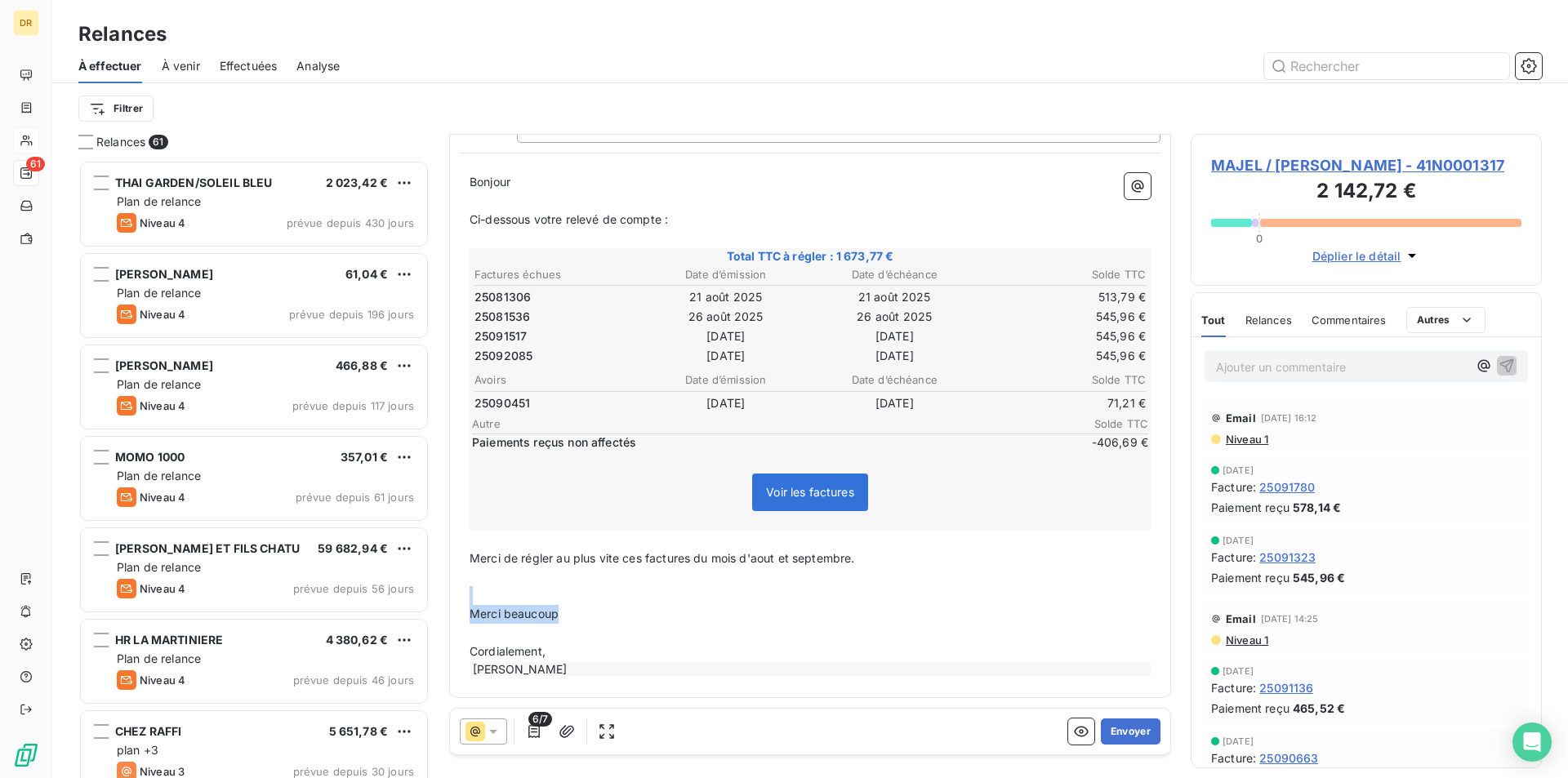
drag, startPoint x: 566, startPoint y: 606, endPoint x: 437, endPoint y: 603, distance: 129.0
click at [437, 603] on div "Relances 61 THAI GARDEN/SOLEIL BLEU 2 023,42 € Plan de relance Niveau 4 prévue …" at bounding box center [810, 456] width 1516 height 644
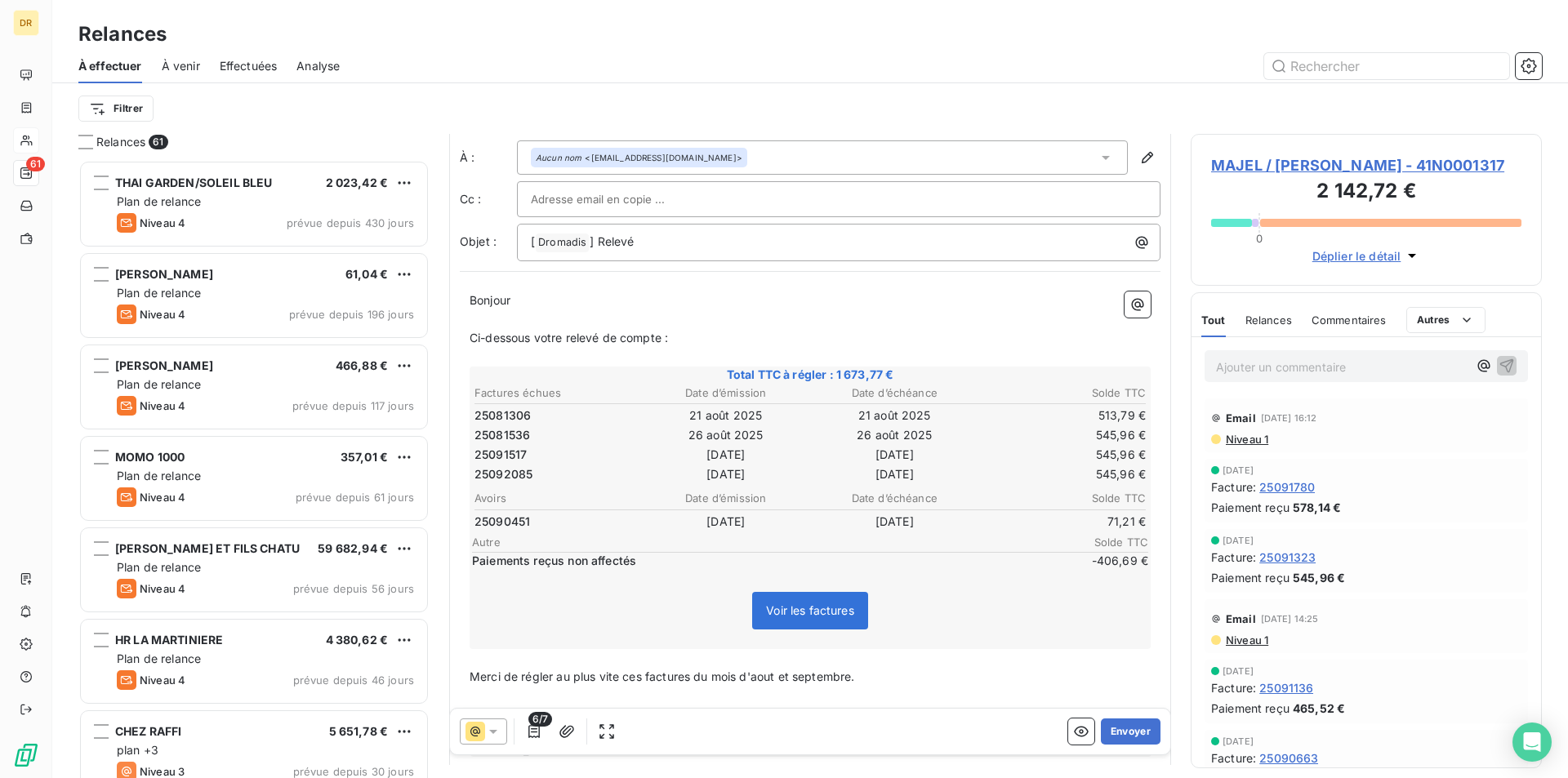
scroll to position [0, 0]
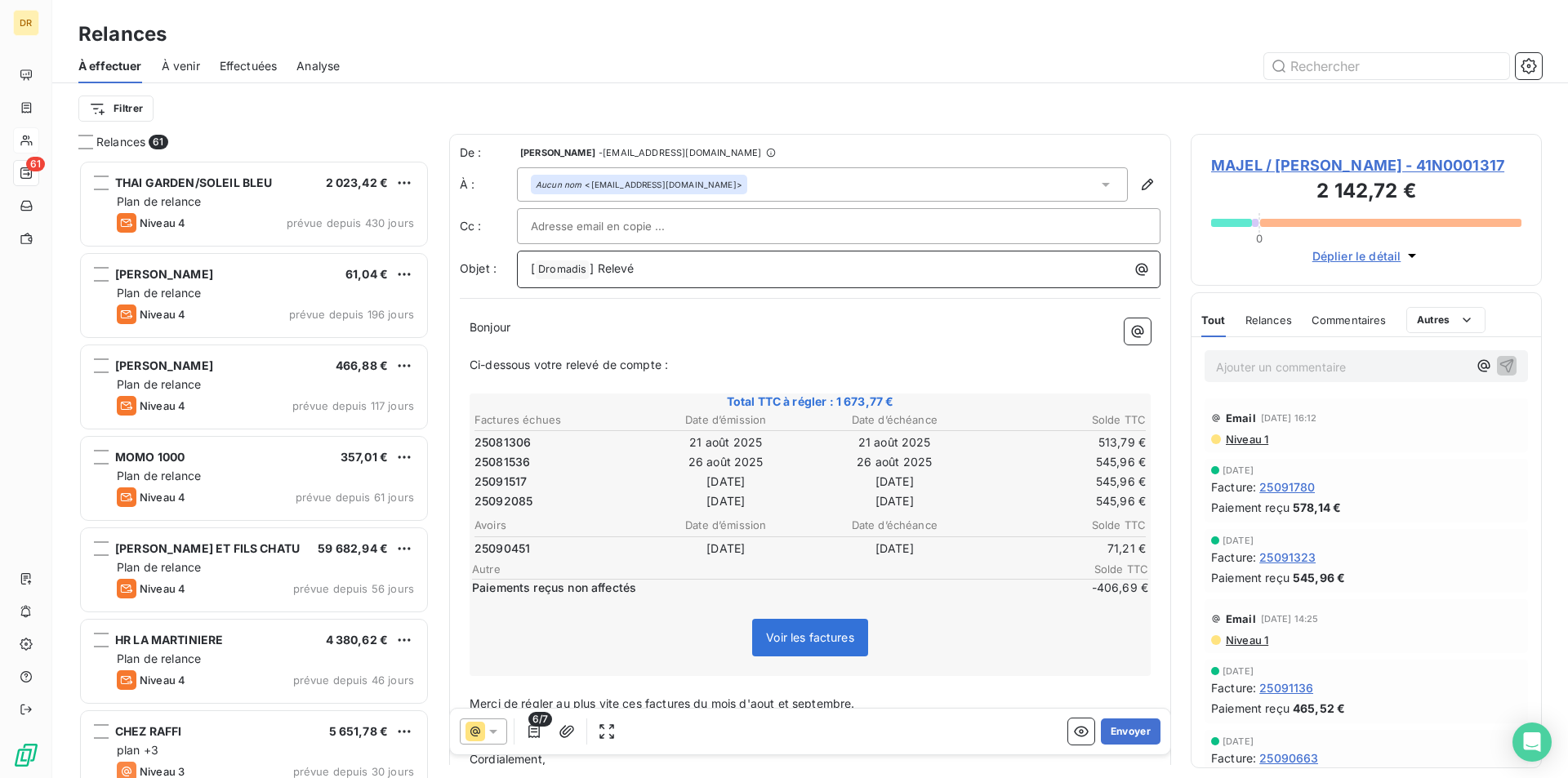
click at [733, 270] on p "[ Dromadis ﻿ ] Relevé" at bounding box center [842, 270] width 624 height 20
drag, startPoint x: 612, startPoint y: 268, endPoint x: 643, endPoint y: 263, distance: 31.4
click at [643, 263] on p "[ Dromadis ﻿ ] Relevé" at bounding box center [842, 270] width 624 height 20
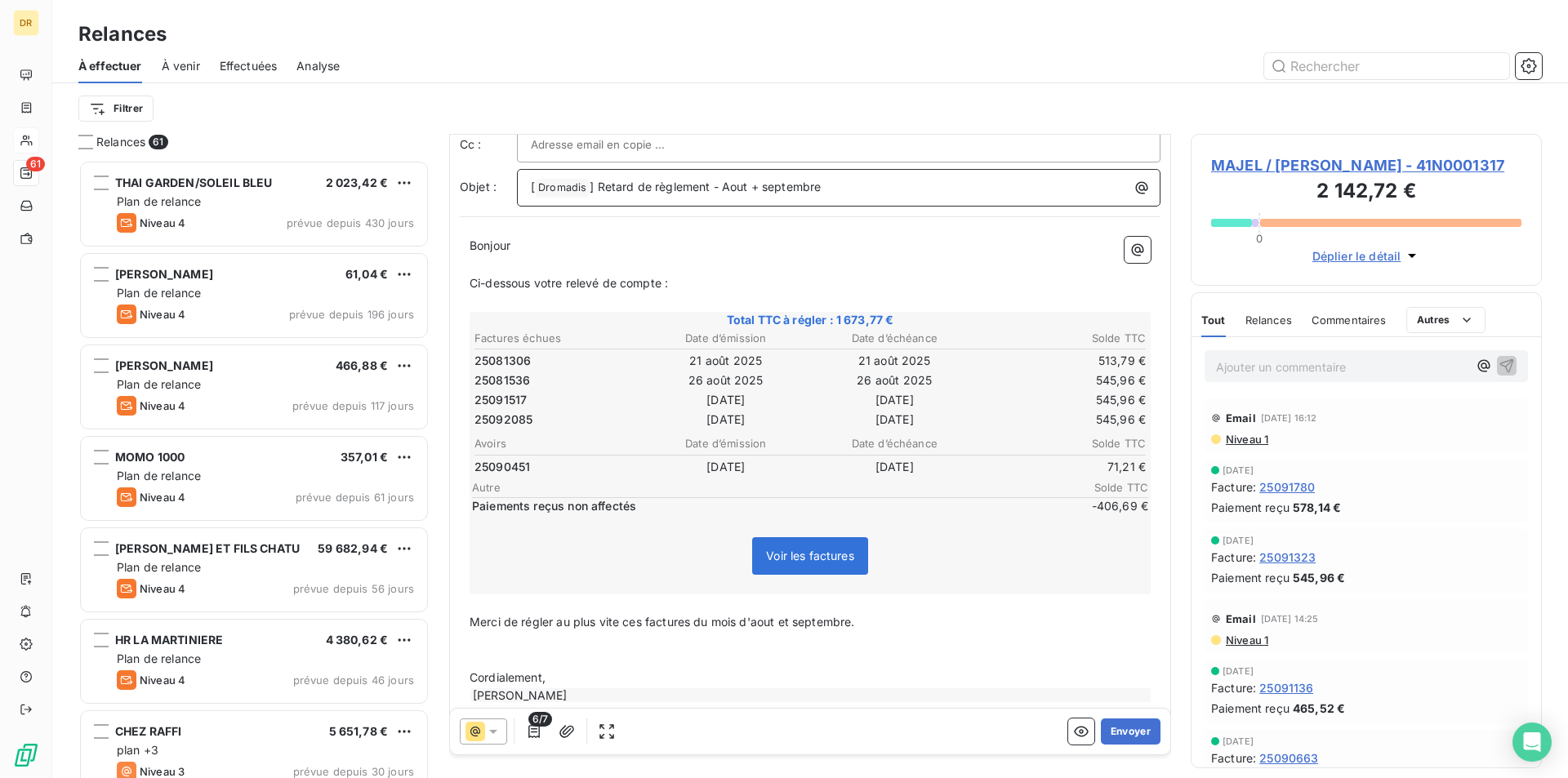
scroll to position [108, 0]
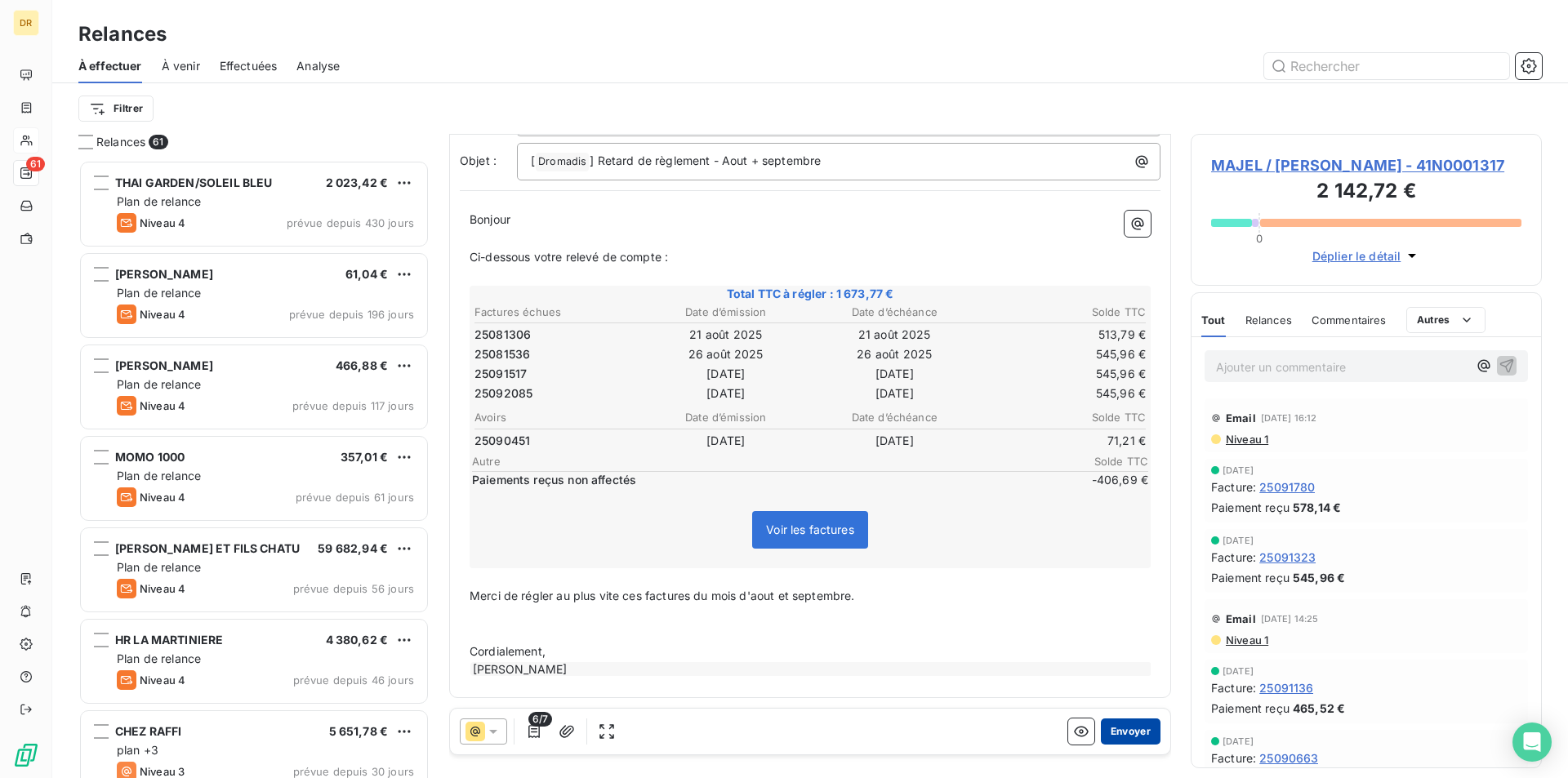
click at [1115, 735] on button "Envoyer" at bounding box center [1131, 731] width 60 height 26
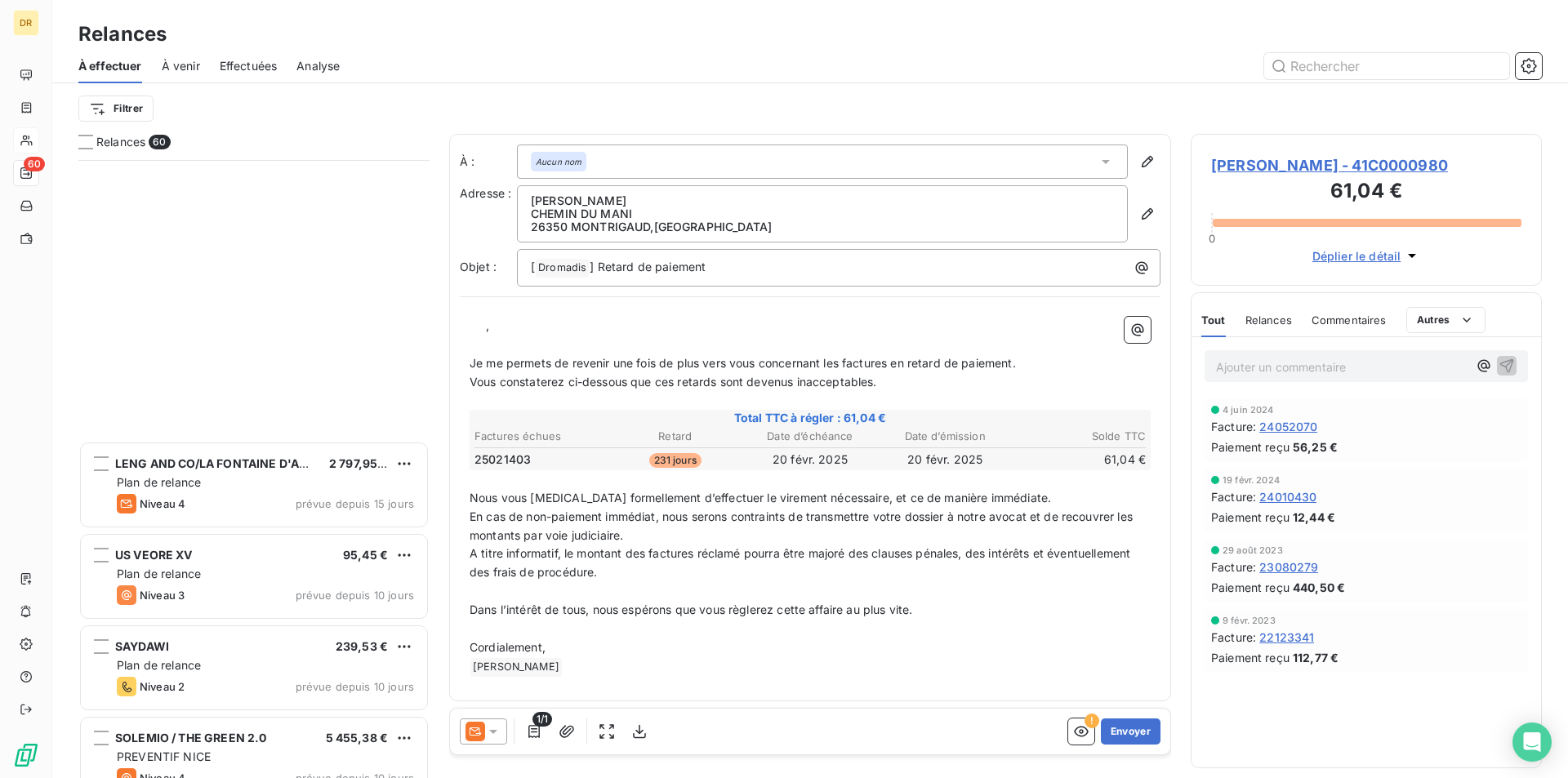
scroll to position [1225, 0]
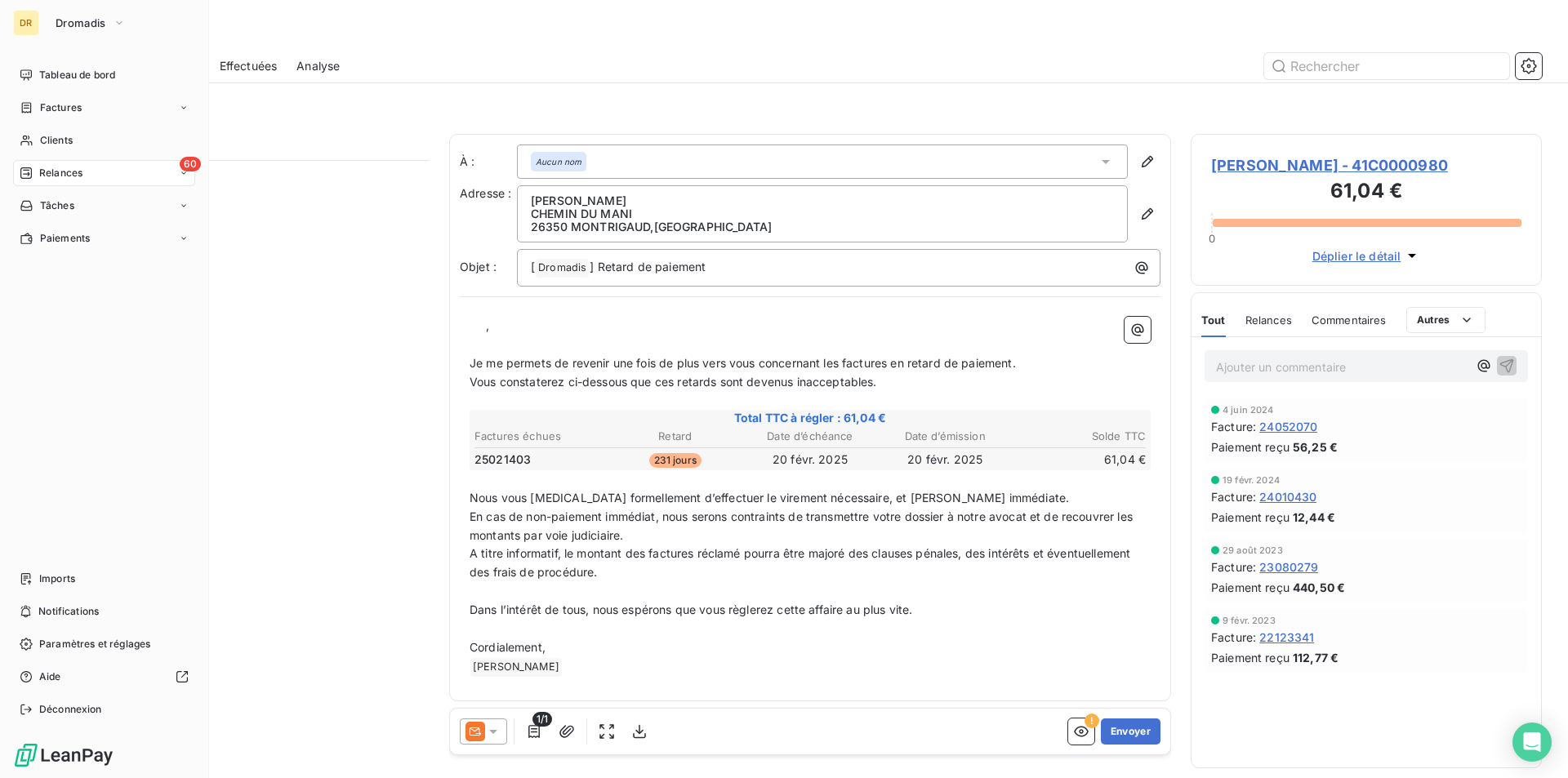
scroll to position [606, 339]
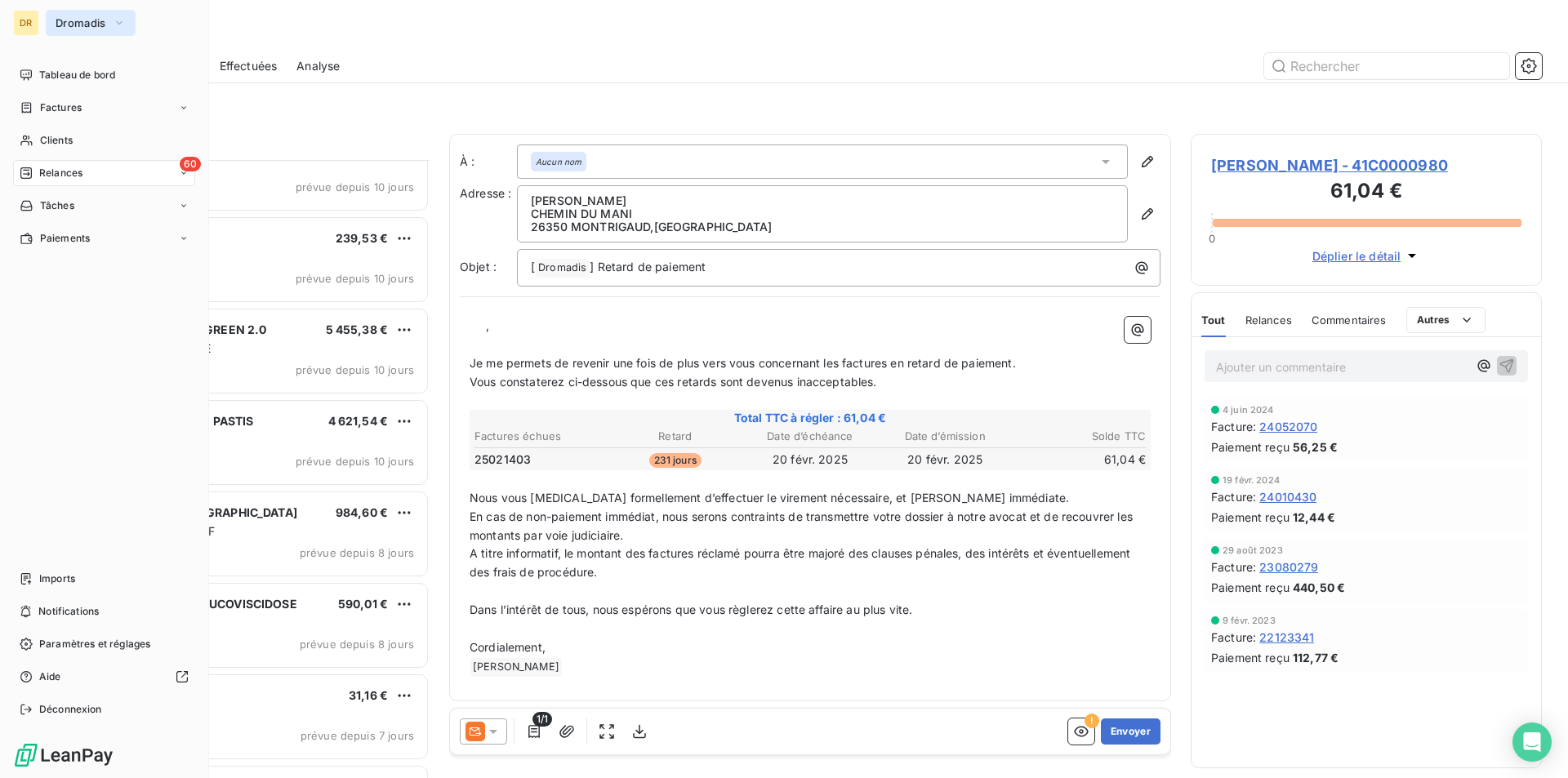
click at [78, 26] on span "Dromadis" at bounding box center [81, 23] width 51 height 13
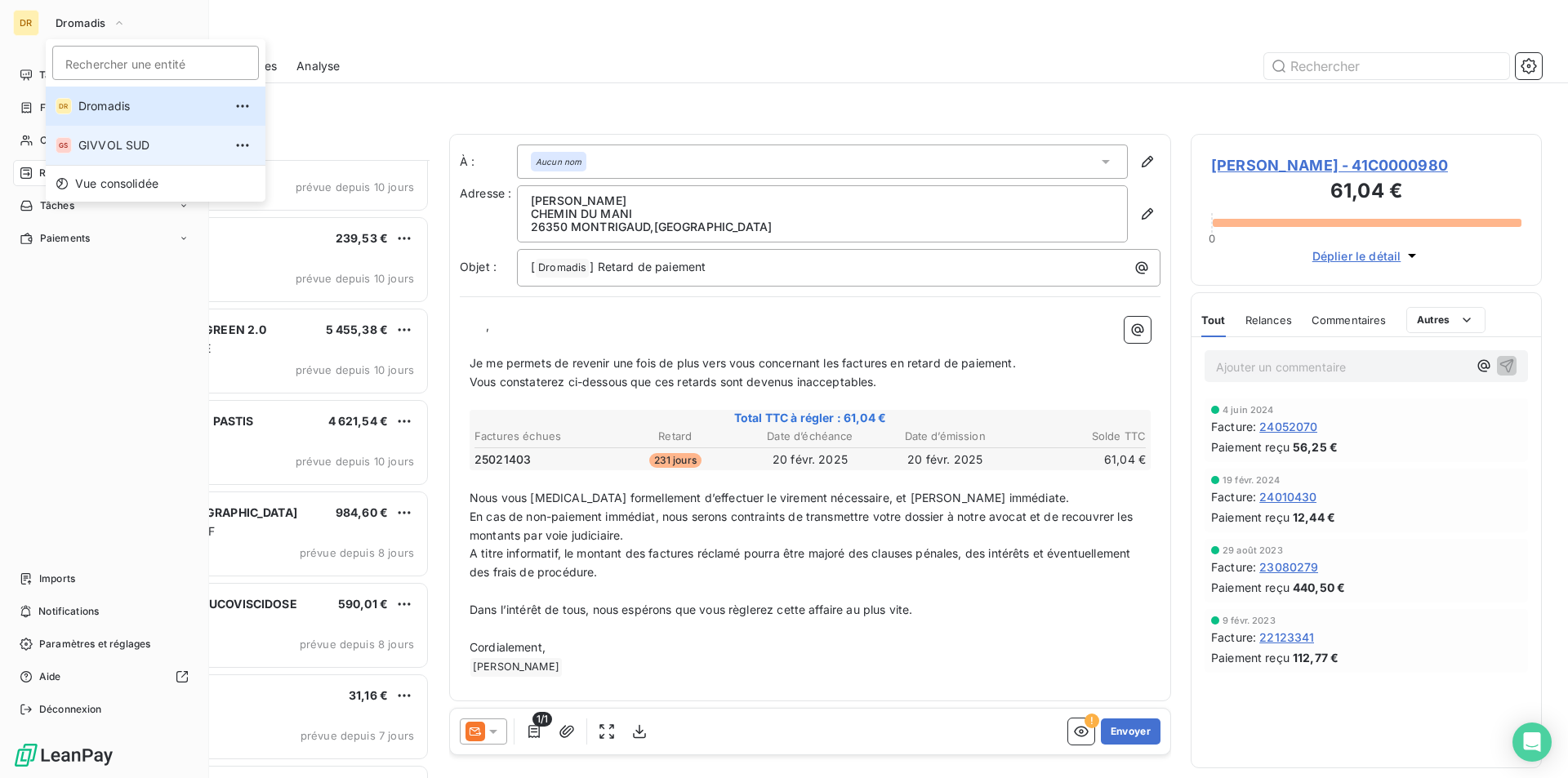
click at [82, 142] on span "GIVVOL SUD" at bounding box center [151, 146] width 145 height 17
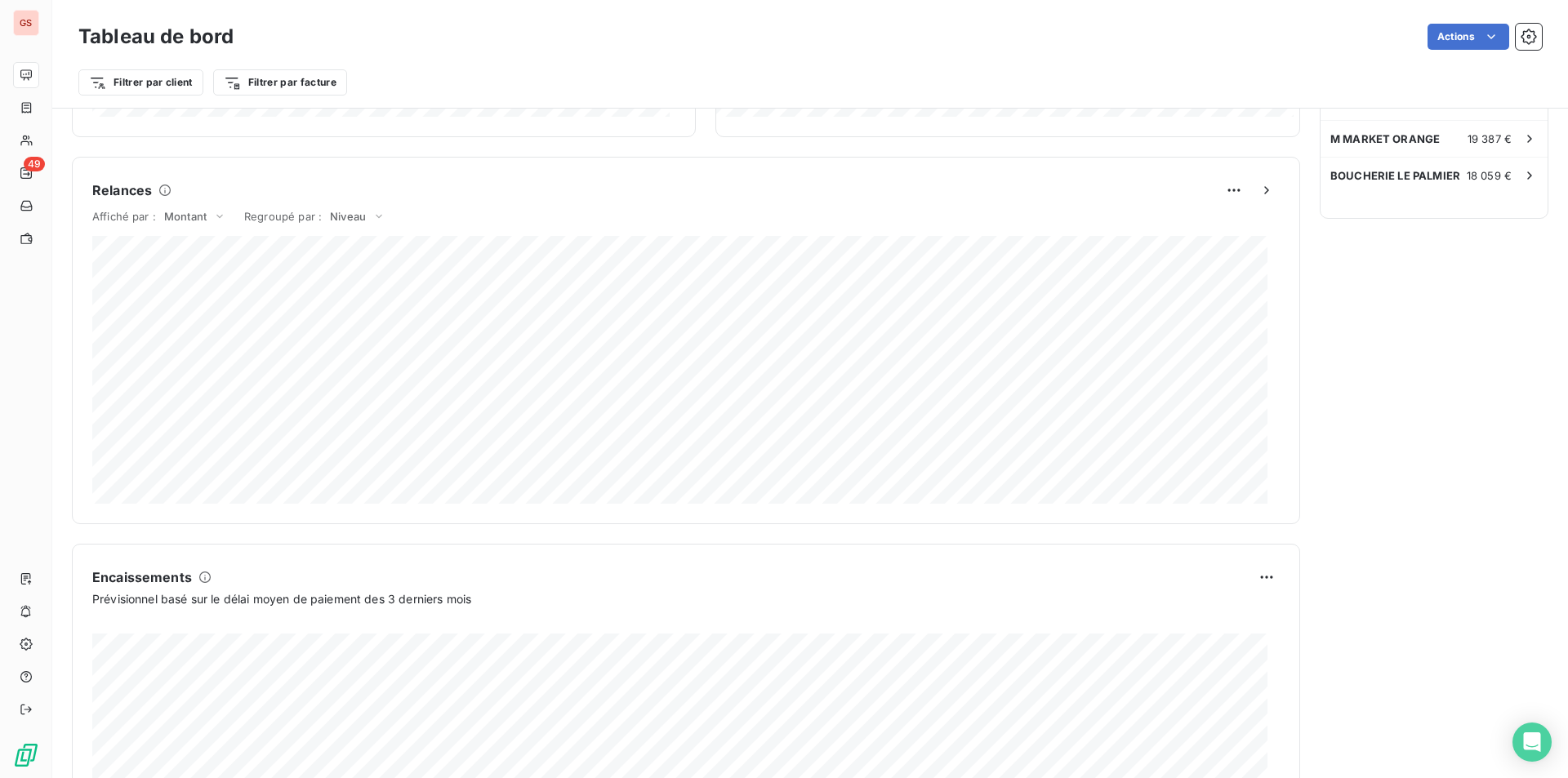
scroll to position [813, 0]
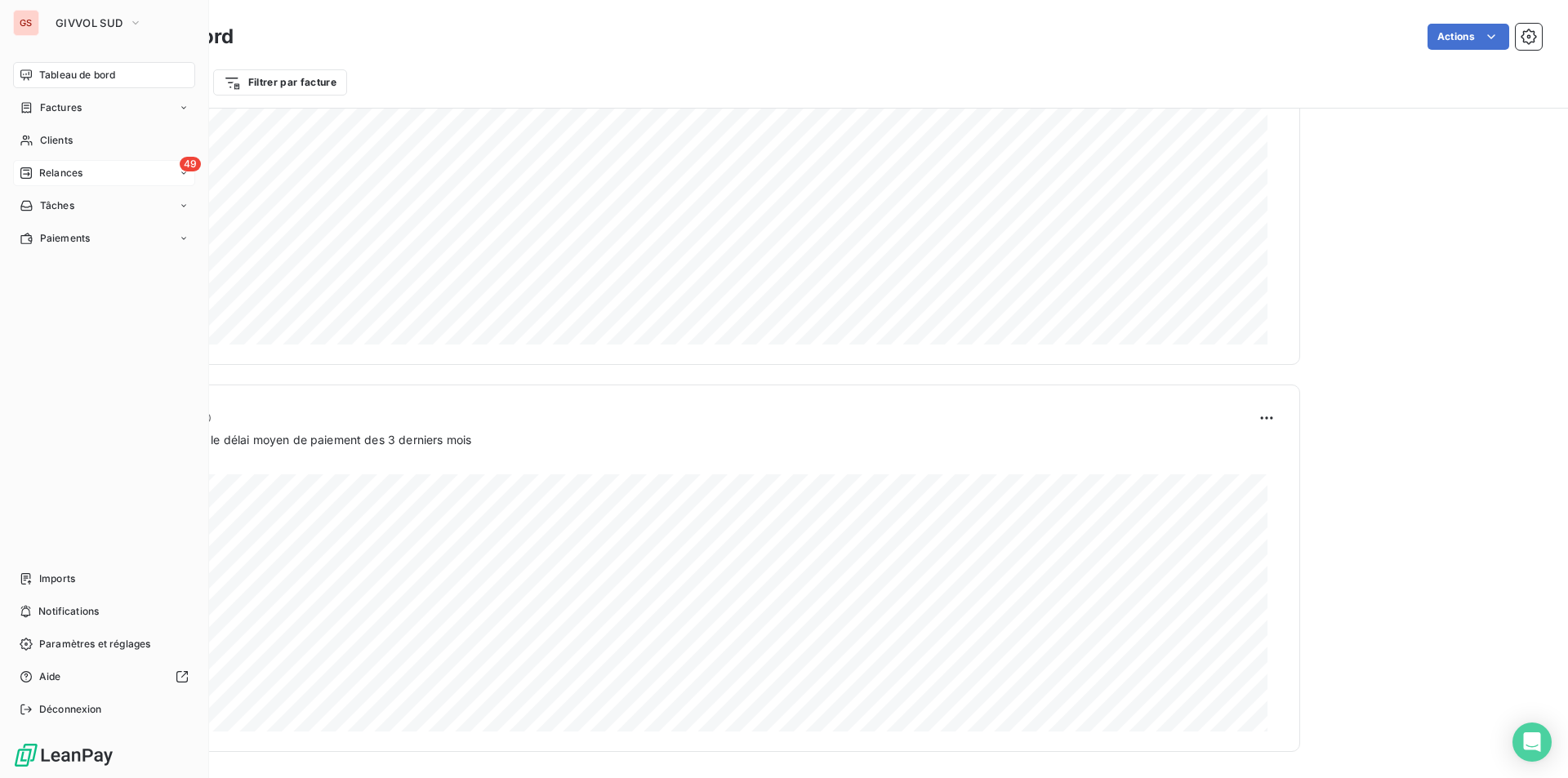
click at [39, 172] on span "Relances" at bounding box center [61, 173] width 43 height 15
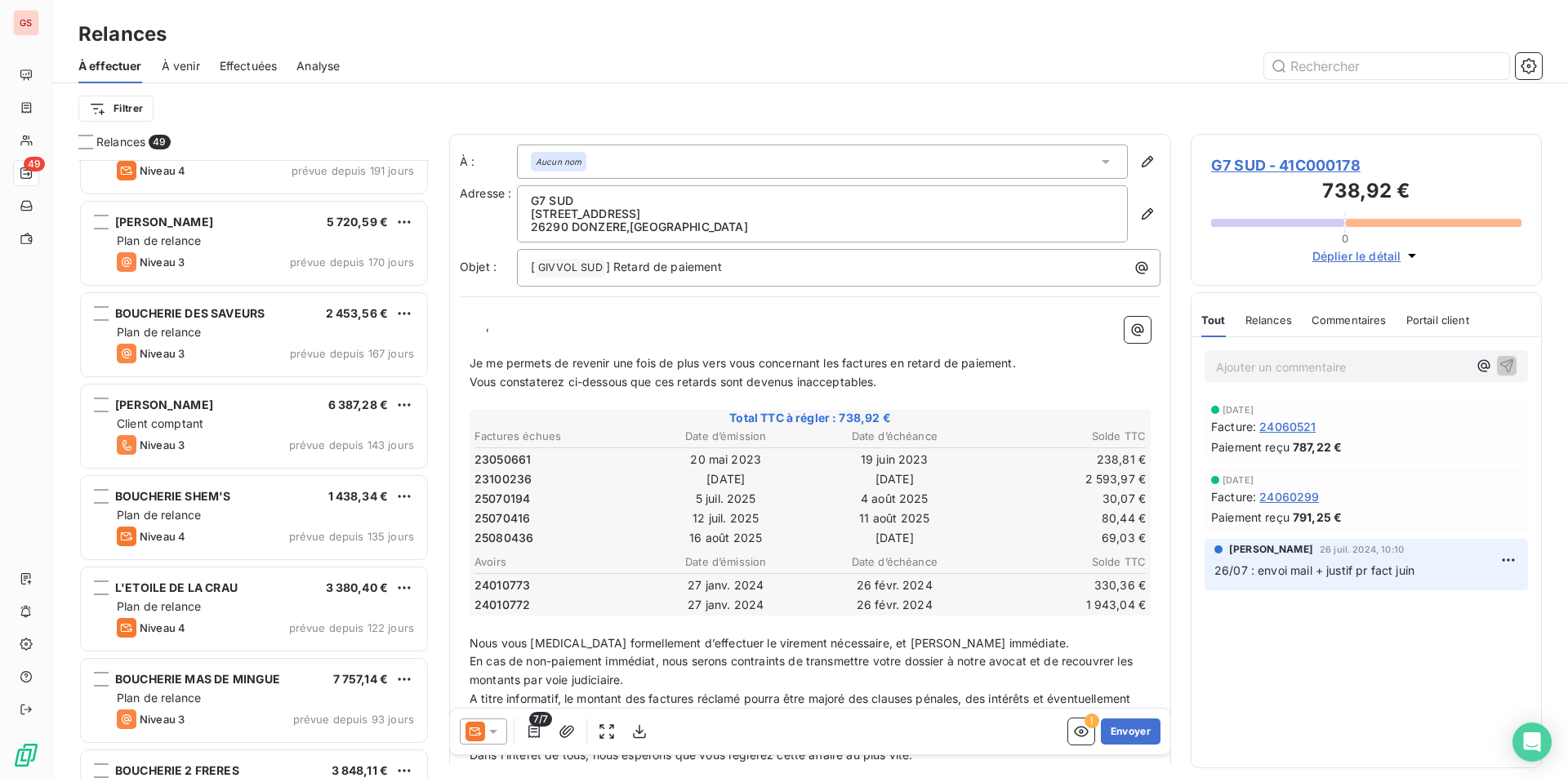
scroll to position [491, 0]
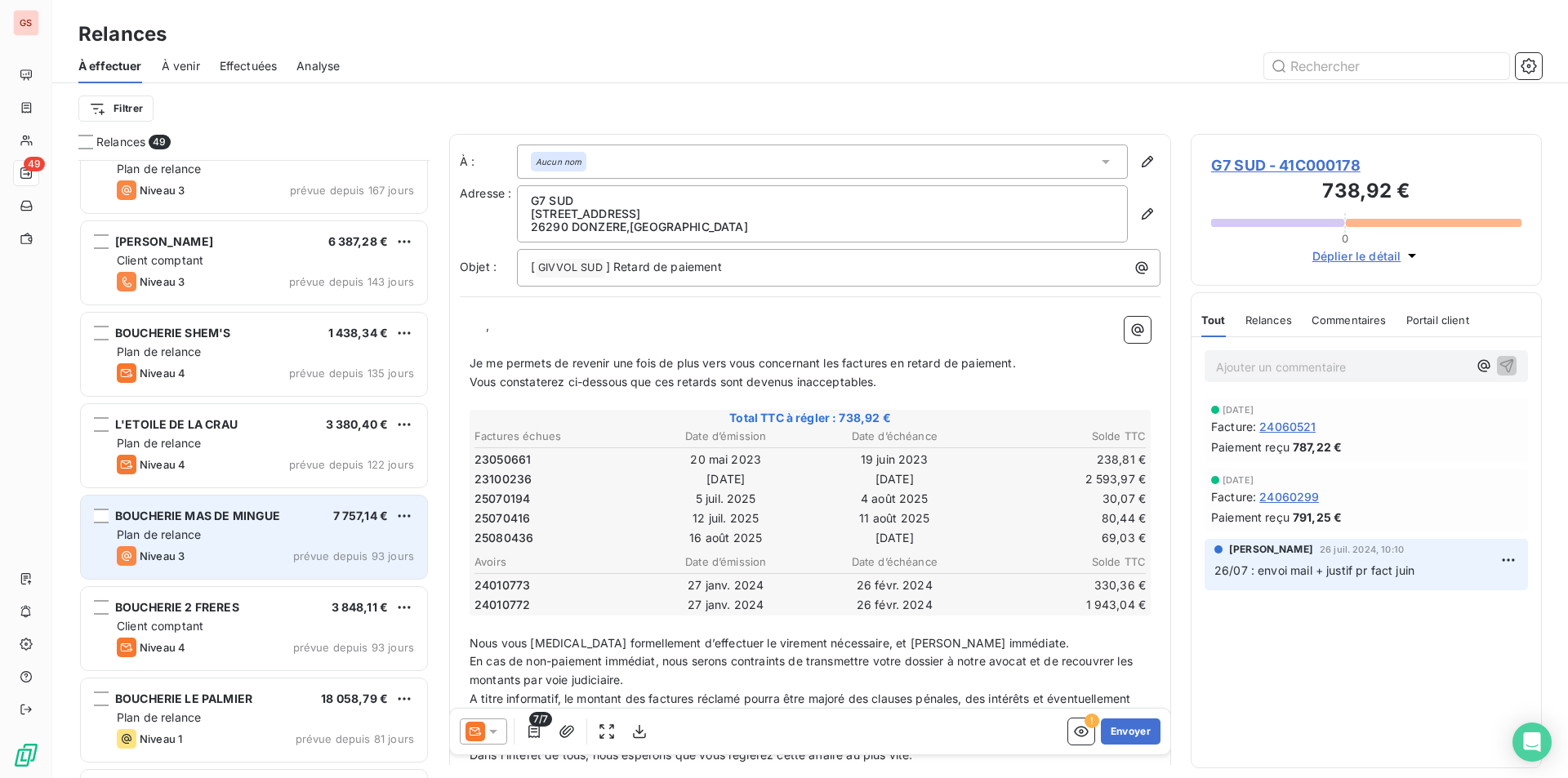
click at [287, 538] on div "Plan de relance" at bounding box center [265, 535] width 297 height 17
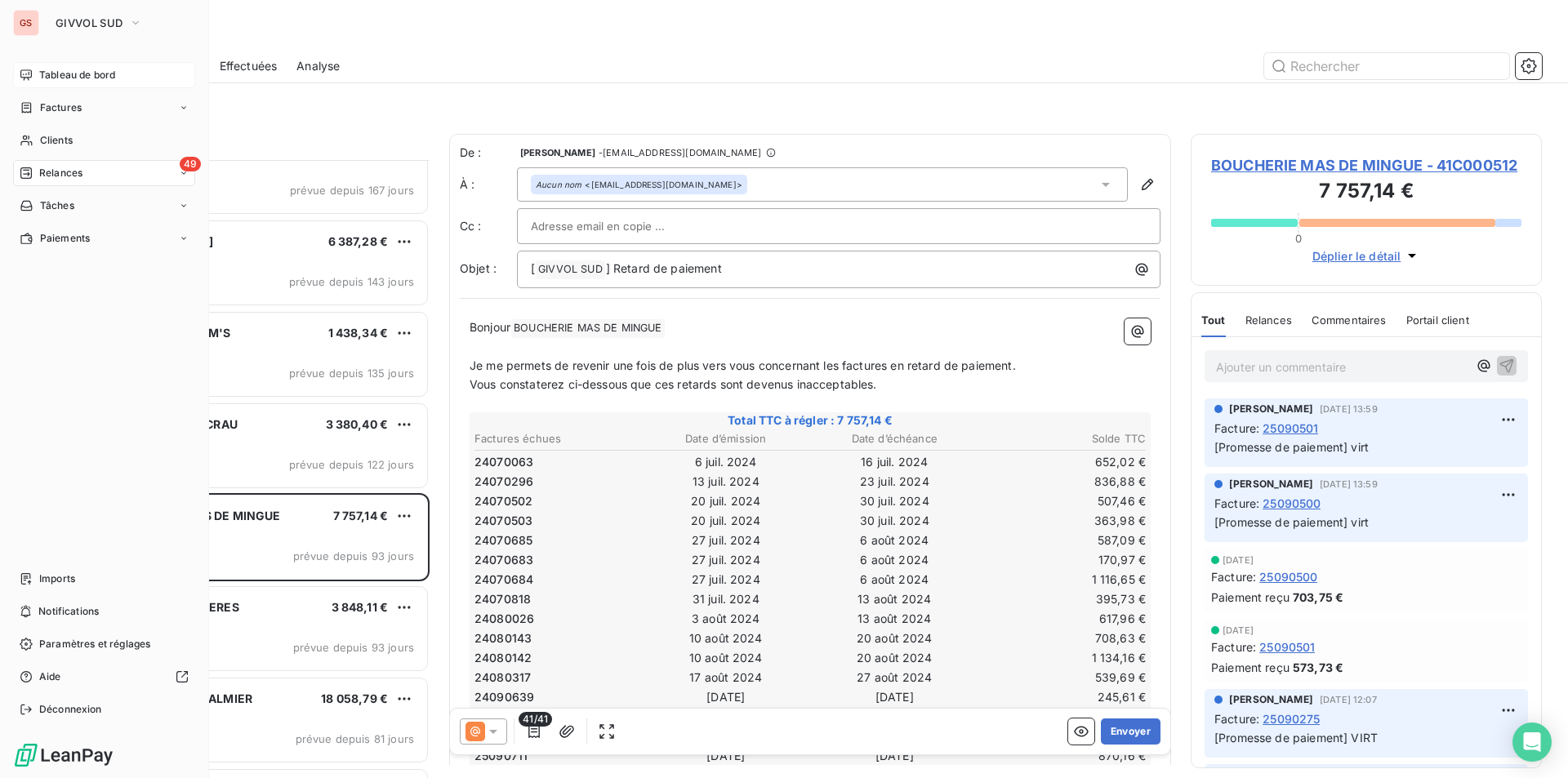
click at [58, 83] on div "Tableau de bord" at bounding box center [104, 75] width 182 height 26
